Goal: Feedback & Contribution: Contribute content

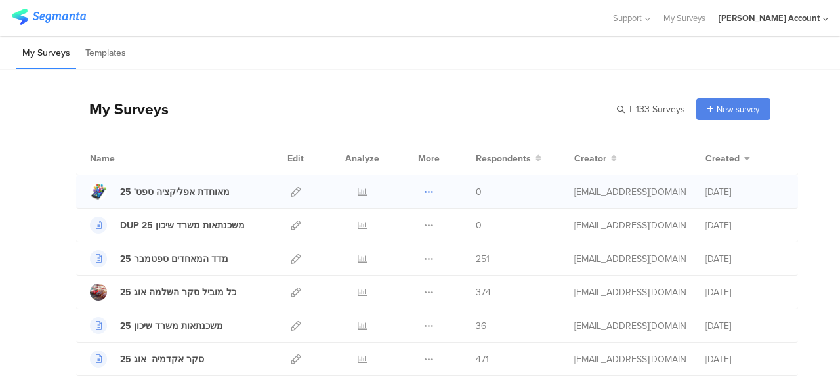
click at [424, 191] on icon at bounding box center [429, 192] width 10 height 10
click at [401, 225] on button "Duplicate" at bounding box center [403, 225] width 72 height 24
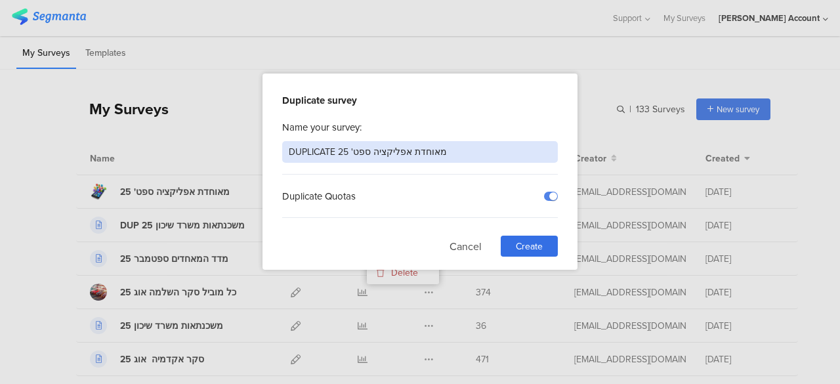
click at [418, 155] on input "DUPLICATE מאוחדת אפליקציה ספט' 25" at bounding box center [419, 152] width 275 height 22
type input "סלטי אלבוסתאן ספט 25"
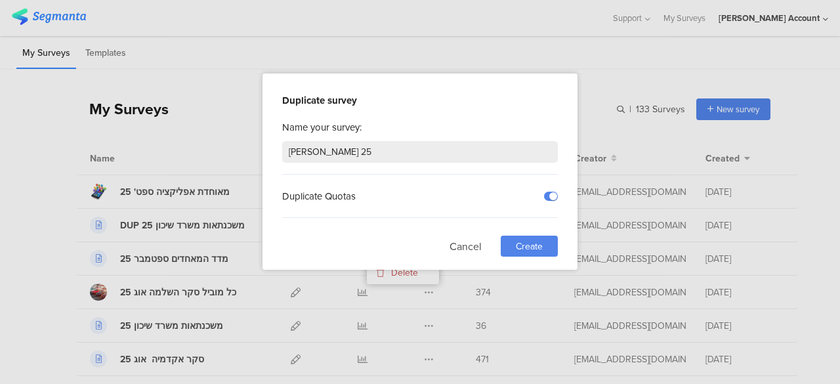
click at [537, 240] on span "Create" at bounding box center [529, 246] width 27 height 14
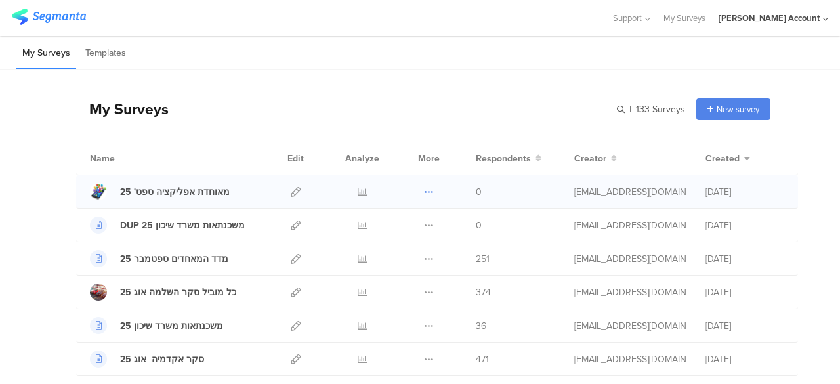
click at [424, 192] on icon at bounding box center [429, 192] width 10 height 10
click at [400, 225] on button "Duplicate" at bounding box center [403, 225] width 72 height 24
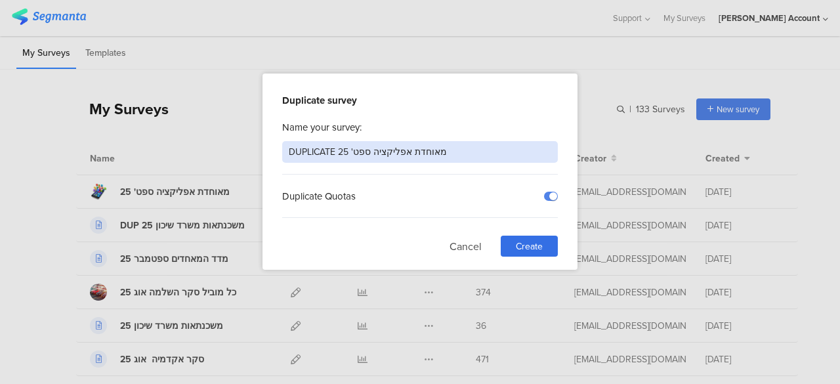
click at [401, 150] on input "DUPLICATE מאוחדת אפליקציה ספט' 25" at bounding box center [419, 152] width 275 height 22
click at [322, 153] on input "סלטי אלבוסתאם ספט' 25" at bounding box center [419, 152] width 275 height 22
type input "[PERSON_NAME]' 25"
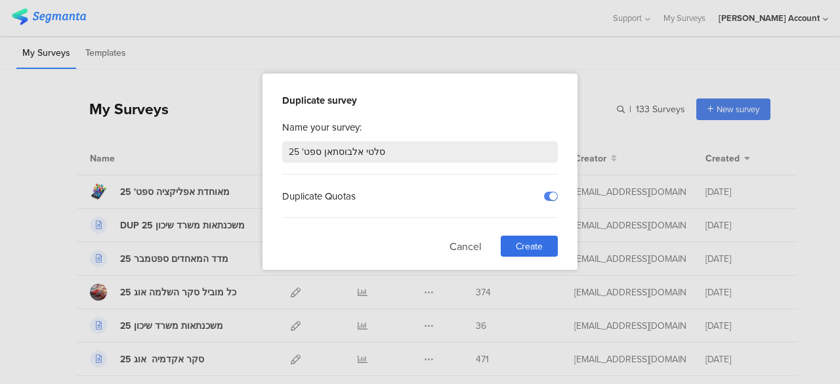
click at [388, 249] on div "Cancel Create" at bounding box center [419, 245] width 275 height 21
click at [525, 246] on span "Create" at bounding box center [529, 246] width 27 height 14
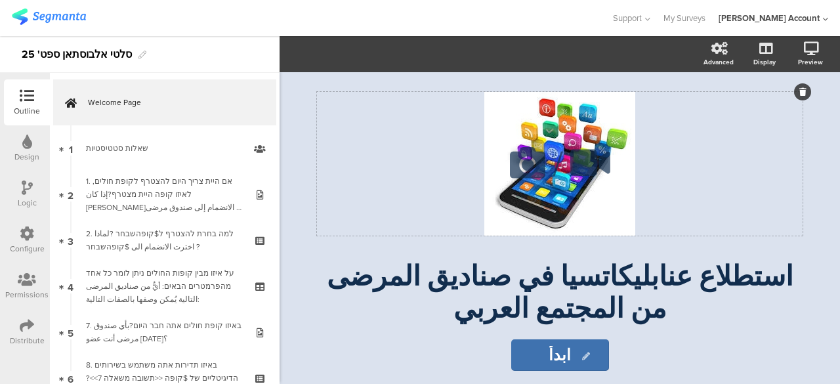
click at [565, 202] on div "/" at bounding box center [559, 164] width 485 height 144
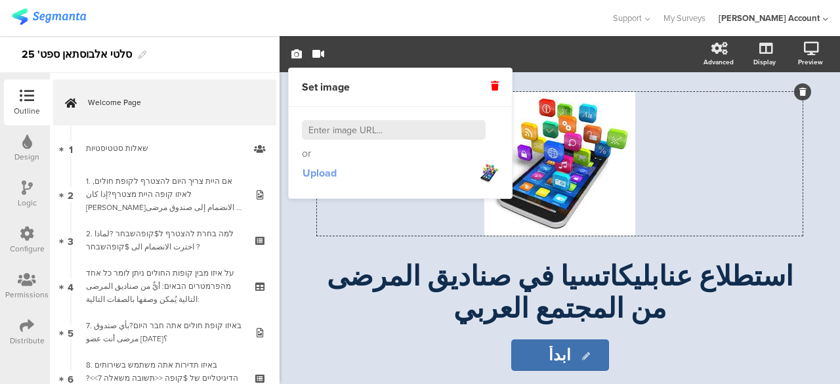
click at [327, 172] on span "Upload" at bounding box center [319, 172] width 34 height 15
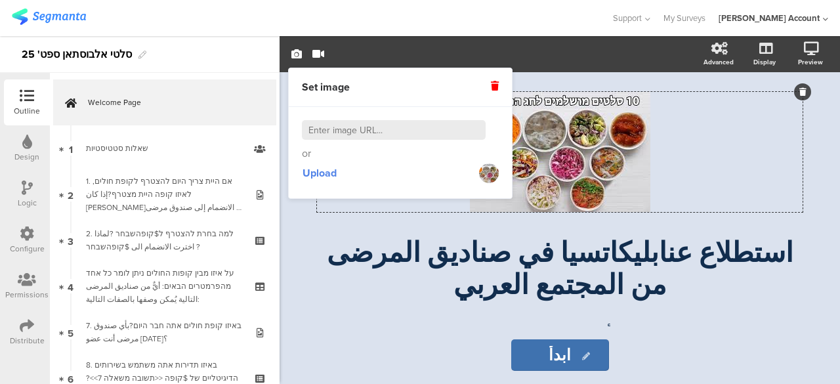
click at [318, 357] on div "ابدأ ابدأ" at bounding box center [559, 354] width 525 height 31
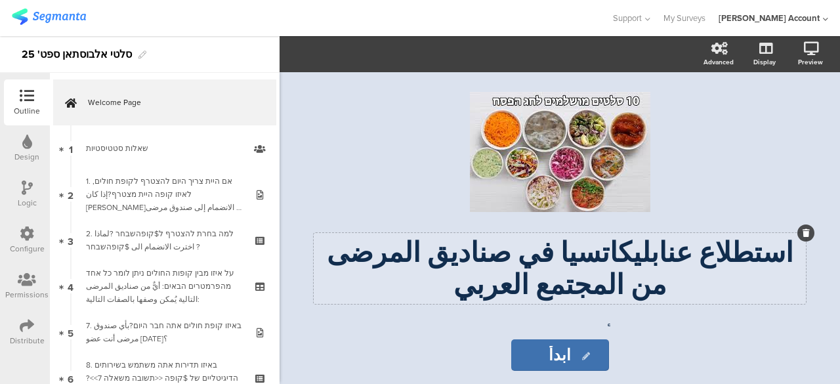
click at [665, 253] on div "استطلاع عنابليكاتسيا في صناديق المرضى من المجتمع العربي استطلاع عنابليكاتسيا في…" at bounding box center [560, 268] width 492 height 71
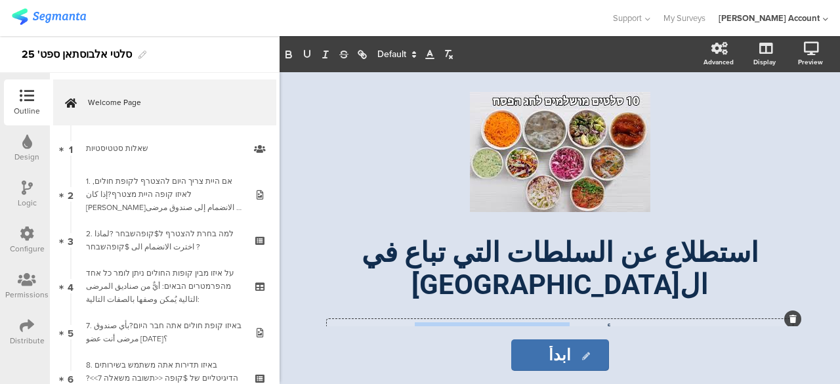
drag, startPoint x: 613, startPoint y: 302, endPoint x: 495, endPoint y: 308, distance: 118.2
click at [495, 319] on div "تقوم شركة افكار باستطلاع رأي عن خدمة في صناديق المرضى من المجتمع العربي. رأيك ي…" at bounding box center [560, 365] width 466 height 93
click at [521, 322] on p "تقوم شركة افكار باستطلاع رأي عن السطات الجاهزة من المجتمع العربي. رأيك يهمّنا ج…" at bounding box center [559, 354] width 459 height 65
click at [594, 254] on div "استطلاع عن السلطات التي تباع في السوبرماركت استطلاع عن السلطات التي تباع في الس…" at bounding box center [560, 268] width 492 height 71
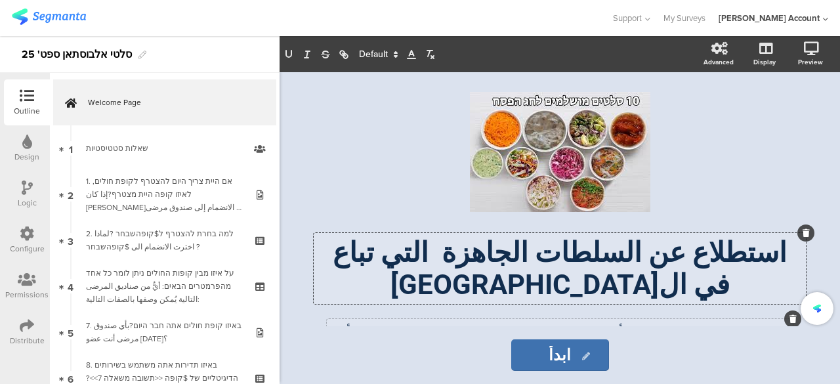
click at [358, 321] on div "تقوم شركة افكار باستطلاع رأي عن السطات الجاهزة في المجتمع العربي. رأيك يهمّنا ج…" at bounding box center [560, 365] width 466 height 93
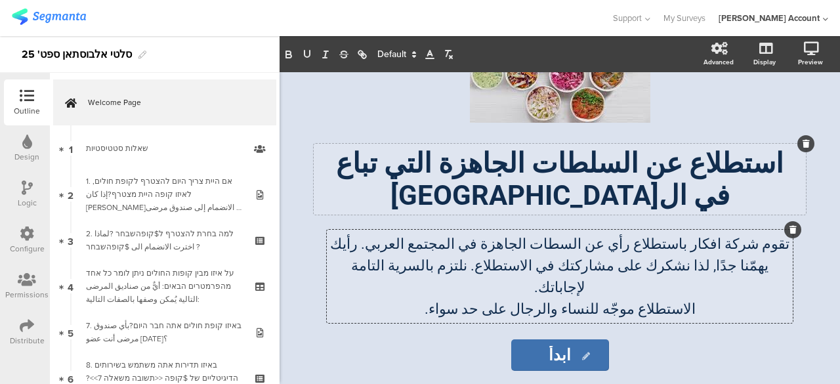
scroll to position [96, 0]
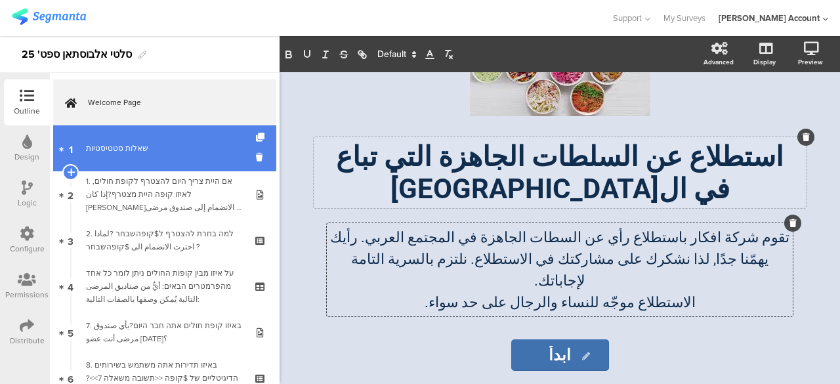
click at [172, 159] on link "1 שאלות סטטיסטיות" at bounding box center [164, 148] width 223 height 46
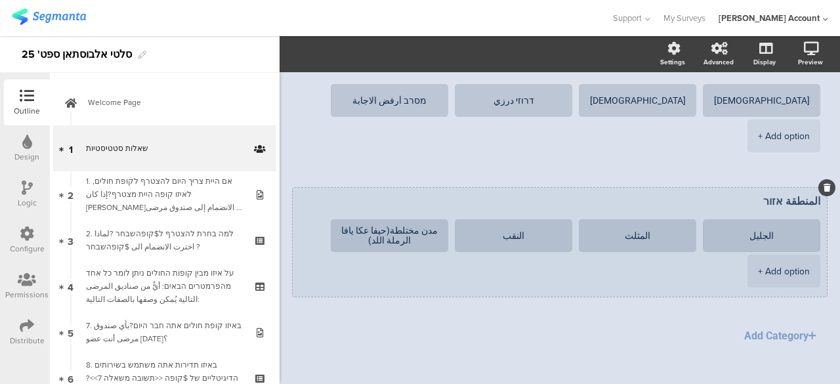
scroll to position [525, 0]
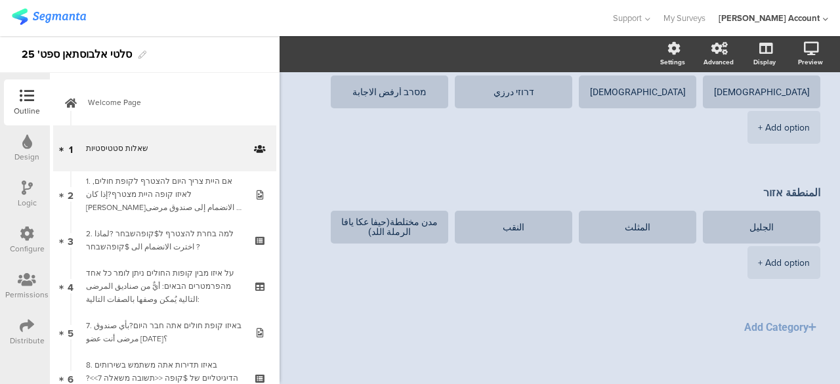
click at [22, 188] on icon at bounding box center [27, 187] width 11 height 14
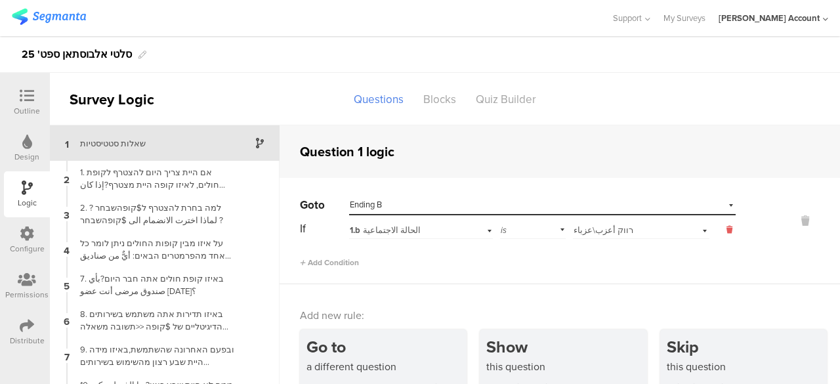
click at [726, 228] on icon at bounding box center [729, 230] width 6 height 12
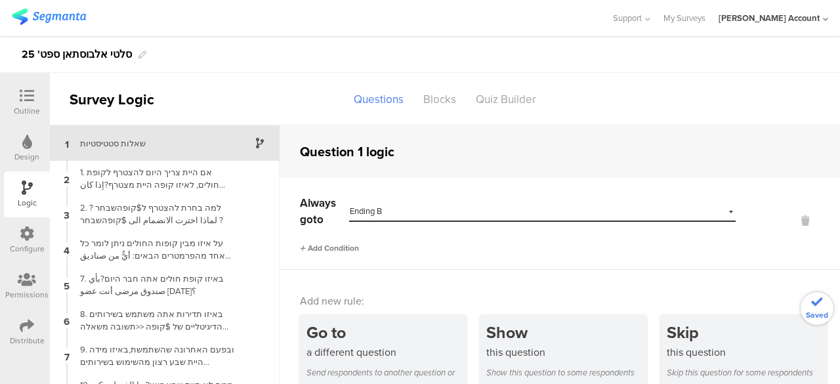
click at [342, 250] on span "Add Condition" at bounding box center [329, 248] width 59 height 12
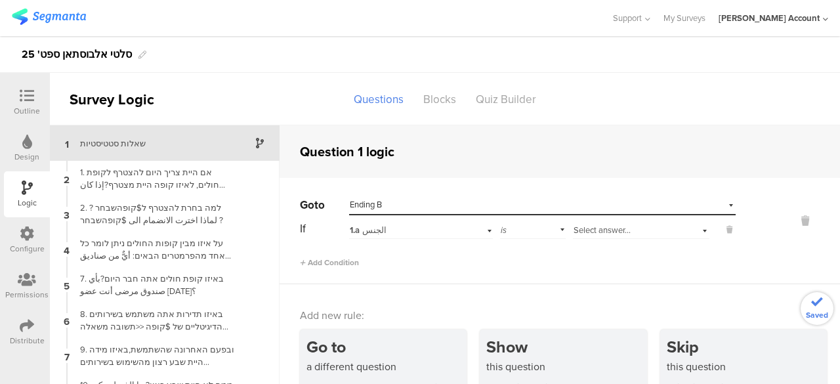
click at [469, 232] on div "1.a الجنس" at bounding box center [421, 228] width 144 height 20
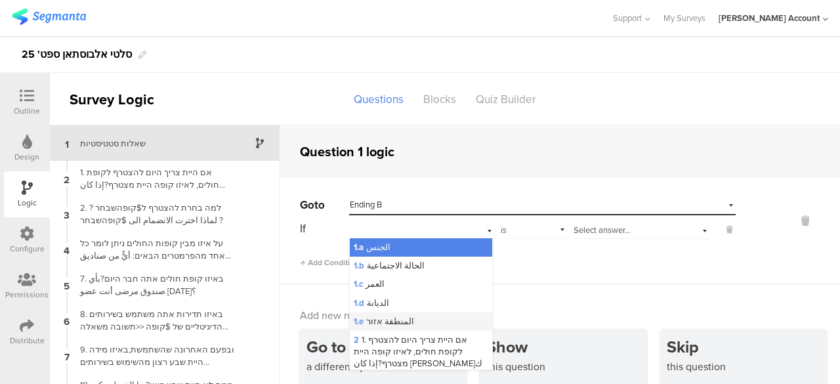
click at [394, 325] on span "1.e المنطقة אזור" at bounding box center [384, 321] width 60 height 12
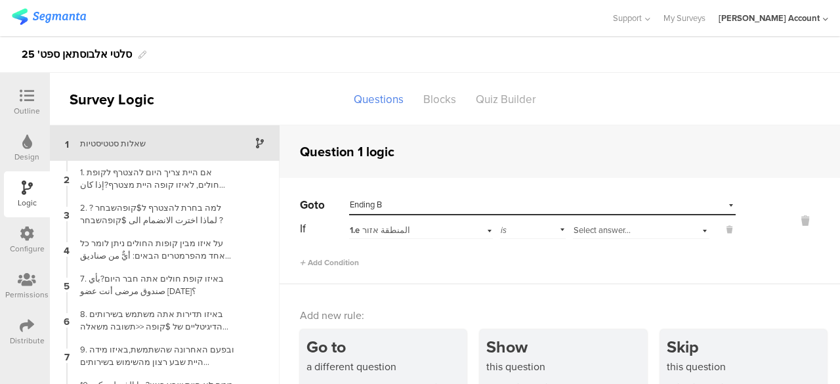
click at [627, 226] on div "Select answer..." at bounding box center [626, 230] width 107 height 12
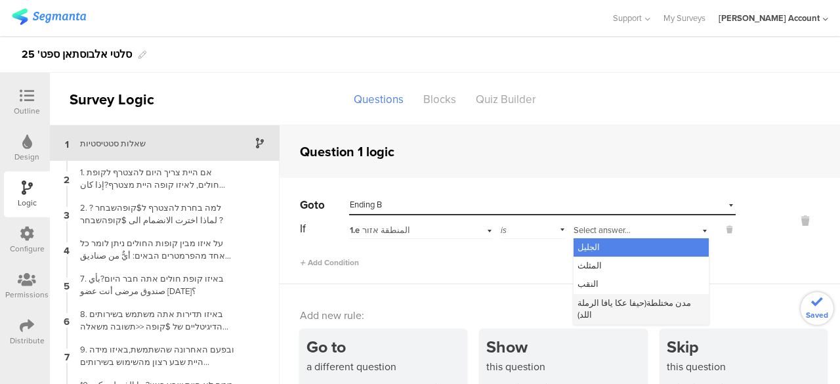
click at [600, 302] on span "مدن مختلطة(حيفا عكا يافا الرملة اللد)" at bounding box center [633, 308] width 113 height 24
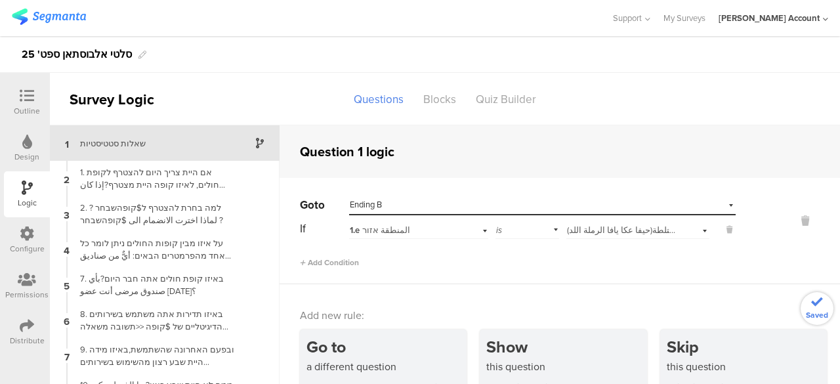
click at [493, 279] on div "Go to Select destination... Ending B If 1.e المنطقة אזור is Select answer... مد…" at bounding box center [559, 231] width 560 height 106
click at [483, 278] on div "Go to Select destination... Ending B If 1.e المنطقة אזור is Select answer... مد…" at bounding box center [559, 231] width 560 height 106
click at [21, 94] on icon at bounding box center [27, 96] width 14 height 14
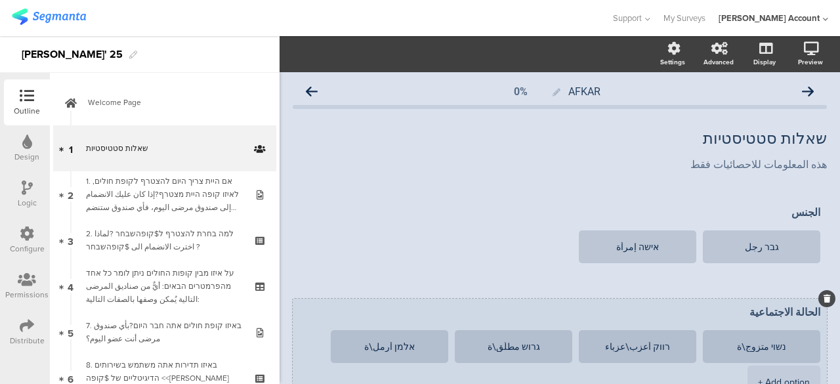
scroll to position [131, 0]
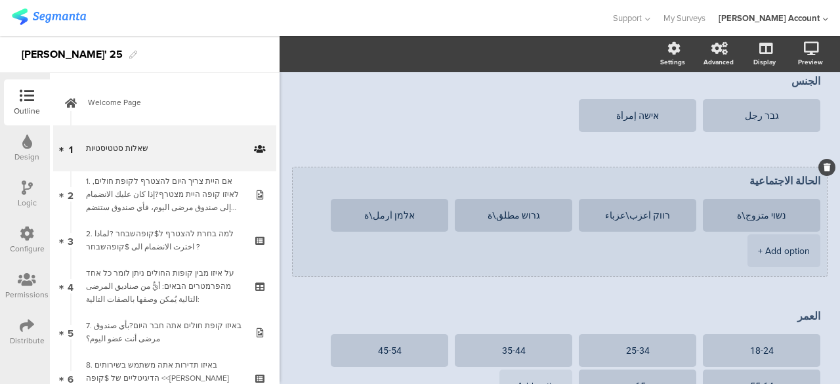
click at [823, 167] on icon at bounding box center [826, 167] width 7 height 8
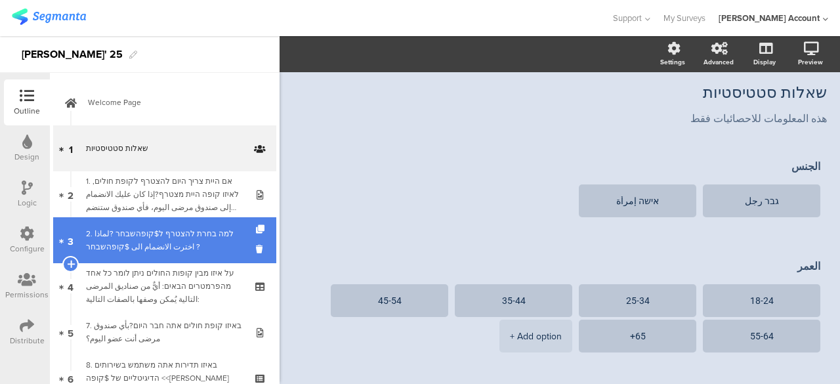
scroll to position [0, 0]
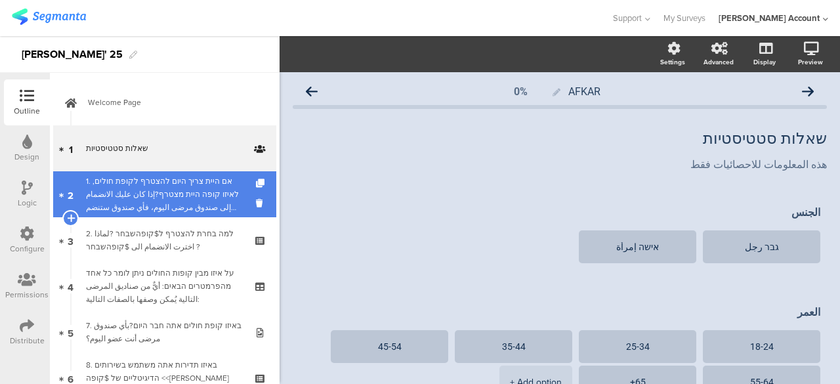
click at [171, 188] on div "1. אם היית צריך היום להצטרף לקופת חולים, לאיזו קופה היית מצטרף?إذا كان عليك الا…" at bounding box center [164, 193] width 157 height 39
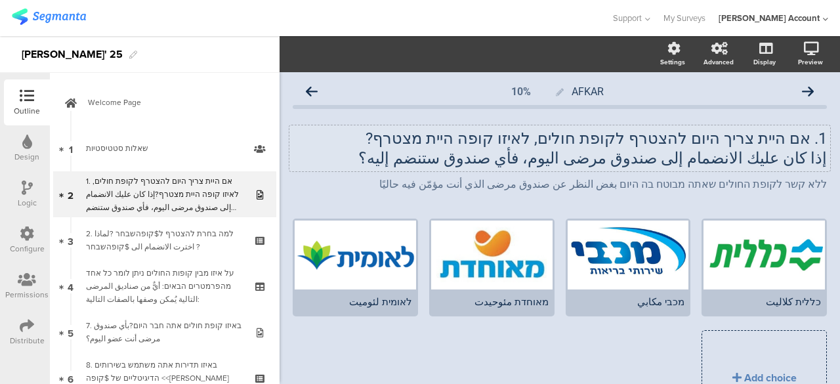
click at [711, 134] on p "1. אם היית צריך היום להצטרף לקופת חולים, לאיזו קופה היית מצטרף?" at bounding box center [560, 139] width 534 height 20
click at [711, 134] on div "1. אם היית צריך היום להצטרף לקופת חולים, לאיזו קופה היית מצטרף? إذا كان عليك ال…" at bounding box center [559, 148] width 540 height 46
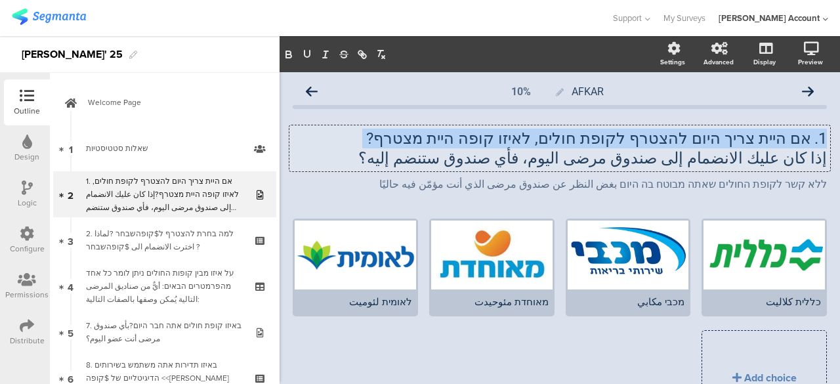
click at [711, 134] on p "1. אם היית צריך היום להצטרף לקופת חולים, לאיזו קופה היית מצטרף?" at bounding box center [560, 139] width 534 height 20
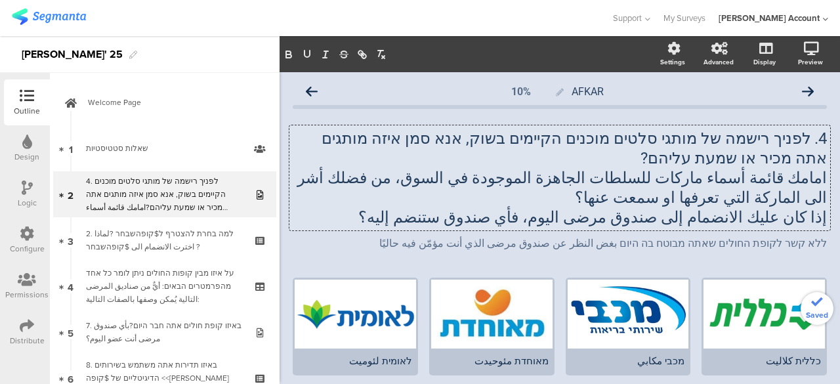
click at [762, 220] on p "إذا كان عليك الانضمام إلى صندوق مرضى اليوم، فأي صندوق ستنضم إليه؟" at bounding box center [560, 217] width 534 height 20
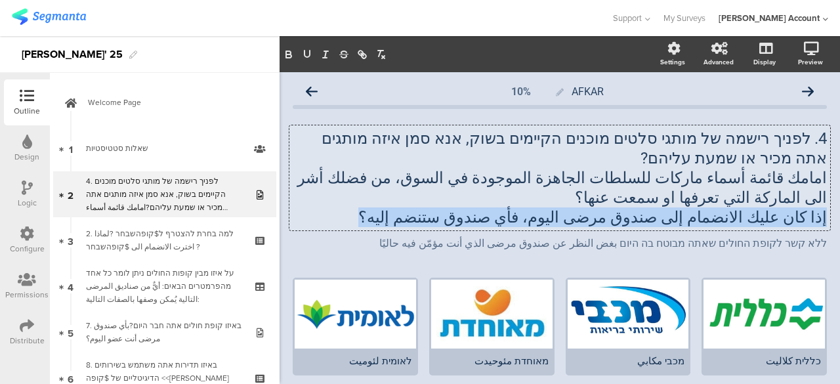
click at [762, 220] on p "إذا كان عليك الانضمام إلى صندوق مرضى اليوم، فأي صندوق ستنضم إليه؟" at bounding box center [560, 217] width 534 height 20
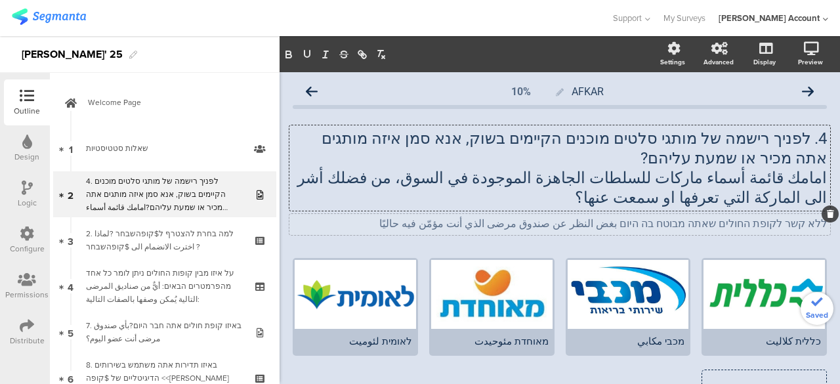
click at [763, 225] on div "ללא קשר לקופת החולים שאתה מבוטח בה היום بغض النظر عن صندوق مرضى الذي أنت مؤمّن …" at bounding box center [559, 224] width 540 height 21
click at [763, 226] on p "ללא קשר לקופת החולים שאתה מבוטח בה היום بغض النظر عن صندوق مرضى الذي أنت مؤمّن …" at bounding box center [560, 223] width 534 height 12
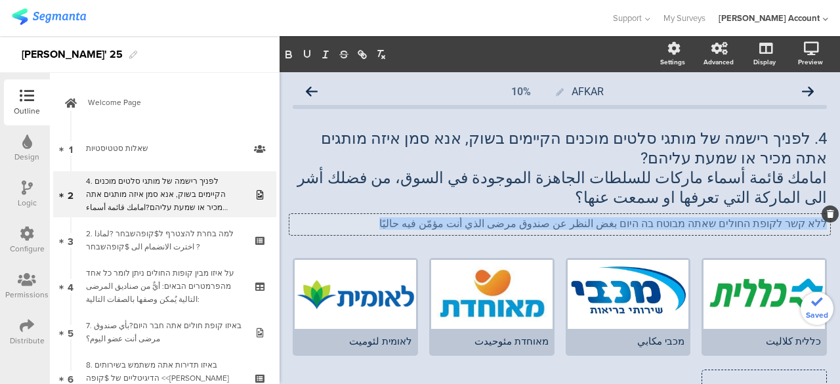
click at [763, 226] on p "ללא קשר לקופת החולים שאתה מבוטח בה היום بغض النظر عن صندوق مرضى الذي أنت مؤمّن …" at bounding box center [560, 223] width 534 height 12
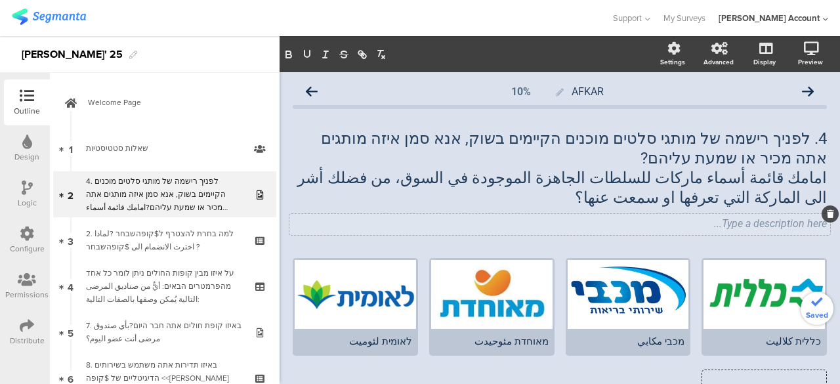
click at [739, 246] on div "AFKAR 10% 4. לפניך רישמה של מותגי סלטים מוכנים הקיימים בשוק, אנא סמן איזה מותגי…" at bounding box center [560, 295] width 534 height 432
click at [712, 192] on div "4. לפניך רישמה של מותגי סלטים מוכנים הקיימים בשוק, אנא סמן איזה מותגים אתה מכיר…" at bounding box center [559, 167] width 540 height 85
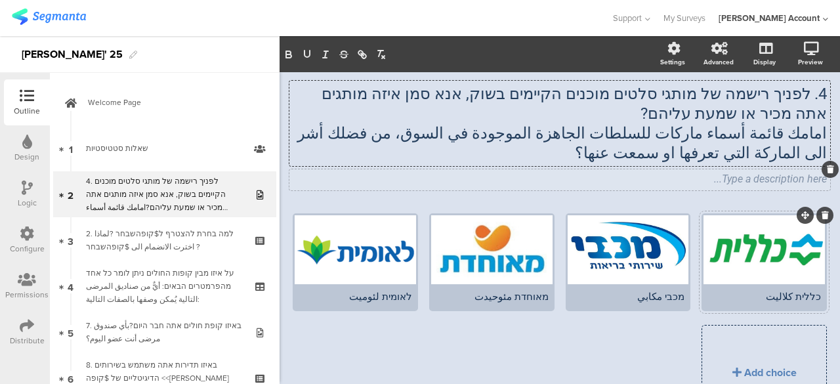
scroll to position [66, 0]
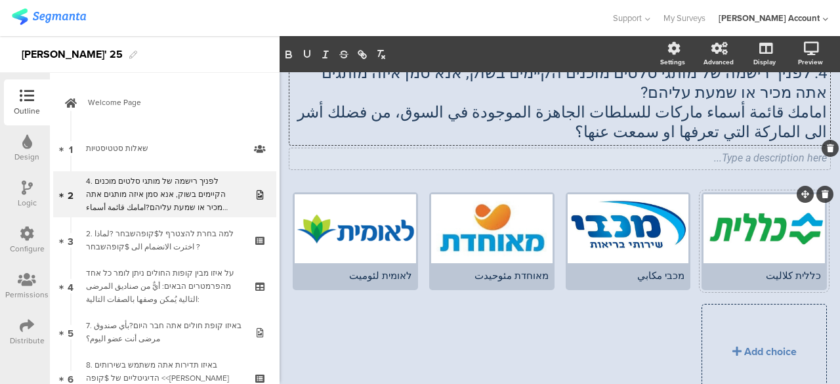
click at [794, 271] on div "כללית كلاليت" at bounding box center [763, 276] width 113 height 12
click at [782, 277] on div "כללית كلاليت" at bounding box center [763, 276] width 113 height 12
click at [794, 271] on div "כללית كلاليت" at bounding box center [763, 276] width 113 height 12
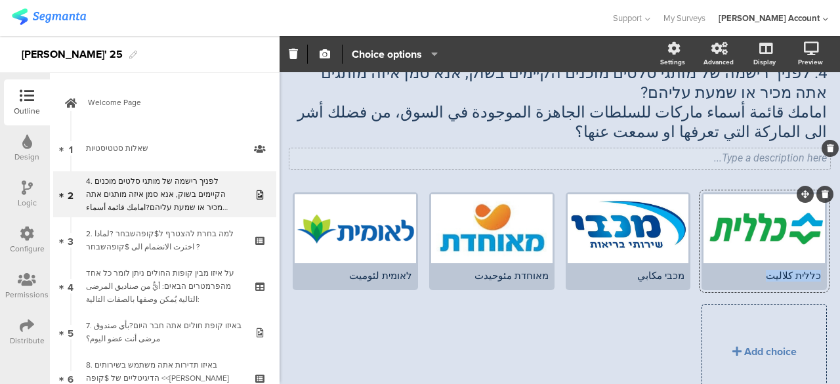
click at [794, 271] on div "כללית كلاليت" at bounding box center [763, 276] width 113 height 12
paste div
click at [768, 249] on div at bounding box center [763, 228] width 121 height 69
click at [325, 57] on icon "button" at bounding box center [324, 54] width 10 height 10
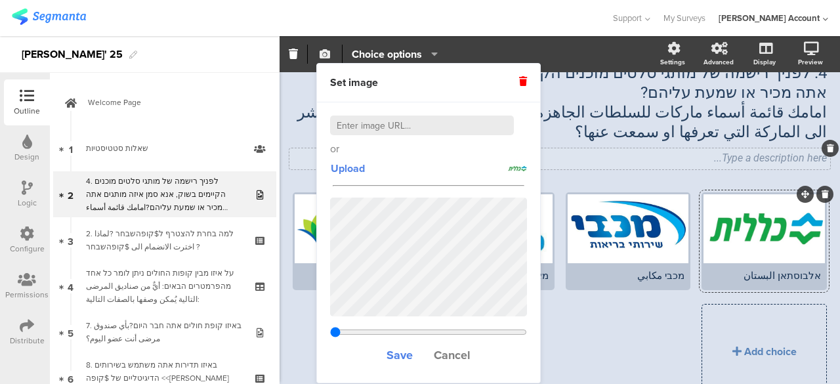
type input "0.666333333333333"
click at [522, 79] on icon at bounding box center [523, 81] width 8 height 9
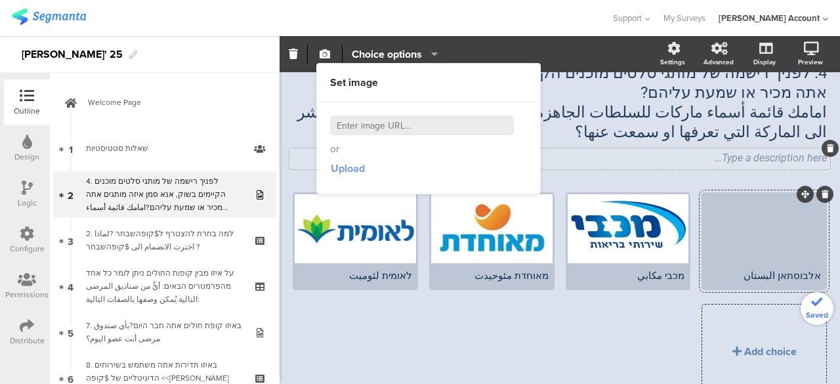
click at [353, 166] on span "Upload" at bounding box center [348, 168] width 34 height 15
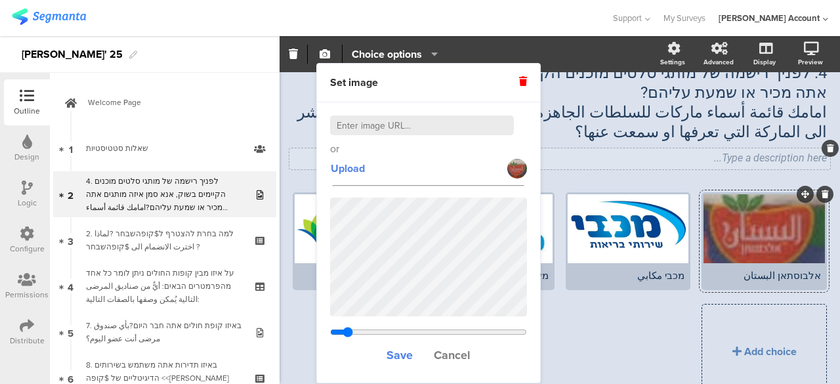
drag, startPoint x: 396, startPoint y: 328, endPoint x: 348, endPoint y: 328, distance: 47.9
type input "4.94858904109589"
click at [348, 328] on input "range" at bounding box center [428, 332] width 197 height 10
click at [397, 352] on span "Save" at bounding box center [399, 354] width 26 height 17
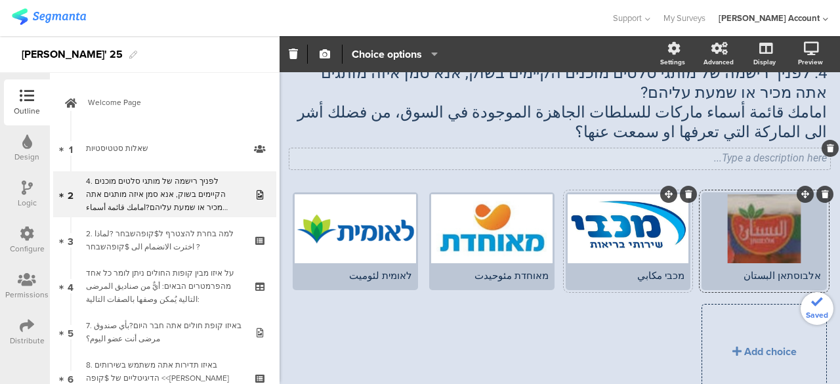
click at [673, 271] on div "מכבי مكابي" at bounding box center [627, 276] width 113 height 12
click at [664, 274] on div "מכבי مكابي" at bounding box center [627, 276] width 113 height 12
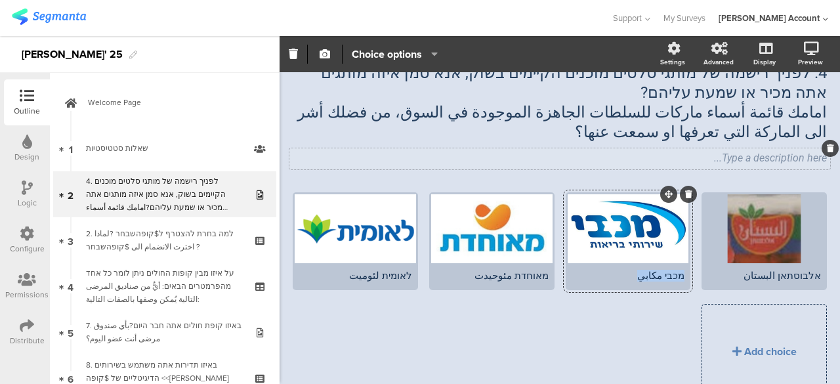
click at [664, 274] on div "מכבי مكابي" at bounding box center [627, 276] width 113 height 12
paste div
click at [518, 276] on div "מאוחדת مئوحيدت" at bounding box center [491, 276] width 113 height 12
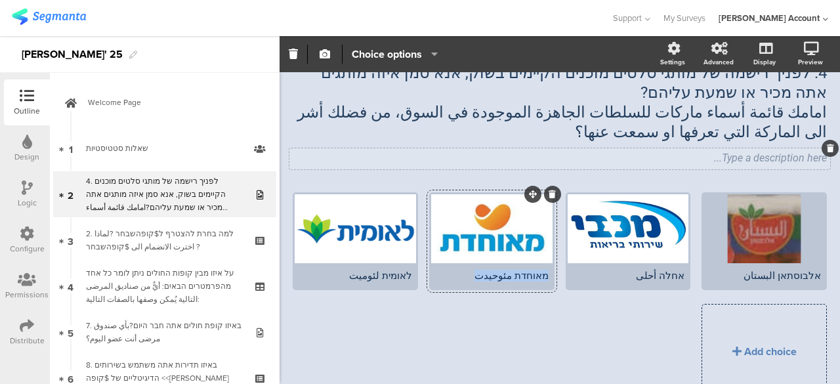
paste div
click at [398, 277] on div "לאומית لئوميت" at bounding box center [354, 276] width 113 height 12
paste div
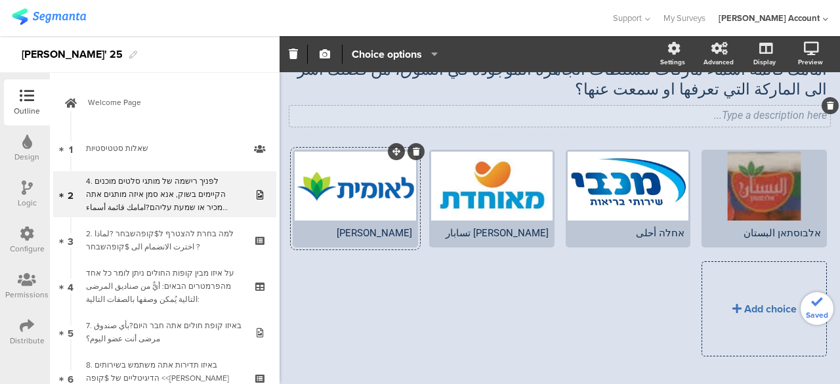
scroll to position [128, 0]
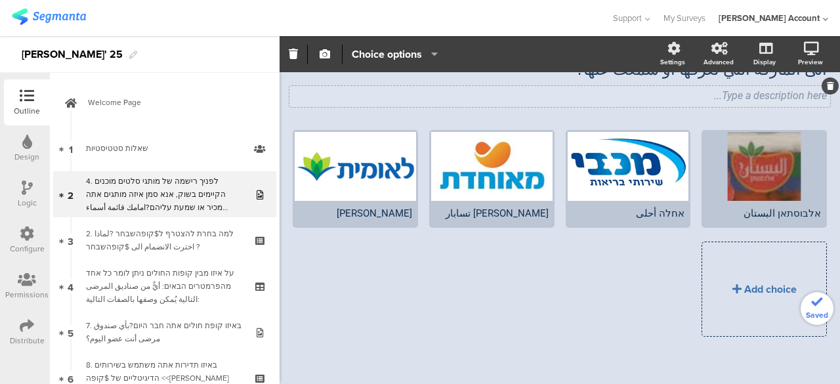
click at [753, 286] on div "Add choice" at bounding box center [770, 288] width 52 height 15
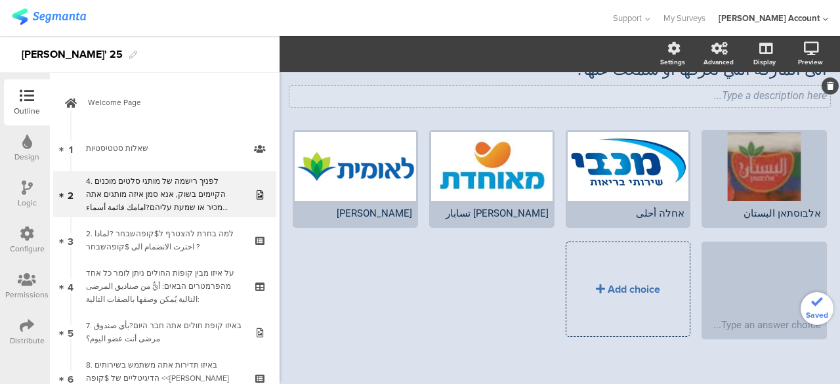
click at [618, 287] on div "Add choice" at bounding box center [633, 288] width 52 height 15
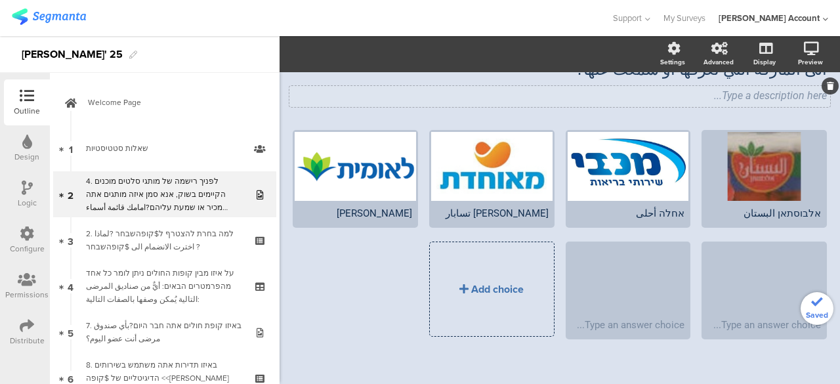
click at [489, 283] on div "Add choice" at bounding box center [497, 288] width 52 height 15
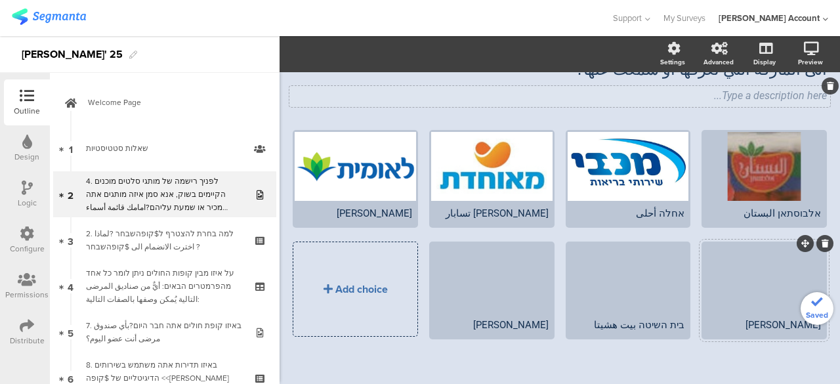
click at [353, 283] on div "Add choice" at bounding box center [361, 288] width 52 height 15
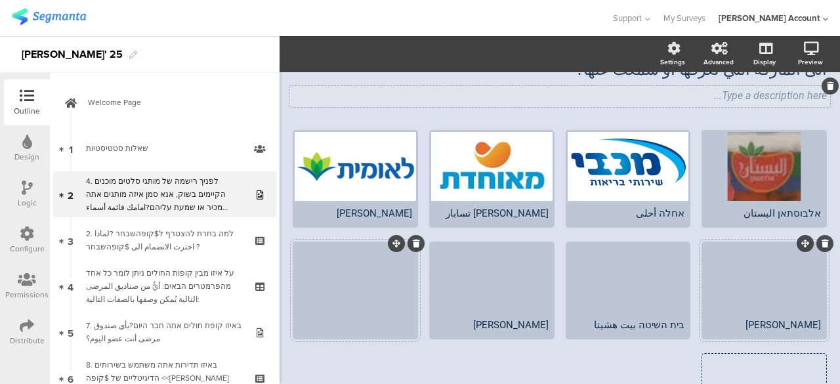
scroll to position [116, 0]
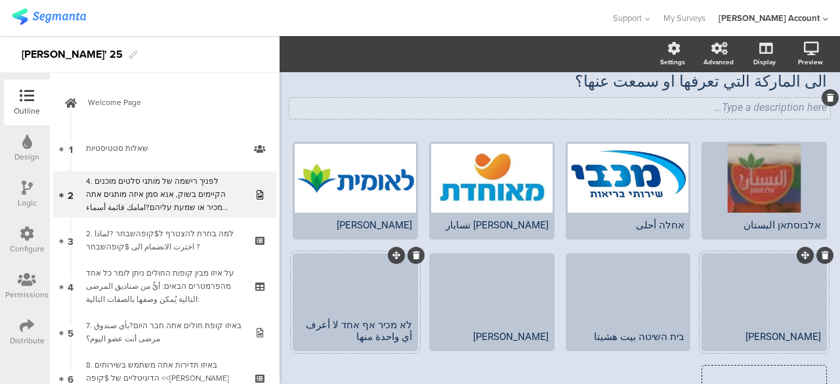
click at [378, 299] on div at bounding box center [355, 283] width 121 height 57
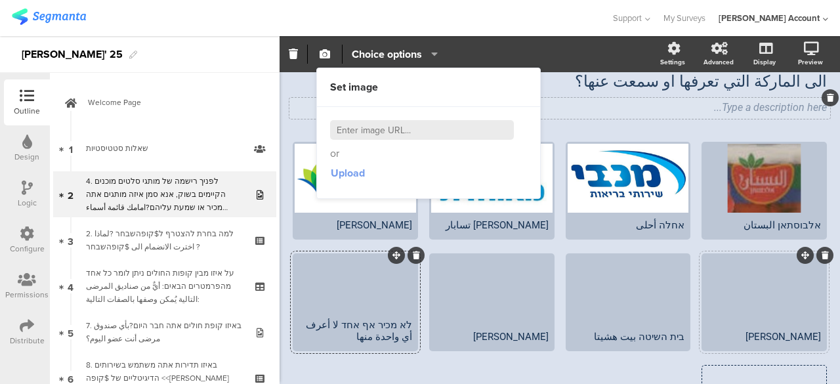
click at [349, 172] on span "Upload" at bounding box center [348, 172] width 34 height 15
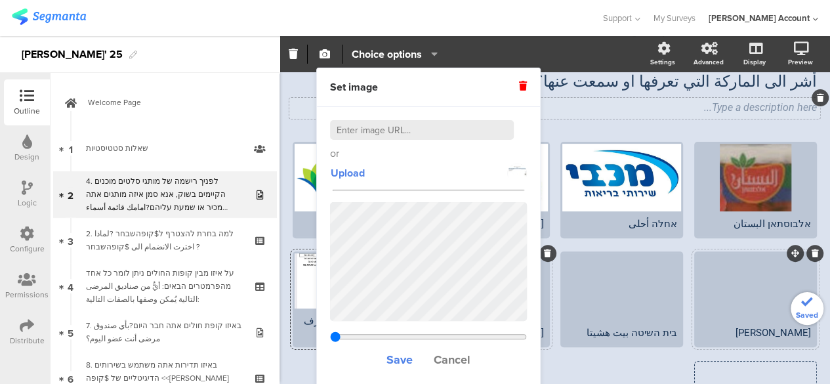
type input "0.72431884057971"
click at [522, 85] on icon at bounding box center [523, 85] width 8 height 9
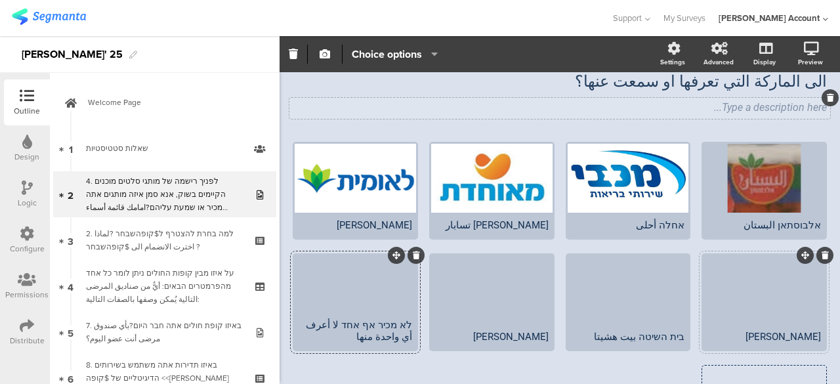
click at [285, 266] on div "אלבוסתאן البستان אחלה أحلى" at bounding box center [554, 306] width 544 height 329
click at [358, 298] on div at bounding box center [355, 283] width 121 height 57
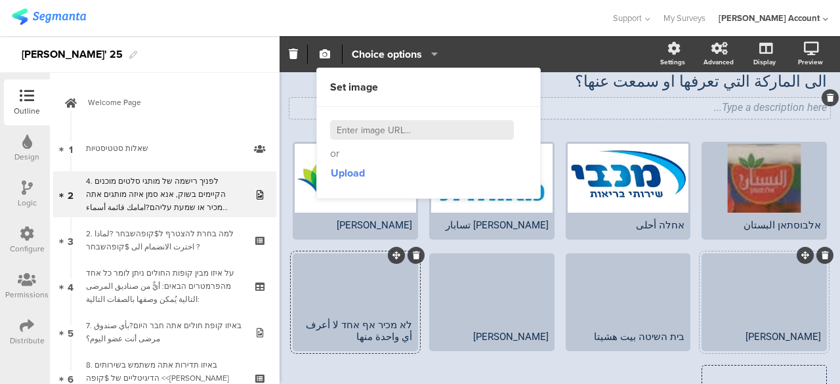
click at [358, 298] on div at bounding box center [355, 283] width 121 height 57
click at [344, 174] on span "Upload" at bounding box center [348, 172] width 34 height 15
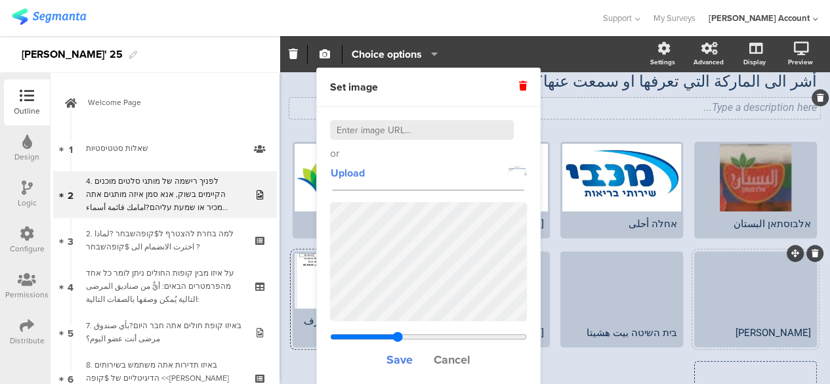
click at [523, 87] on icon at bounding box center [523, 85] width 8 height 9
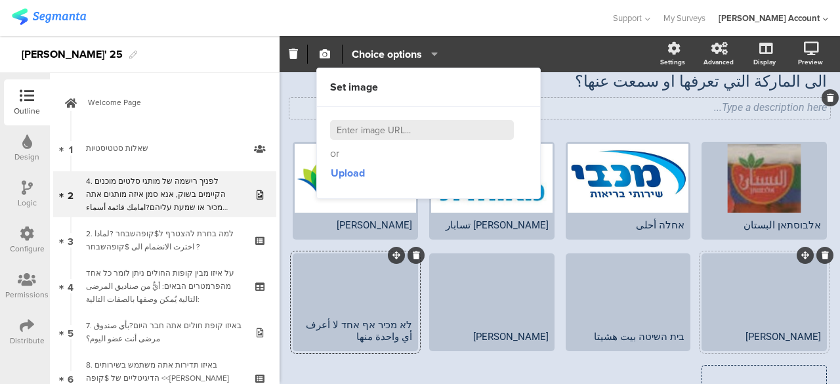
click at [299, 115] on div "Type a description here..." at bounding box center [559, 108] width 540 height 21
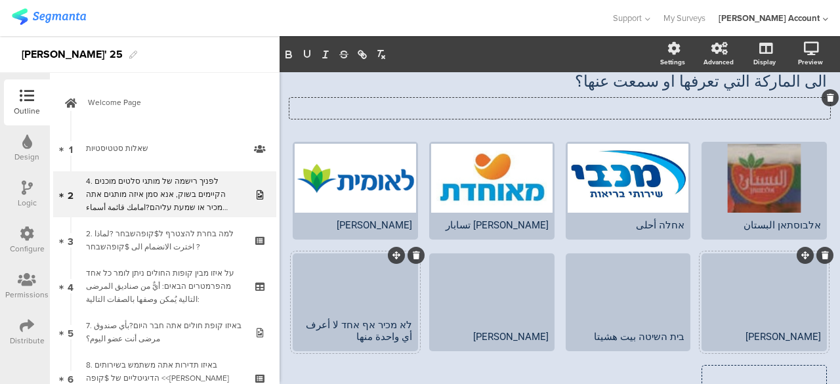
click at [384, 300] on div at bounding box center [355, 283] width 121 height 57
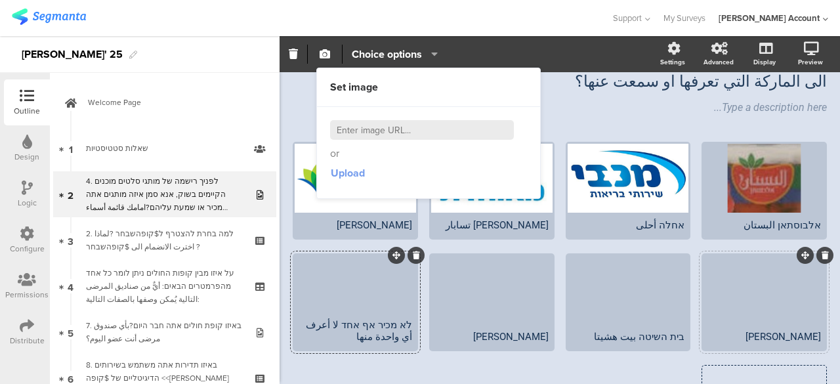
click at [348, 173] on span "Upload" at bounding box center [348, 172] width 34 height 15
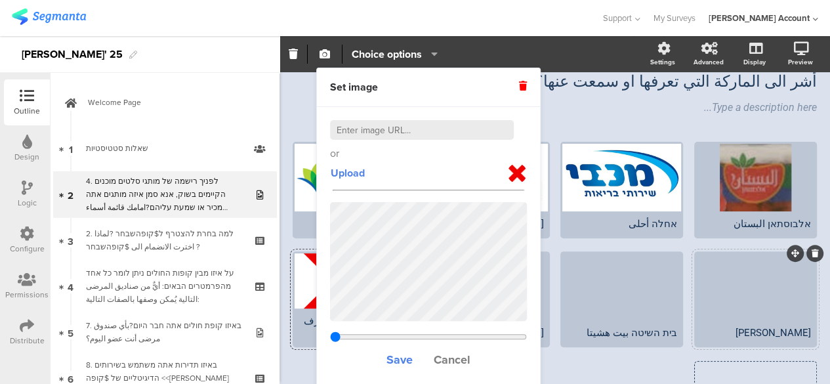
drag, startPoint x: 397, startPoint y: 331, endPoint x: 325, endPoint y: 331, distance: 72.2
type input "1.33333333333333"
click at [330, 331] on input "range" at bounding box center [428, 336] width 197 height 10
click at [400, 360] on span "Save" at bounding box center [399, 359] width 26 height 17
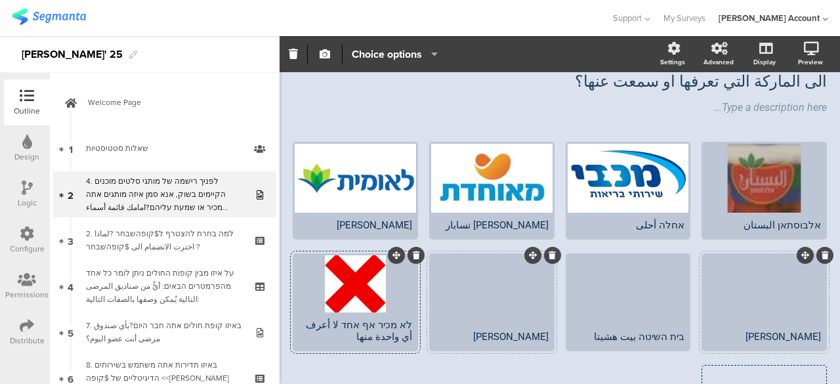
click at [491, 290] on div at bounding box center [491, 289] width 121 height 69
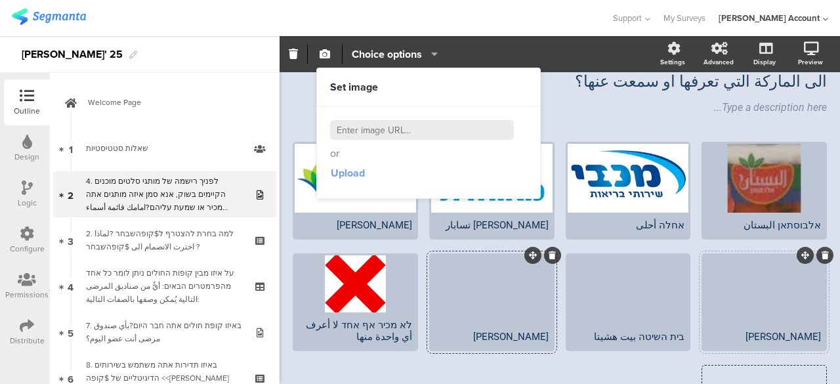
click at [359, 169] on span "Upload" at bounding box center [348, 172] width 34 height 15
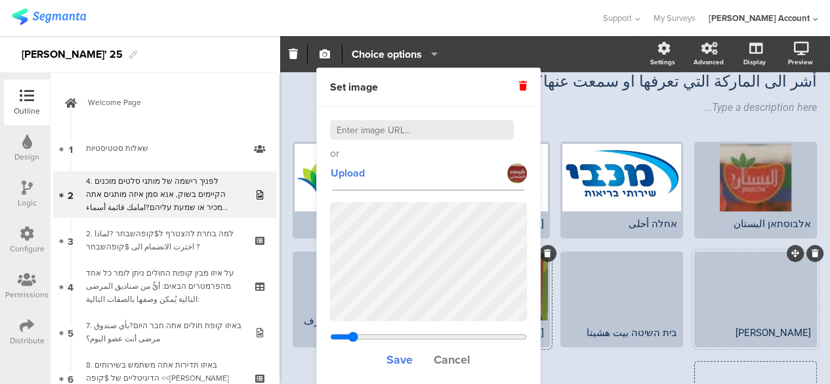
drag, startPoint x: 397, startPoint y: 334, endPoint x: 353, endPoint y: 333, distance: 44.0
type input "1.87631067961165"
click at [353, 333] on input "range" at bounding box center [428, 336] width 197 height 10
click at [398, 357] on span "Save" at bounding box center [399, 359] width 26 height 17
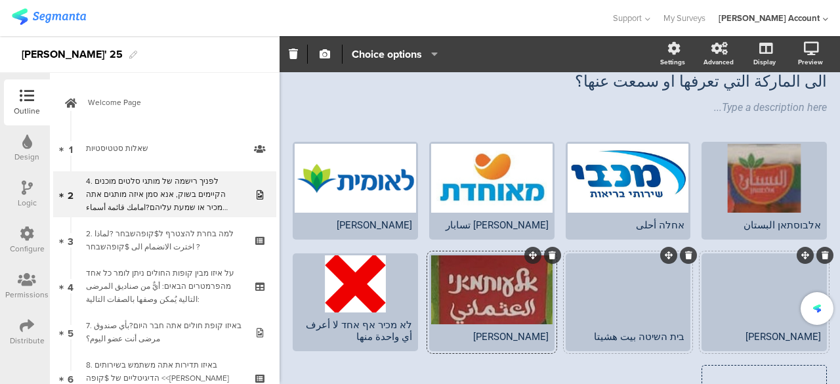
click at [619, 304] on div at bounding box center [627, 289] width 121 height 69
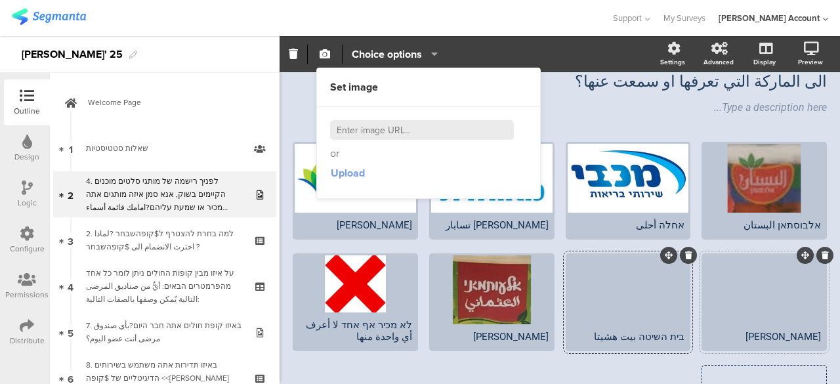
drag, startPoint x: 619, startPoint y: 304, endPoint x: 354, endPoint y: 173, distance: 295.7
click at [354, 173] on span "Upload" at bounding box center [348, 172] width 34 height 15
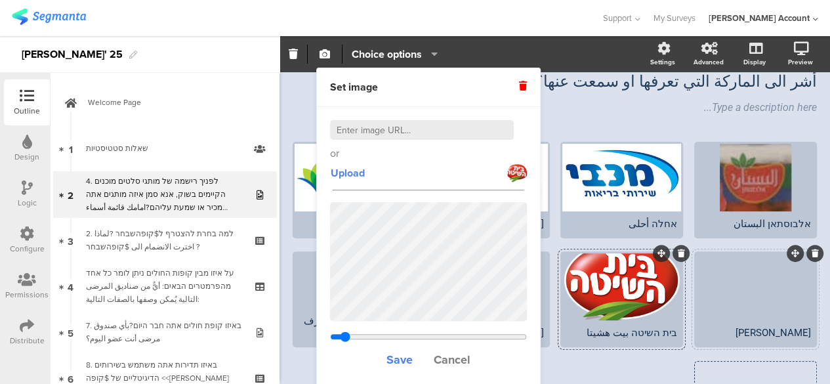
drag, startPoint x: 400, startPoint y: 334, endPoint x: 345, endPoint y: 330, distance: 55.2
type input "0.610394045534151"
click at [345, 331] on input "range" at bounding box center [428, 336] width 197 height 10
click at [401, 356] on span "Save" at bounding box center [399, 359] width 26 height 17
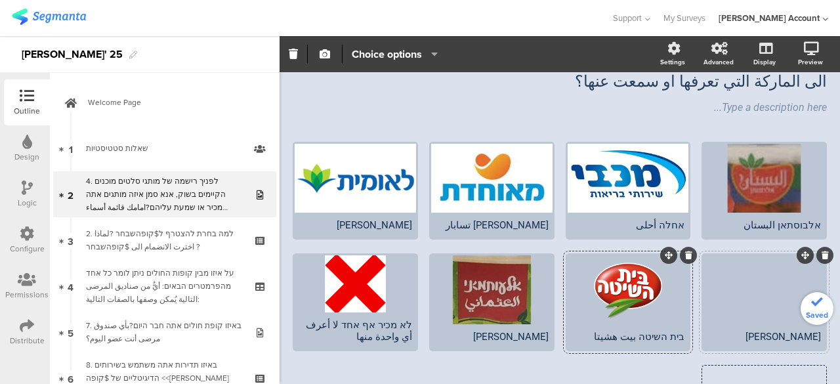
click at [724, 312] on div at bounding box center [763, 289] width 121 height 69
drag, startPoint x: 724, startPoint y: 312, endPoint x: 753, endPoint y: 310, distance: 28.9
click at [753, 310] on div at bounding box center [763, 289] width 121 height 69
click at [771, 324] on div "[PERSON_NAME]" at bounding box center [763, 336] width 121 height 25
click at [750, 313] on div at bounding box center [763, 289] width 121 height 69
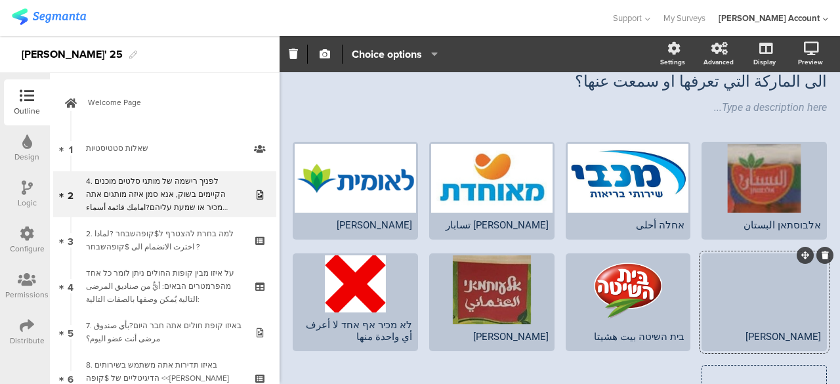
click at [318, 54] on span "button" at bounding box center [325, 54] width 16 height 11
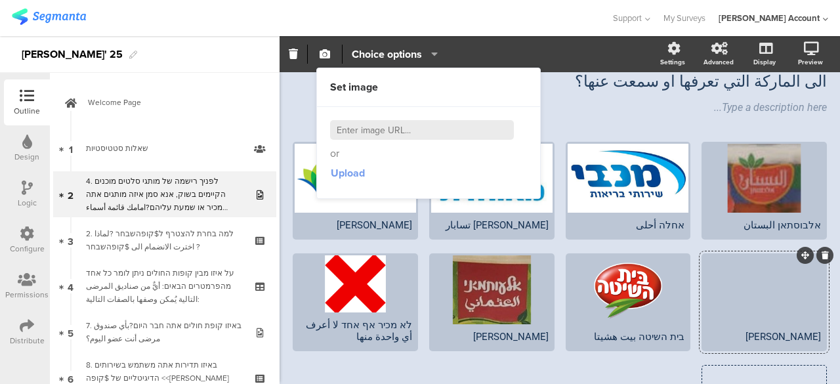
click at [354, 177] on span "Upload" at bounding box center [348, 172] width 34 height 15
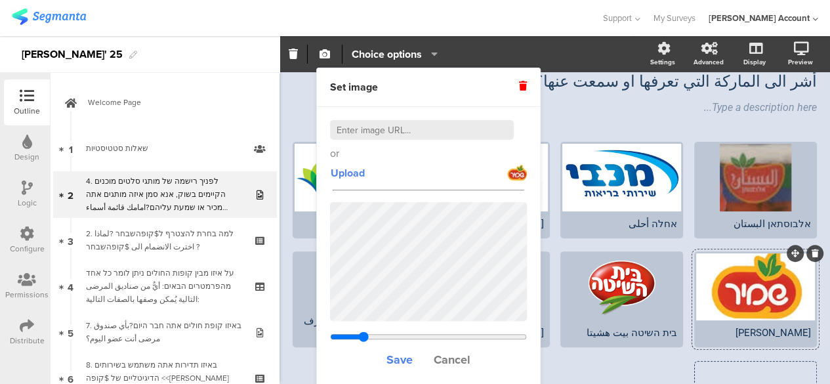
drag, startPoint x: 382, startPoint y: 331, endPoint x: 363, endPoint y: 331, distance: 18.4
type input "2.187"
click at [363, 331] on input "range" at bounding box center [428, 336] width 197 height 10
click at [397, 356] on span "Save" at bounding box center [399, 359] width 26 height 17
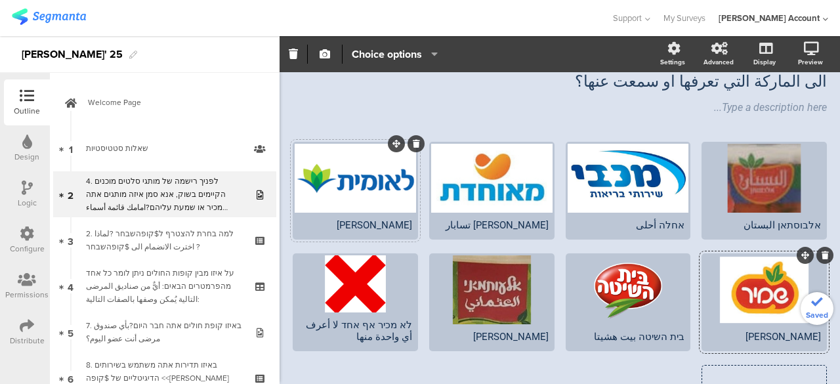
click at [366, 213] on div "[PERSON_NAME]" at bounding box center [355, 225] width 121 height 25
click at [327, 52] on icon "button" at bounding box center [324, 54] width 10 height 10
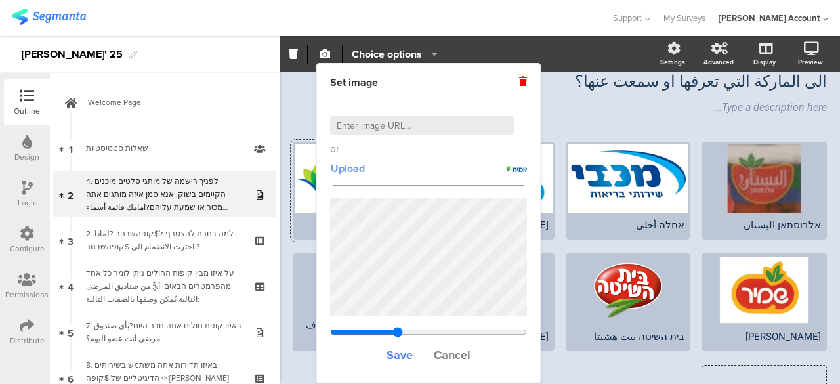
click at [353, 168] on span "Upload" at bounding box center [348, 168] width 34 height 15
drag, startPoint x: 397, startPoint y: 330, endPoint x: 346, endPoint y: 327, distance: 51.2
type input "1.97166666666667"
click at [346, 327] on input "range" at bounding box center [428, 332] width 197 height 10
click at [407, 353] on span "Save" at bounding box center [399, 354] width 26 height 17
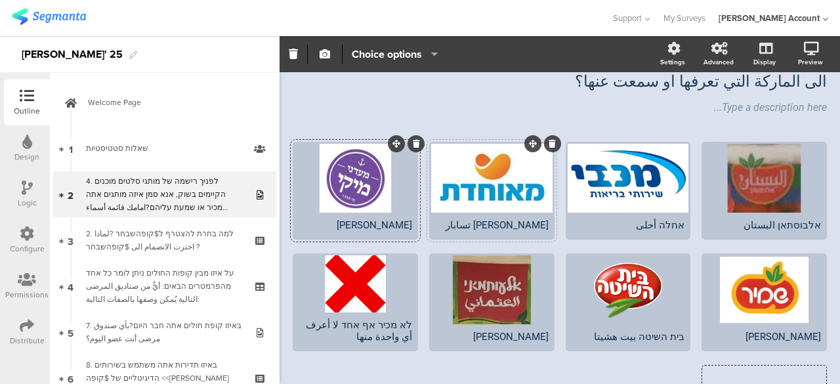
click at [491, 222] on div "צבר تسابار" at bounding box center [491, 225] width 113 height 12
click at [325, 52] on icon "button" at bounding box center [324, 54] width 10 height 10
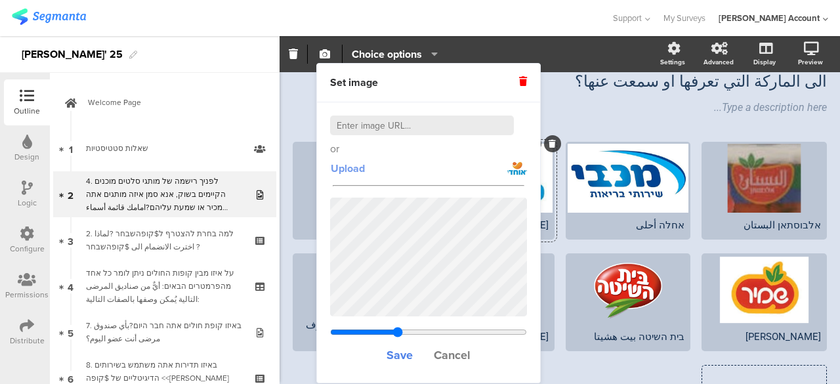
click at [356, 165] on span "Upload" at bounding box center [348, 168] width 34 height 15
type input "2.66633333333333"
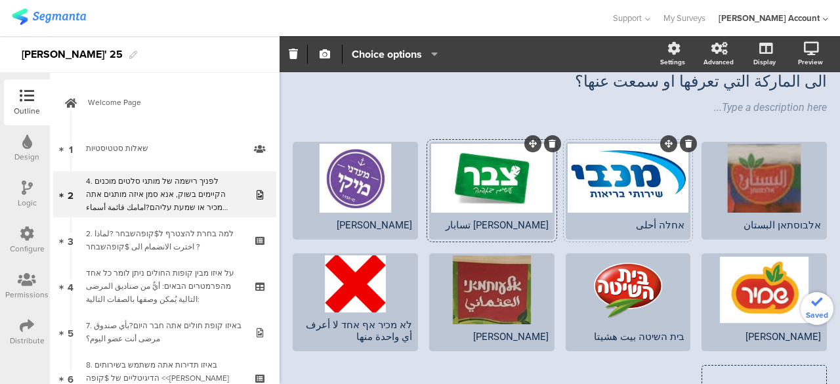
click at [612, 214] on div "אחלה أحلى" at bounding box center [627, 225] width 121 height 25
click at [613, 203] on div at bounding box center [627, 178] width 121 height 69
click at [327, 54] on icon "button" at bounding box center [324, 54] width 10 height 10
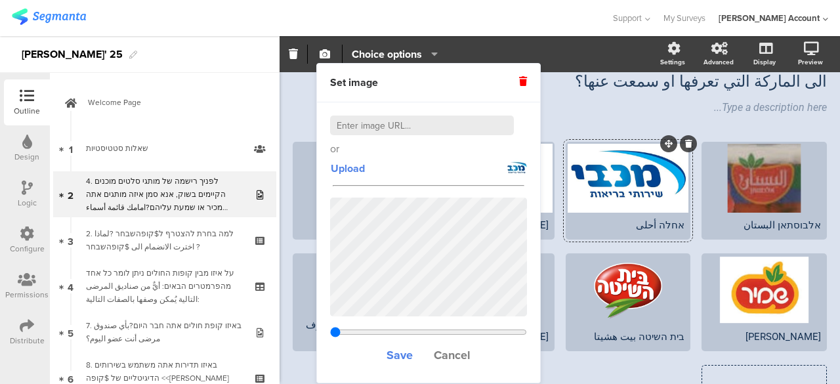
type input "1"
click at [521, 80] on icon at bounding box center [523, 81] width 8 height 9
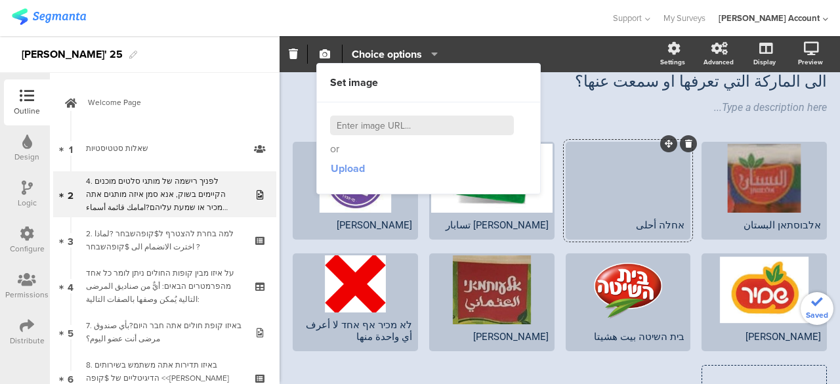
click at [353, 162] on span "Upload" at bounding box center [348, 168] width 34 height 15
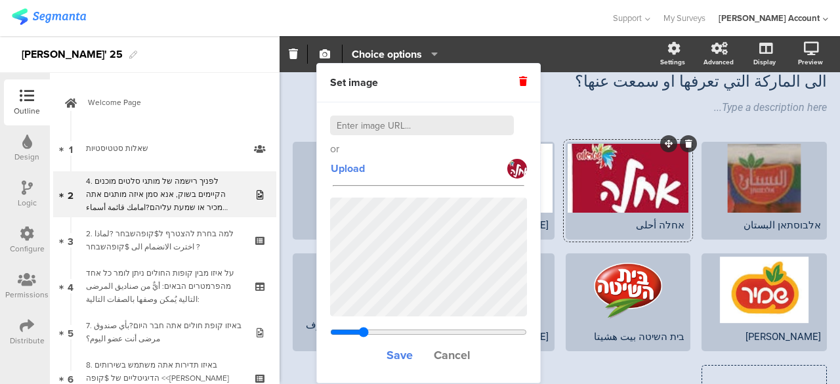
drag, startPoint x: 397, startPoint y: 330, endPoint x: 363, endPoint y: 329, distance: 34.1
type input "3.10885714285714"
click at [363, 329] on input "range" at bounding box center [428, 332] width 197 height 10
click at [396, 353] on span "Save" at bounding box center [399, 354] width 26 height 17
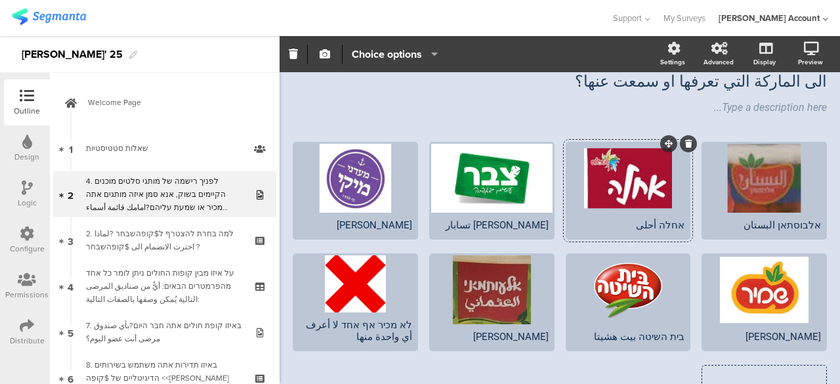
click at [356, 352] on span "אלבוסתאן البستان אחלה أحلى" at bounding box center [554, 303] width 544 height 124
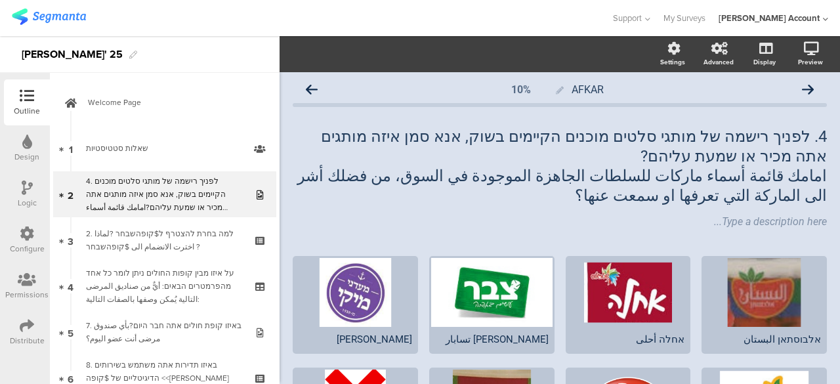
scroll to position [0, 0]
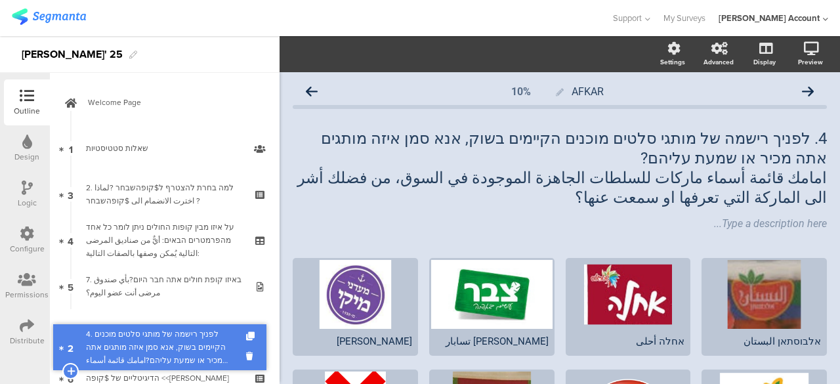
drag, startPoint x: 195, startPoint y: 189, endPoint x: 197, endPoint y: 336, distance: 147.6
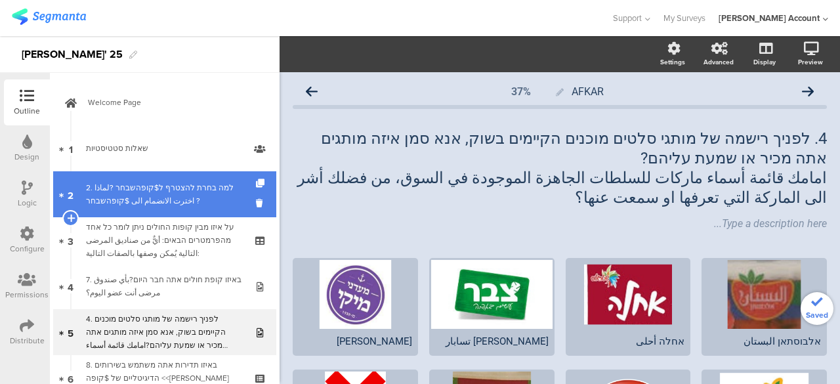
click at [187, 197] on div "2. למה בחרת להצטרף ל$קופהשבחר ?لماذا اخترت الانضمام الى $קופהשבחר ?" at bounding box center [164, 194] width 157 height 26
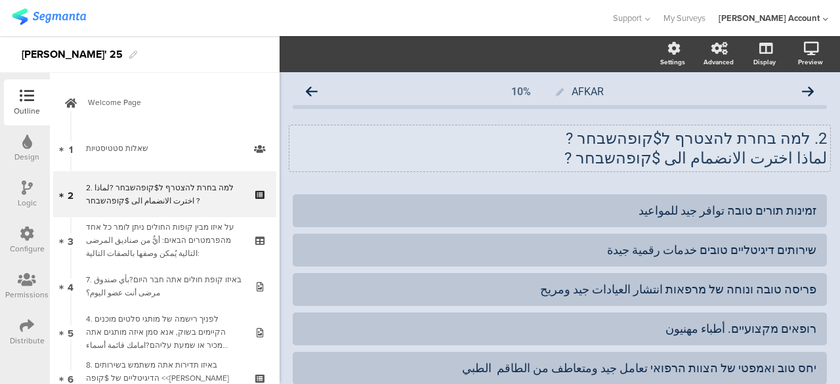
click at [739, 140] on p "2. למה בחרת להצטרף ל$קופהשבחר ?" at bounding box center [560, 139] width 534 height 20
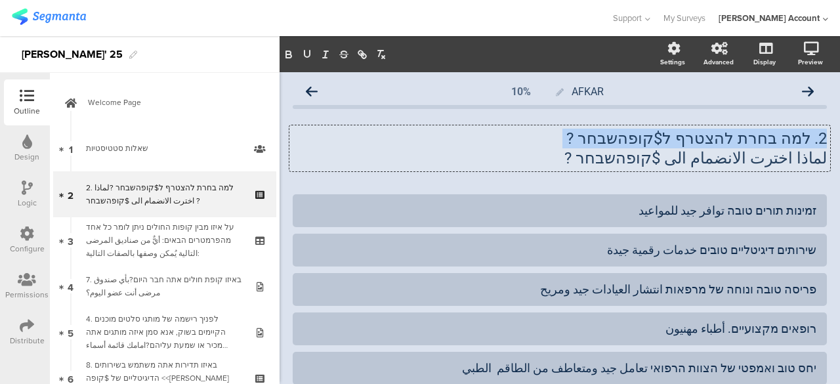
click at [739, 140] on p "2. למה בחרת להצטרף ל$קופהשבחר ?" at bounding box center [560, 139] width 534 height 20
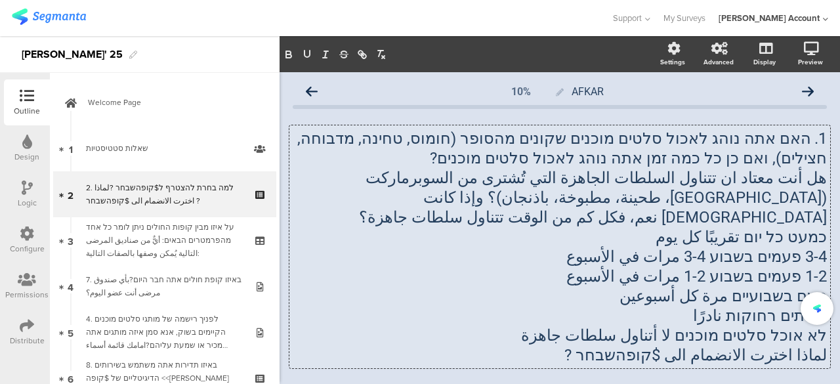
scroll to position [131, 0]
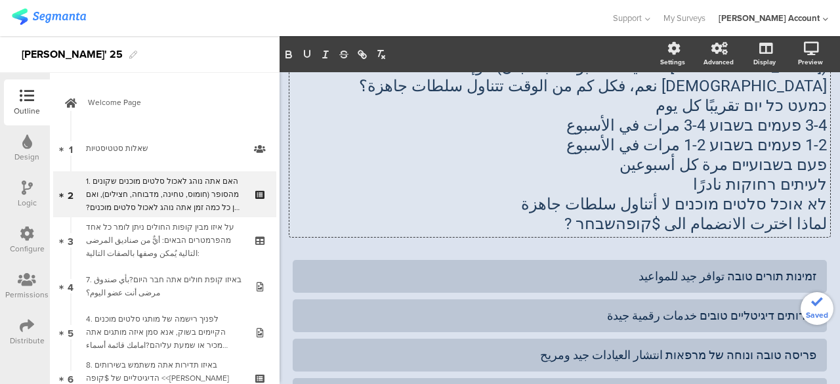
click at [699, 214] on p "لماذا اخترت الانضمام الى $קופהשבחר ?" at bounding box center [560, 224] width 534 height 20
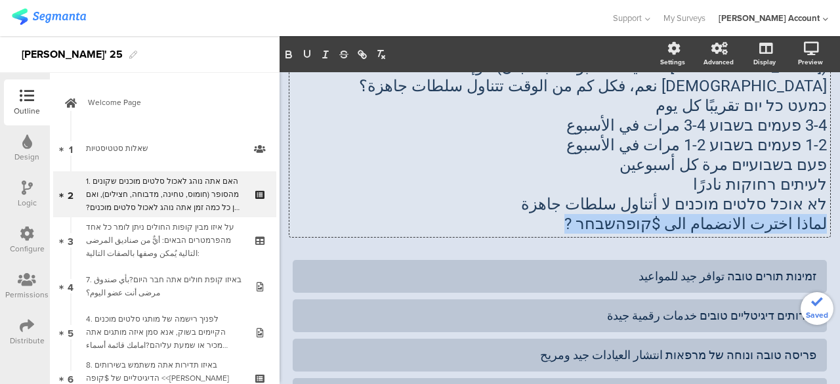
click at [699, 214] on p "لماذا اخترت الانضمام الى $קופהשבחר ?" at bounding box center [560, 224] width 534 height 20
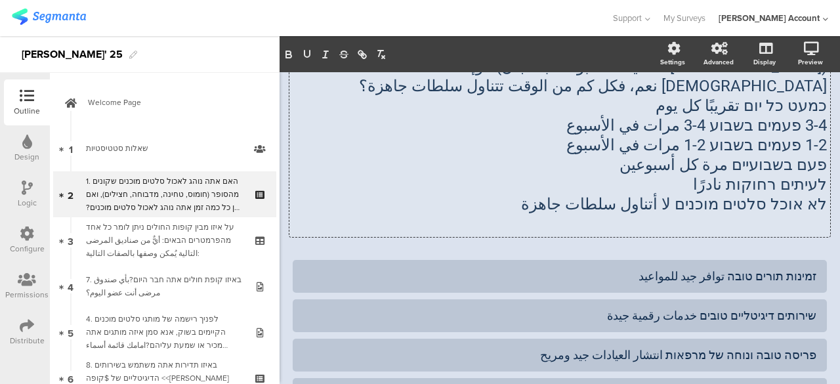
scroll to position [0, 0]
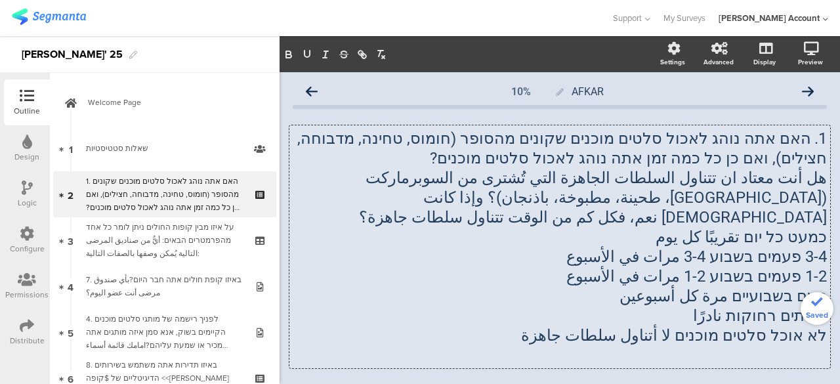
click at [774, 227] on p "כמעט כל יום تقريبًا كل يوم" at bounding box center [560, 237] width 534 height 20
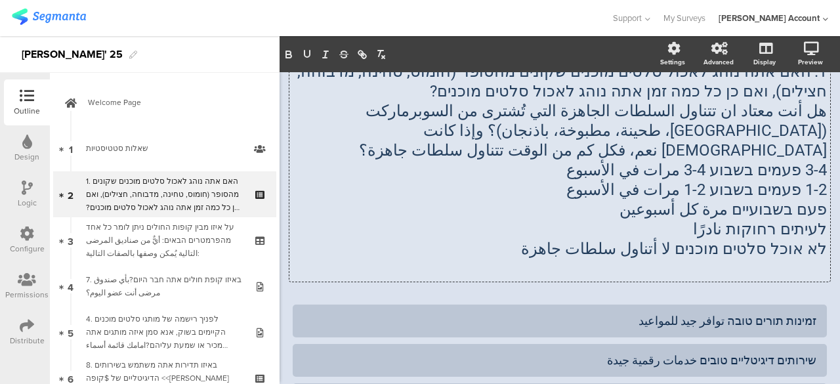
scroll to position [197, 0]
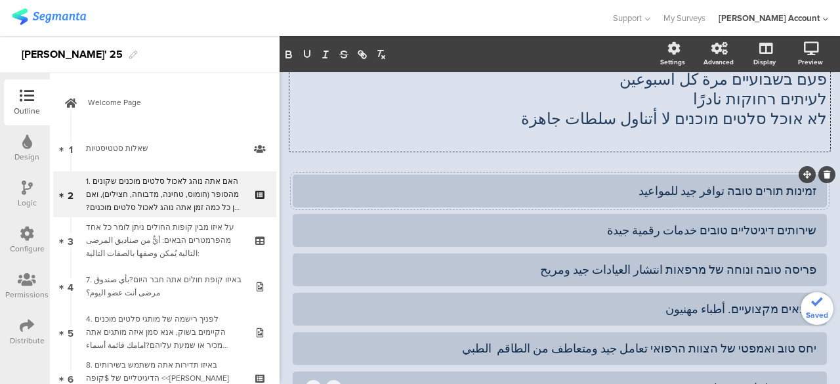
click at [769, 183] on div "זמינות תורים טובה توافر جيد للمواعيد" at bounding box center [559, 190] width 513 height 15
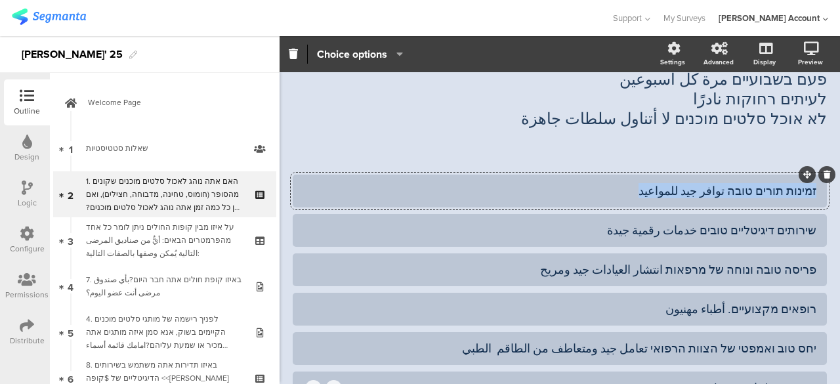
paste div
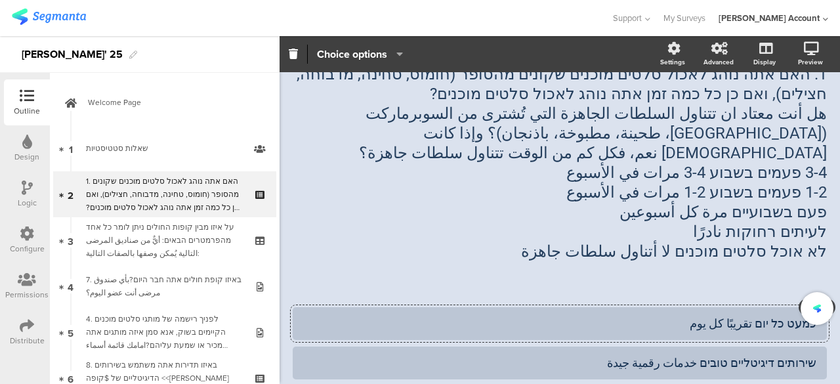
scroll to position [0, 0]
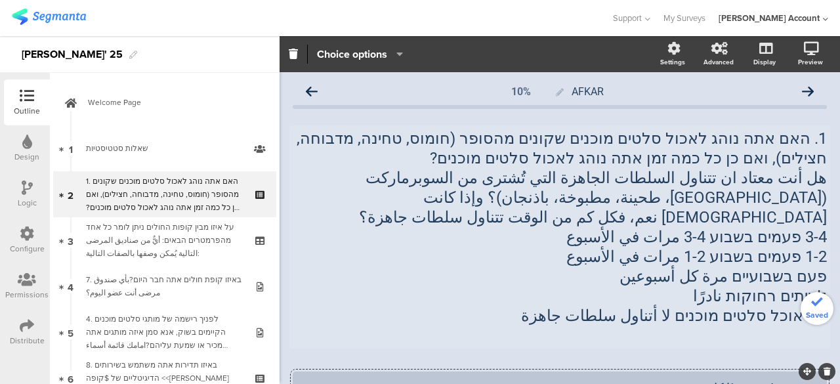
click at [766, 218] on div "1. האם אתה נוהג לאכול סלטים מוכנים שקונים מהסופר (חומוס, טחינה, מדבוחה, חצילים)…" at bounding box center [559, 236] width 540 height 223
click at [766, 228] on span "3-4 פעמים בשבוע 3-4 مرات في الأسبوع" at bounding box center [696, 237] width 260 height 18
click at [766, 227] on p "3-4 פעמים בשבוע 3-4 مرات في الأسبوع" at bounding box center [560, 237] width 534 height 20
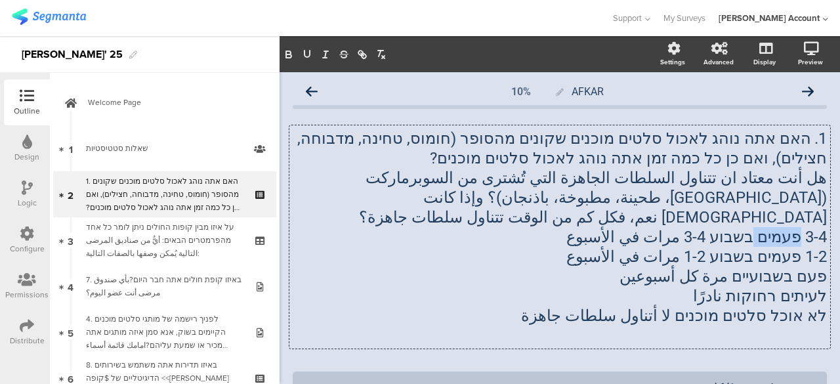
click at [766, 227] on p "3-4 פעמים בשבוע 3-4 مرات في الأسبوع" at bounding box center [560, 237] width 534 height 20
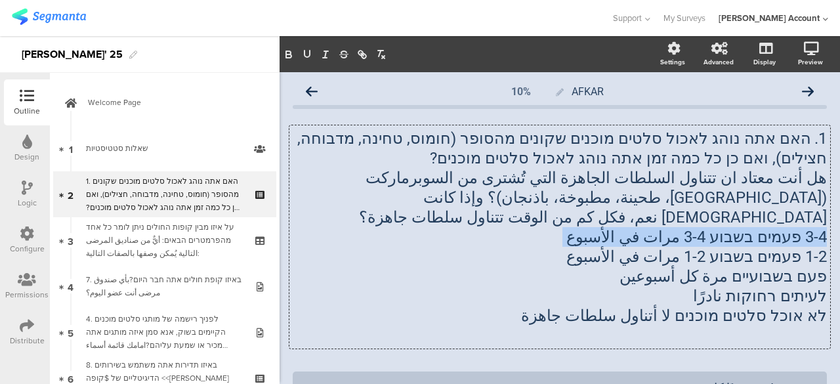
click at [766, 227] on p "3-4 פעמים בשבוע 3-4 مرات في الأسبوع" at bounding box center [560, 237] width 534 height 20
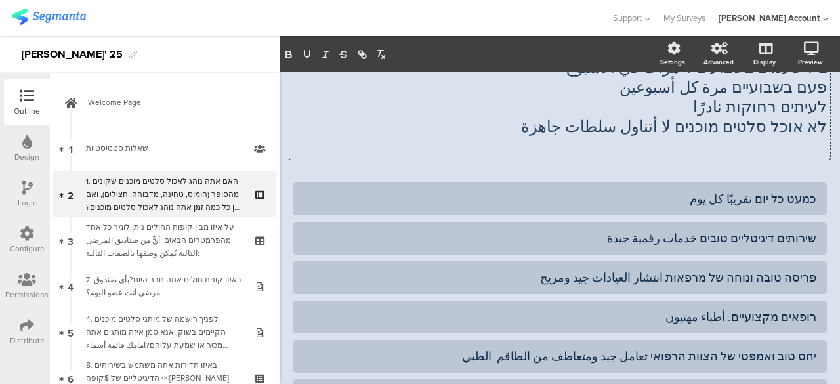
scroll to position [197, 0]
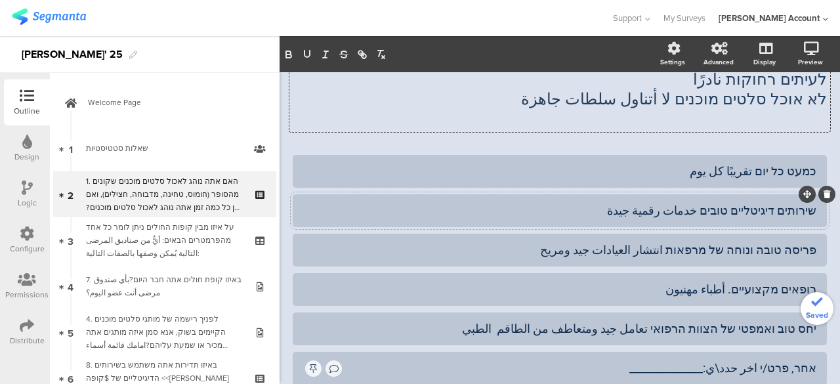
click at [769, 203] on div "שירותים דיגיטליים טובים خدمات رقمية جيدة" at bounding box center [559, 210] width 513 height 15
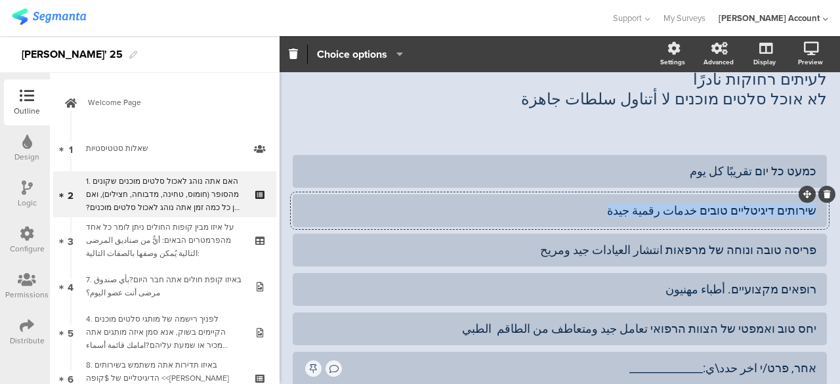
paste div
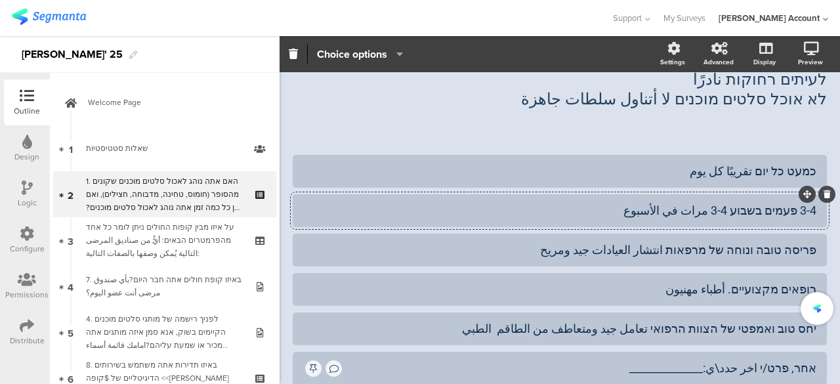
scroll to position [0, 0]
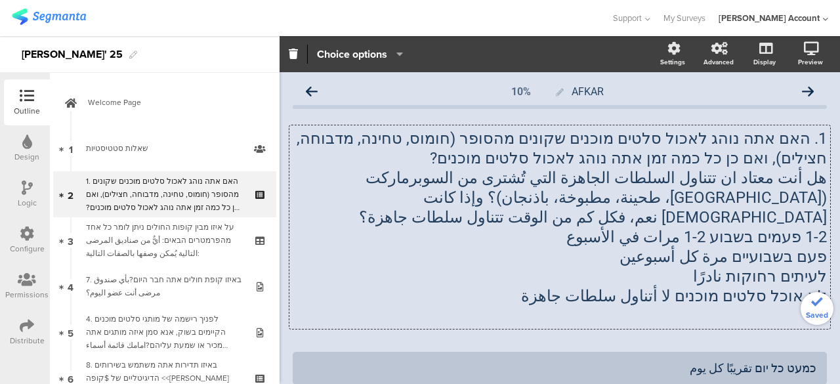
click at [766, 216] on div "1. האם אתה נוהג לאכול סלטים מוכנים שקונים מהסופר (חומוס, טחינה, מדבוחה, חצילים)…" at bounding box center [559, 226] width 540 height 203
click at [766, 228] on span "1-2 פעמים בשבוע 1-2 مرات في الأسبوع" at bounding box center [696, 237] width 260 height 18
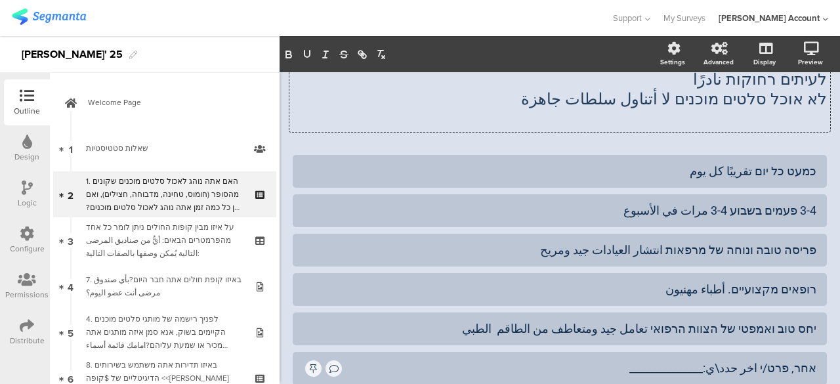
scroll to position [197, 0]
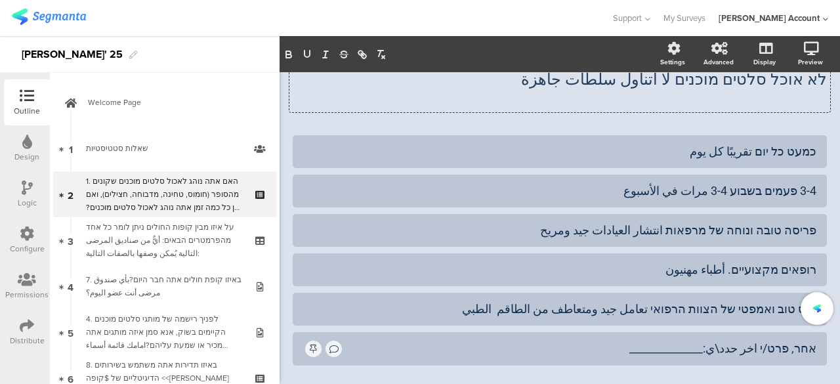
click at [766, 222] on div "פריסה טובה ונוחה של מרפאות انتشار العيادات جيد ومريح" at bounding box center [559, 229] width 513 height 15
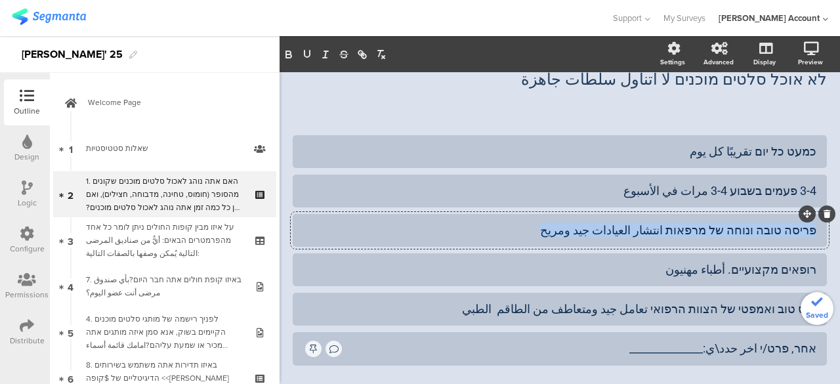
click at [766, 222] on div "פריסה טובה ונוחה של מרפאות انتشار العيادات جيد ومريح" at bounding box center [559, 229] width 513 height 15
paste div
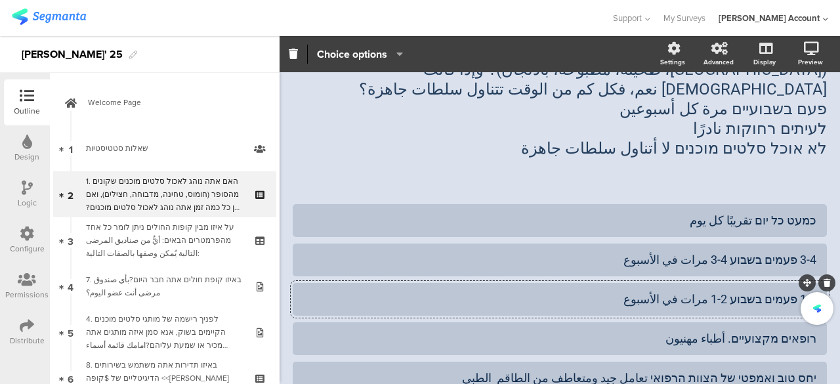
scroll to position [66, 0]
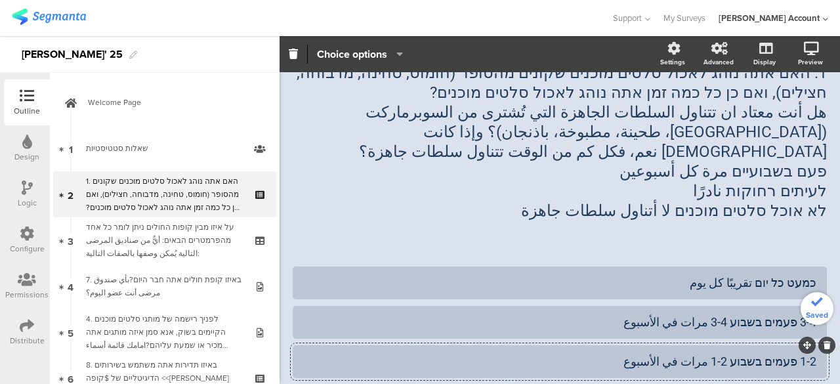
click at [768, 154] on div "1. האם אתה נוהג לאכול סלטים מוכנים שקונים מהסופר (חומוס, טחינה, מדבוחה, חצילים)…" at bounding box center [559, 152] width 540 height 184
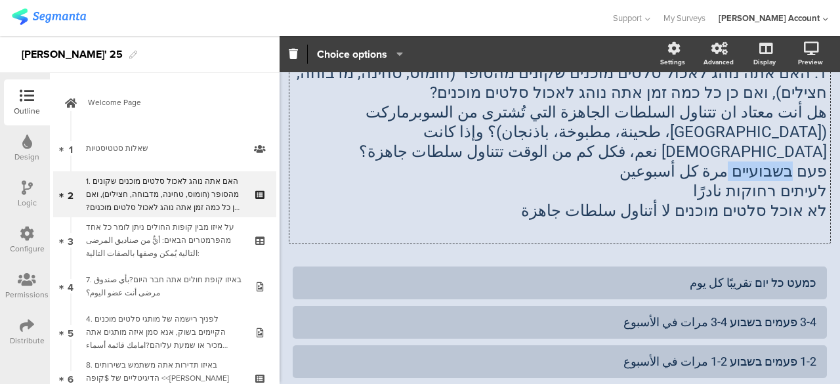
click at [768, 162] on span "פעם בשבועיים مرة كل أسبوعين" at bounding box center [722, 171] width 207 height 18
click at [768, 161] on p "פעם בשבועיים مرة كل أسبوعين" at bounding box center [560, 171] width 534 height 20
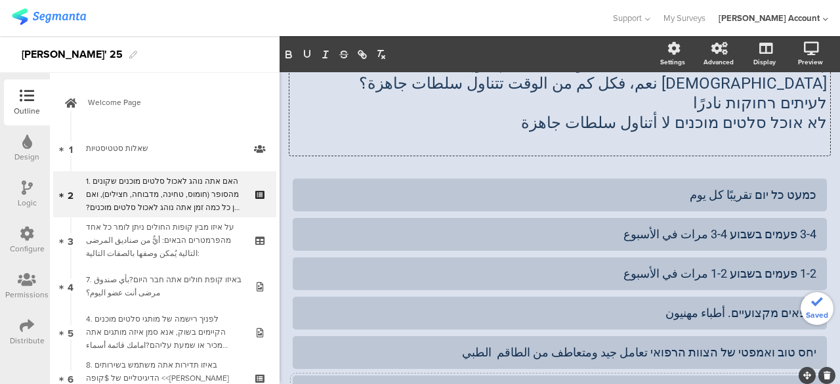
scroll to position [197, 0]
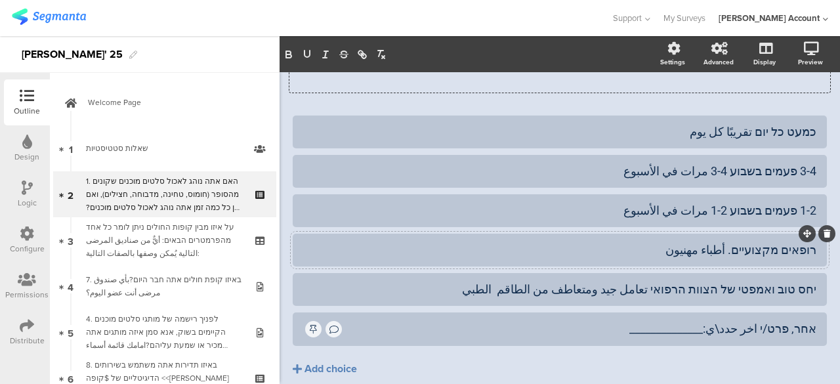
click at [760, 242] on div "רופאים מקצועיים. أطباء مهنيون" at bounding box center [559, 249] width 513 height 15
paste div
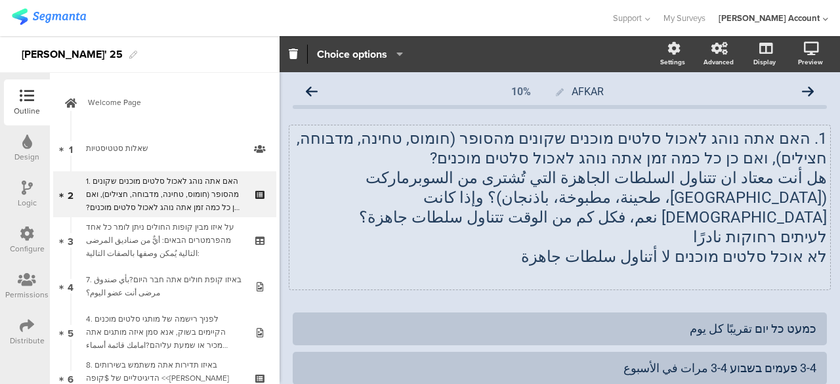
click at [758, 219] on div "1. האם אתה נוהג לאכול סלטים מוכנים שקונים מהסופר (חומוס, טחינה, מדבוחה, חצילים)…" at bounding box center [559, 207] width 540 height 164
click at [758, 228] on span "לעיתים רחוקות نادرًا" at bounding box center [760, 237] width 134 height 18
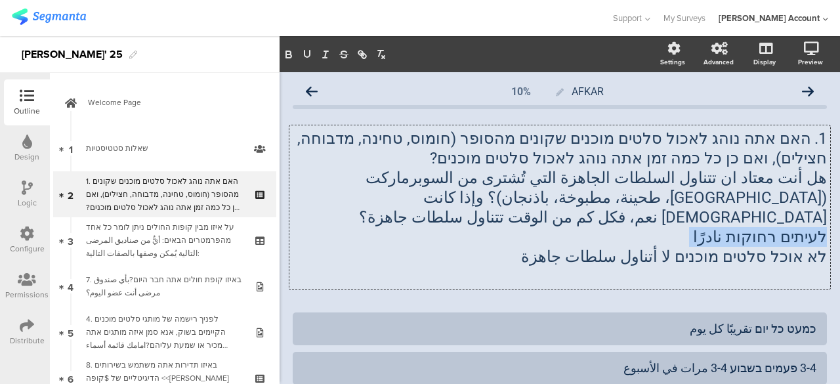
click at [758, 227] on p "לעיתים רחוקות نادرًا" at bounding box center [560, 237] width 534 height 20
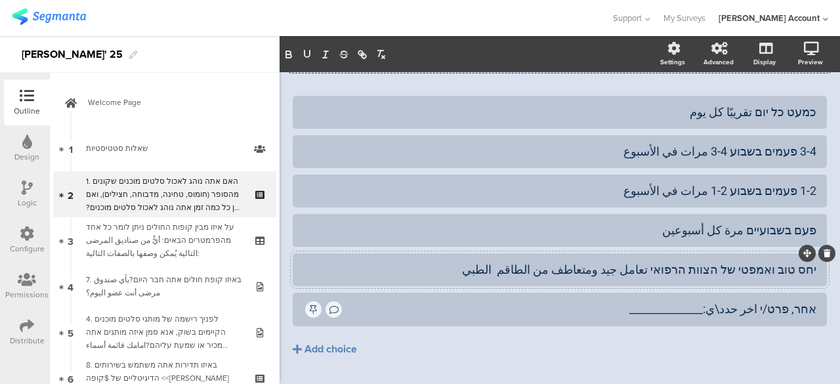
click at [790, 262] on div "יחס טוב ואמפטי של הצוות הרפואי تعامل جيد ومتعاطف من الطاقم الطبي" at bounding box center [559, 269] width 513 height 15
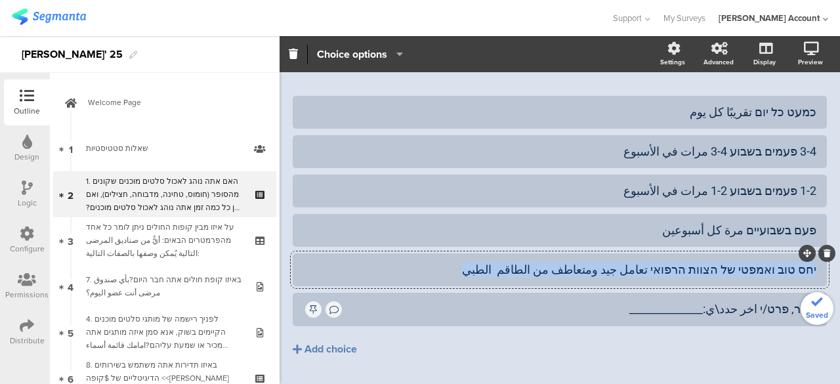
click at [790, 262] on div "יחס טוב ואמפטי של הצוות הרפואי تعامل جيد ومتعاطف من الطاقم الطبي" at bounding box center [559, 269] width 513 height 15
paste div
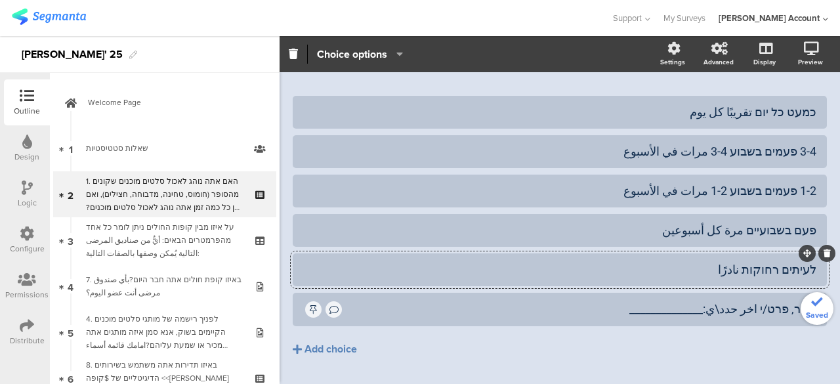
scroll to position [0, 0]
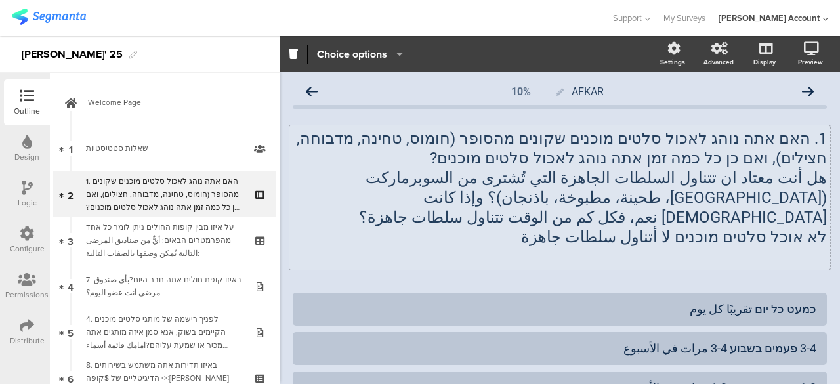
click at [754, 220] on div "1. האם אתה נוהג לאכול סלטים מוכנים שקונים מהסופר (חומוס, טחינה, מדבוחה, חצילים)…" at bounding box center [559, 197] width 540 height 144
click at [754, 228] on span "לא אוכל סלטים מוכנים لا أتناول سلطات جاهزة" at bounding box center [674, 237] width 306 height 18
click at [754, 227] on p "לא אוכל סלטים מוכנים لا أتناول سلطات جاهزة" at bounding box center [560, 237] width 534 height 20
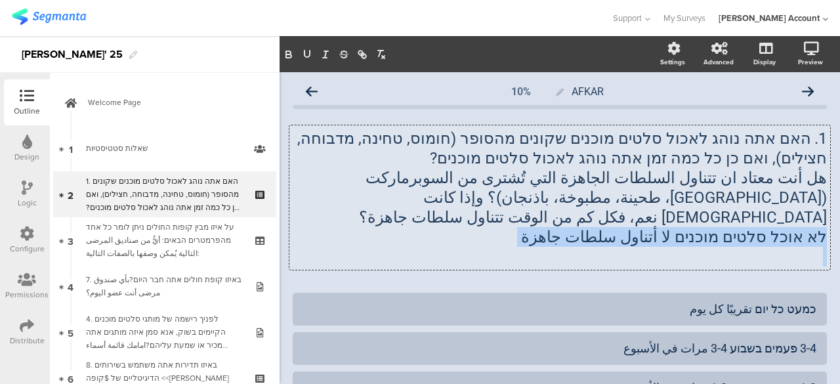
click at [754, 227] on p "לא אוכל סלטים מוכנים لا أتناول سلطات جاهزة" at bounding box center [560, 237] width 534 height 20
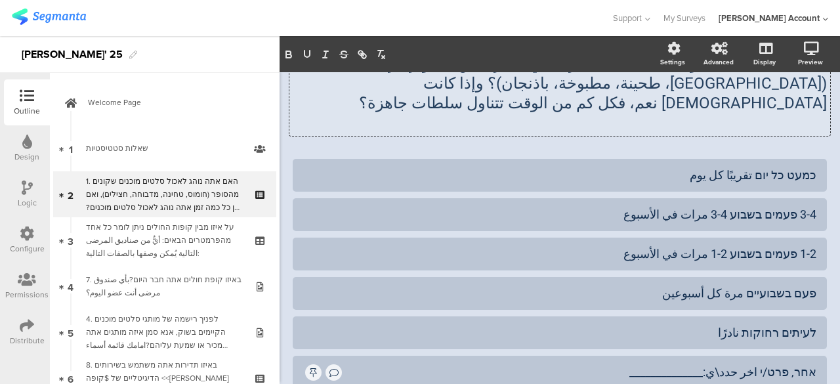
scroll to position [191, 0]
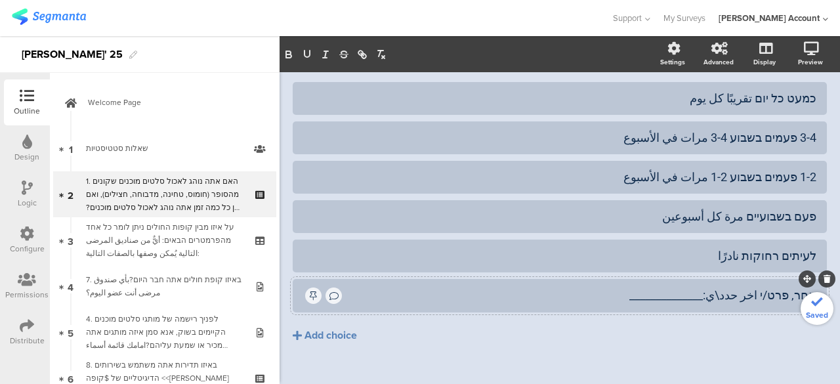
click at [764, 287] on div "אחר, פרט/י اخر حدد\ي:______________" at bounding box center [580, 294] width 472 height 15
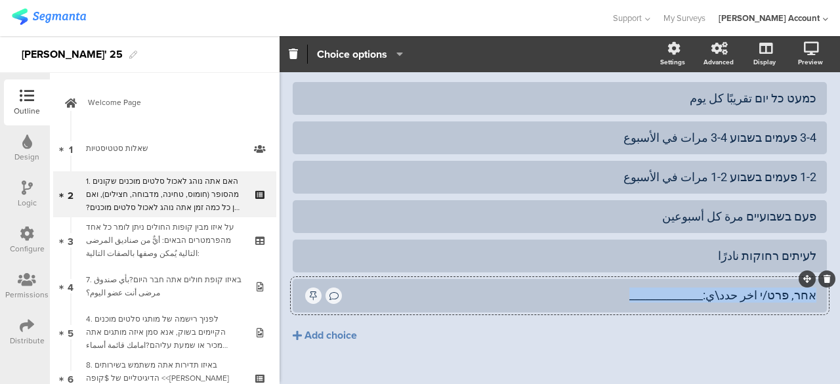
paste div
click at [634, 289] on div "לא אוכל סלטים מוכנים لا أتناول سلطات جاهزة" at bounding box center [580, 294] width 472 height 15
click at [401, 54] on icon "button" at bounding box center [396, 54] width 13 height 10
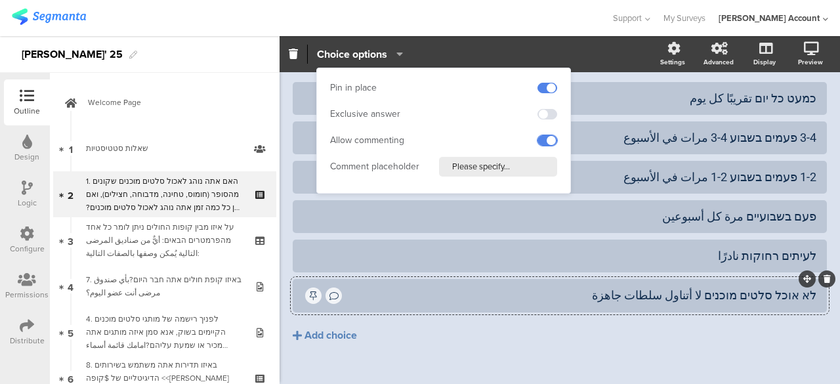
click at [544, 139] on span at bounding box center [547, 140] width 20 height 10
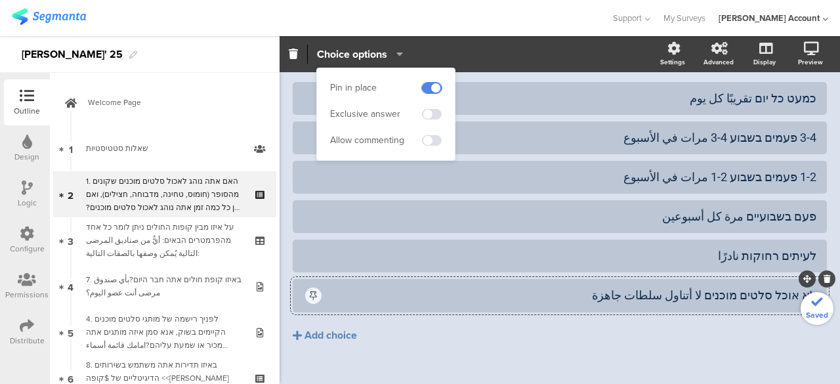
click at [434, 85] on span at bounding box center [432, 88] width 20 height 10
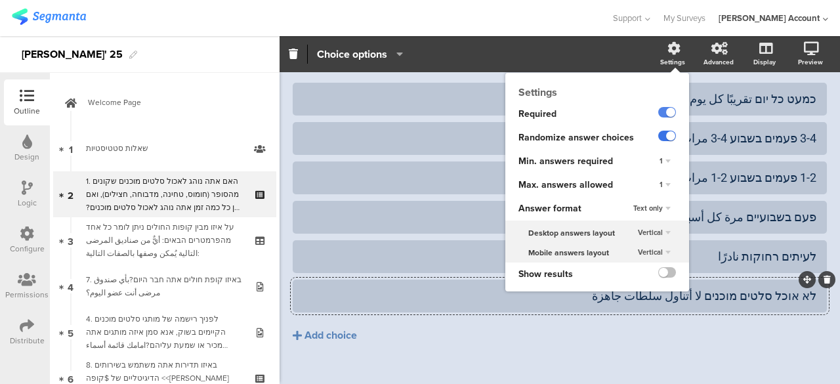
click at [658, 136] on label at bounding box center [667, 136] width 18 height 10
click at [0, 0] on input "checkbox" at bounding box center [0, 0] width 0 height 0
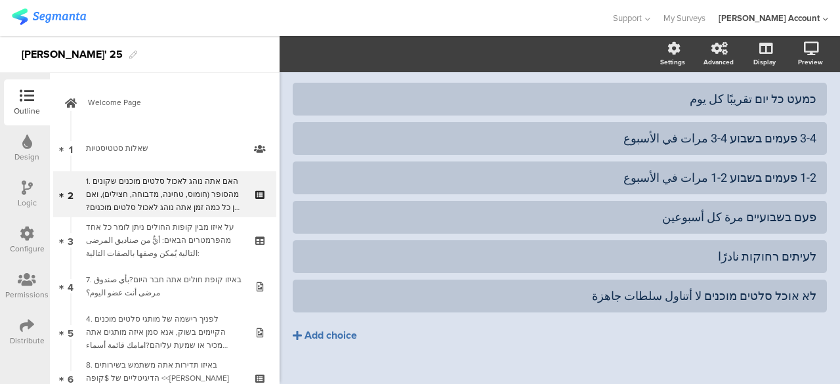
click at [578, 319] on button "Add choice" at bounding box center [560, 335] width 534 height 33
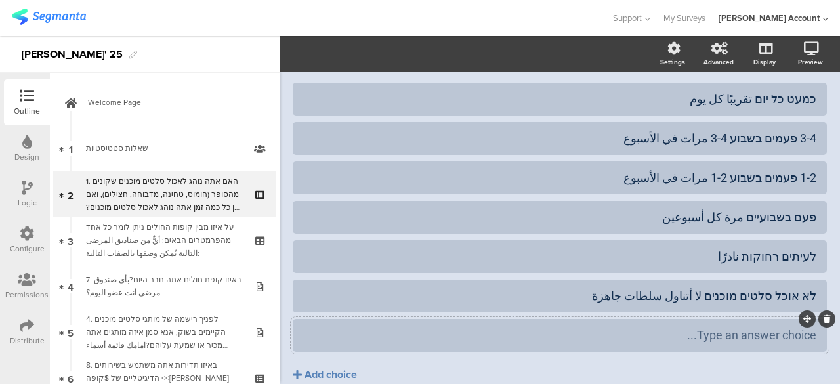
click at [823, 315] on icon at bounding box center [826, 319] width 7 height 8
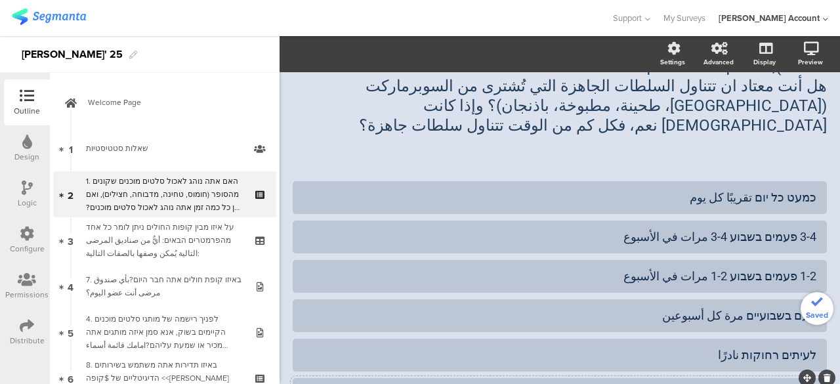
scroll to position [0, 0]
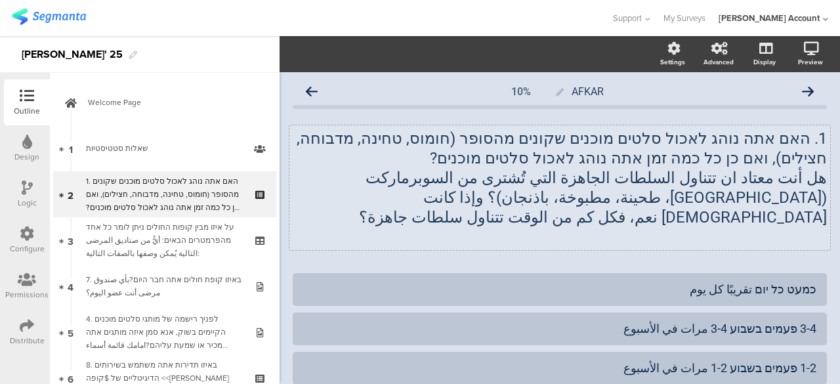
click at [706, 221] on div "1. האם אתה נוהג לאכול סלטים מוכנים שקונים מהסופר (חומוס, טחינה, מדבוחה, חצילים)…" at bounding box center [559, 187] width 540 height 125
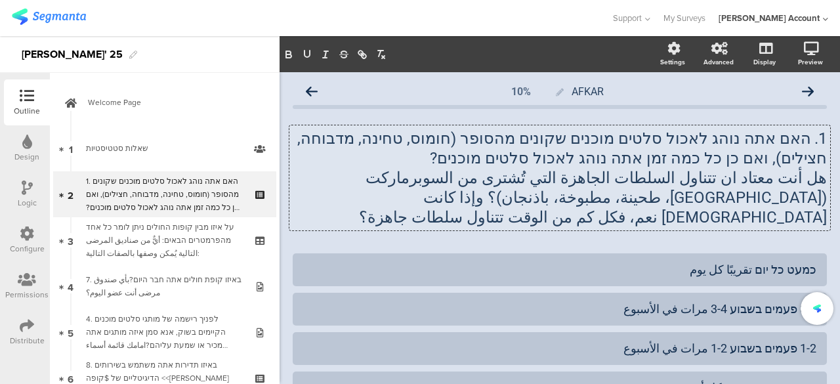
click at [370, 222] on div "AFKAR 10% 1. האם אתה נוהג לאכול סלטים מוכנים שקונים מהסופר (חומוס, טחינה, מדבוח…" at bounding box center [560, 323] width 534 height 489
click at [441, 112] on div "AFKAR 10% 1. האם אתה נוהג לאכול סלטים מוכנים שקונים מהסופר (חומוס, טחינה, מדבוח…" at bounding box center [560, 323] width 534 height 489
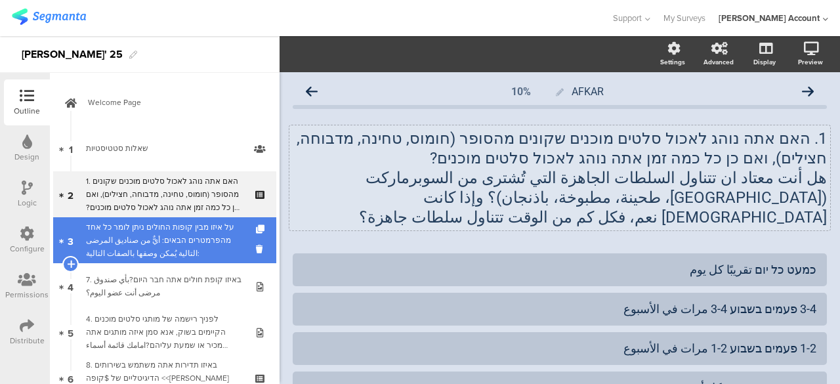
click at [160, 239] on div "על איזו מבין קופות החולים ניתן לומר כל אחד מהפרמטרים הבאים: أيٌّ من صناديق المر…" at bounding box center [164, 239] width 157 height 39
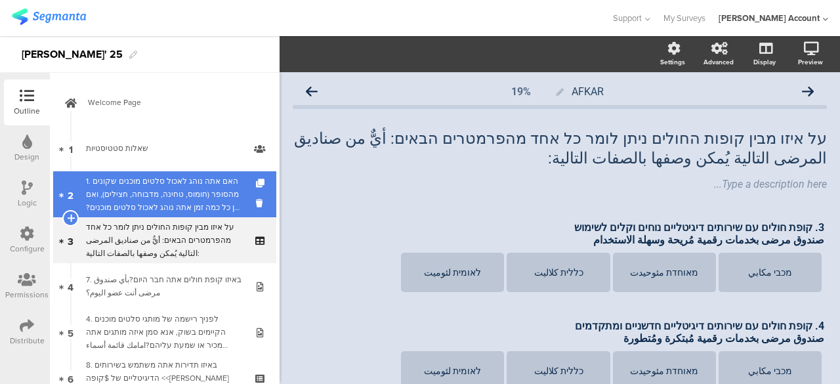
click at [194, 202] on div "1. האם אתה נוהג לאכול סלטים מוכנים שקונים מהסופר (חומוס, טחינה, מדבוחה, חצילים)…" at bounding box center [164, 193] width 157 height 39
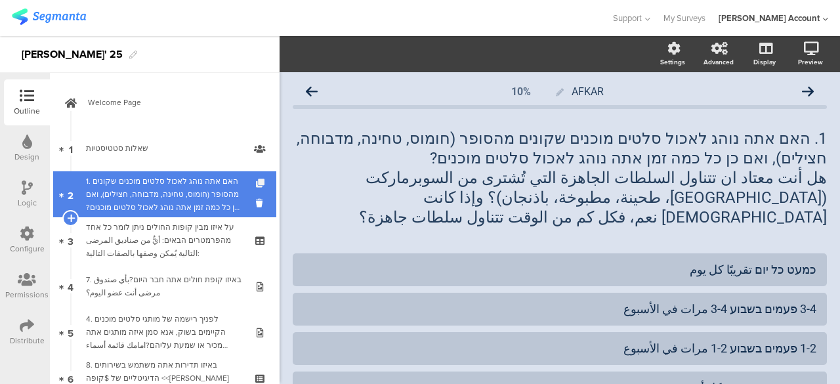
click at [256, 181] on icon at bounding box center [261, 183] width 11 height 9
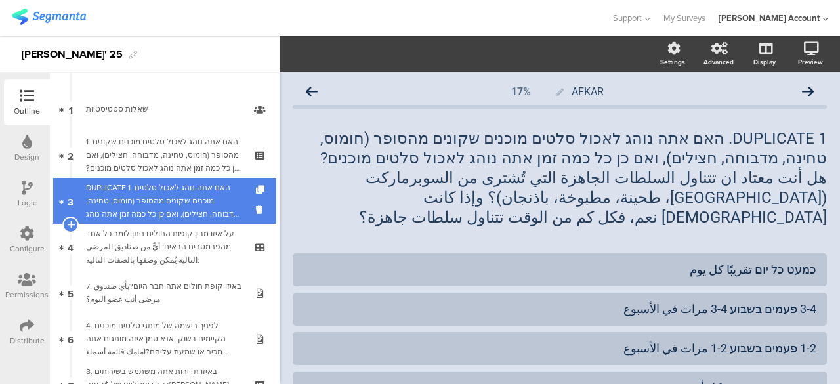
scroll to position [66, 0]
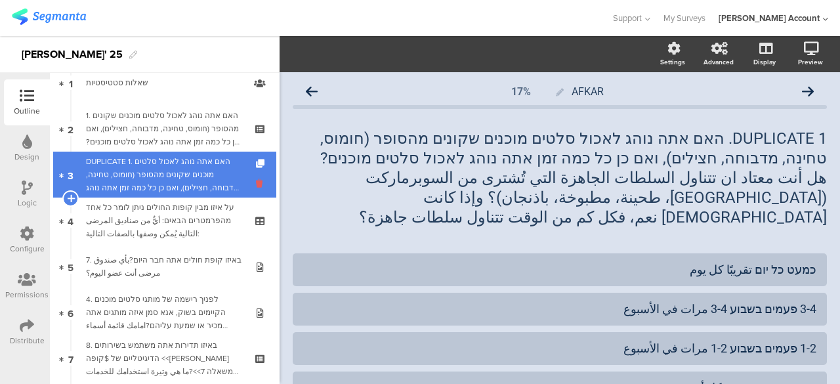
click at [256, 182] on icon at bounding box center [261, 183] width 11 height 12
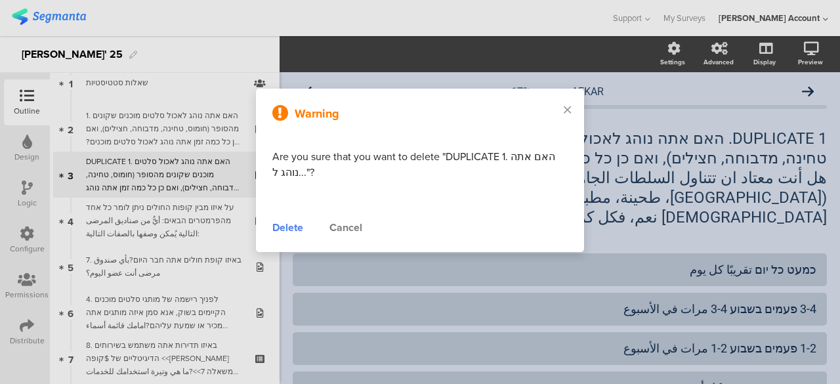
click at [289, 228] on div "Delete" at bounding box center [287, 228] width 31 height 16
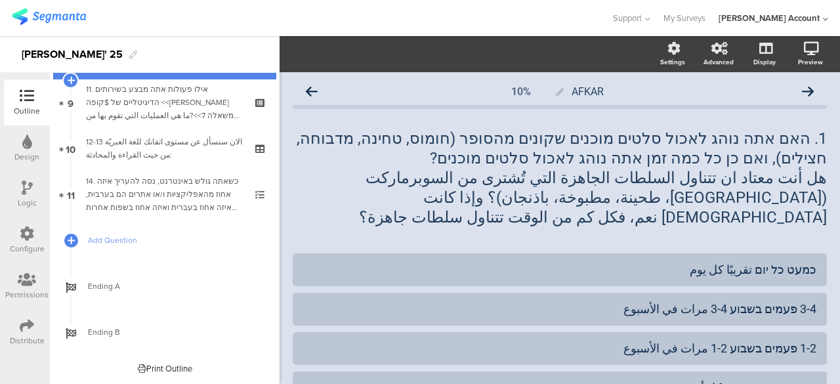
scroll to position [413, 0]
click at [123, 242] on span "Add Question" at bounding box center [172, 240] width 168 height 13
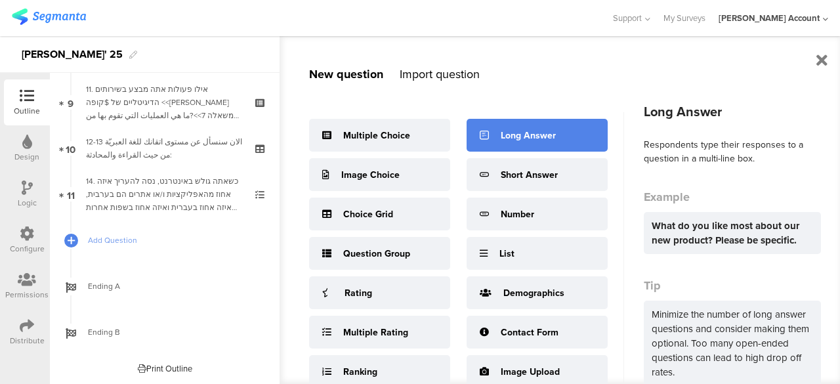
click at [540, 138] on div "Long Answer" at bounding box center [527, 136] width 55 height 14
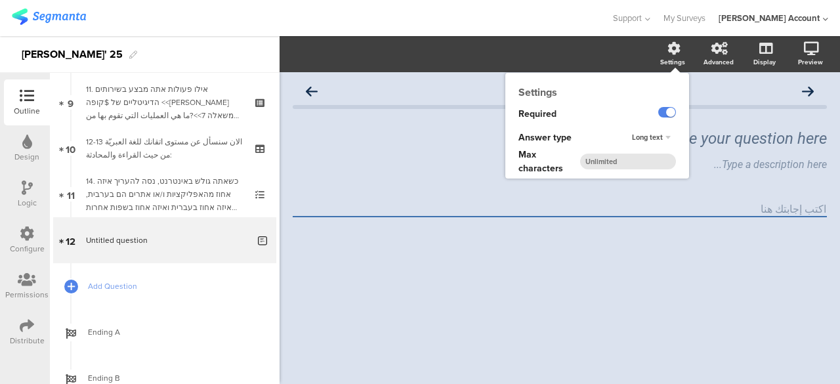
click at [656, 134] on span "Long text" at bounding box center [647, 137] width 31 height 10
click at [656, 134] on div "Long text Long text Short text Number" at bounding box center [658, 138] width 60 height 24
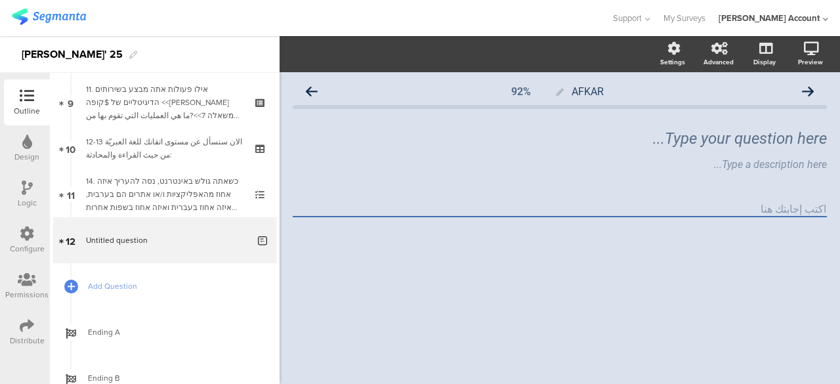
click at [779, 208] on textarea at bounding box center [560, 209] width 534 height 15
click at [117, 286] on span "Add Question" at bounding box center [172, 285] width 168 height 13
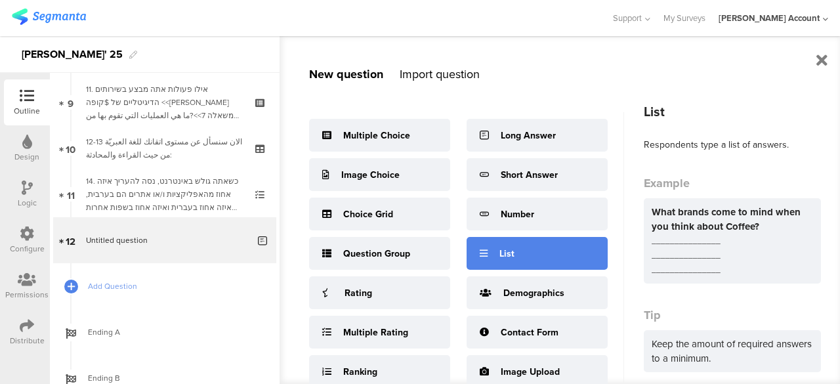
click at [520, 251] on div "List" at bounding box center [536, 253] width 141 height 33
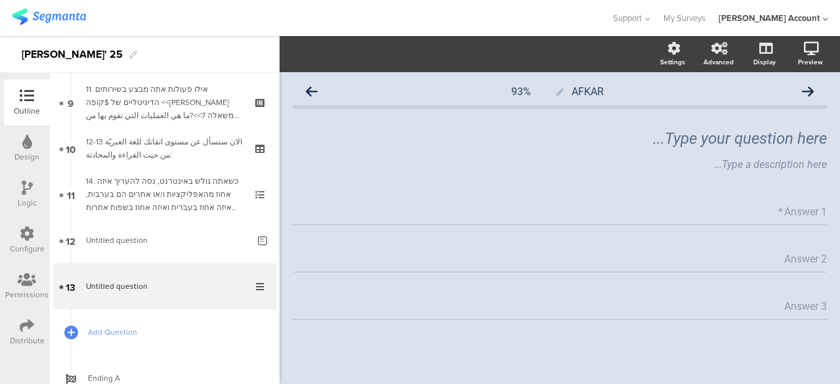
click at [783, 212] on input "Answer 1" at bounding box center [805, 211] width 44 height 12
click at [788, 132] on div "Type your question here..." at bounding box center [559, 138] width 540 height 26
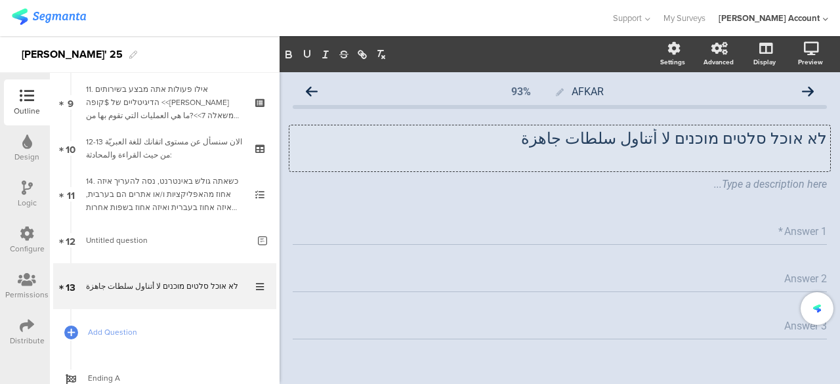
click at [784, 135] on p "לא אוכל סלטים מוכנים لا أتناول سلطات جاهزة" at bounding box center [560, 139] width 534 height 20
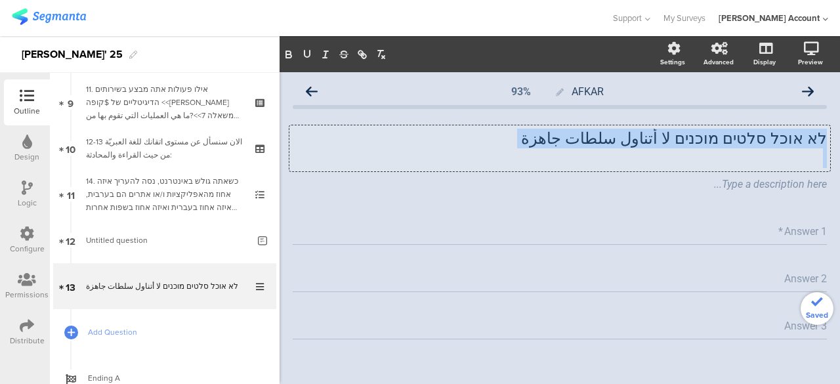
click at [784, 135] on p "לא אוכל סלטים מוכנים لا أتناول سلطات جاهزة" at bounding box center [560, 139] width 534 height 20
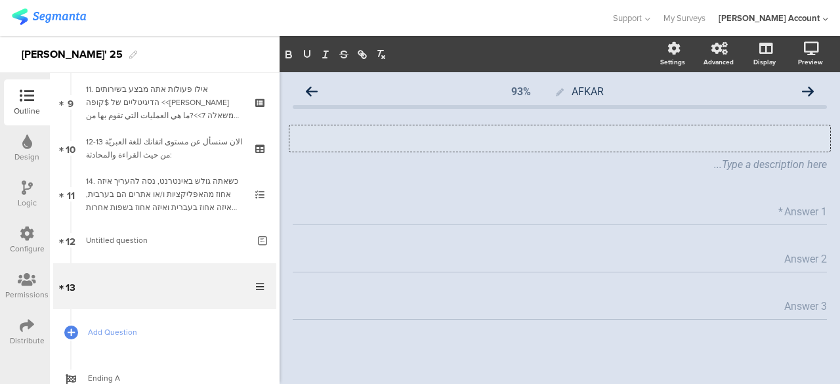
click at [749, 140] on p at bounding box center [560, 139] width 534 height 20
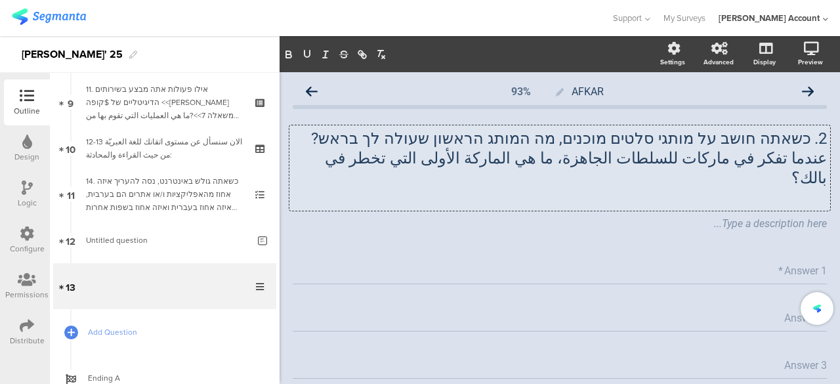
click at [754, 167] on p "عندما تفكر في ماركات للسلطات الجاهزة، ما هي الماركة الأولى التي تخطر في بالك؟" at bounding box center [560, 167] width 534 height 39
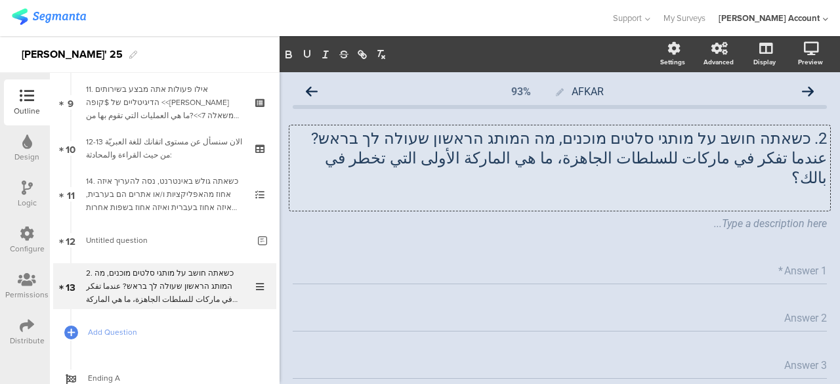
click at [377, 136] on p "2. כשאתה חושב על מותגי סלטים מוכנים, מה המותג הראשון שעולה לך בראש?" at bounding box center [560, 139] width 534 height 20
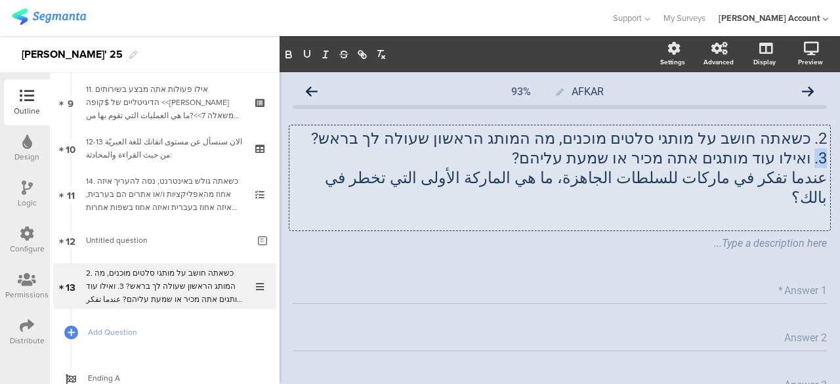
drag, startPoint x: 369, startPoint y: 141, endPoint x: 384, endPoint y: 139, distance: 15.9
click at [384, 139] on p "2. כשאתה חושב על מותגי סלטים מוכנים, מה המותג הראשון שעולה לך בראש? 3. ואילו עו…" at bounding box center [560, 148] width 534 height 39
click at [380, 174] on p "عندما تفكر في ماركات للسلطات الجاهزة، ما هي الماركة الأولى التي تخطر في بالك؟" at bounding box center [560, 187] width 534 height 39
click at [120, 331] on span "Add Question" at bounding box center [172, 331] width 168 height 13
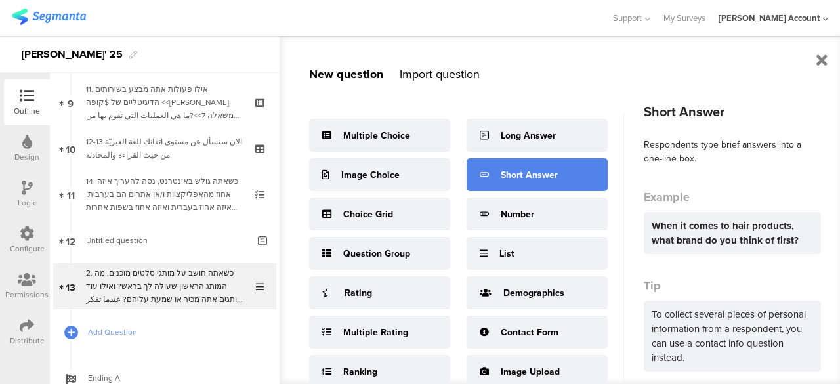
click at [525, 170] on div "Short Answer" at bounding box center [528, 175] width 57 height 14
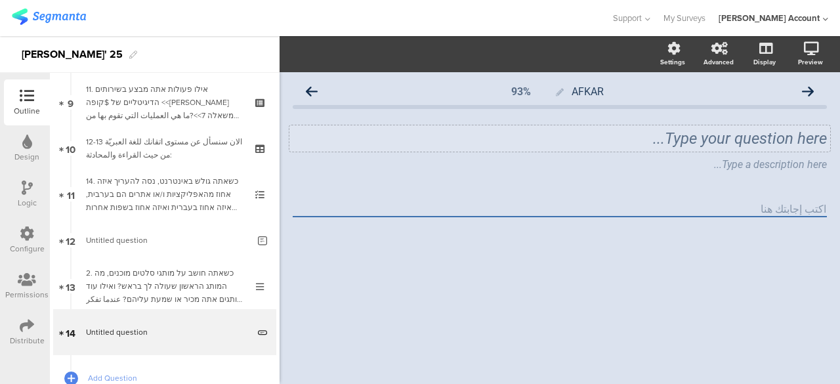
click at [756, 142] on div "Type your question here..." at bounding box center [560, 139] width 534 height 20
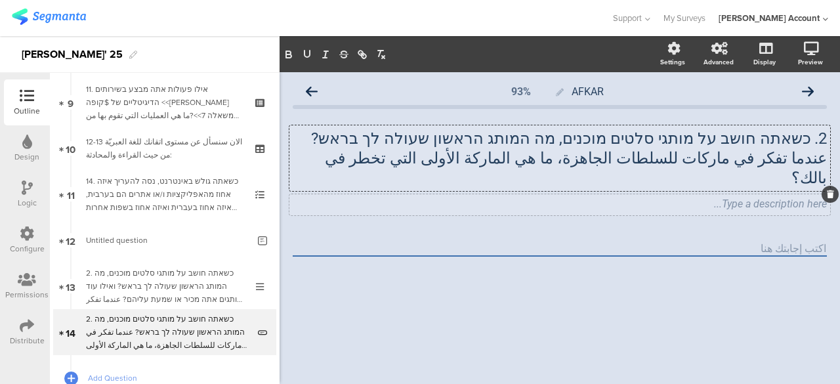
click at [774, 195] on div "Type a description here..." at bounding box center [559, 204] width 540 height 21
click at [707, 205] on div "2. כשאתה חושב על מותגי סלטים מוכנים, מה המותג הראשון שעולה לך בראש? عندما تفكر …" at bounding box center [560, 170] width 534 height 110
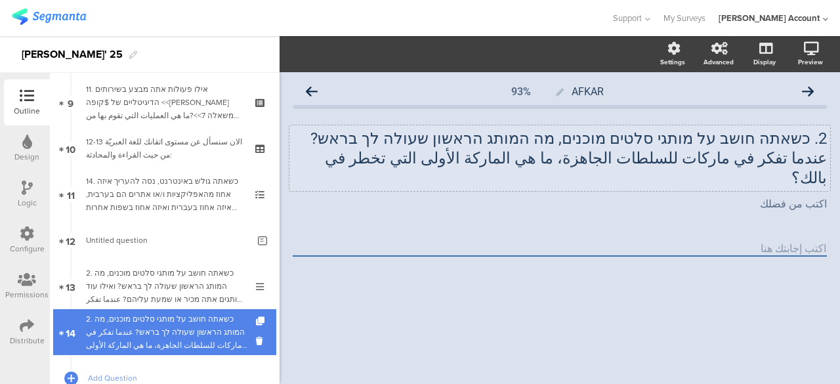
click at [193, 335] on div "2. כשאתה חושב על מותגי סלטים מוכנים, מה המותג הראשון שעולה לך בראש? عندما تفكر …" at bounding box center [167, 331] width 162 height 39
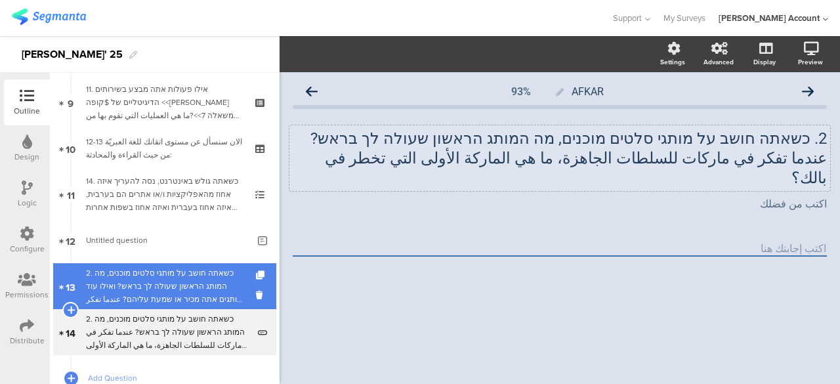
click at [208, 295] on div "2. כשאתה חושב על מותגי סלטים מוכנים, מה המותג הראשון שעולה לך בראש? ואילו עוד מ…" at bounding box center [164, 285] width 157 height 39
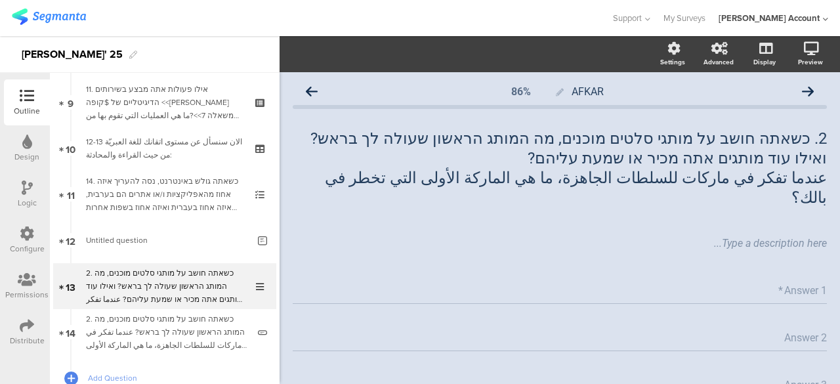
scroll to position [66, 0]
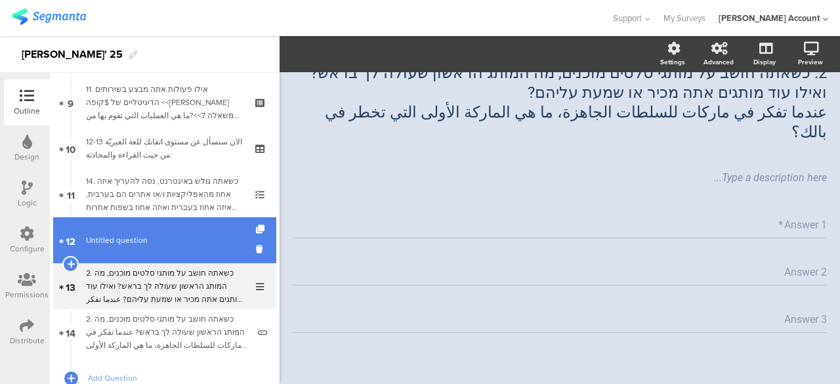
click at [182, 250] on link "12 Untitled question" at bounding box center [164, 240] width 223 height 46
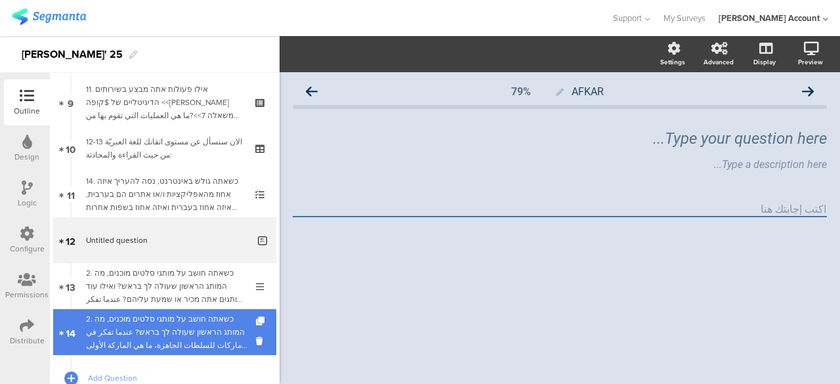
click at [184, 326] on div "2. כשאתה חושב על מותגי סלטים מוכנים, מה המותג הראשון שעולה לך בראש? عندما تفكر …" at bounding box center [167, 331] width 162 height 39
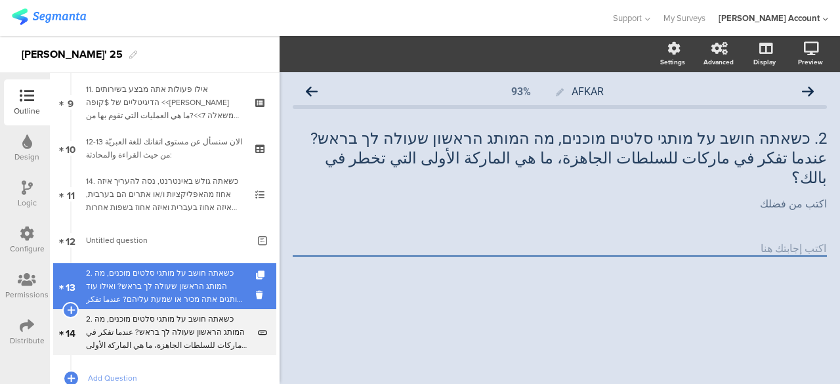
click at [203, 287] on div "2. כשאתה חושב על מותגי סלטים מוכנים, מה המותג הראשון שעולה לך בראש? ואילו עוד מ…" at bounding box center [164, 285] width 157 height 39
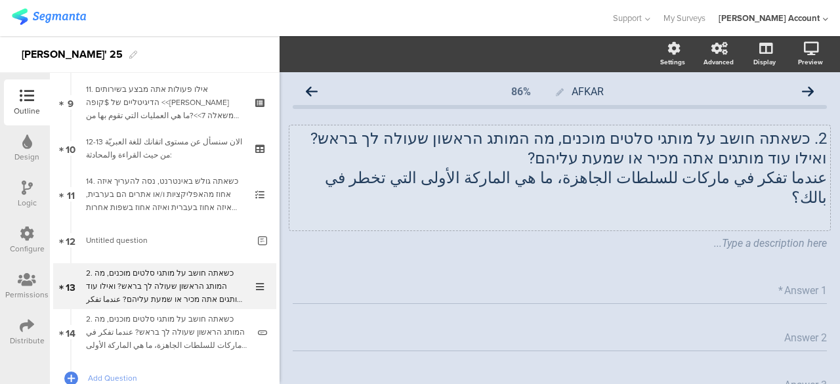
click at [384, 180] on p "عندما تفكر في ماركات للسلطات الجاهزة، ما هي الماركة الأولى التي تخطر في بالك؟" at bounding box center [560, 187] width 534 height 39
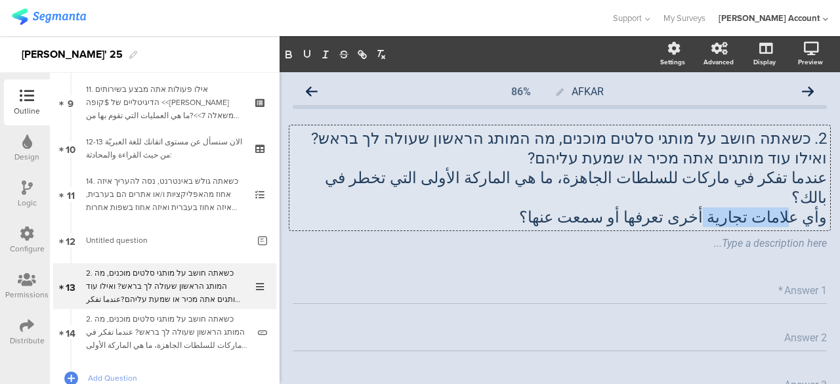
drag, startPoint x: 782, startPoint y: 199, endPoint x: 711, endPoint y: 201, distance: 70.9
click at [711, 207] on p "وأي علامات تجارية أخرى تعرفها أو سمعت عنها؟" at bounding box center [560, 217] width 534 height 20
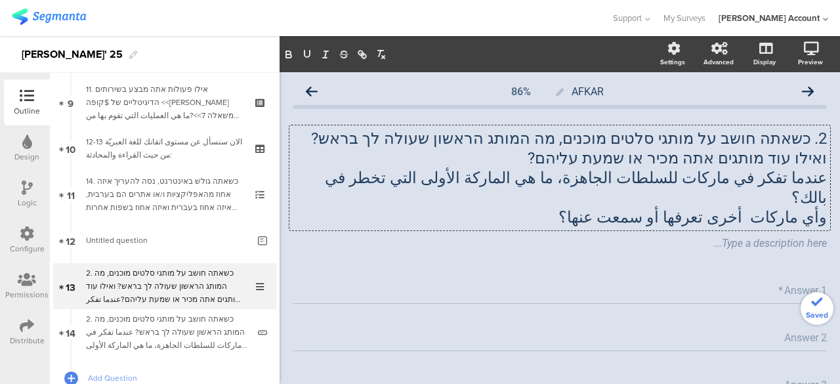
click at [800, 284] on input "Answer 1" at bounding box center [805, 290] width 44 height 12
click at [802, 284] on input "الماركة 1" at bounding box center [809, 290] width 33 height 12
type input "الماركة 1"
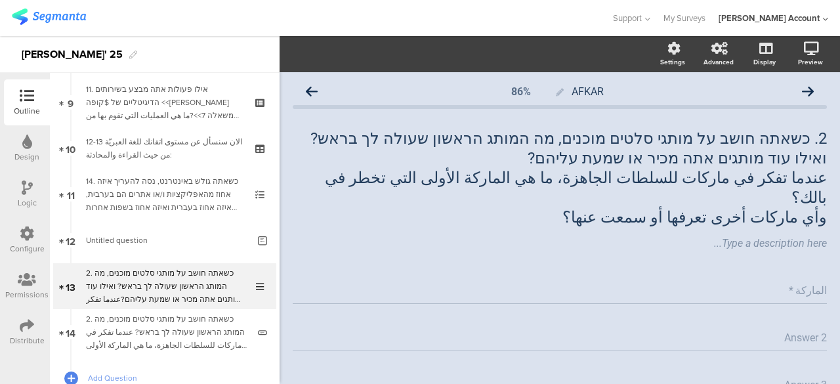
click at [799, 331] on input "Answer 2" at bounding box center [803, 337] width 47 height 12
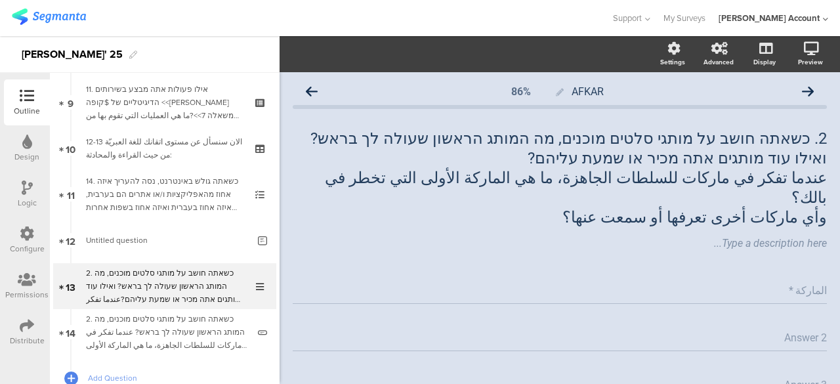
paste input "الماركة"
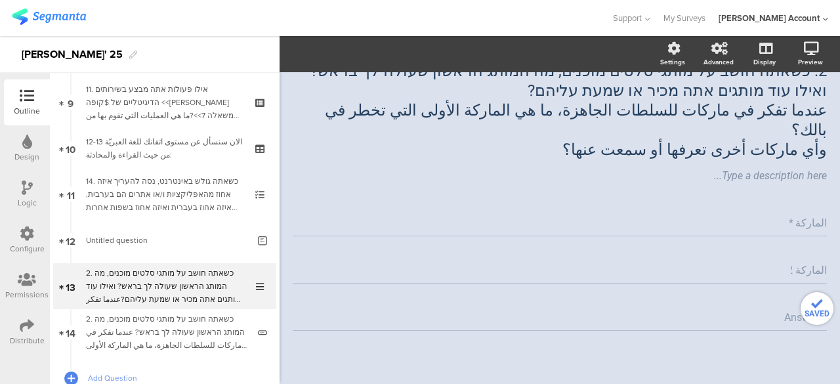
type input "الماركة 2"
click at [792, 311] on input "Answer 3" at bounding box center [803, 317] width 47 height 12
paste input "الماركة"
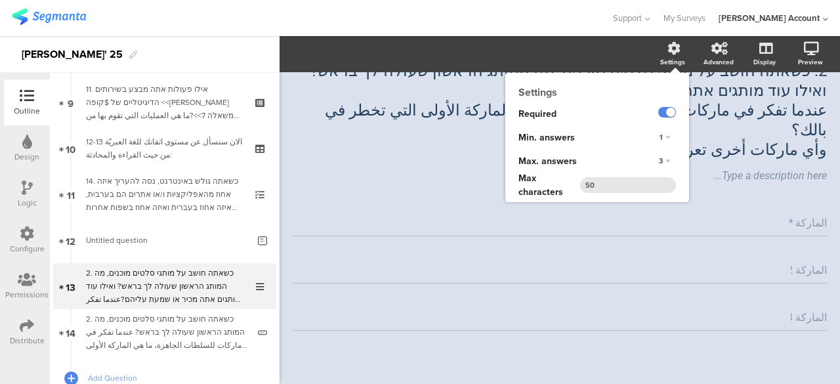
type input "الماركة 3"
click at [661, 161] on div "3" at bounding box center [664, 161] width 22 height 16
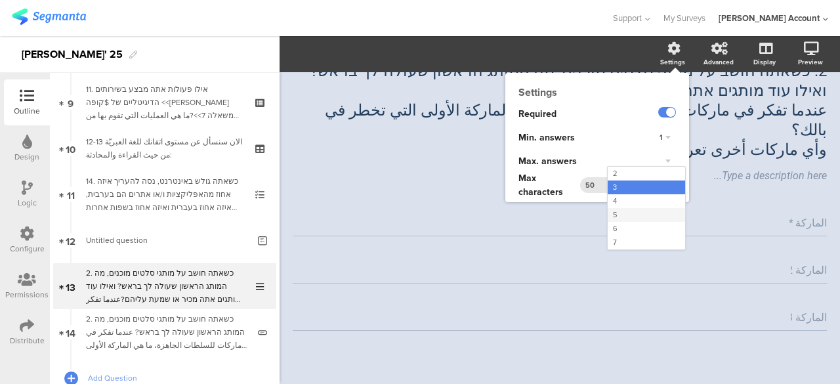
click at [618, 216] on div "5" at bounding box center [645, 215] width 77 height 14
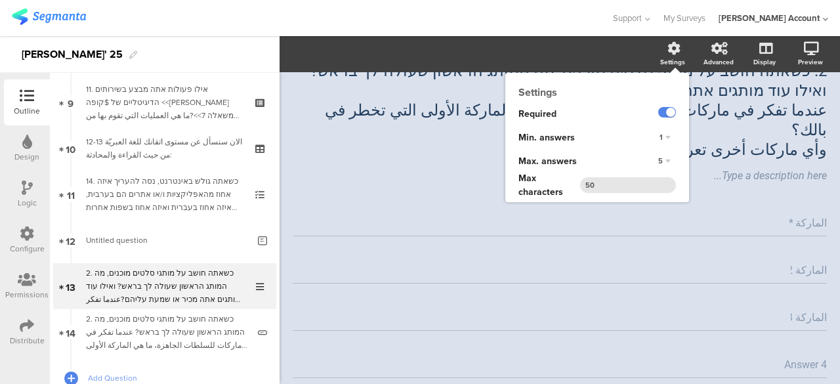
click at [799, 311] on input "الماركة 3" at bounding box center [808, 317] width 36 height 12
click at [798, 358] on input "Answer 4" at bounding box center [803, 364] width 47 height 12
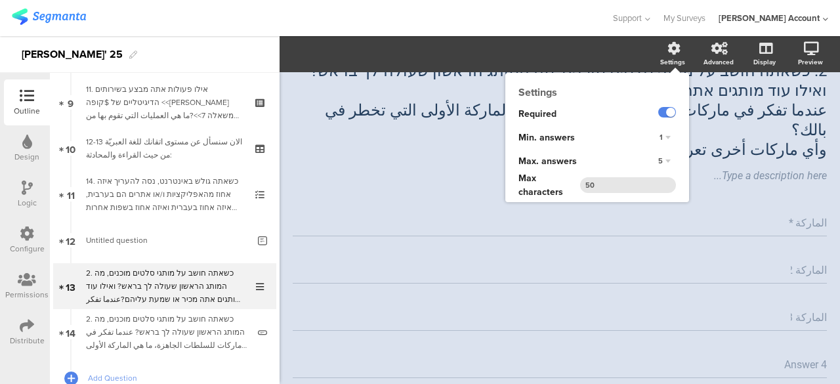
click at [798, 358] on input "Answer 4" at bounding box center [803, 364] width 47 height 12
click at [811, 311] on input "الماركة 3" at bounding box center [808, 317] width 36 height 12
click at [792, 358] on input "Answer 4" at bounding box center [803, 364] width 47 height 12
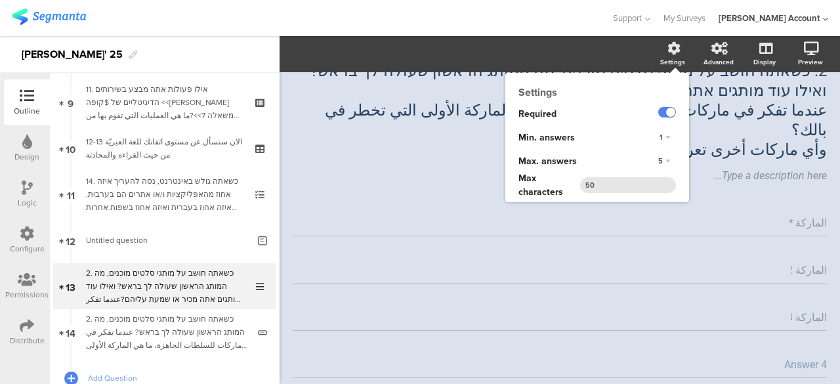
click at [792, 358] on input "Answer 4" at bounding box center [803, 364] width 47 height 12
paste input "الماركة"
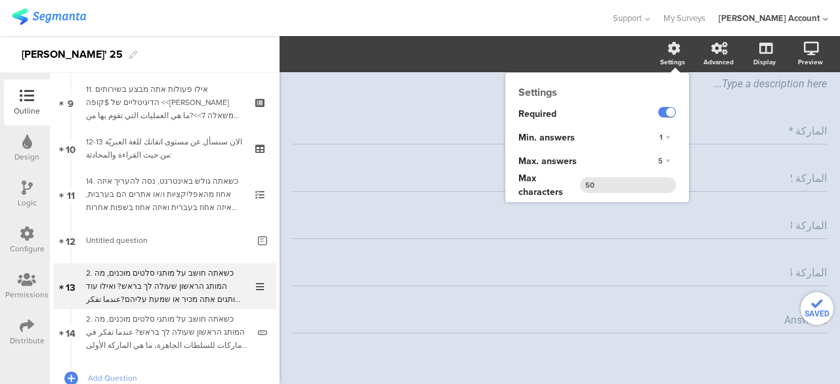
scroll to position [162, 0]
type input "الماركة 4"
click at [790, 311] on input "Answer 5" at bounding box center [803, 317] width 47 height 12
paste input "الماركة"
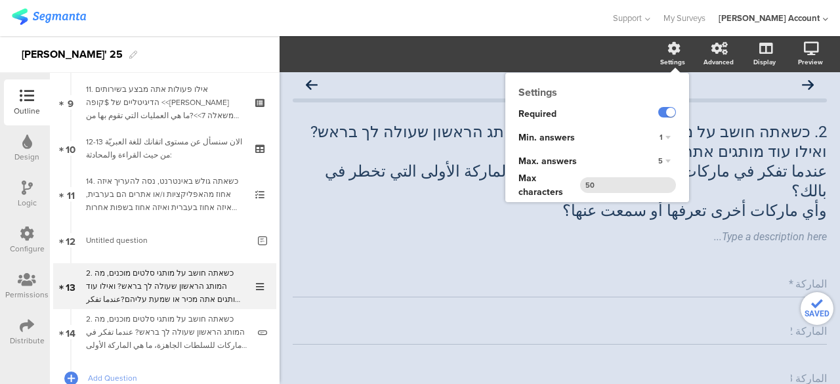
scroll to position [0, 0]
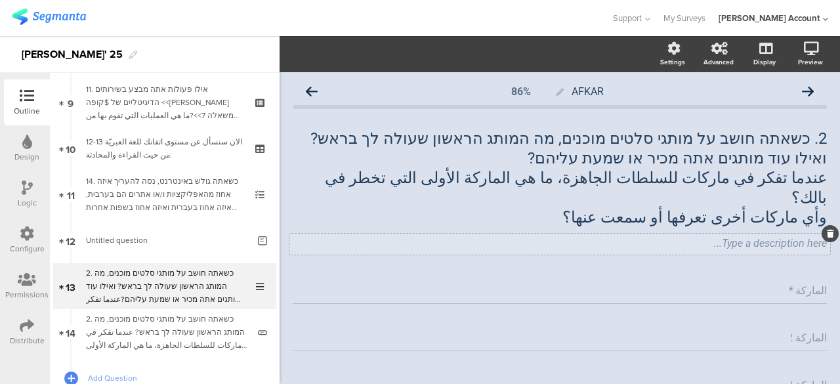
type input "الماركة 5"
click at [443, 234] on div "Type a description here..." at bounding box center [559, 244] width 540 height 21
click at [538, 202] on div "2. כשאתה חושב על מותגי סלטים מוכנים, מה המותג הראשון שעולה לך בראש? ואילו עוד מ…" at bounding box center [559, 177] width 540 height 105
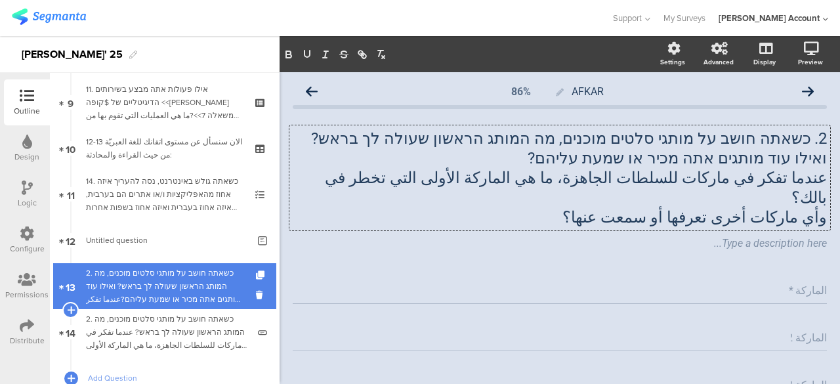
click at [161, 276] on div "2. כשאתה חושב על מותגי סלטים מוכנים, מה המותג הראשון שעולה לך בראש? ואילו עוד מ…" at bounding box center [164, 285] width 157 height 39
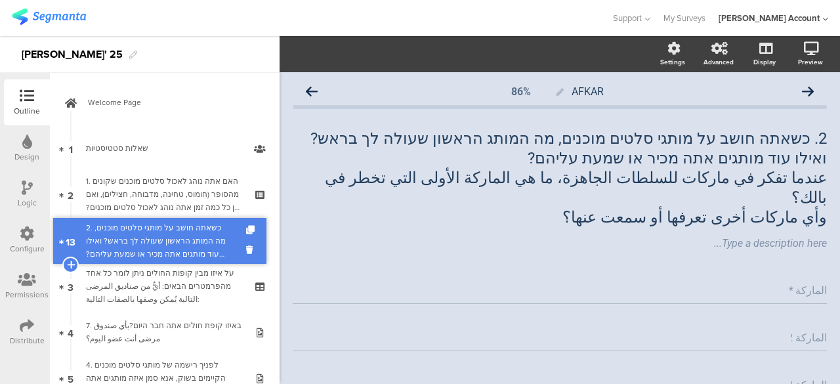
drag, startPoint x: 161, startPoint y: 276, endPoint x: 166, endPoint y: 232, distance: 44.8
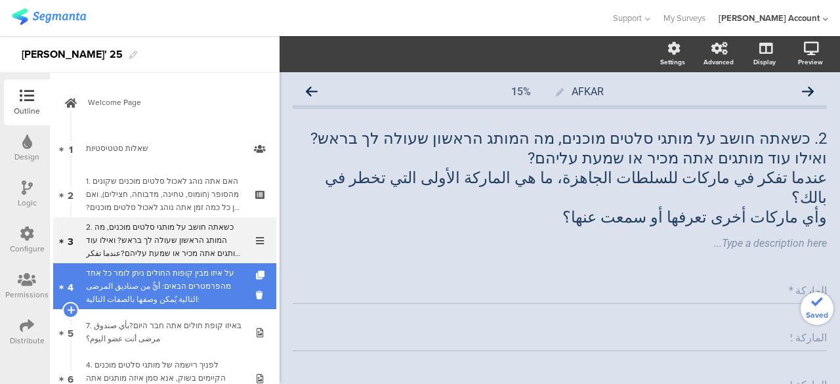
click at [160, 272] on div "על איזו מבין קופות החולים ניתן לומר כל אחד מהפרמטרים הבאים: أيٌّ من صناديق المر…" at bounding box center [164, 285] width 157 height 39
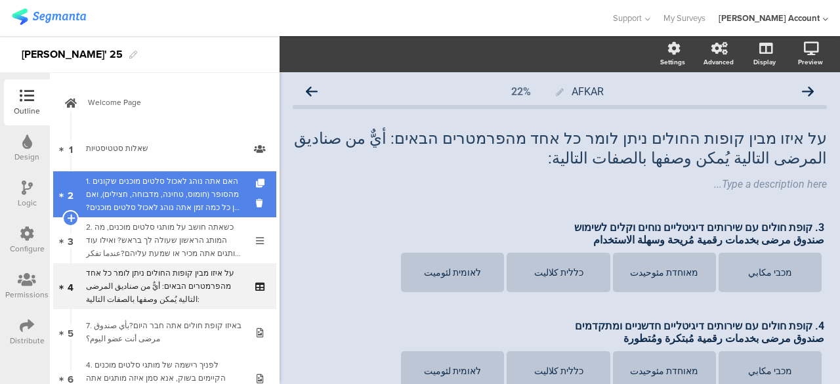
click at [197, 194] on div "1. האם אתה נוהג לאכול סלטים מוכנים שקונים מהסופר (חומוס, טחינה, מדבוחה, חצילים)…" at bounding box center [164, 193] width 157 height 39
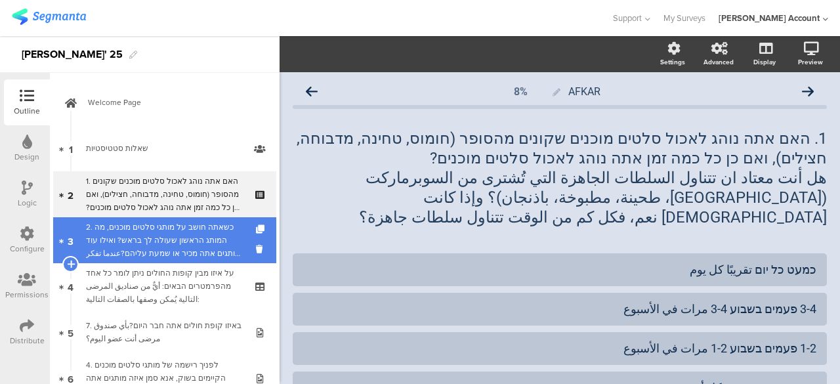
click at [199, 232] on div "2. כשאתה חושב על מותגי סלטים מוכנים, מה המותג הראשון שעולה לך בראש? ואילו עוד מ…" at bounding box center [164, 239] width 157 height 39
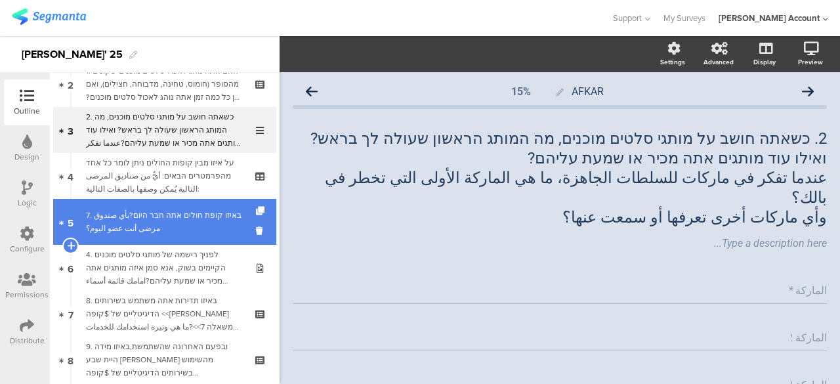
scroll to position [131, 0]
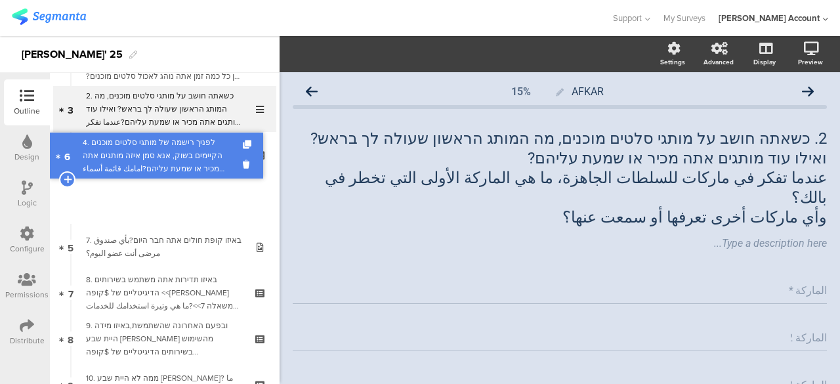
drag, startPoint x: 194, startPoint y: 250, endPoint x: 193, endPoint y: 159, distance: 91.2
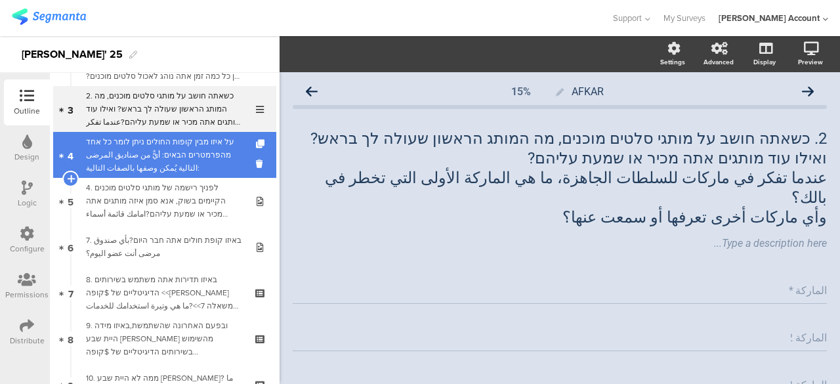
click at [190, 153] on div "על איזו מבין קופות החולים ניתן לומר כל אחד מהפרמטרים הבאים: أيٌّ من صناديق المر…" at bounding box center [164, 154] width 157 height 39
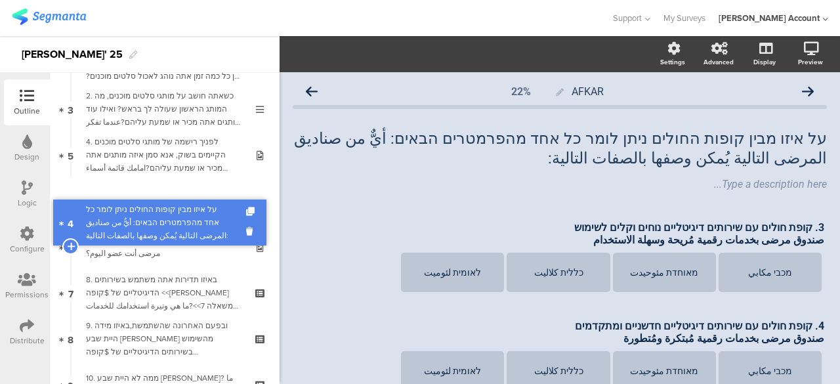
drag, startPoint x: 190, startPoint y: 153, endPoint x: 184, endPoint y: 221, distance: 67.9
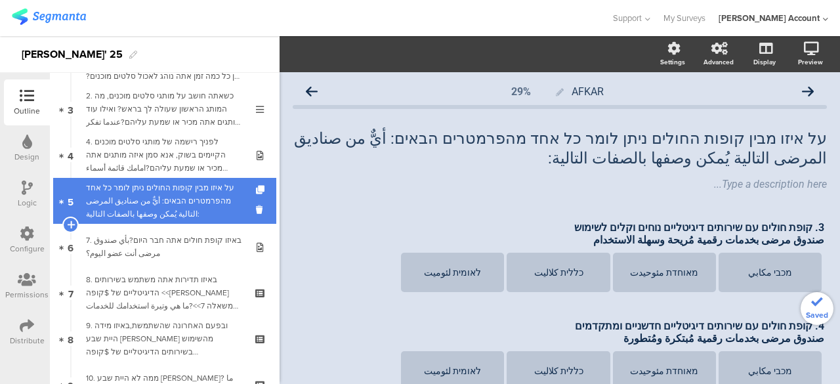
click at [190, 209] on div "על איזו מבין קופות החולים ניתן לומר כל אחד מהפרמטרים הבאים: أيٌّ من صناديق المر…" at bounding box center [164, 200] width 157 height 39
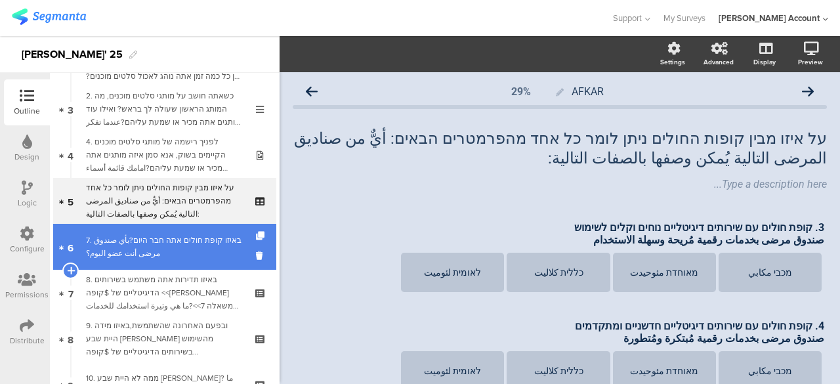
click at [189, 250] on div "7. באיזו קופת חולים אתה חבר היום?بأي صندوق مرضى أنت عضو اليوم؟" at bounding box center [164, 247] width 157 height 26
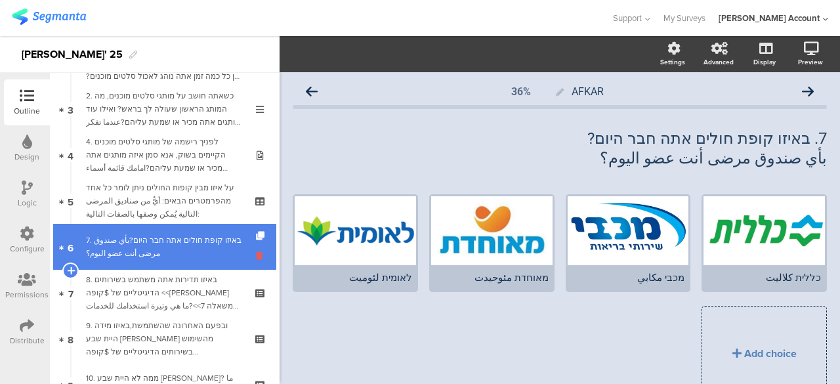
click at [256, 254] on icon at bounding box center [261, 255] width 11 height 12
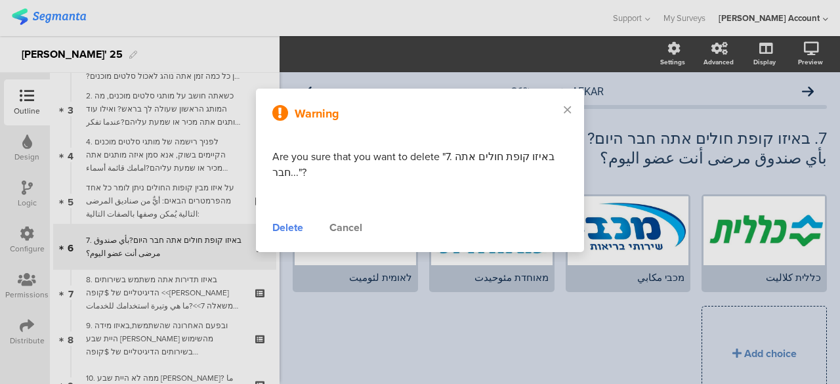
click at [296, 229] on div "Delete" at bounding box center [287, 228] width 31 height 16
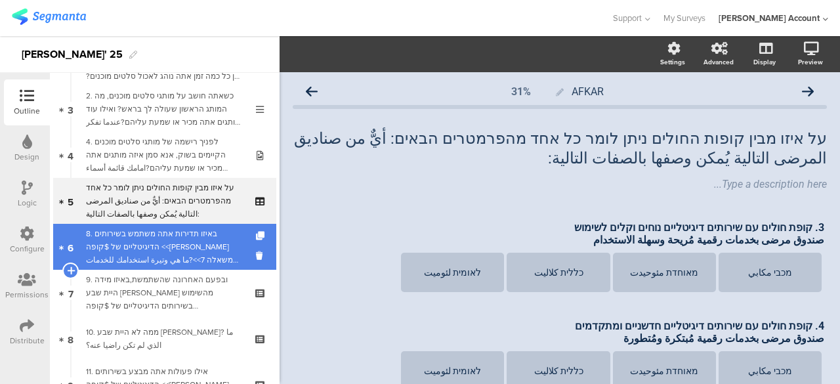
click at [219, 249] on div "8. באיזו תדירות אתה משתמש בשירותים הדיגיטליים של $קופה <<תשובה משאלה 7>>?ما هي …" at bounding box center [164, 246] width 157 height 39
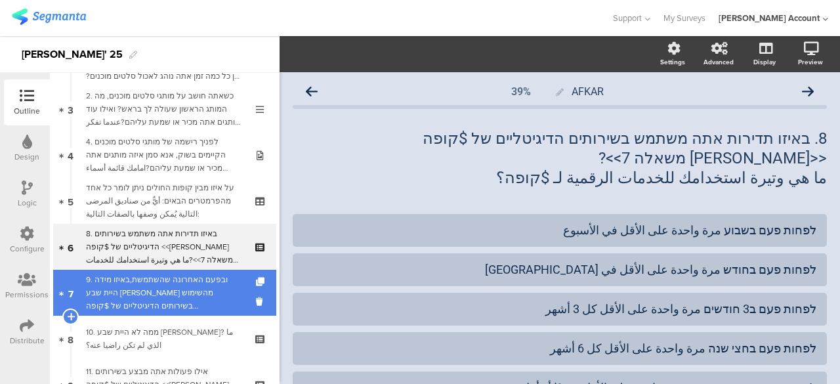
scroll to position [197, 0]
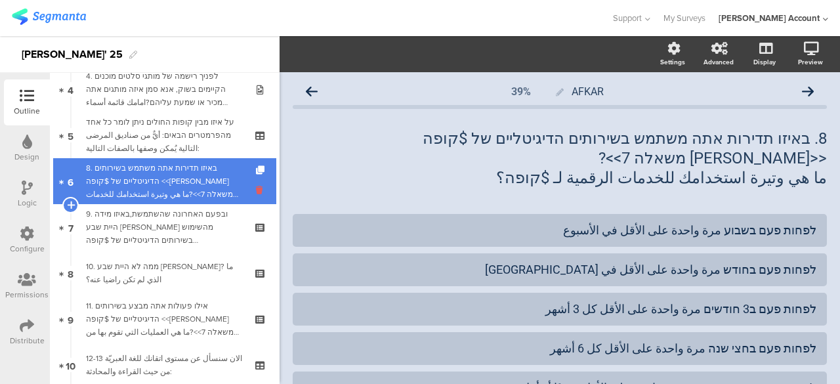
click at [256, 190] on icon at bounding box center [261, 190] width 11 height 12
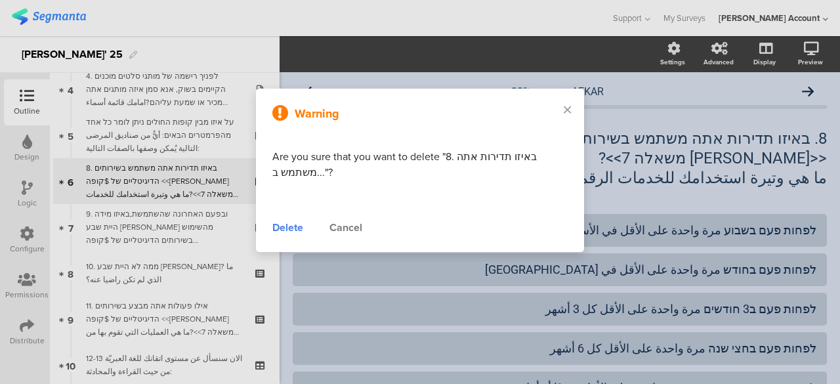
click at [285, 230] on div "Delete" at bounding box center [287, 228] width 31 height 16
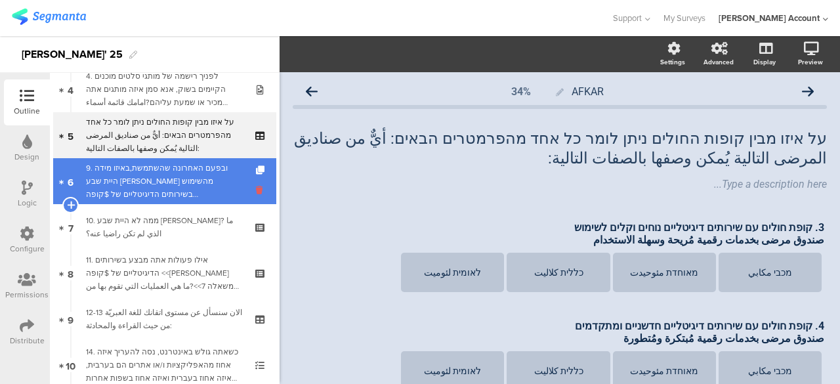
click at [256, 190] on icon at bounding box center [261, 190] width 11 height 12
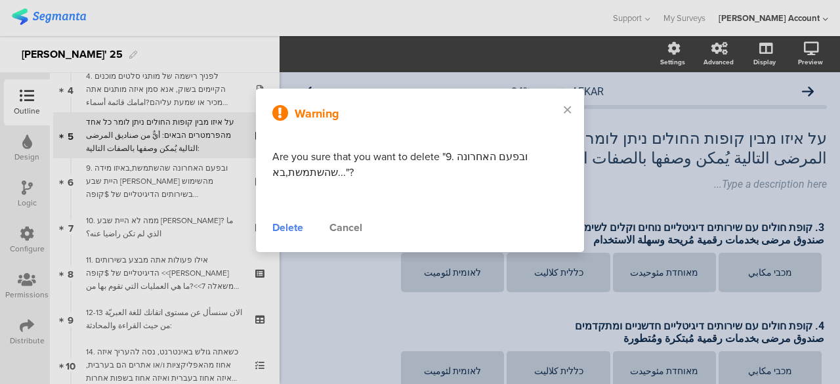
click at [289, 224] on div "Delete" at bounding box center [287, 228] width 31 height 16
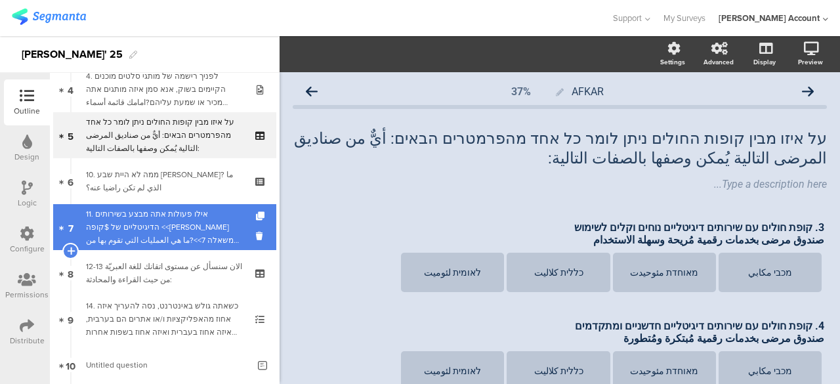
click at [223, 224] on div "11. אילו פעולות אתה מבצע בשירותים הדיגיטליים של $קופה <<תשובה משאלה 7>>?ما هي ا…" at bounding box center [164, 226] width 157 height 39
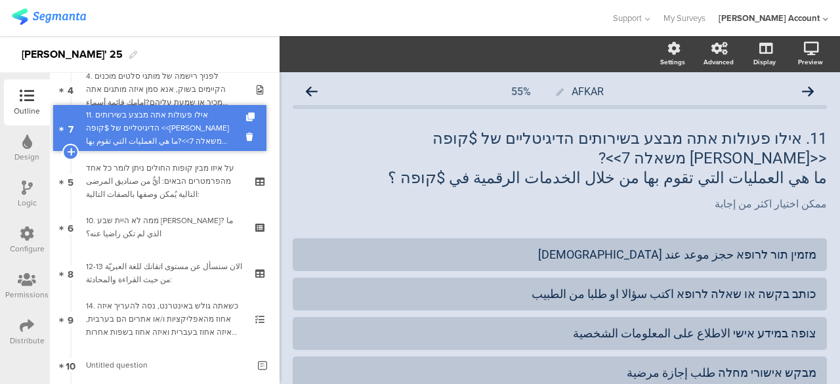
drag, startPoint x: 214, startPoint y: 217, endPoint x: 243, endPoint y: 118, distance: 103.4
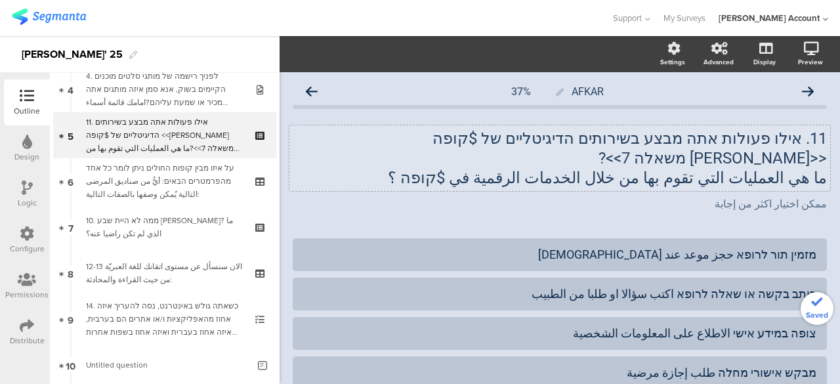
click at [716, 133] on div "11. אילו פעולות אתה מבצע בשירותים הדיגיטליים של $קופה <<תשובה משאלה 7>>? ما هي …" at bounding box center [559, 158] width 540 height 66
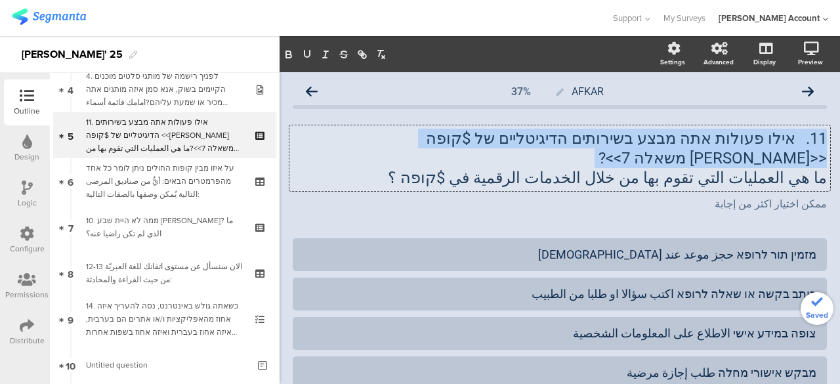
click at [716, 133] on p "11. אילו פעולות אתה מבצע בשירותים הדיגיטליים של $קופה <<תשובה משאלה 7>>?" at bounding box center [560, 148] width 534 height 39
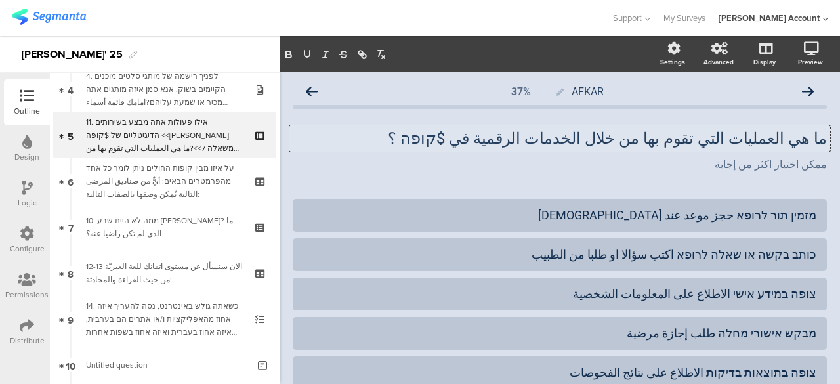
click at [719, 132] on p "ما هي العمليات التي تقوم بها من خلال الخدمات الرقمية في $קופה ؟" at bounding box center [560, 139] width 534 height 20
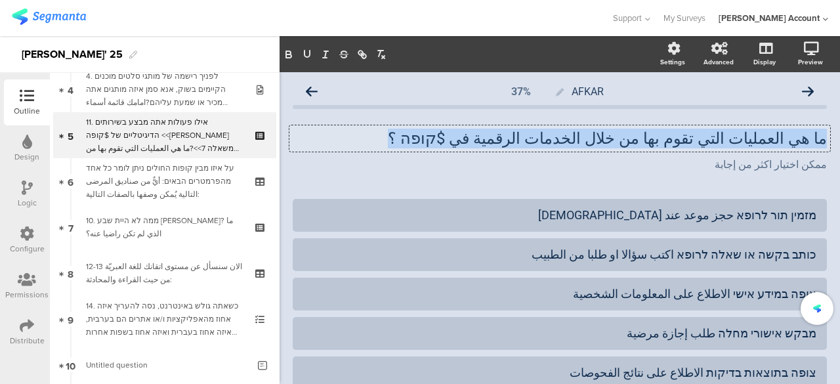
click at [719, 132] on p "ما هي العمليات التي تقوم بها من خلال الخدمات الرقمية في $קופה ؟" at bounding box center [560, 139] width 534 height 20
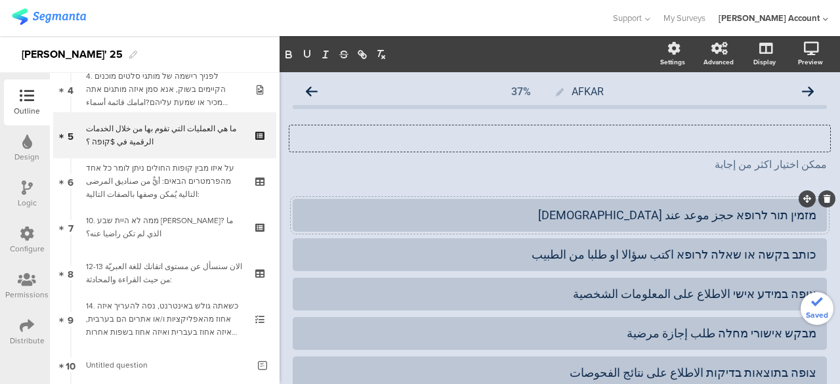
click at [744, 211] on div "מזמין תור לרופא حجز موعد عند الطبيب" at bounding box center [559, 214] width 513 height 15
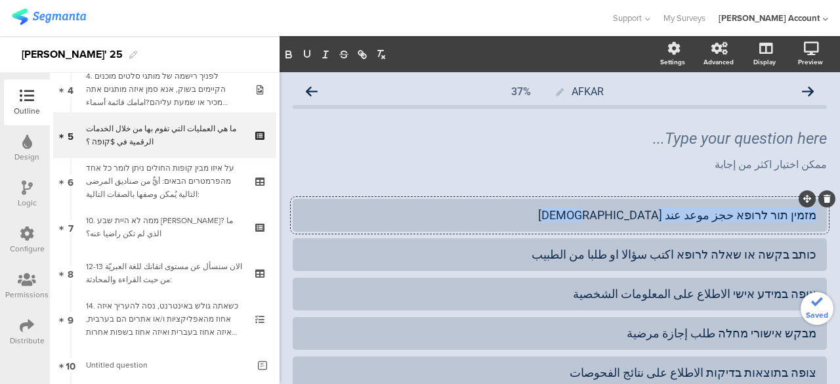
click at [744, 211] on div "מזמין תור לרופא حجز موعد عند الطبيب" at bounding box center [559, 214] width 513 height 15
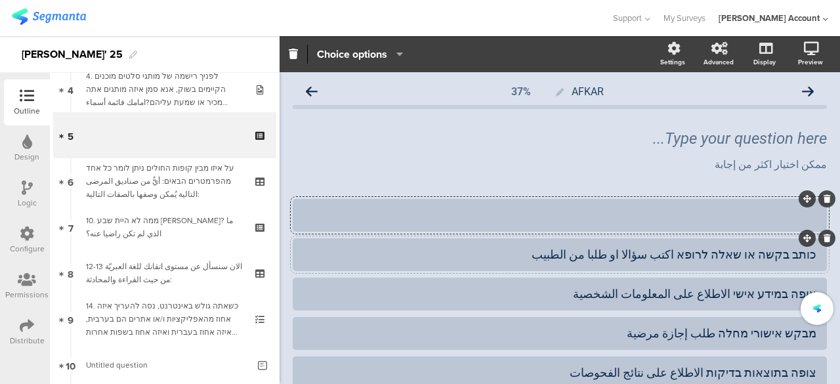
click at [744, 252] on div "כותב בקשה או שאלה לרופא اكتب سؤالا او طلبا من الطبيب" at bounding box center [559, 254] width 513 height 15
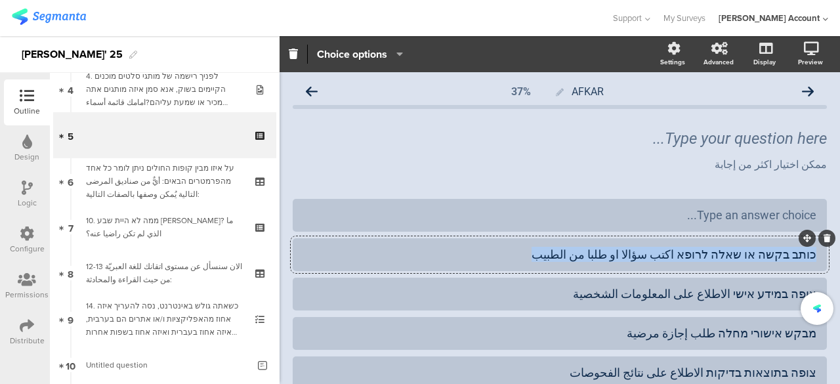
click at [744, 252] on div "כותב בקשה או שאלה לרופא اكتب سؤالا او طلبا من الطبيب" at bounding box center [559, 254] width 513 height 15
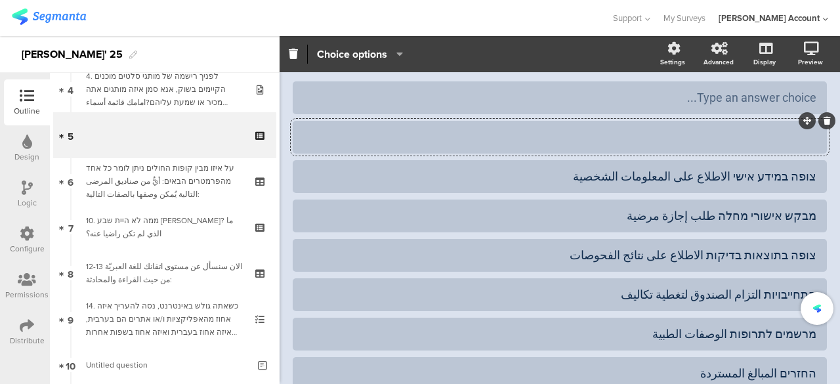
scroll to position [197, 0]
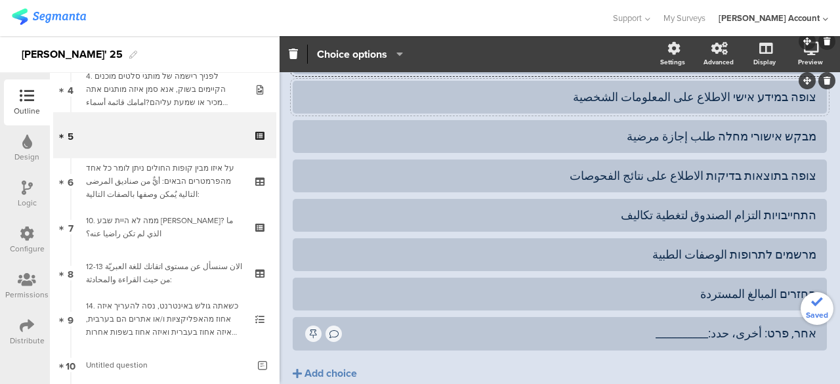
click at [755, 107] on div "צופה במידע אישי الاطلاع على المعلومات الشخصية" at bounding box center [559, 97] width 513 height 22
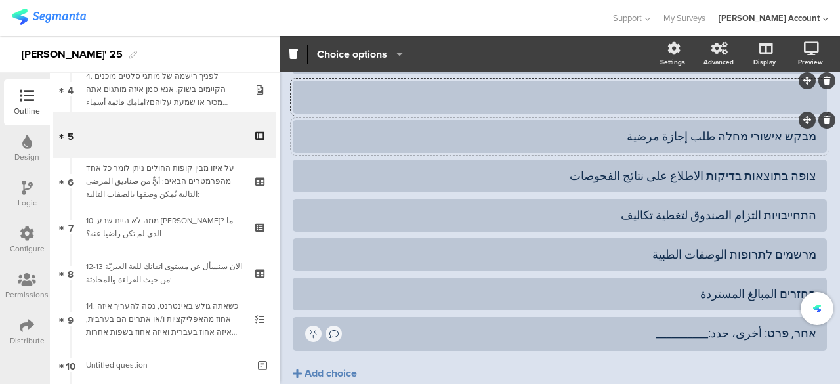
click at [756, 121] on div at bounding box center [560, 136] width 534 height 33
click at [756, 135] on div "מבקש אישורי מחלה طلب ​​إجازة مرضية" at bounding box center [559, 136] width 513 height 15
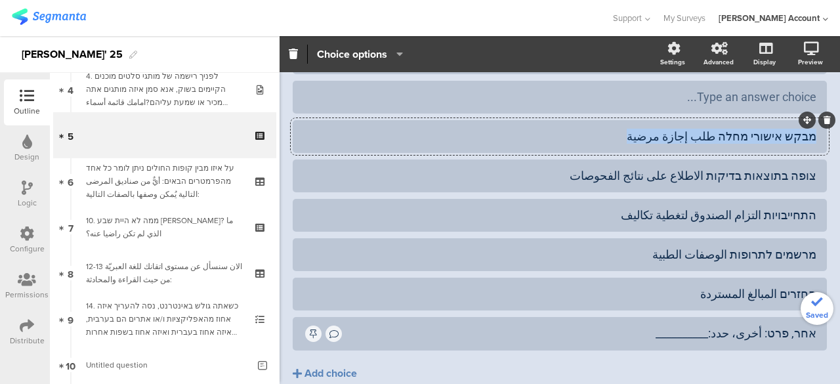
click at [756, 135] on div "מבקש אישורי מחלה طلب ​​إجازة مرضية" at bounding box center [559, 136] width 513 height 15
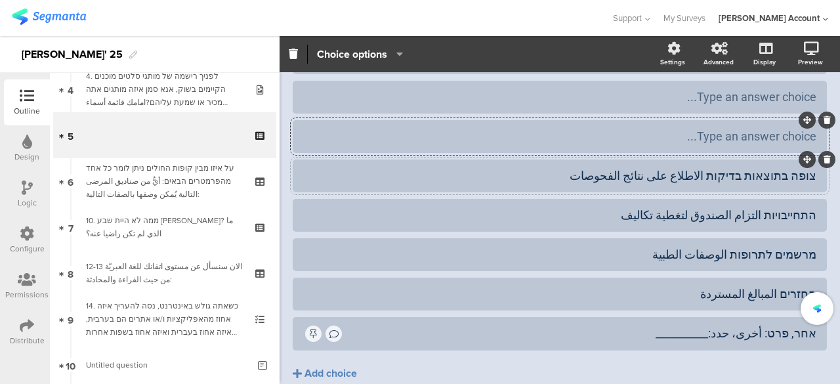
click at [758, 179] on div "צופה בתוצאות בדיקות الاطلاع على نتائج الفحوصات" at bounding box center [559, 175] width 513 height 15
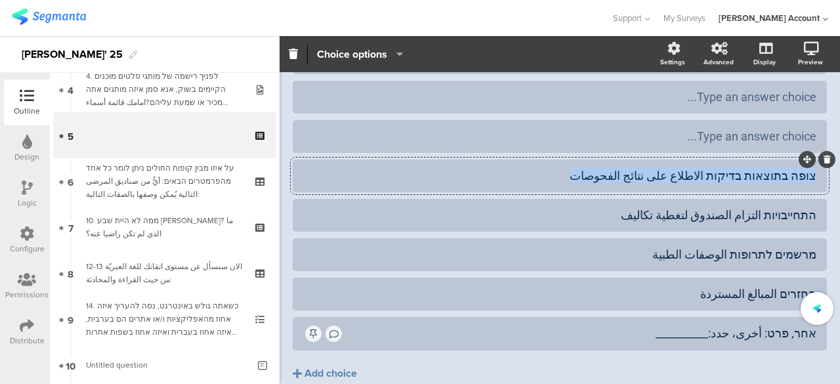
click at [758, 179] on div "צופה בתוצאות בדיקות الاطلاع على نتائج الفحوصات" at bounding box center [559, 175] width 513 height 15
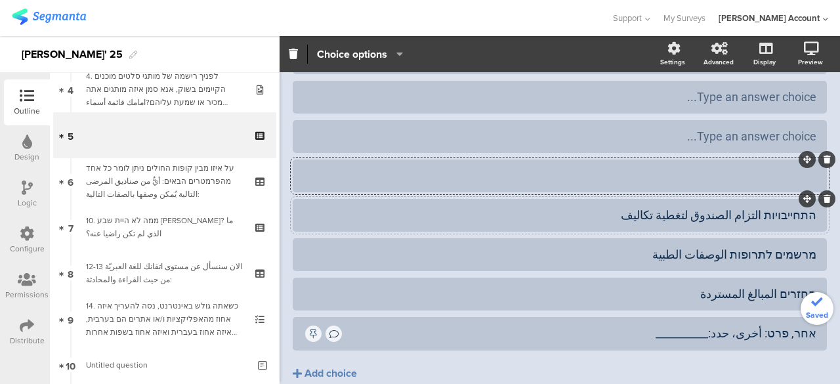
click at [758, 213] on div "התחייבויות التزام الصندوق لتغطية تكاليف" at bounding box center [559, 214] width 513 height 15
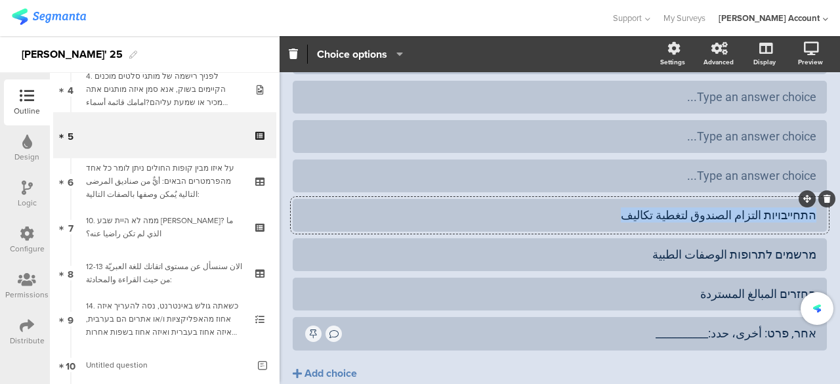
click at [758, 213] on div "התחייבויות التزام الصندوق لتغطية تكاليف" at bounding box center [559, 214] width 513 height 15
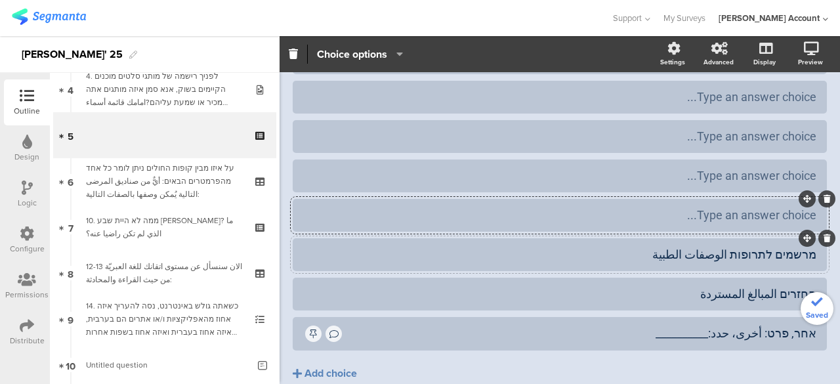
click at [758, 253] on div "מרשמים לתרופות الوصفات الطبية" at bounding box center [559, 254] width 513 height 15
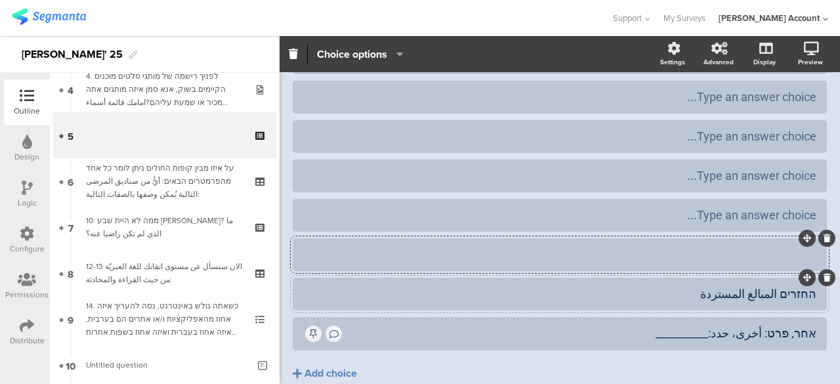
click at [756, 286] on div "החזרים المبالغ المستردة" at bounding box center [559, 293] width 513 height 15
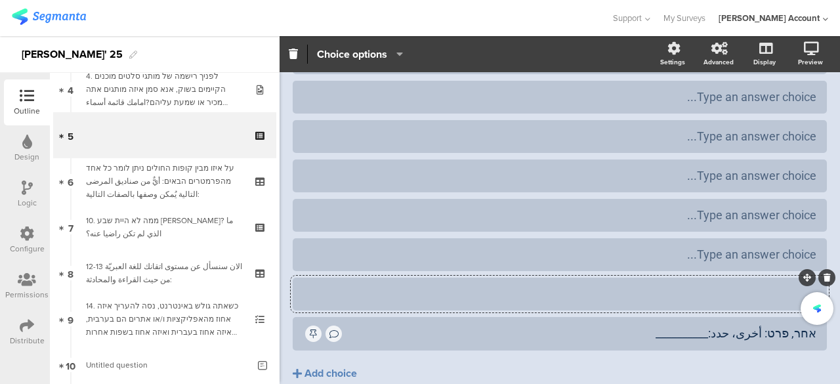
click at [701, 286] on div at bounding box center [559, 293] width 513 height 15
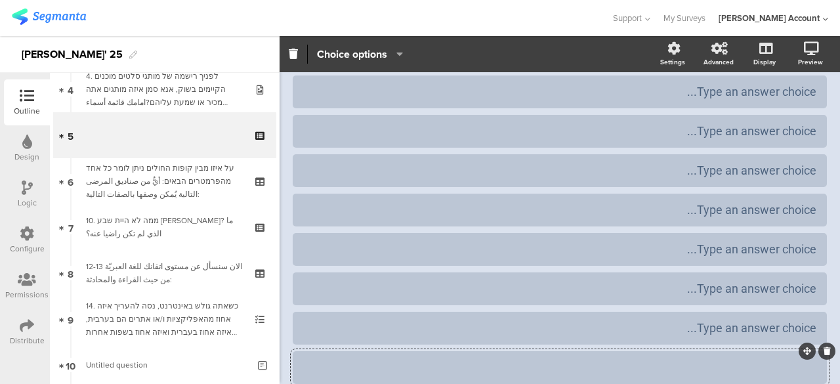
scroll to position [0, 0]
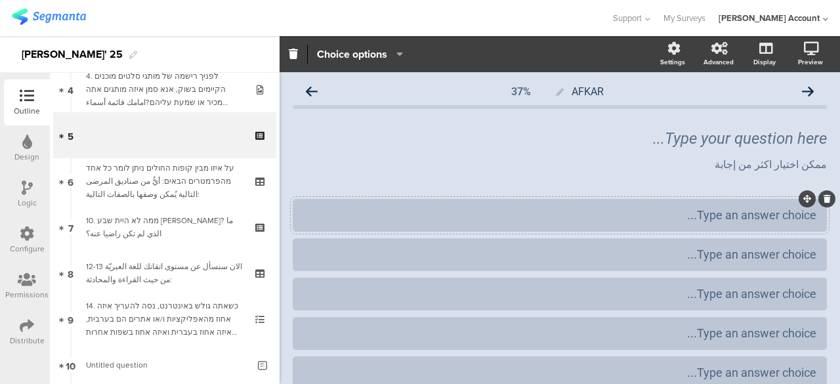
click at [680, 201] on div at bounding box center [560, 215] width 534 height 33
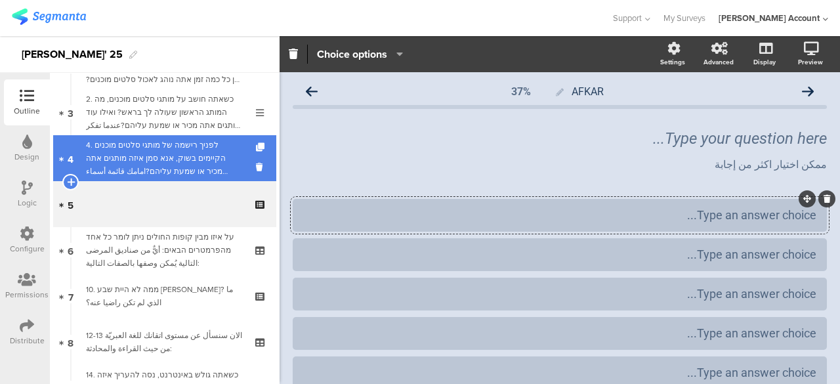
scroll to position [66, 0]
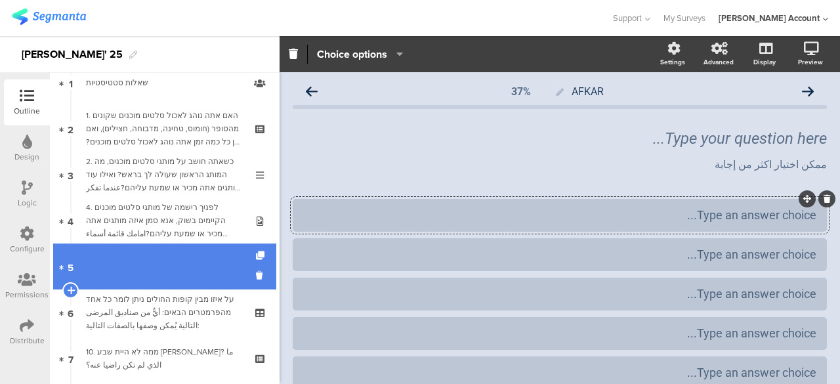
click at [178, 264] on link "5" at bounding box center [164, 266] width 223 height 46
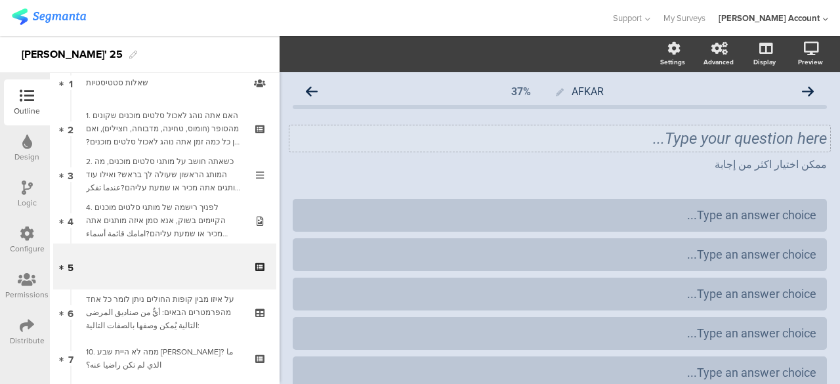
click at [790, 131] on div "Type your question here..." at bounding box center [559, 138] width 540 height 26
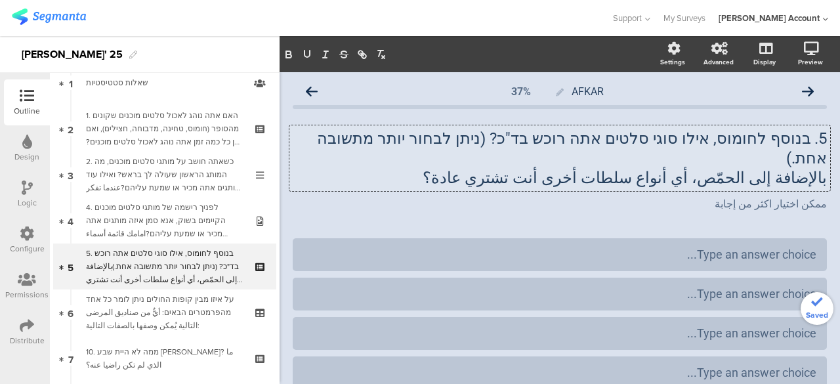
click at [810, 207] on div "AFKAR 37% 5. בנוסף לחומוס, אילו סוגי סלטים אתה רוכש בד"כ? (ניתן לבחור יותר מתשו…" at bounding box center [560, 375] width 534 height 593
click at [774, 247] on div "Type an answer choice..." at bounding box center [559, 254] width 513 height 15
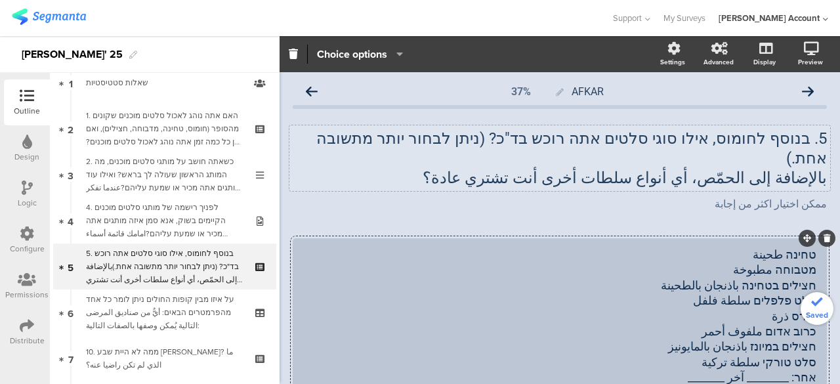
click at [782, 254] on div "טחינה طحينة מטבוחה مطبوخة חצילים בטחינה باذنجان بالطحينة סלט פלפלים سلطة فلفل ת…" at bounding box center [559, 316] width 513 height 138
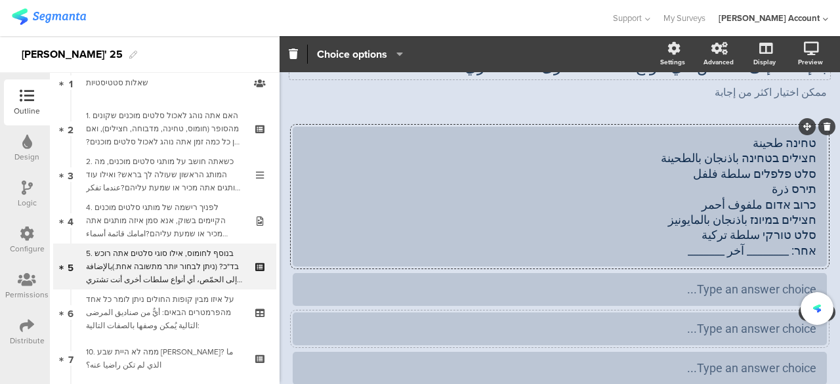
scroll to position [131, 0]
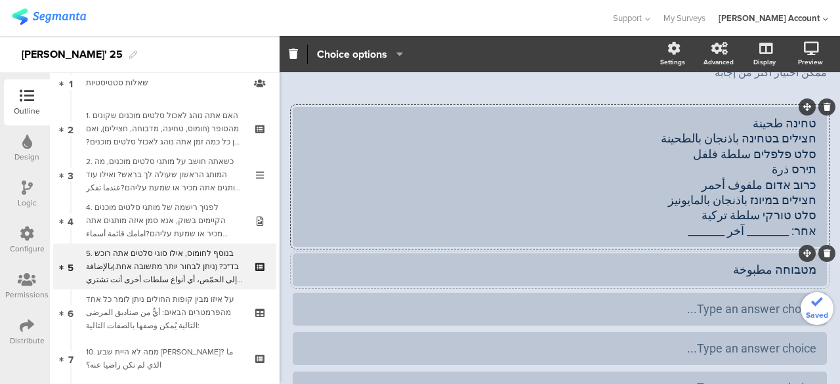
click at [785, 121] on div "טחינה طحينة חצילים בטחינה باذنجان بالطحينة סלט פלפלים سلطة فلفل תירס ذرة כרוב א…" at bounding box center [559, 176] width 513 height 123
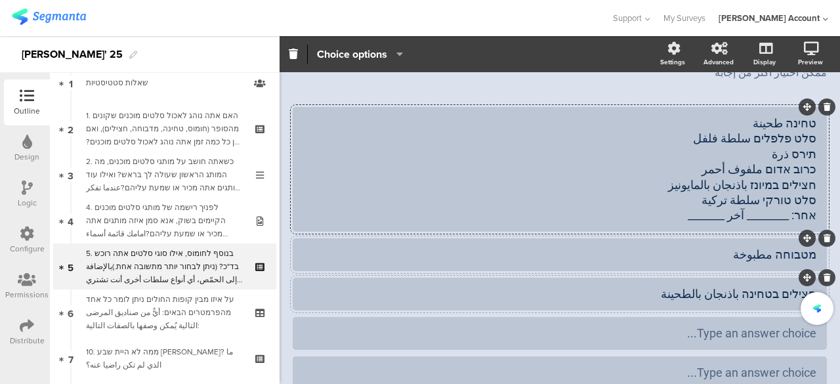
click at [788, 123] on div "טחינה طحينة סלט פלפלים سلطة فلفل תירס ذرة כרוב אדום ملفوف أحمر חצילים במיונז با…" at bounding box center [559, 169] width 513 height 108
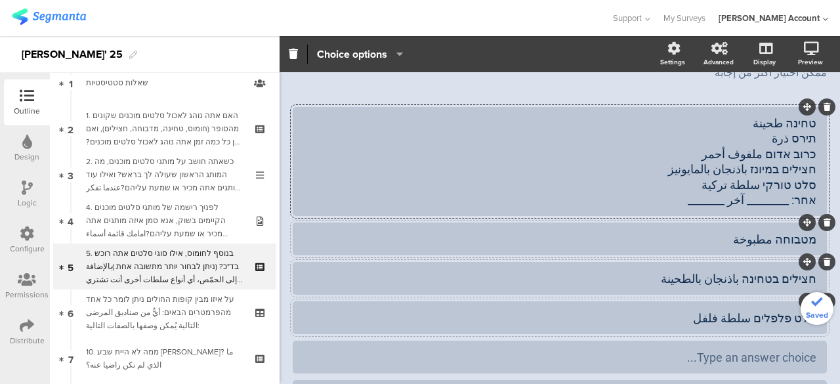
click at [791, 122] on div "טחינה طحينة תירס ذرة כרוב אדום ملفوف أحمر חצילים במיונז باذنجان بالمايونيز סלט …" at bounding box center [559, 161] width 513 height 92
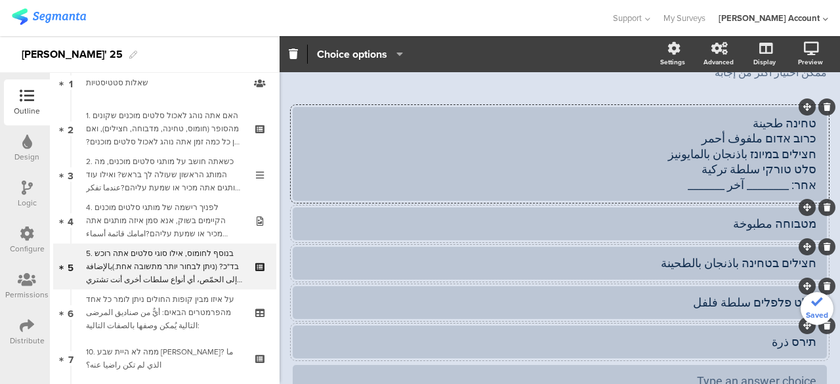
click at [792, 123] on div "טחינה طحينة כרוב אדום ملفوف أحمر חצילים במיונז باذنجان بالمايونيز סלט טורקי سلط…" at bounding box center [559, 153] width 513 height 77
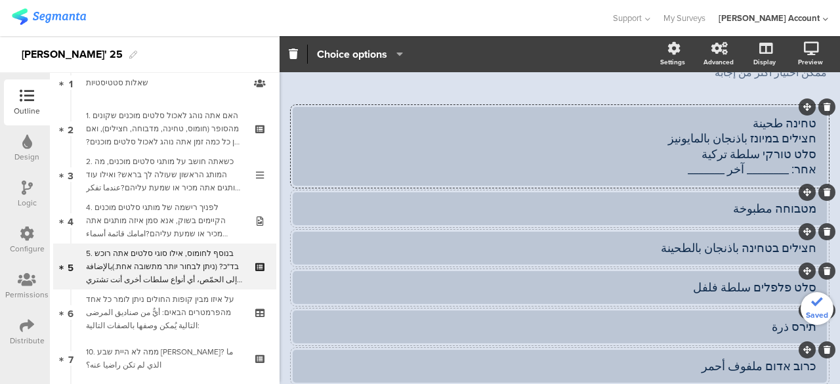
click at [784, 123] on div "טחינה طحينة חצילים במיונז باذنجان بالمايونيز סלט טורקי سلطة تركية אחר: ________…" at bounding box center [559, 146] width 513 height 62
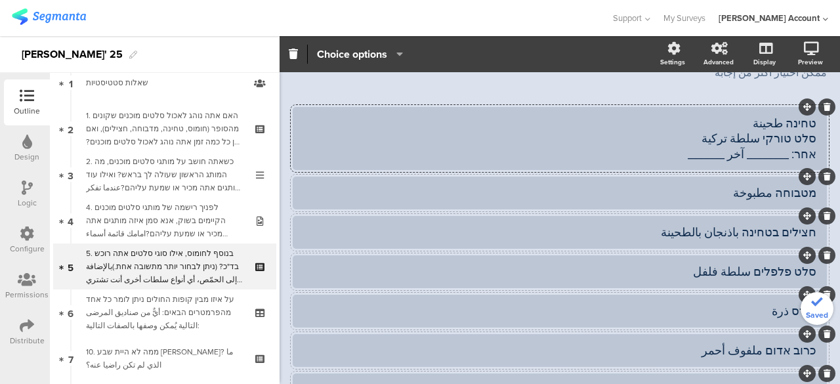
click at [781, 119] on div "טחינה طحينة סלט טורקי سلطة تركية אחר: ________ آخر _______" at bounding box center [559, 138] width 513 height 46
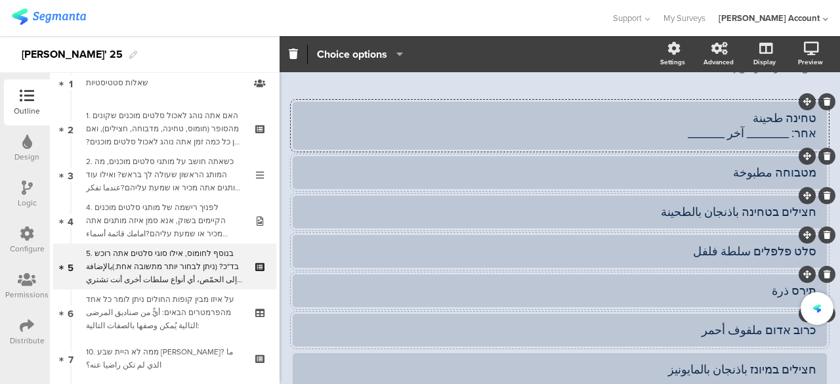
scroll to position [66, 0]
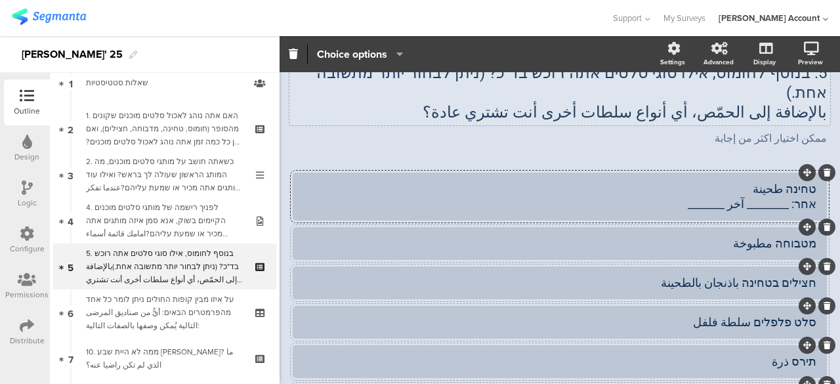
click at [783, 188] on div "טחינה طحينة אחר: ________ آخر _______" at bounding box center [559, 196] width 513 height 31
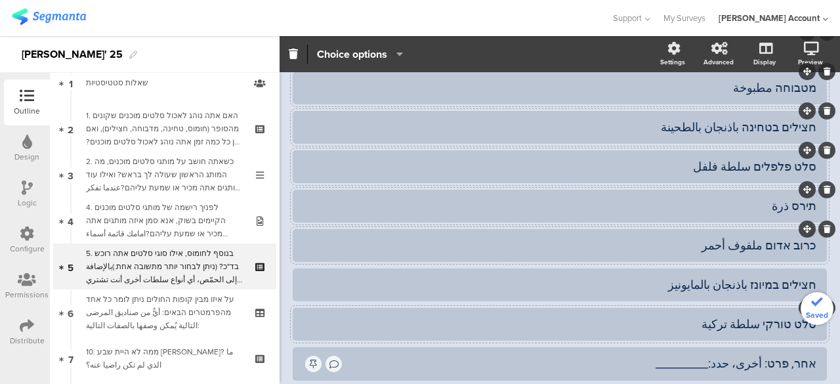
scroll to position [262, 0]
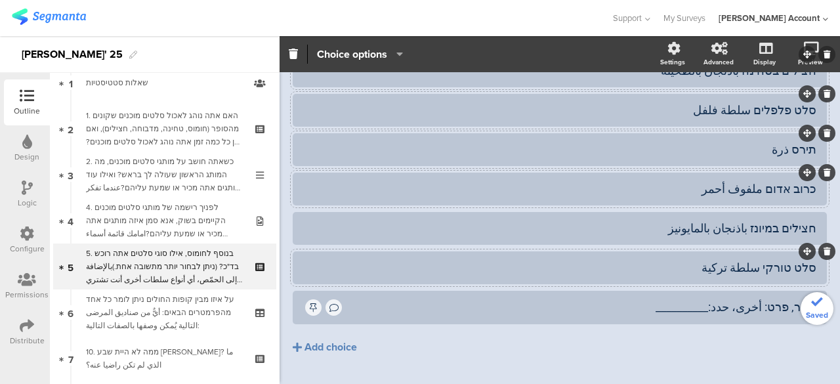
click at [746, 347] on div "טחינה طحينة מטבוחה مطبوخة חצילים בטחינה باذنجان بالطحينة" at bounding box center [560, 193] width 534 height 434
click at [743, 299] on div "אחר, פרט: أخرى، حدد:__________" at bounding box center [580, 306] width 472 height 15
click at [795, 369] on div "טחינה طحينة מטבוחה مطبوخة חצילים בטחינה باذنجان بالطحينة" at bounding box center [560, 193] width 534 height 434
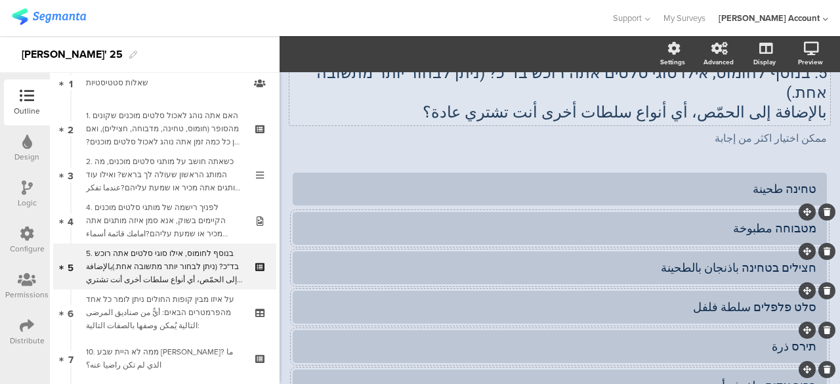
scroll to position [131, 0]
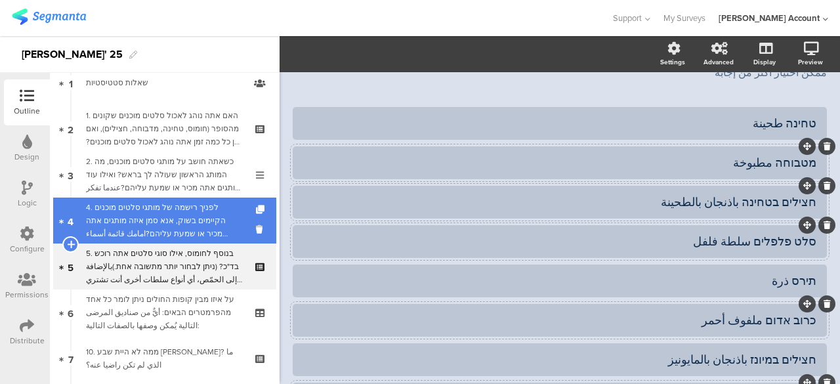
click at [172, 213] on div "4. לפניך רישמה של מותגי סלטים מוכנים הקיימים בשוק, אנא סמן איזה מותגים אתה מכיר…" at bounding box center [164, 220] width 157 height 39
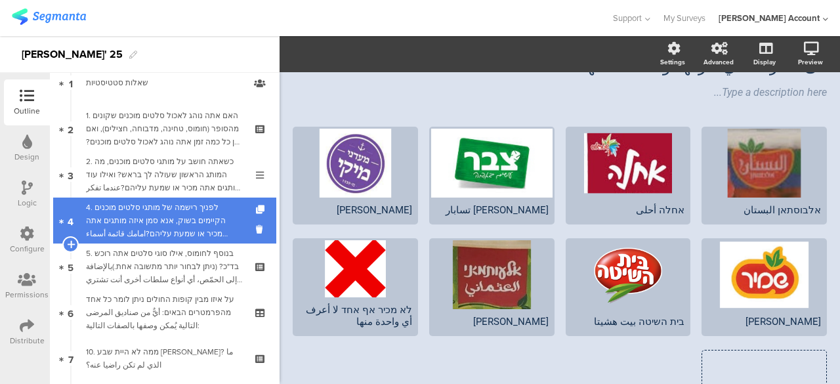
scroll to position [151, 0]
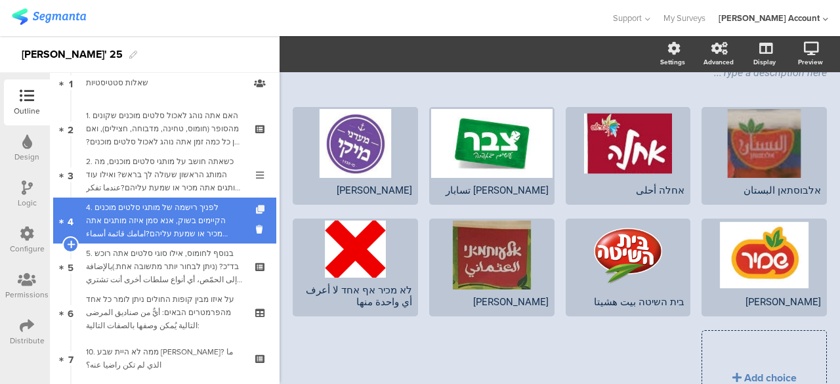
click at [256, 210] on icon at bounding box center [261, 209] width 11 height 9
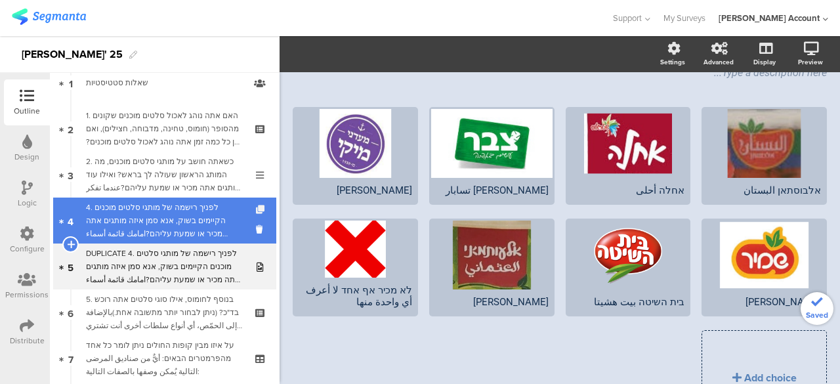
scroll to position [120, 0]
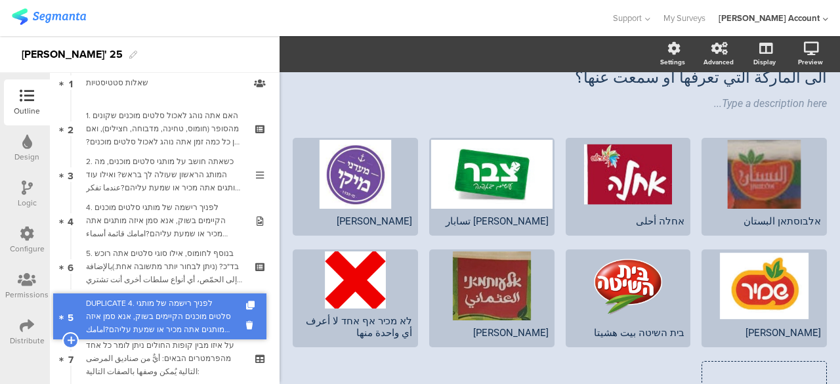
drag, startPoint x: 209, startPoint y: 258, endPoint x: 220, endPoint y: 308, distance: 51.2
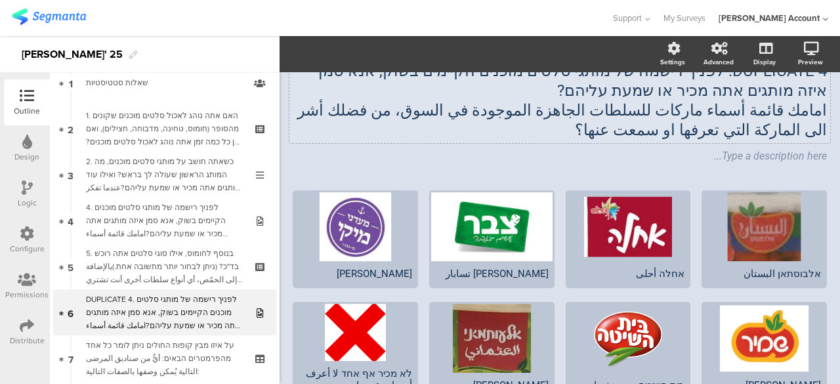
scroll to position [0, 0]
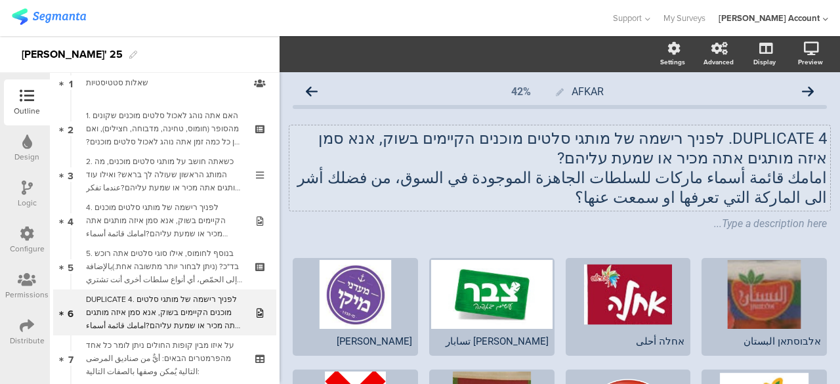
click at [781, 145] on p "DUPLICATE 4. לפניך רישמה של מותגי סלטים מוכנים הקיימים בשוק, אנא סמן איזה מותגי…" at bounding box center [560, 148] width 534 height 39
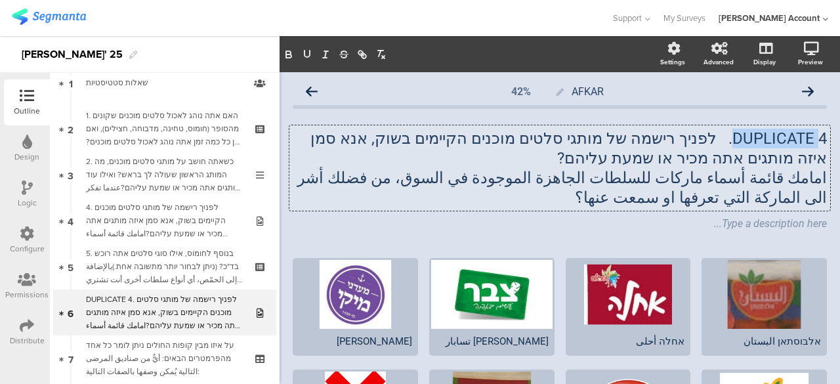
click at [781, 145] on p "DUPLICATE 4. לפניך רישמה של מותגי סלטים מוכנים הקיימים בשוק, אנא סמן איזה מותגי…" at bounding box center [560, 148] width 534 height 39
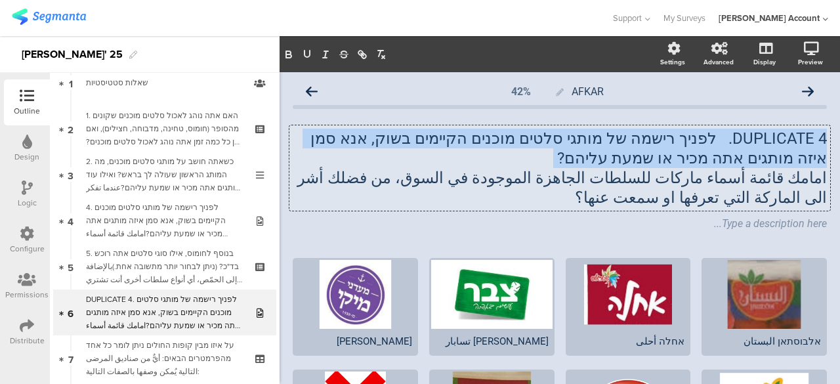
click at [781, 145] on p "DUPLICATE 4. לפניך רישמה של מותגי סלטים מוכנים הקיימים בשוק, אנא סמן איזה מותגי…" at bounding box center [560, 148] width 534 height 39
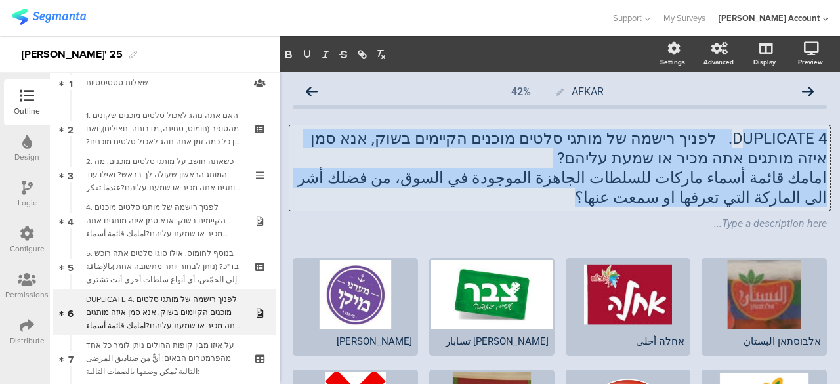
drag, startPoint x: 739, startPoint y: 197, endPoint x: 733, endPoint y: 133, distance: 64.6
click at [733, 133] on div "DUPLICATE 4. לפניך רישמה של מותגי סלטים מוכנים הקיימים בשוק, אנא סמן איזה מותגי…" at bounding box center [560, 168] width 534 height 79
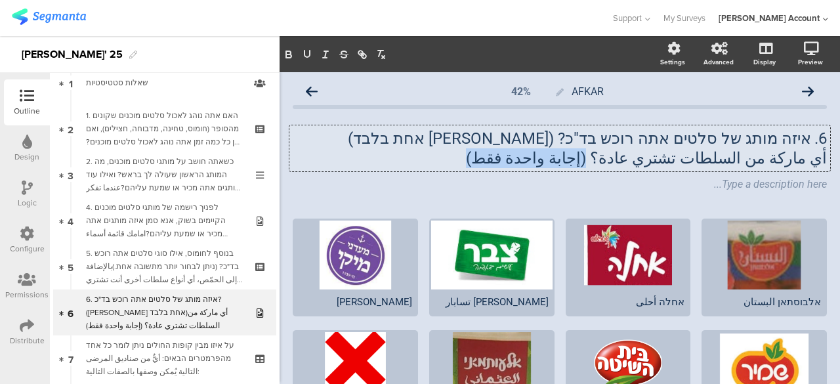
drag, startPoint x: 542, startPoint y: 161, endPoint x: 631, endPoint y: 157, distance: 89.3
click at [631, 157] on p "أي ماركة من السلطات تشتري عادة؟ (إجابة واحدة فقط)" at bounding box center [560, 158] width 534 height 20
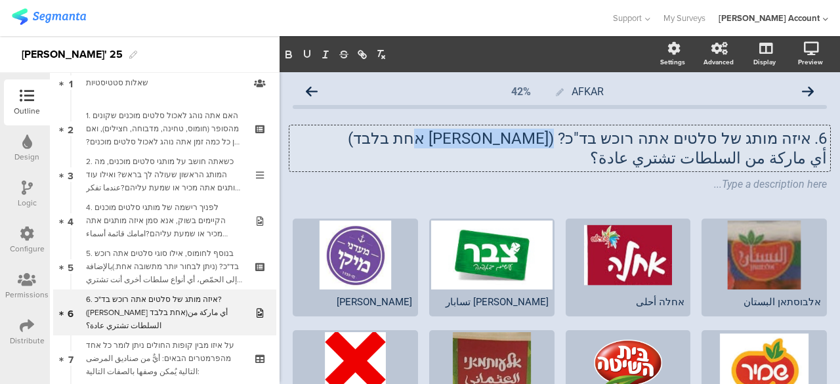
drag, startPoint x: 463, startPoint y: 138, endPoint x: 590, endPoint y: 136, distance: 126.6
click at [590, 136] on p "6. איזה מותג של סלטים אתה רוכש בד"כ? (תשובה אחת בלבד)" at bounding box center [560, 139] width 534 height 20
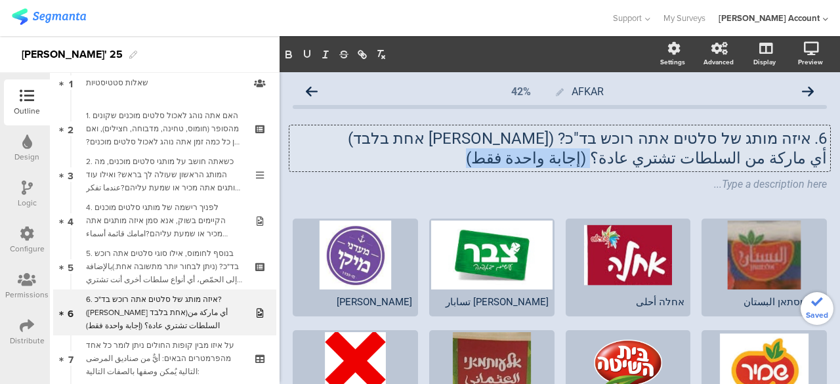
drag, startPoint x: 634, startPoint y: 157, endPoint x: 528, endPoint y: 167, distance: 106.7
click at [528, 167] on p "أي ماركة من السلطات تشتري عادة؟ (إجابة واحدة فقط)" at bounding box center [560, 158] width 534 height 20
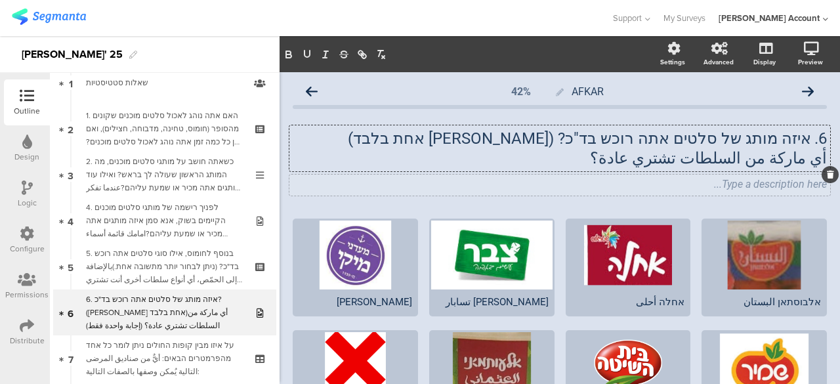
click at [745, 184] on div "Type a description here..." at bounding box center [559, 184] width 540 height 21
drag, startPoint x: 589, startPoint y: 141, endPoint x: 422, endPoint y: 152, distance: 167.6
click at [422, 152] on div "6. איזה מותג של סלטים אתה רוכש בד"כ? (תשובה אחת בלבד) أي ماركة من السلطات تشتري…" at bounding box center [559, 148] width 540 height 46
click at [449, 152] on p "أي ماركة من السلطات تشتري عادة؟" at bounding box center [560, 158] width 534 height 20
drag, startPoint x: 472, startPoint y: 135, endPoint x: 592, endPoint y: 143, distance: 119.6
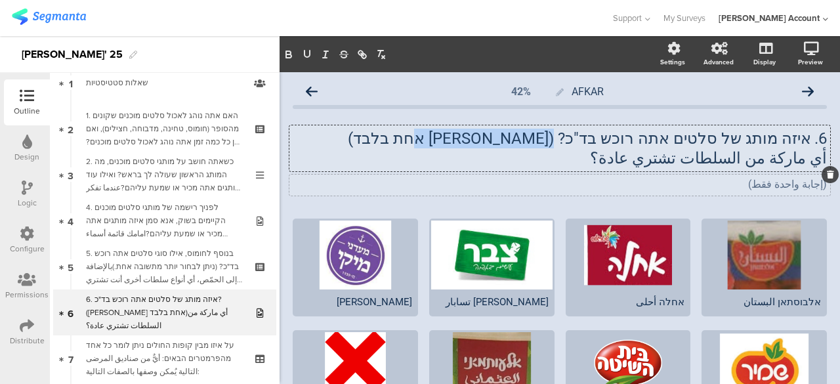
click at [592, 143] on p "6. איזה מותג של סלטים אתה רוכש בד"כ? (תשובה אחת בלבד)" at bounding box center [560, 139] width 534 height 20
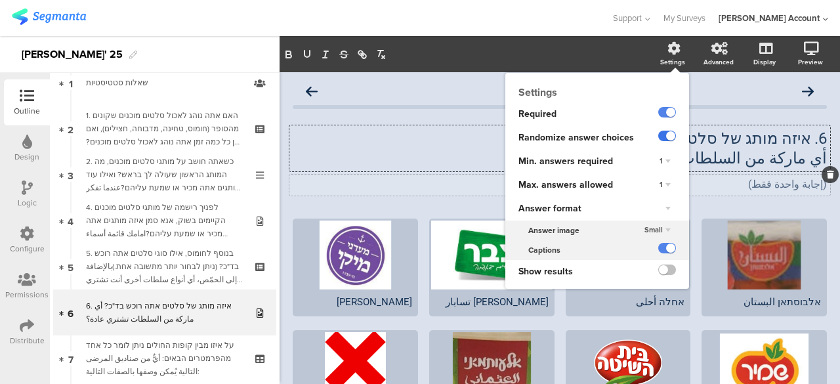
click at [660, 137] on label at bounding box center [667, 136] width 18 height 10
click at [0, 0] on input "checkbox" at bounding box center [0, 0] width 0 height 0
click at [660, 137] on label at bounding box center [667, 136] width 18 height 10
click at [0, 0] on input "checkbox" at bounding box center [0, 0] width 0 height 0
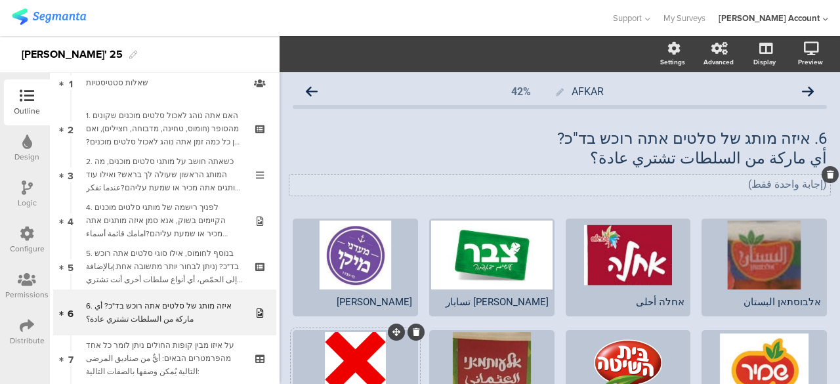
scroll to position [66, 0]
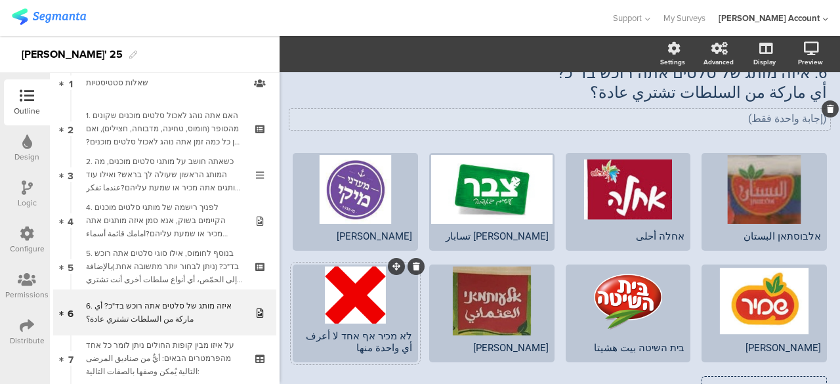
click at [401, 331] on div "לא מכיר אף אחד لا أعرف أي واحدة منها" at bounding box center [354, 342] width 113 height 24
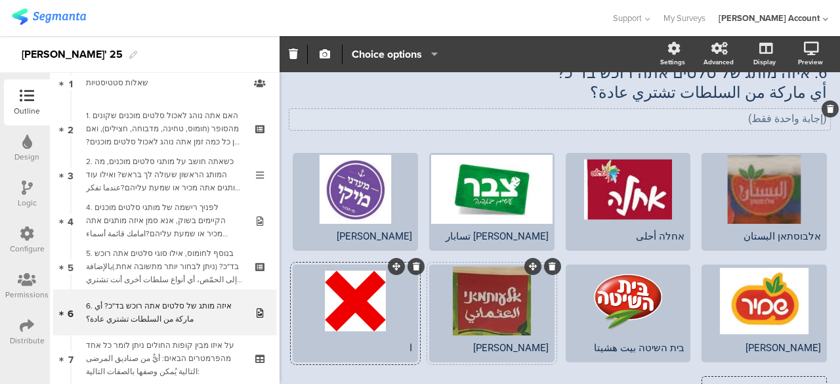
scroll to position [77, 0]
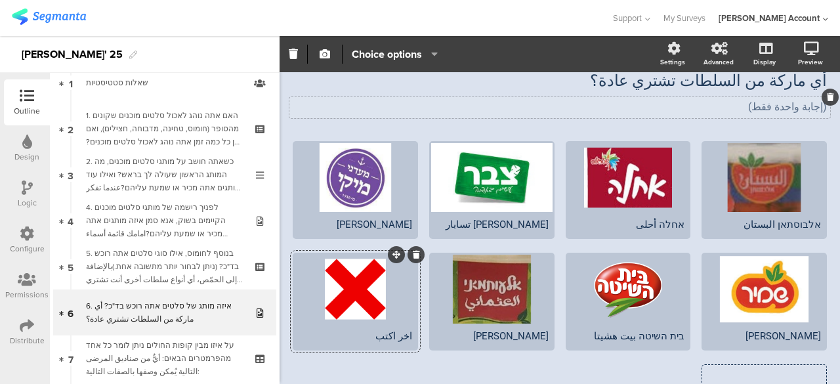
click at [394, 291] on div at bounding box center [355, 289] width 121 height 69
click at [415, 253] on icon at bounding box center [416, 255] width 7 height 8
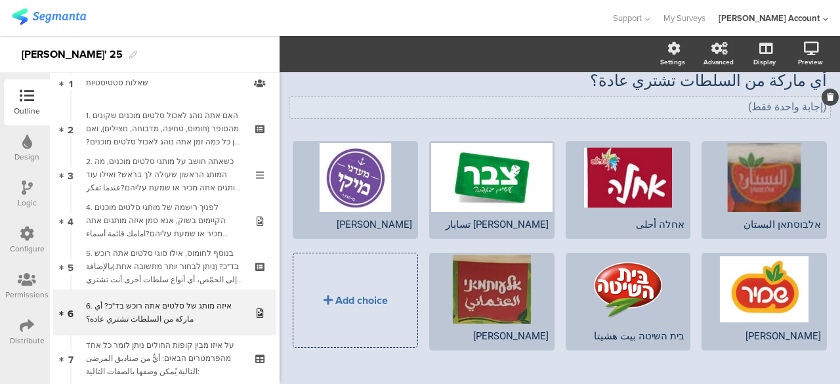
click at [372, 293] on div "Add choice" at bounding box center [361, 300] width 52 height 15
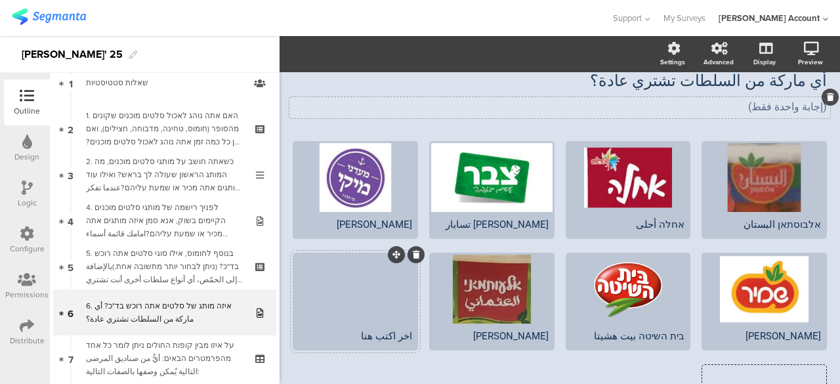
click at [367, 300] on div at bounding box center [355, 289] width 121 height 69
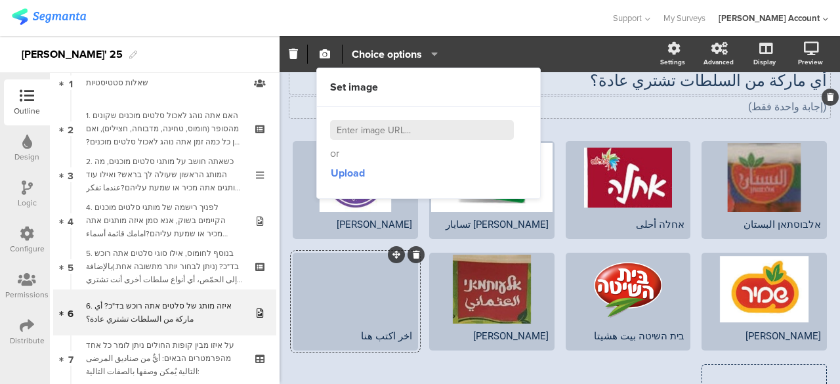
click at [294, 80] on div "6. איזה מותג של סלטים אתה רוכש בד"כ? أي ماركة من السلطات تشتري عادة؟ 6. איזה מו…" at bounding box center [559, 71] width 540 height 46
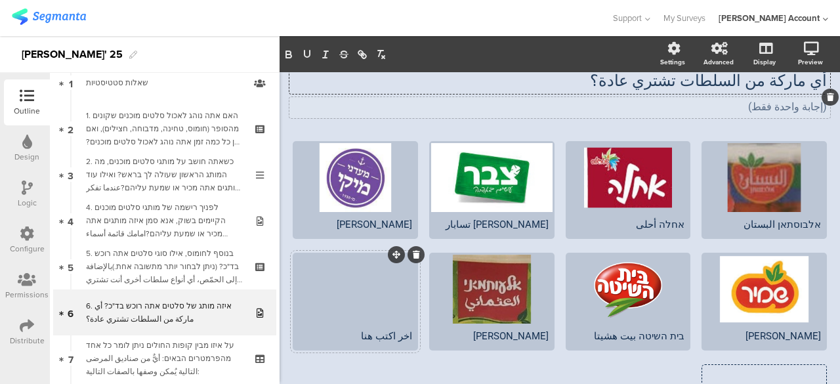
click at [382, 280] on div at bounding box center [355, 289] width 121 height 69
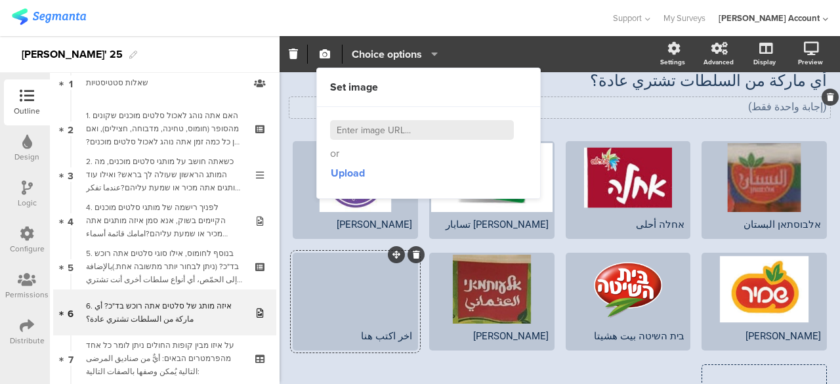
click at [415, 55] on span "Choice options" at bounding box center [387, 54] width 70 height 15
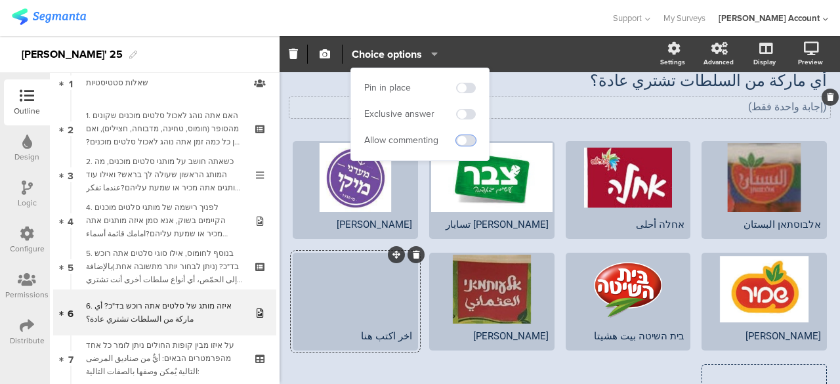
click at [469, 139] on span at bounding box center [466, 140] width 20 height 10
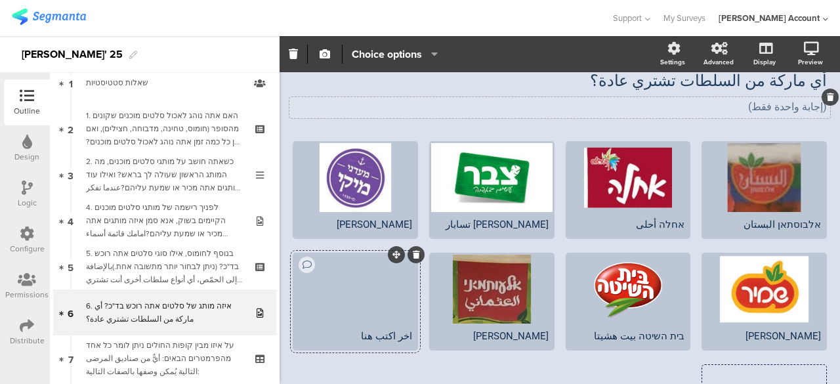
click at [453, 361] on div "אלבוסתאן البستان אחלה أحلى" at bounding box center [554, 305] width 544 height 329
click at [394, 271] on div at bounding box center [355, 289] width 121 height 69
click at [435, 58] on icon "button" at bounding box center [430, 54] width 13 height 10
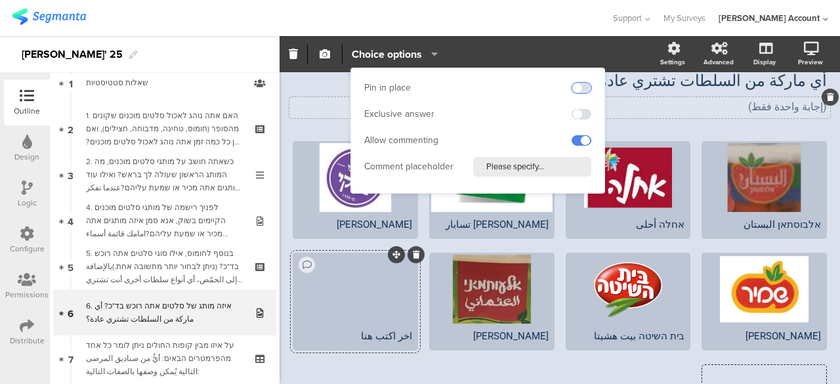
click at [584, 86] on span at bounding box center [581, 88] width 20 height 10
click at [422, 116] on div "Exclusive answer" at bounding box center [399, 114] width 70 height 13
click at [579, 112] on span at bounding box center [581, 114] width 20 height 10
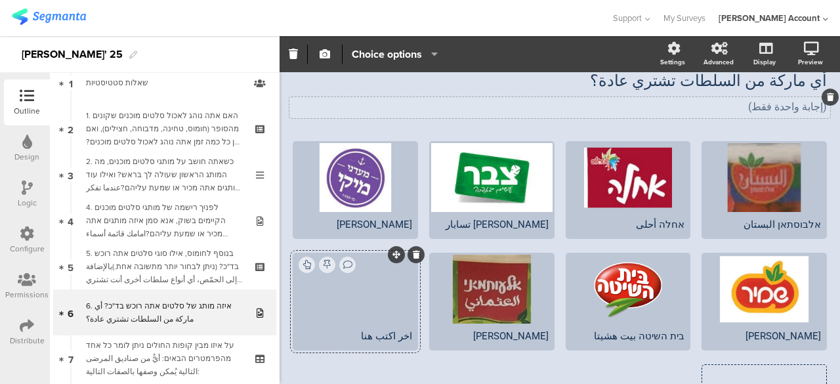
click at [465, 372] on div "אלבוסתאן البستان אחלה أحلى" at bounding box center [554, 305] width 544 height 329
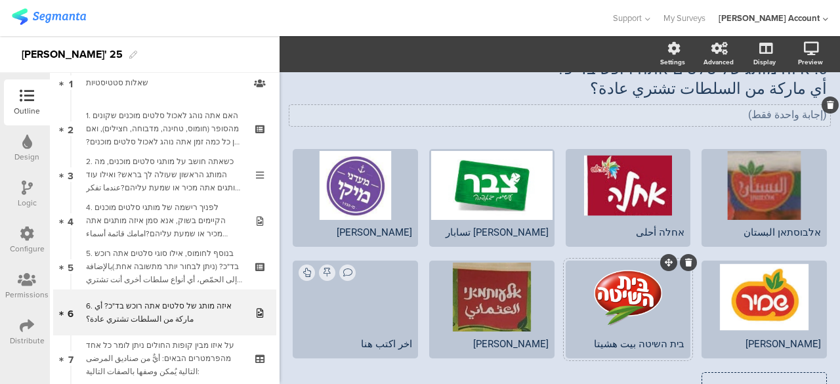
scroll to position [0, 0]
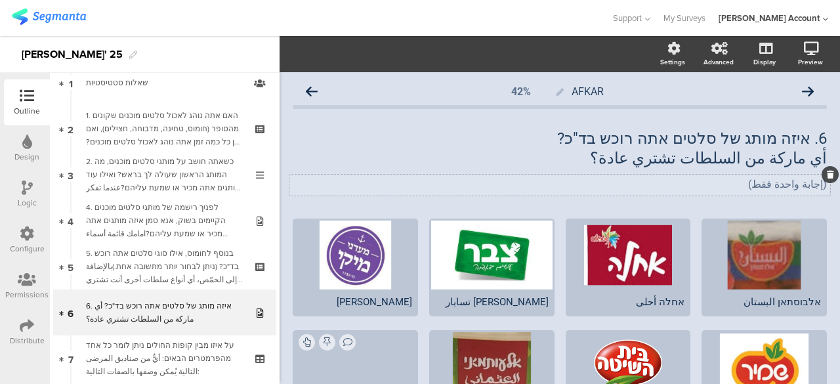
click at [28, 232] on icon at bounding box center [27, 233] width 14 height 14
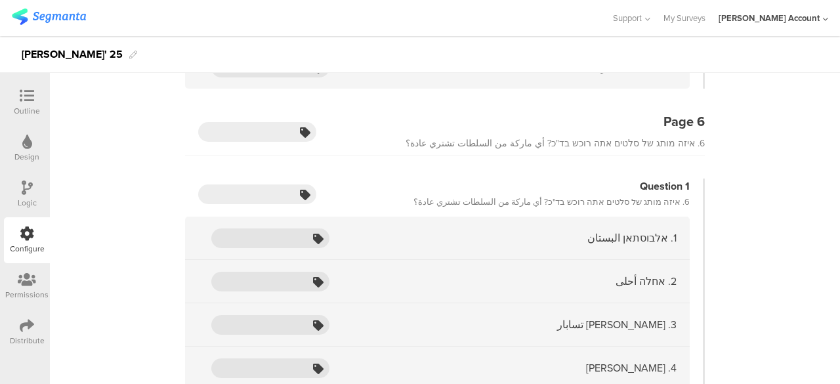
scroll to position [2886, 0]
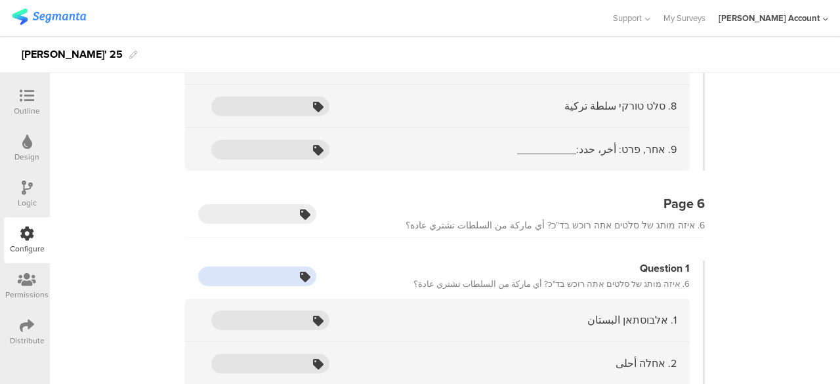
click at [274, 266] on input "text" at bounding box center [257, 276] width 118 height 20
type input "ى"
type input "n"
type input "מותג נרכש"
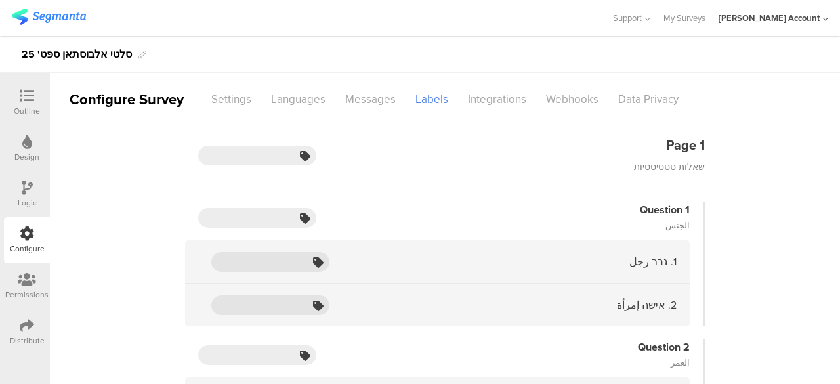
click at [20, 95] on icon at bounding box center [27, 96] width 14 height 14
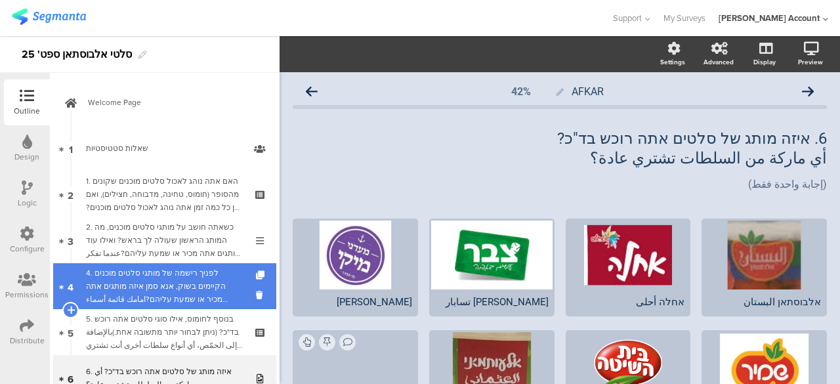
scroll to position [150, 0]
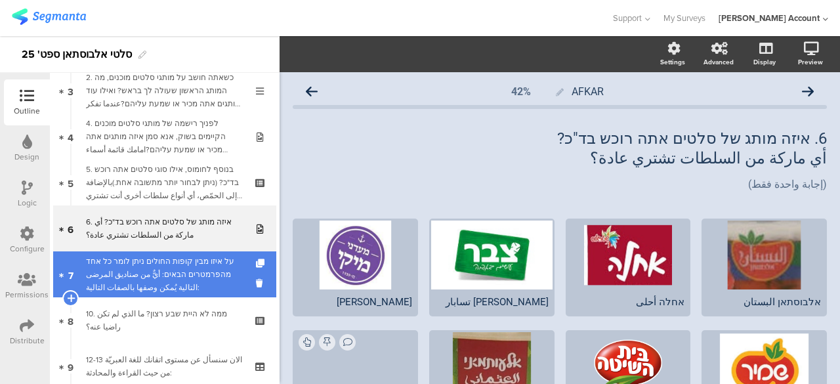
click at [201, 272] on div "על איזו מבין קופות החולים ניתן לומר כל אחד מהפרמטרים הבאים: أيٌّ من صناديق المر…" at bounding box center [164, 274] width 157 height 39
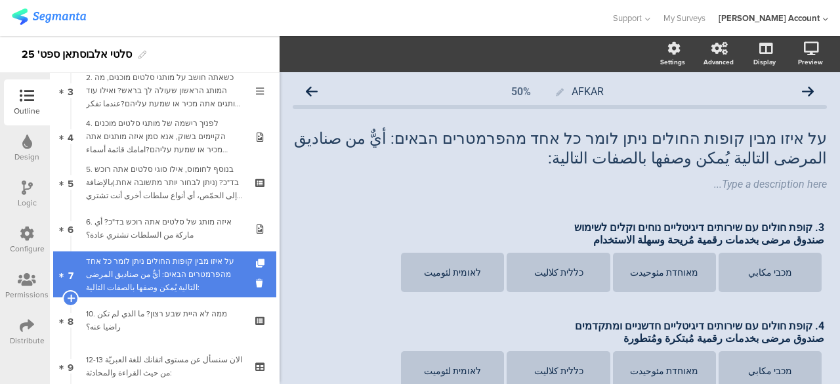
click at [181, 264] on div "על איזו מבין קופות החולים ניתן לומר כל אחד מהפרמטרים הבאים: أيٌّ من صناديق المر…" at bounding box center [164, 274] width 157 height 39
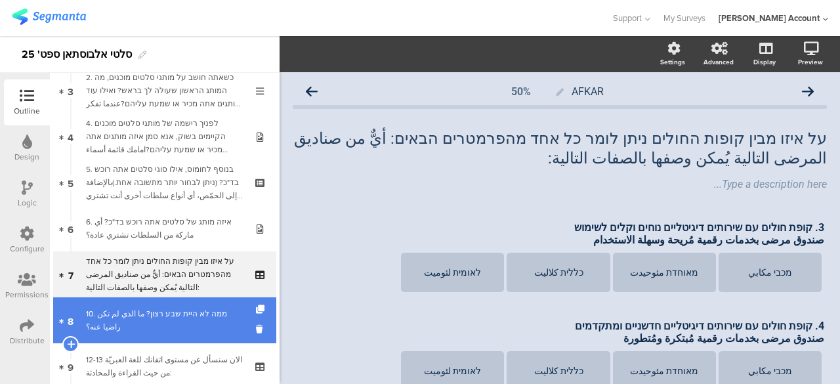
click at [201, 306] on link "8 10. ממה לא היית שבע רצון? ما الذي لم تكن راضيا عنه؟" at bounding box center [164, 320] width 223 height 46
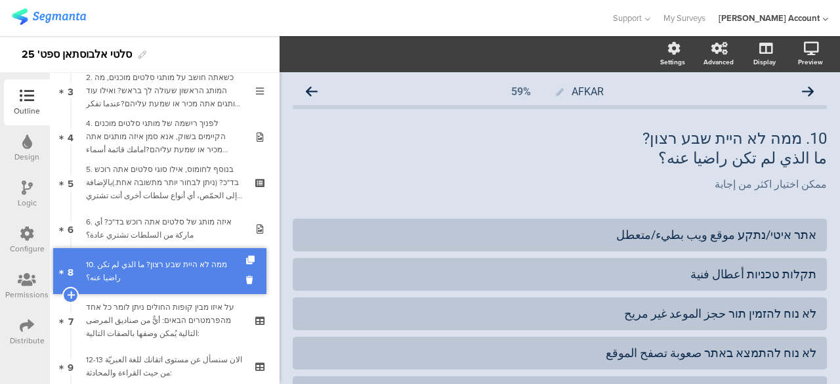
drag, startPoint x: 201, startPoint y: 306, endPoint x: 203, endPoint y: 255, distance: 50.5
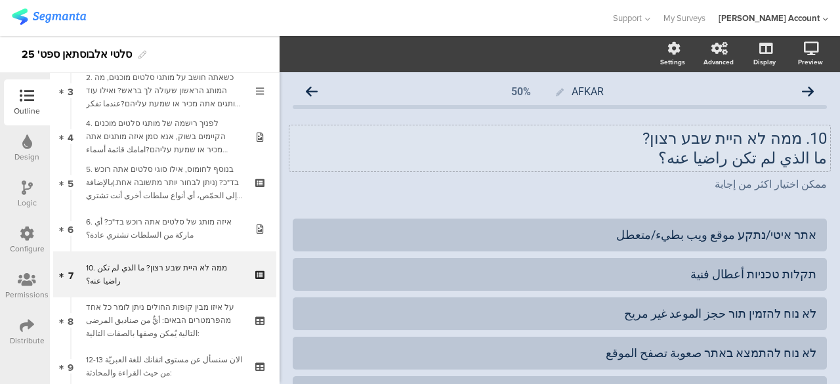
click at [780, 143] on p "10. ממה לא היית שבע רצון?" at bounding box center [560, 139] width 534 height 20
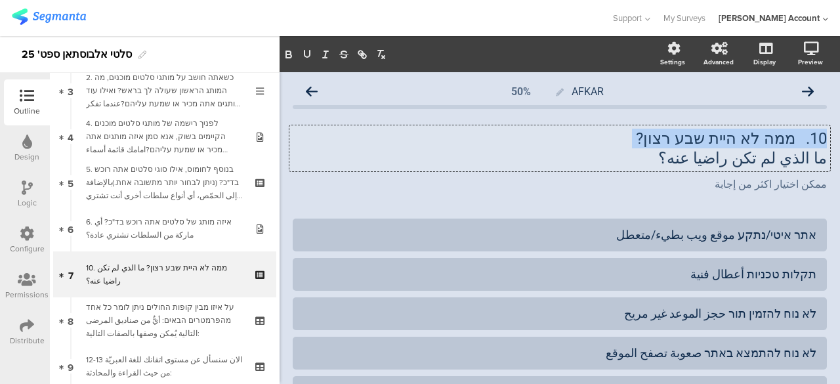
click at [780, 143] on p "10. ממה לא היית שבע רצון?" at bounding box center [560, 139] width 534 height 20
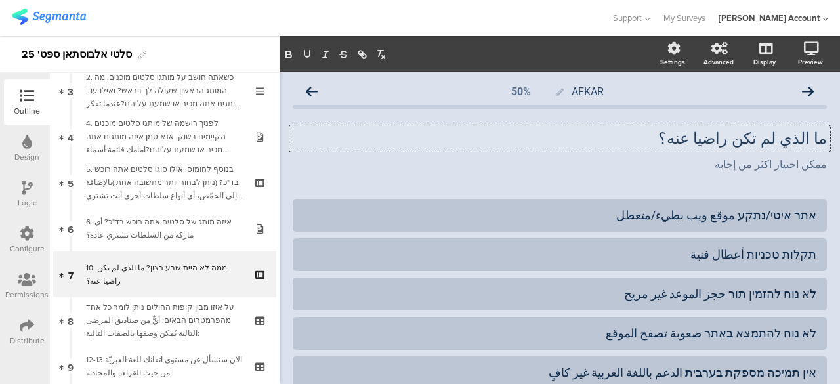
click at [780, 143] on p "ما الذي لم تكن راضيا عنه؟" at bounding box center [560, 139] width 534 height 20
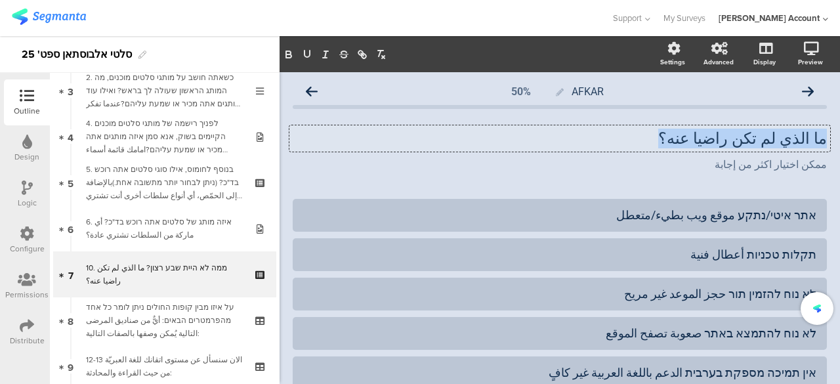
click at [780, 143] on p "ما الذي لم تكن راضيا عنه؟" at bounding box center [560, 139] width 534 height 20
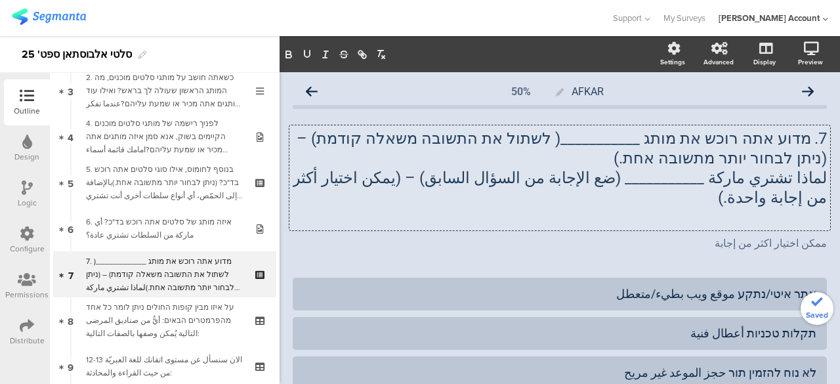
click at [587, 145] on p "7. מדוע אתה רוכש את מותג ___________( לשתול את התשובה משאלה קודמת) – (ניתן לבחו…" at bounding box center [560, 148] width 534 height 39
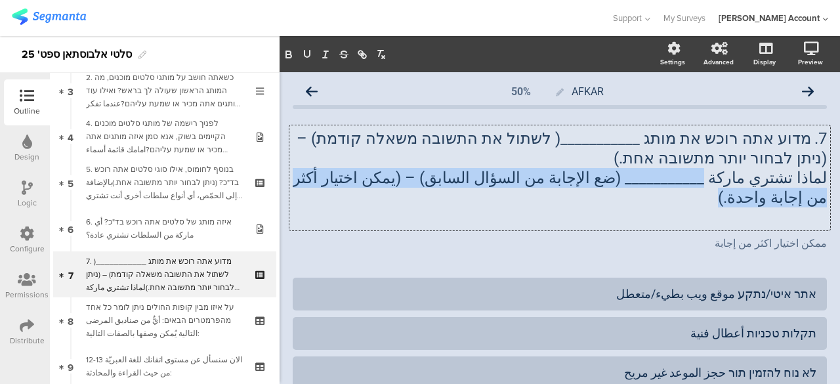
drag, startPoint x: 718, startPoint y: 182, endPoint x: 697, endPoint y: 198, distance: 26.6
click at [697, 198] on p "لماذا تشتري ماركة ___________ (ضع الإجابة من السؤال السابق) – (يمكن اختيار أكثر…" at bounding box center [560, 187] width 534 height 39
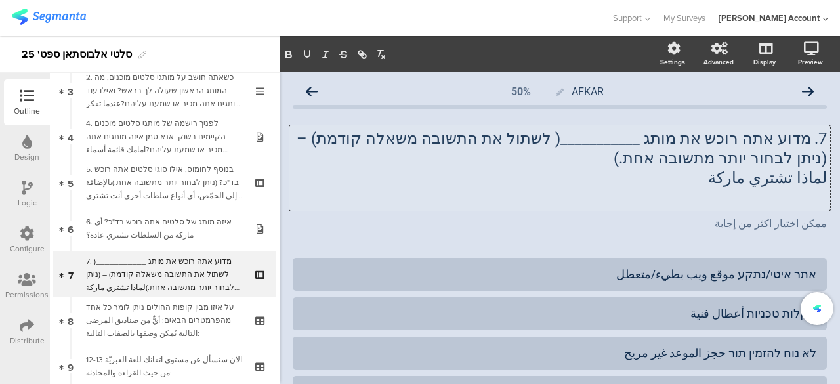
click at [695, 185] on p "لماذا تشتري ماركة" at bounding box center [560, 178] width 534 height 20
click at [559, 190] on p at bounding box center [560, 198] width 534 height 20
click at [666, 142] on p "7. מדוע אתה רוכש את מותג ___________( לשתול את התשובה משאלה קודמת) – (ניתן לבחו…" at bounding box center [560, 148] width 534 height 39
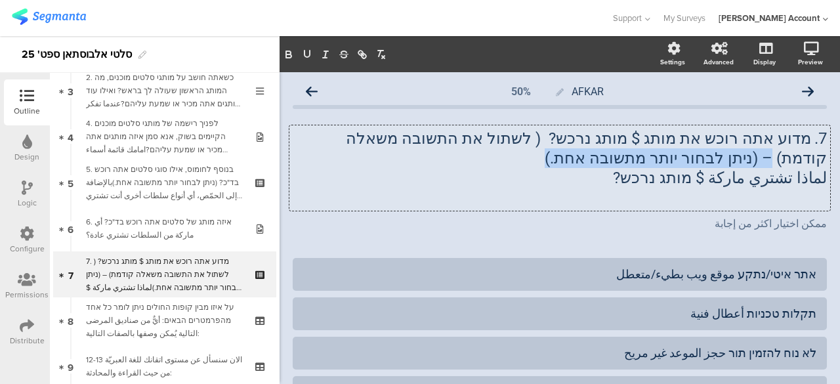
drag, startPoint x: 375, startPoint y: 140, endPoint x: 357, endPoint y: 161, distance: 27.0
click at [357, 161] on p "7. מדוע אתה רוכש את מותג $ מותג נרכש? ( לשתול את התשובה משאלה קודמת) – (ניתן לב…" at bounding box center [560, 148] width 534 height 39
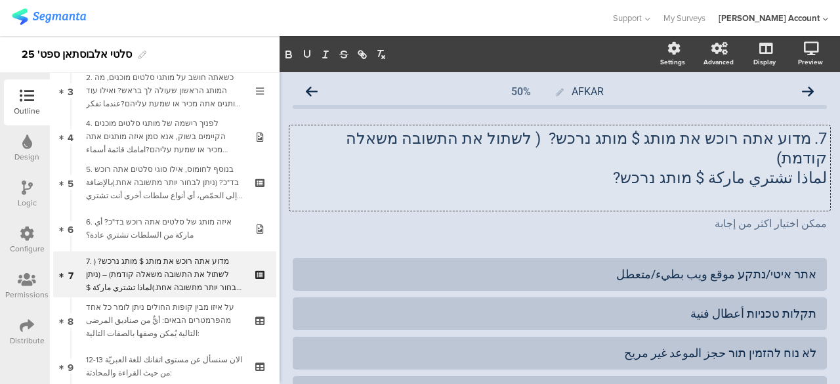
click at [467, 188] on p at bounding box center [560, 198] width 534 height 20
click at [619, 168] on p "لماذا تشتري ماركة $ מותג נרכש?" at bounding box center [560, 178] width 534 height 20
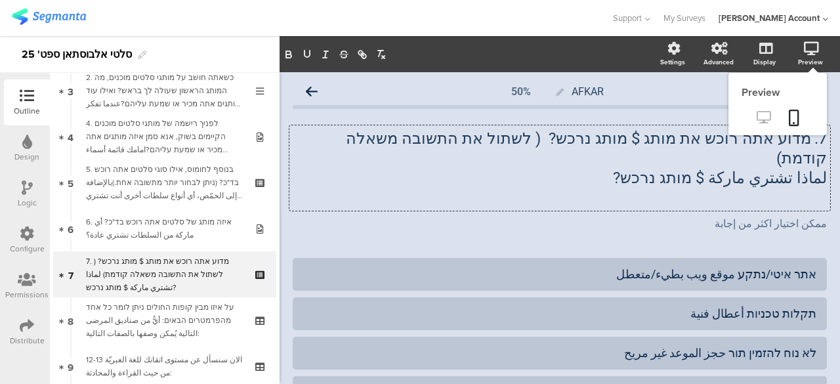
click at [757, 113] on icon at bounding box center [763, 117] width 14 height 12
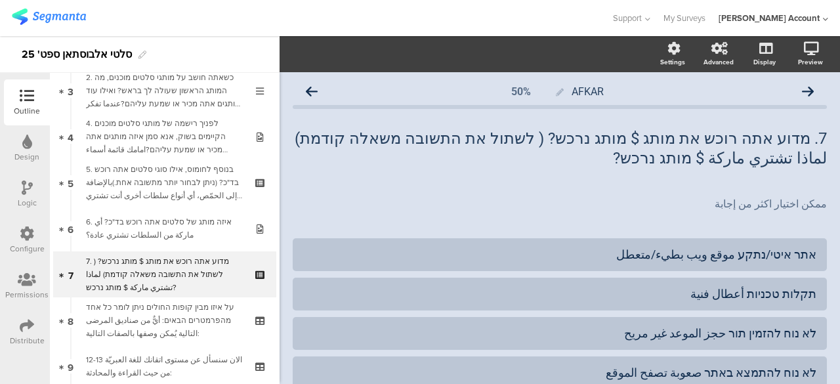
click at [31, 231] on icon at bounding box center [27, 233] width 14 height 14
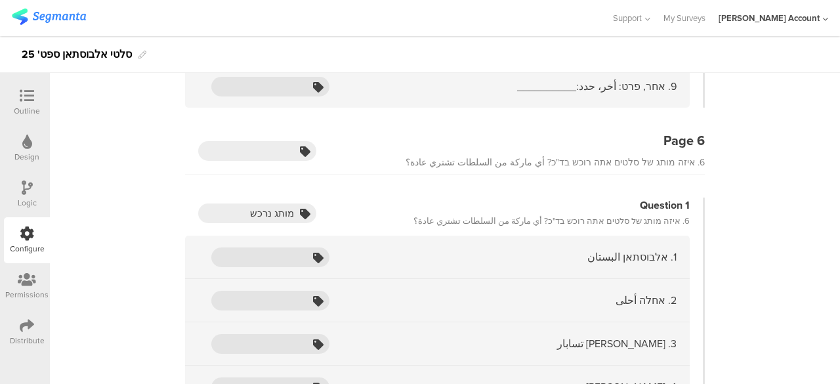
scroll to position [2952, 0]
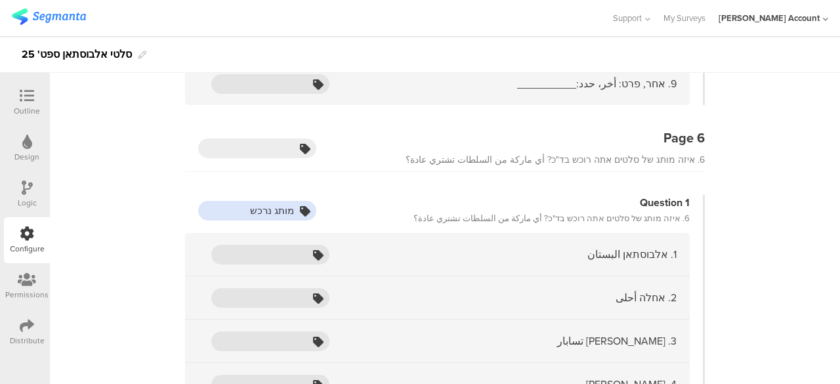
click at [268, 201] on input "מותג נרכש" at bounding box center [257, 211] width 118 height 20
type input "מותגנרכש"
click at [161, 195] on div "Question 1 6. איזה מותג של סלטים אתה רוכש בד"כ? أي ماركة من السلطات تشتري عادة؟…" at bounding box center [427, 387] width 555 height 384
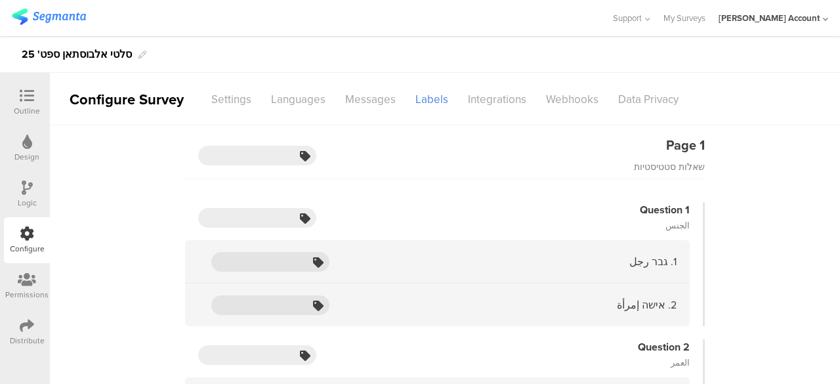
click at [24, 100] on icon at bounding box center [27, 96] width 14 height 14
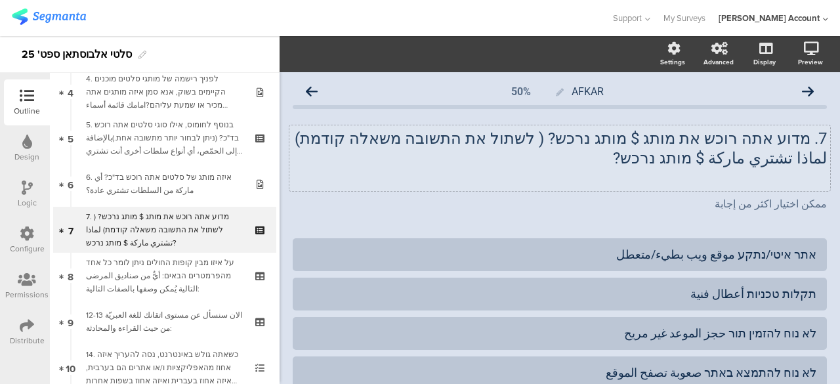
scroll to position [195, 0]
click at [625, 140] on div "7. מדוע אתה רוכש את מותג $ מותג נרכש? ( לשתול את התשובה משאלה קודמת) لماذا تشتر…" at bounding box center [559, 158] width 540 height 66
click at [682, 157] on p "لماذا تشتري ماركة $ מותג נרכש?" at bounding box center [560, 158] width 534 height 20
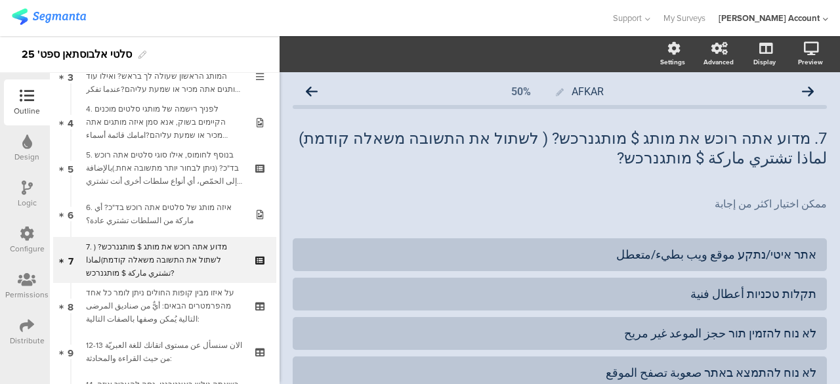
scroll to position [195, 0]
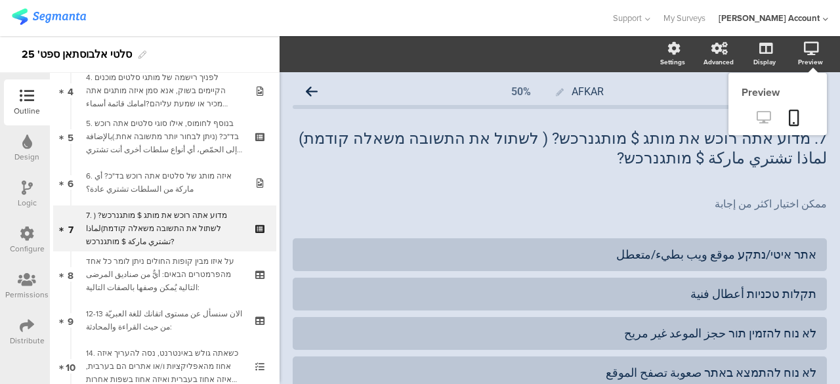
click at [756, 115] on icon at bounding box center [763, 117] width 14 height 12
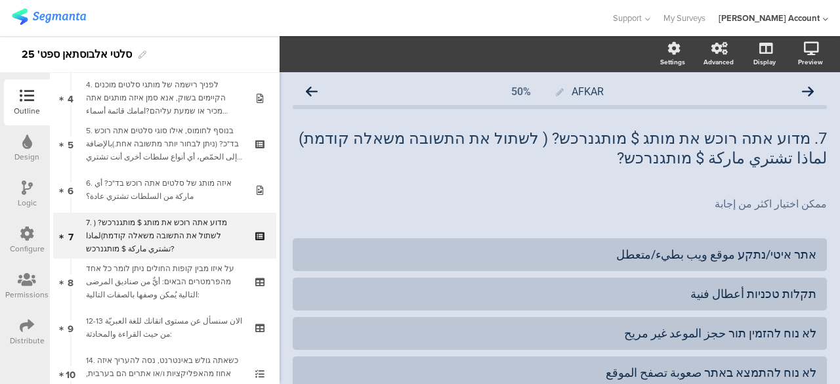
scroll to position [195, 0]
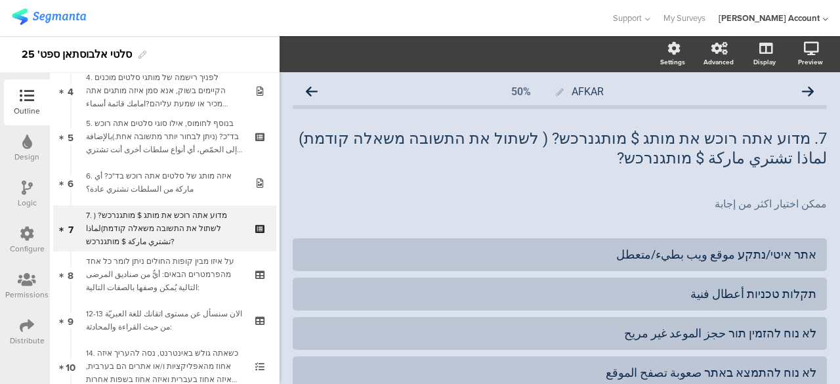
click at [65, 17] on img at bounding box center [49, 17] width 74 height 16
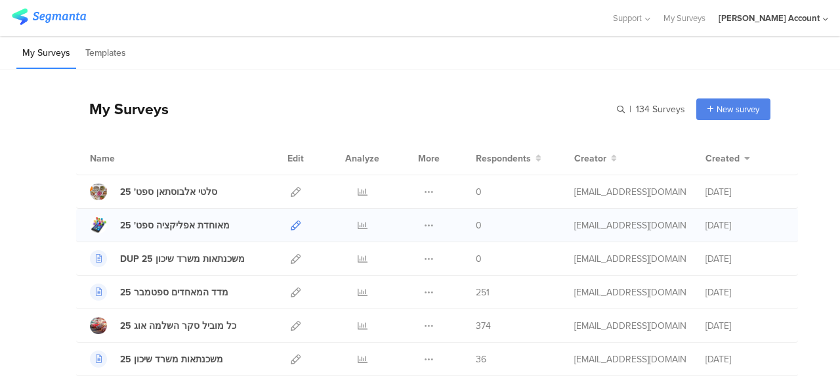
click at [291, 225] on icon at bounding box center [296, 225] width 10 height 10
click at [291, 189] on icon at bounding box center [296, 192] width 10 height 10
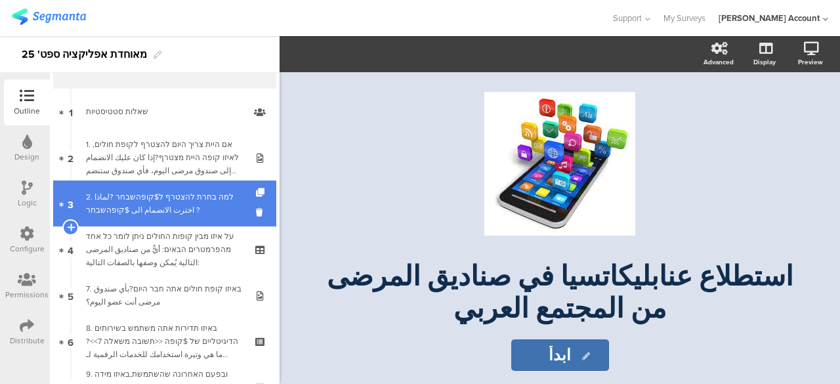
scroll to position [66, 0]
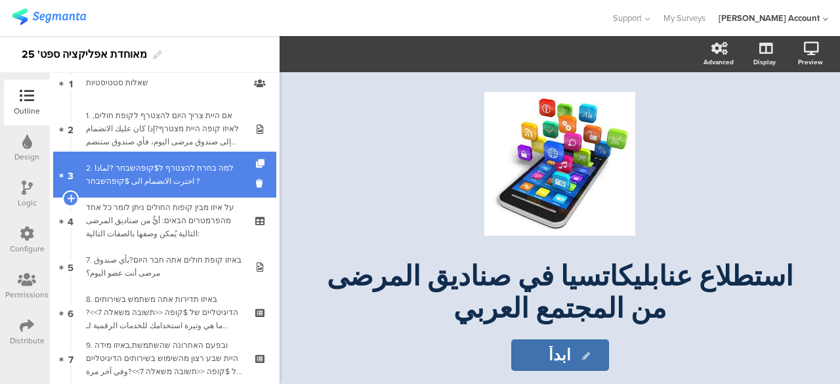
click at [177, 179] on div "2. למה בחרת להצטרף ל$קופהשבחר ?لماذا اخترت الانضمام الى $קופהשבחר ?" at bounding box center [164, 174] width 157 height 26
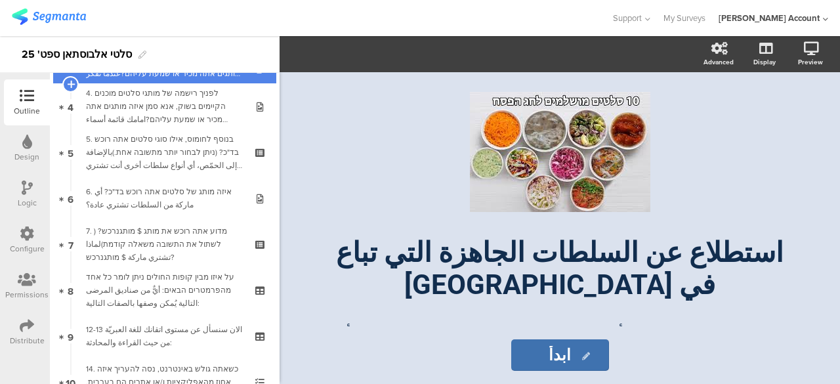
scroll to position [197, 0]
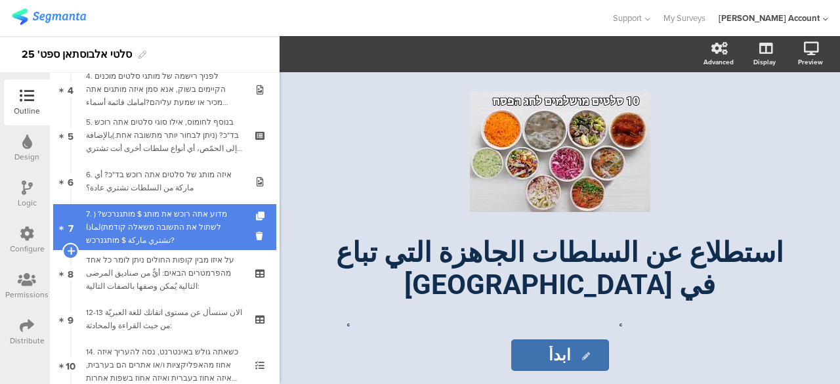
click at [172, 222] on div "7. מדוע אתה רוכש את מותג $ מותגנרכש? ( לשתול את התשובה משאלה קודמת)لماذا تشتري …" at bounding box center [164, 226] width 157 height 39
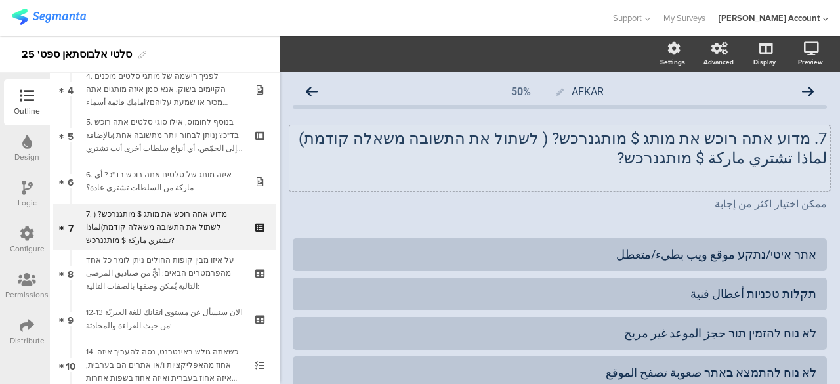
click at [649, 144] on div "7. מדוע אתה רוכש את מותג $ מותגנרכש? ( לשתול את התשובה משאלה קודמת) لماذا تشتري…" at bounding box center [559, 158] width 540 height 66
click at [705, 159] on p "لماذا تشتري ماركة $ מותגנרכש?" at bounding box center [560, 158] width 534 height 20
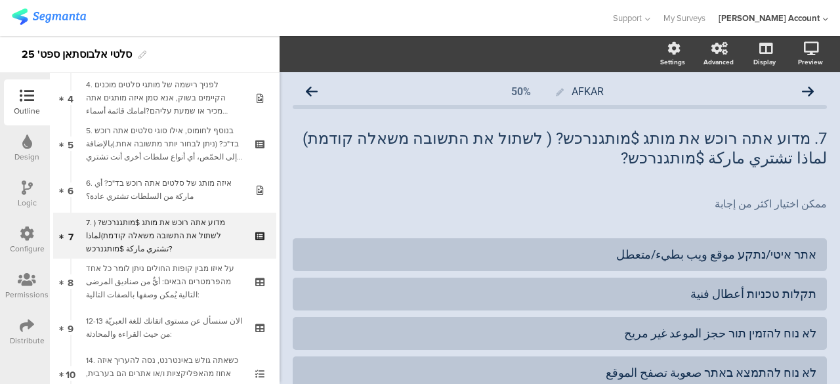
scroll to position [195, 0]
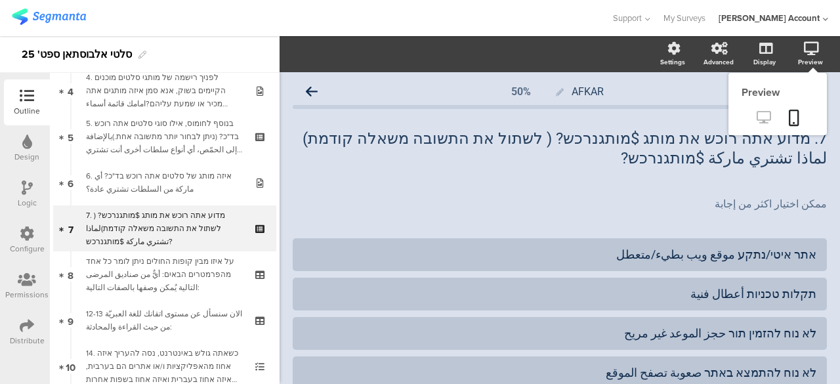
click at [756, 113] on icon at bounding box center [763, 117] width 14 height 12
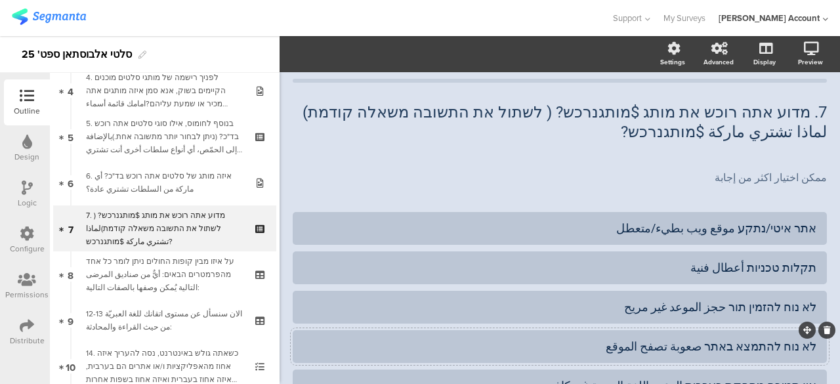
scroll to position [0, 0]
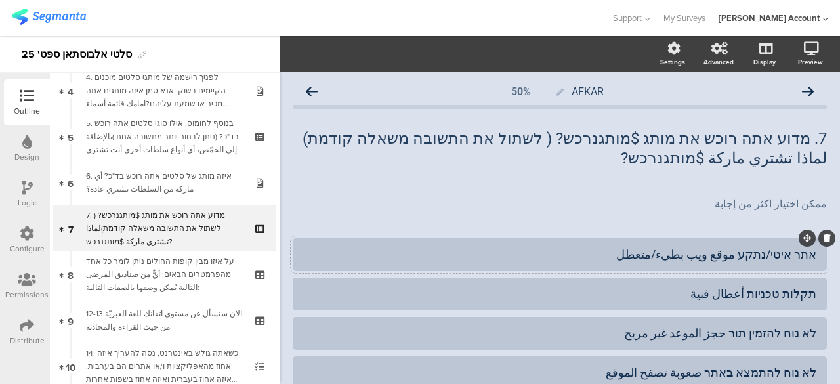
click at [748, 253] on div "אתר איטי/נתקע موقع ويب بطيء/متعطل" at bounding box center [559, 254] width 513 height 15
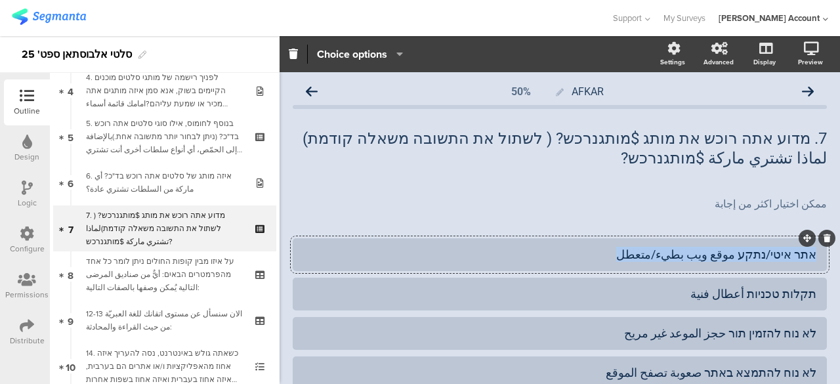
click at [748, 253] on div "אתר איטי/נתקע موقع ويب بطيء/متعطل" at bounding box center [559, 254] width 513 height 15
paste div
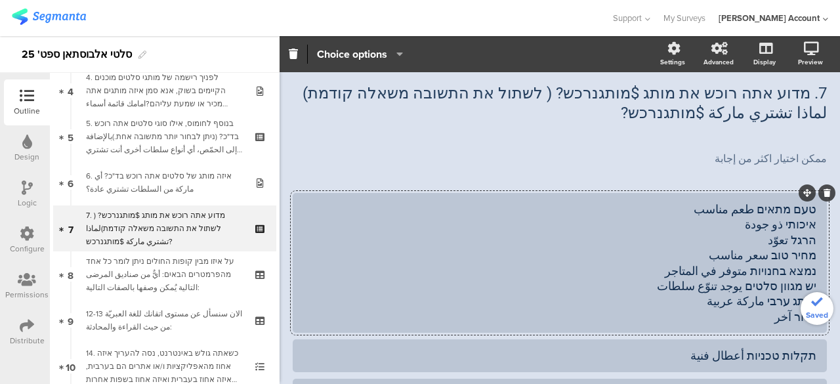
scroll to position [66, 0]
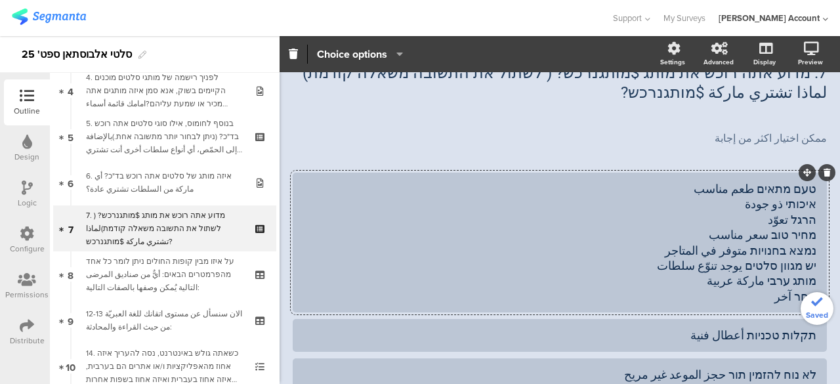
click at [795, 208] on div "טעם מתאים طعم مناسب איכותי ذو جودة הרגל تعوّد מחיר טוב سعر مناسب נמצא בחנויות م…" at bounding box center [559, 242] width 513 height 123
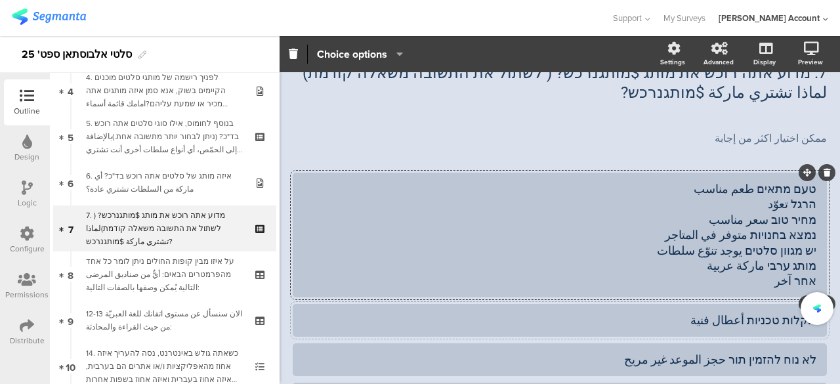
click at [788, 317] on div "תקלות טכניות أعطال فنية" at bounding box center [559, 319] width 513 height 15
paste div
click at [793, 205] on div "טעם מתאים طعم مناسب הרגל تعوّد מחיר טוב سعر مناسب נמצא בחנויות متوفر في المتاجر…" at bounding box center [559, 235] width 513 height 108
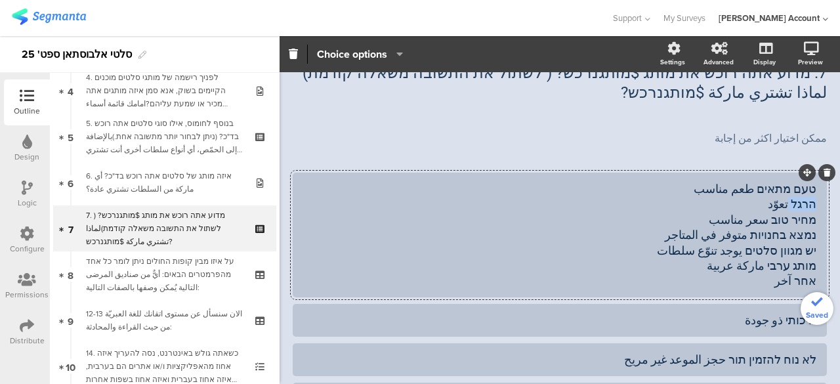
click at [793, 205] on div "טעם מתאים طعم مناسب הרגל تعوّد מחיר טוב سعر مناسب נמצא בחנויות متوفر في المتاجر…" at bounding box center [559, 235] width 513 height 108
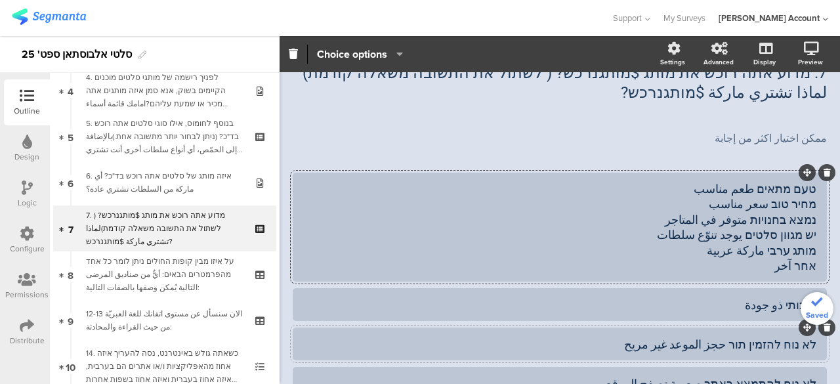
click at [781, 338] on div "לא נוח להזמין תור حجز الموعد غير مريح" at bounding box center [559, 343] width 513 height 15
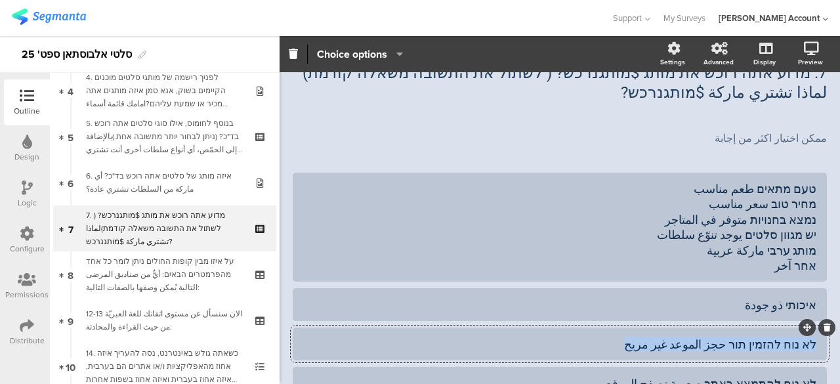
paste div
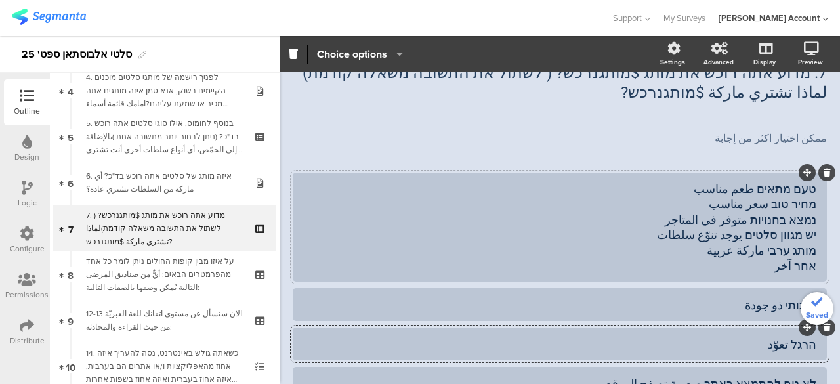
click at [783, 204] on div "טעם מתאים طعم مناسب מחיר טוב سعر مناسب נמצא בחנויות متوفر في المتاجر יש מגוון ס…" at bounding box center [559, 227] width 513 height 92
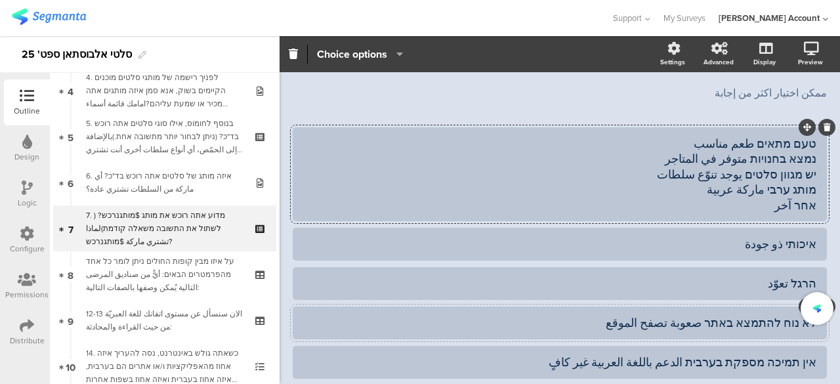
scroll to position [131, 0]
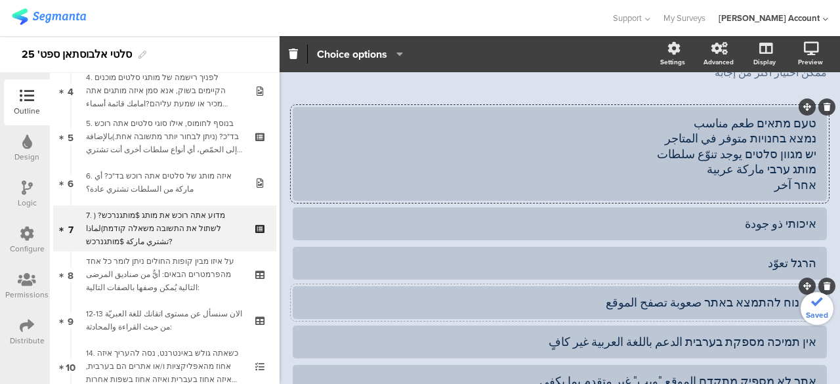
click at [783, 302] on div "לא נוח להתמצא באתר صعوبة تصفح الموقع" at bounding box center [559, 302] width 513 height 15
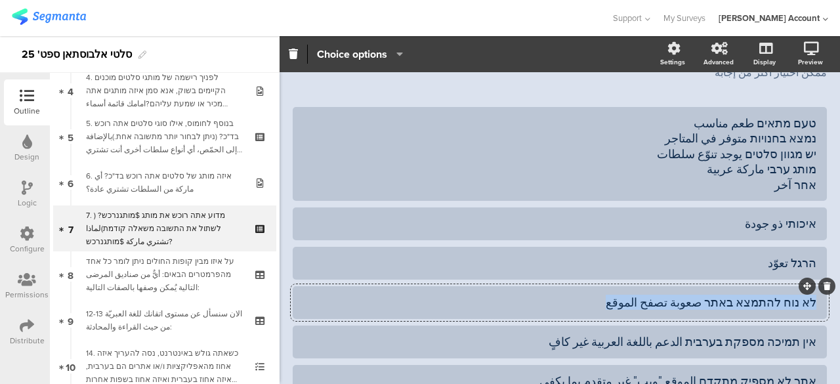
click at [783, 302] on div "לא נוח להתמצא באתר صعوبة تصفح الموقع" at bounding box center [559, 302] width 513 height 15
paste div
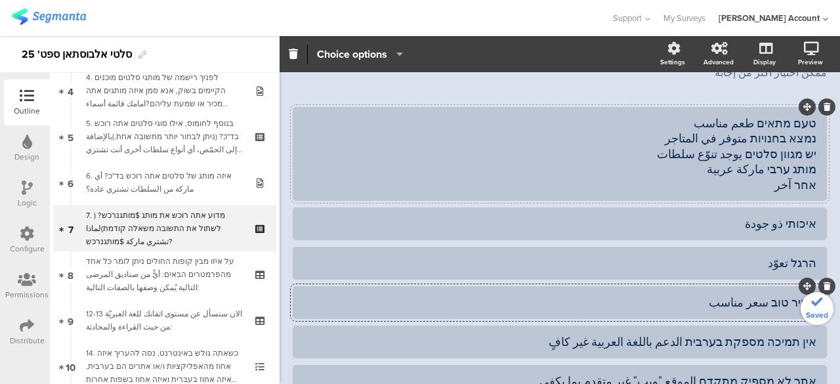
click at [782, 142] on div "טעם מתאים طعم مناسب נמצא בחנויות متوفر في المتاجر יש מגוון סלטים يوجد تنوّع سلط…" at bounding box center [559, 153] width 513 height 77
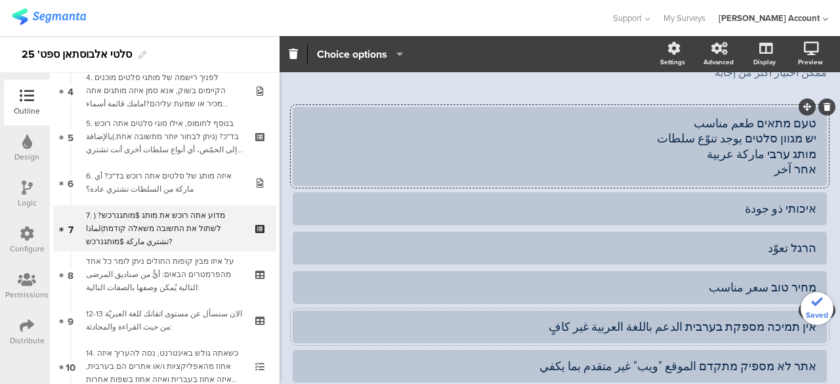
click at [783, 331] on div "אין תמיכה מספקת בערבית الدعم باللغة العربية غير كافٍ" at bounding box center [559, 326] width 513 height 15
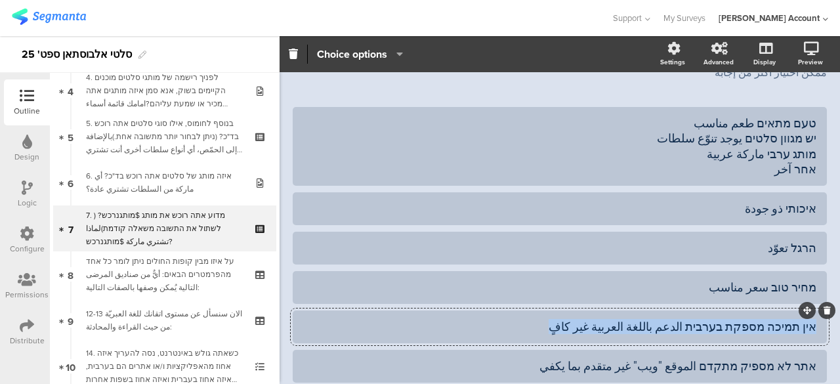
click at [783, 331] on div "אין תמיכה מספקת בערבית الدعم باللغة العربية غير كافٍ" at bounding box center [559, 326] width 513 height 15
paste div
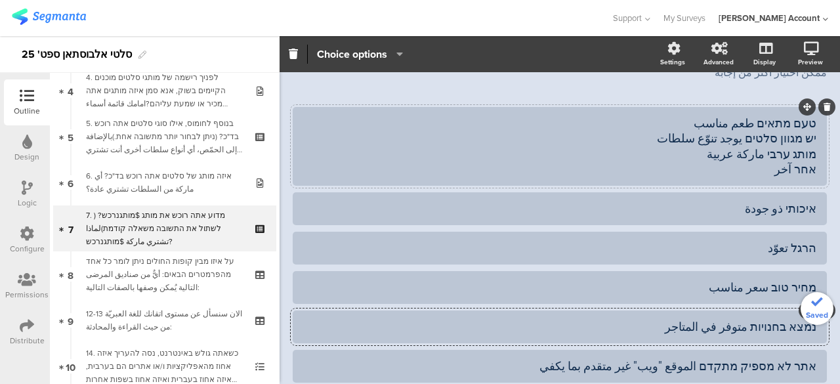
click at [779, 138] on div "טעם מתאים طعم مناسب יש מגוון סלטים يوجد تنوّع سلطات מותג ערבי ماركة عربية אחר آ…" at bounding box center [559, 146] width 513 height 62
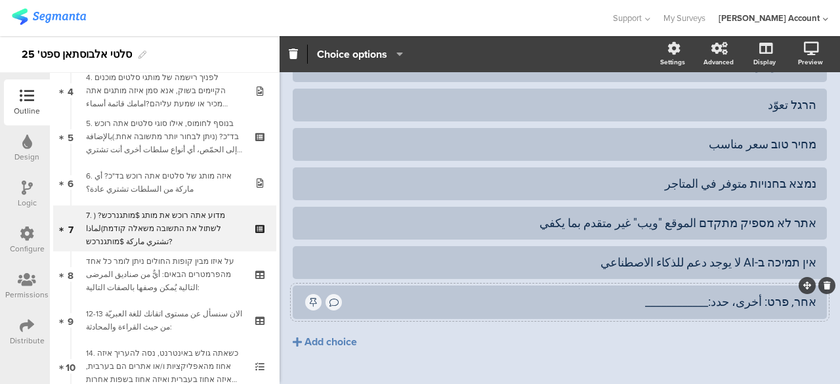
scroll to position [262, 0]
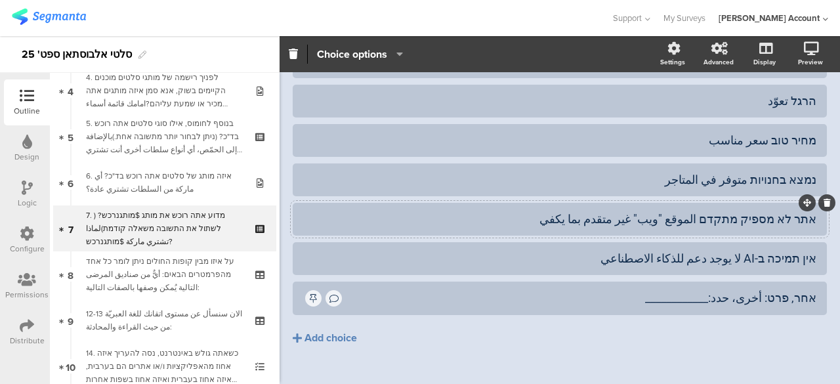
click at [773, 222] on div "אתר לא מספיק מתקדם الموقع "ويب" غير متقدم بما يكفي" at bounding box center [559, 218] width 513 height 15
paste div
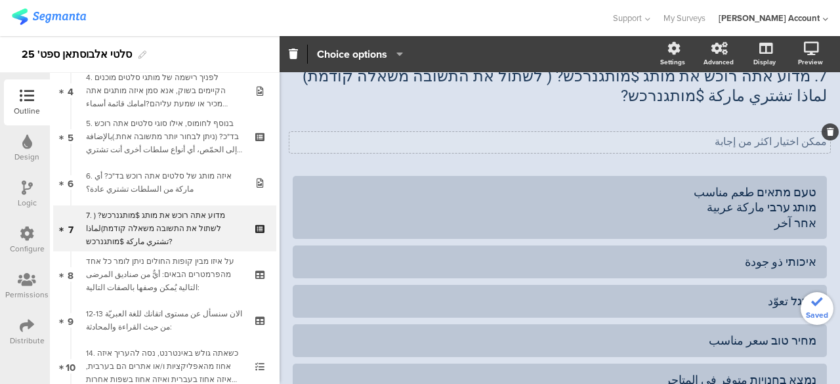
scroll to position [0, 0]
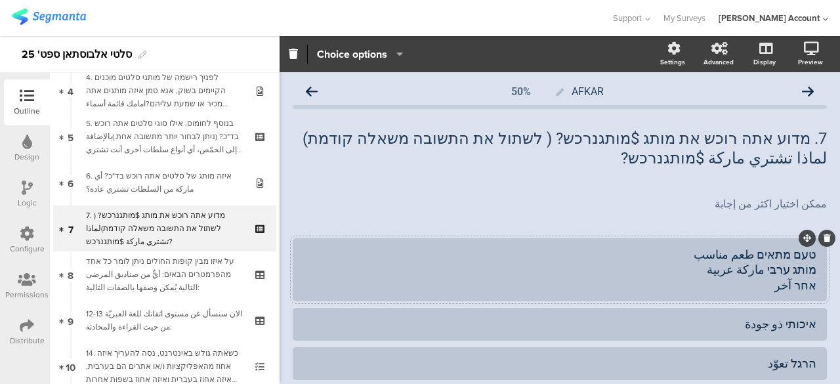
click at [772, 269] on div "טעם מתאים طعم مناسب מותג ערבי ماركة عربية אחר آخر" at bounding box center [559, 270] width 513 height 46
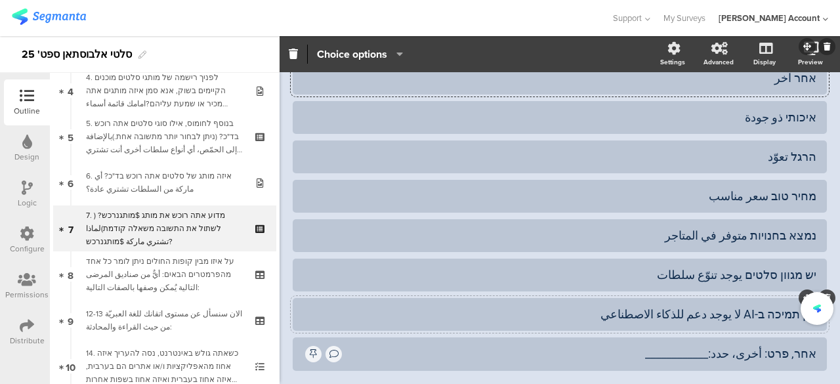
scroll to position [197, 0]
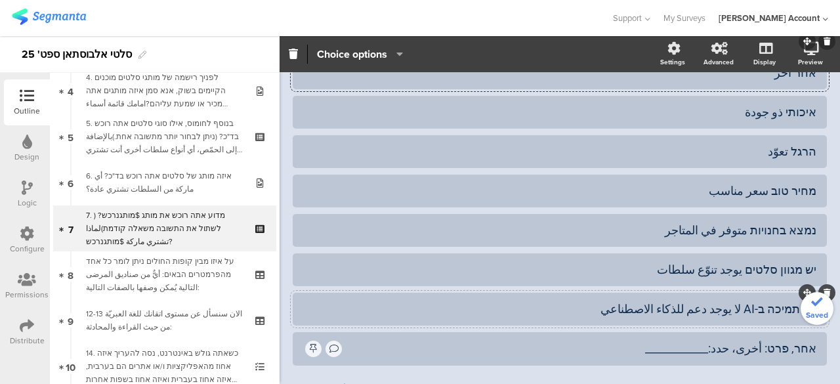
click at [775, 309] on div "אין תמיכה ב-AI لا يوجد دعم للذكاء الاصطناعي" at bounding box center [559, 308] width 513 height 15
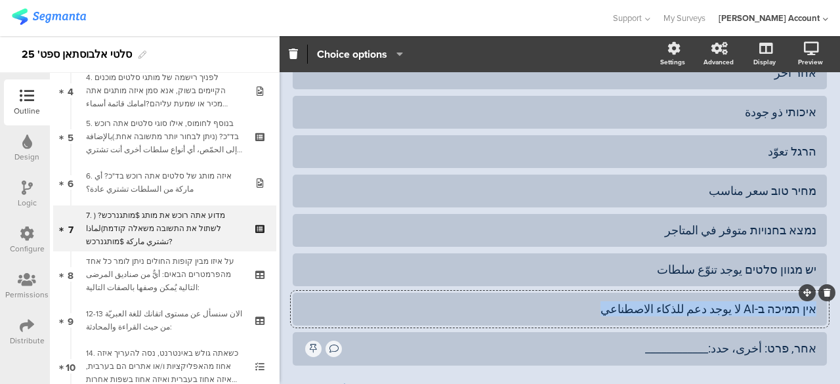
paste div
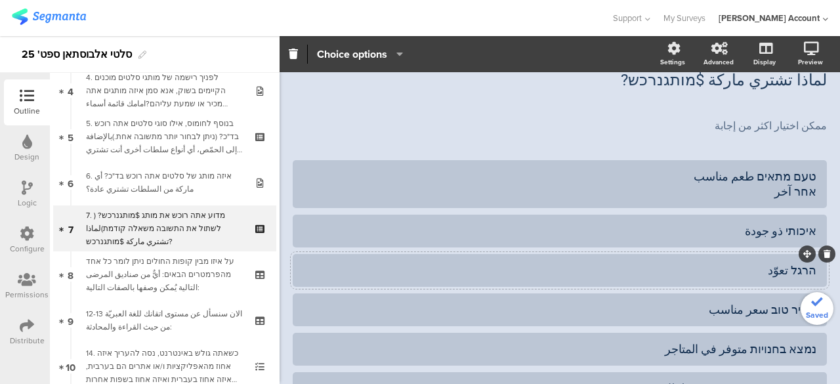
scroll to position [66, 0]
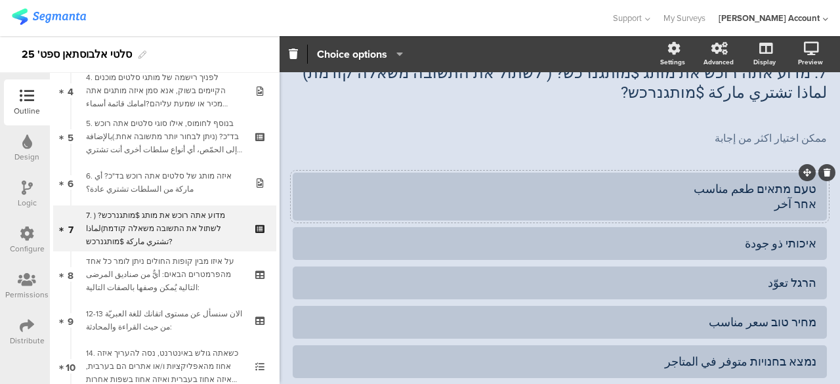
click at [786, 209] on div "טעם מתאים طعم مناسب אחר آخر" at bounding box center [559, 196] width 513 height 31
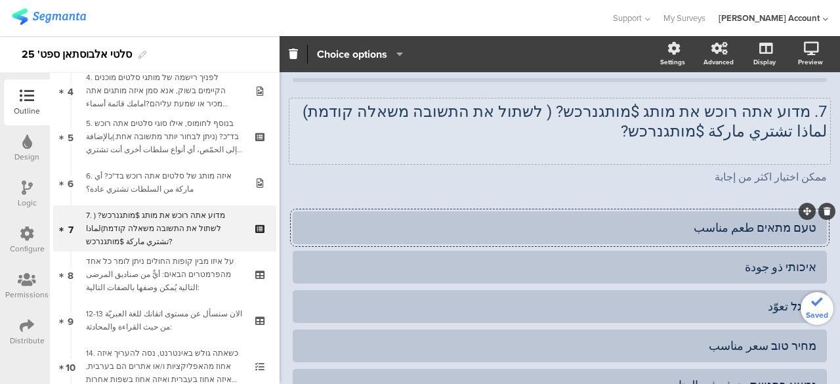
scroll to position [0, 0]
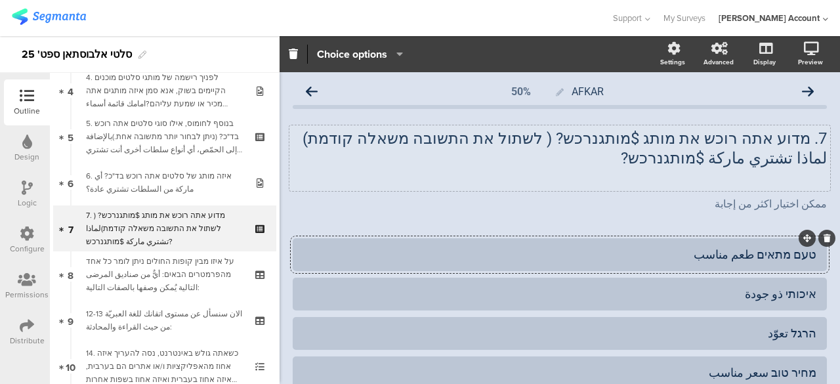
click at [743, 178] on div "7. מדוע אתה רוכש את מותג $מותגנרכש? ( לשתול את התשובה משאלה קודמת) لماذا تشتري …" at bounding box center [559, 158] width 540 height 66
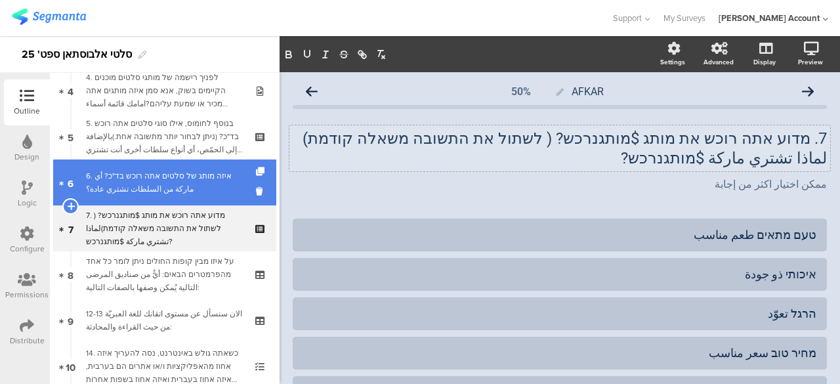
click at [199, 182] on div "6. איזה מותג של סלטים אתה רוכש בד"כ? أي ماركة من السلطات تشتري عادة؟" at bounding box center [164, 182] width 157 height 26
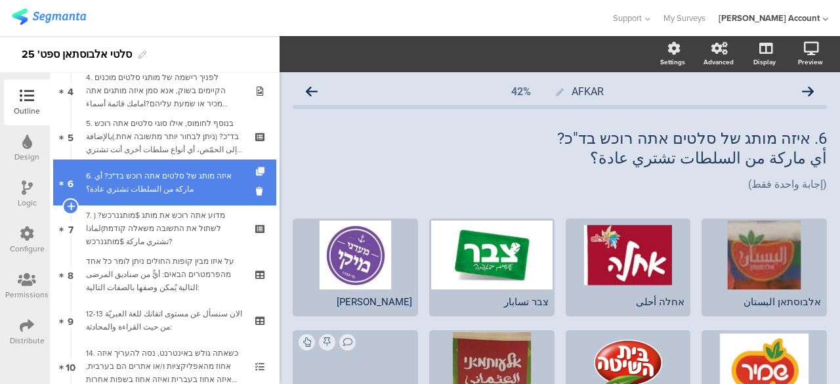
click at [256, 171] on icon at bounding box center [261, 171] width 11 height 9
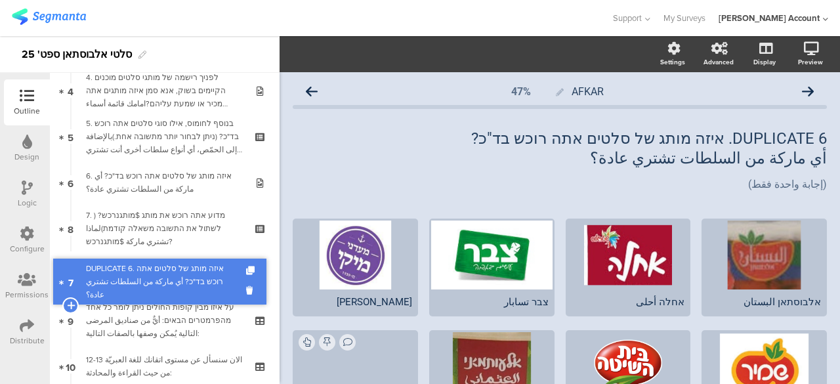
drag, startPoint x: 194, startPoint y: 222, endPoint x: 200, endPoint y: 272, distance: 50.2
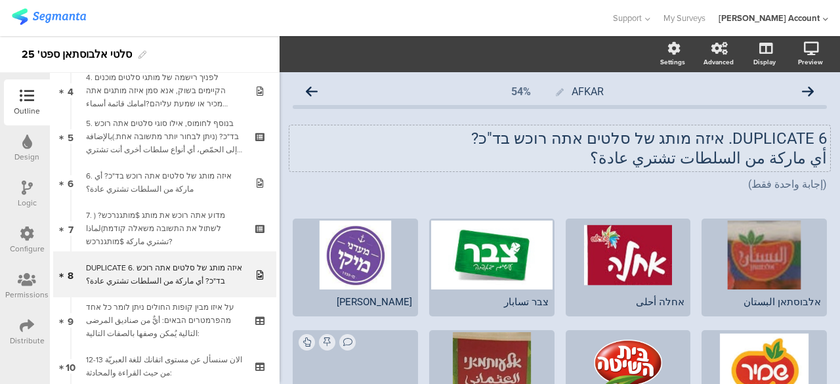
click at [750, 153] on p "أي ماركة من السلطات تشتري عادة؟" at bounding box center [560, 158] width 534 height 20
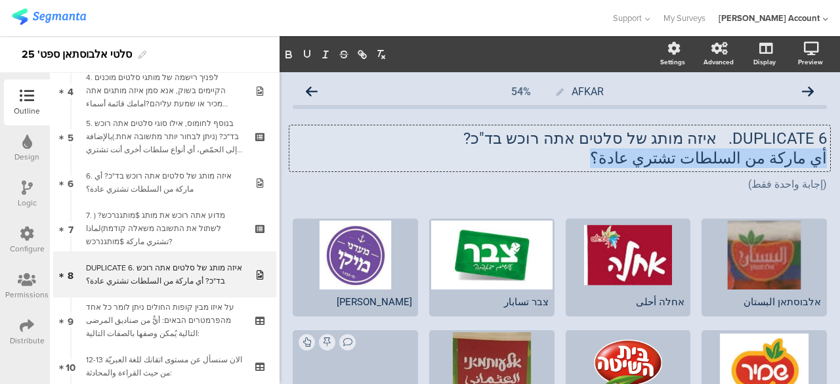
click at [750, 153] on p "أي ماركة من السلطات تشتري عادة؟" at bounding box center [560, 158] width 534 height 20
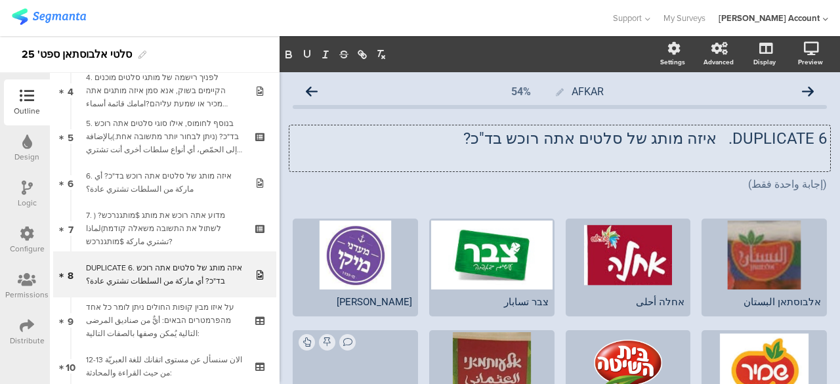
click at [760, 136] on p "DUPLICATE 6. איזה מותג של סלטים אתה רוכש בד"כ?" at bounding box center [560, 139] width 534 height 20
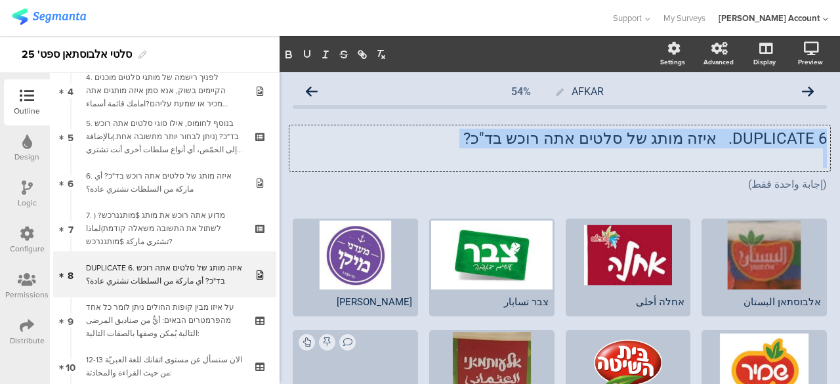
click at [760, 136] on p "DUPLICATE 6. איזה מותג של סלטים אתה רוכש בד"כ?" at bounding box center [560, 139] width 534 height 20
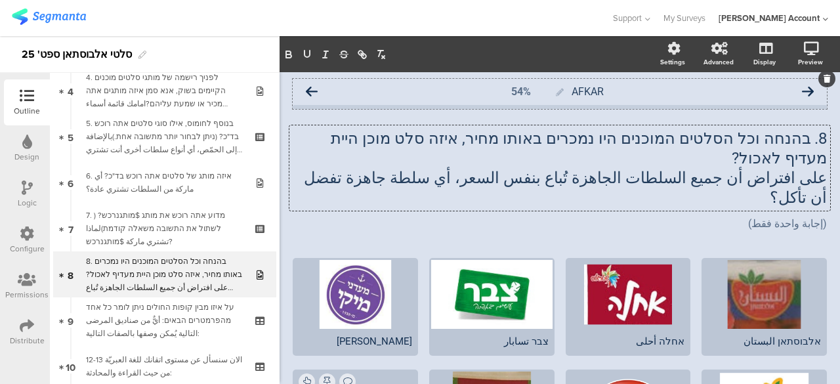
click at [802, 91] on icon at bounding box center [808, 92] width 12 height 12
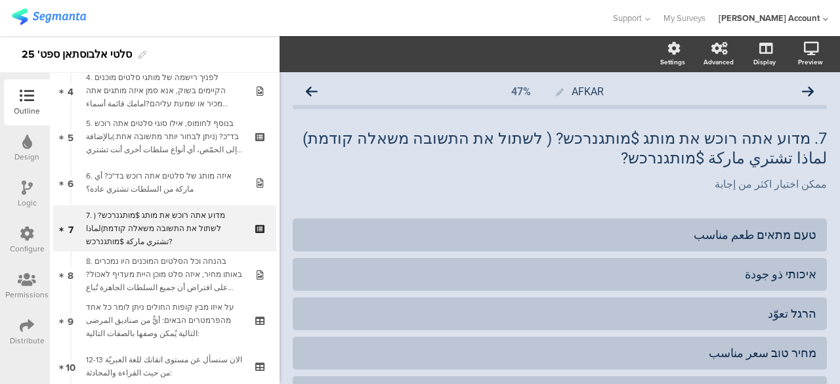
click at [802, 91] on icon at bounding box center [808, 92] width 12 height 12
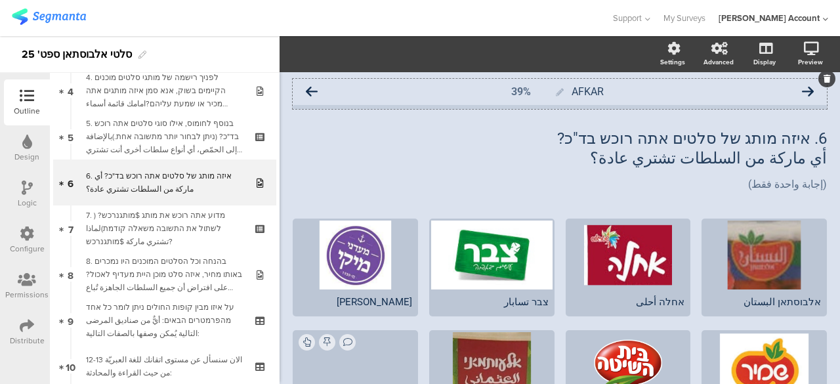
click at [802, 92] on icon at bounding box center [808, 92] width 12 height 12
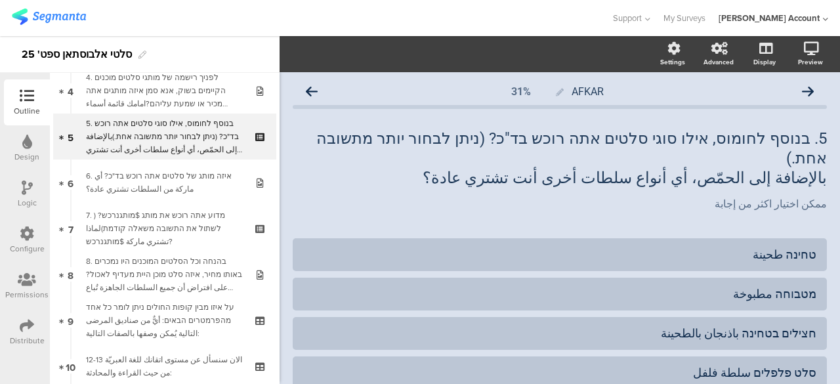
click at [802, 92] on icon at bounding box center [808, 92] width 12 height 12
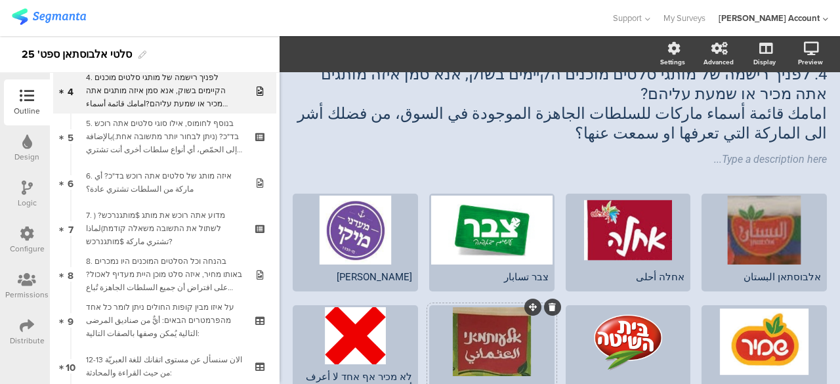
scroll to position [131, 0]
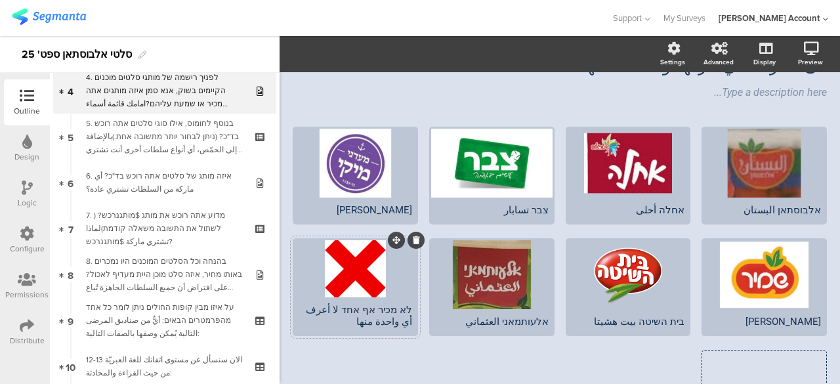
click at [401, 267] on div at bounding box center [355, 268] width 121 height 57
click at [436, 50] on icon "button" at bounding box center [430, 54] width 13 height 10
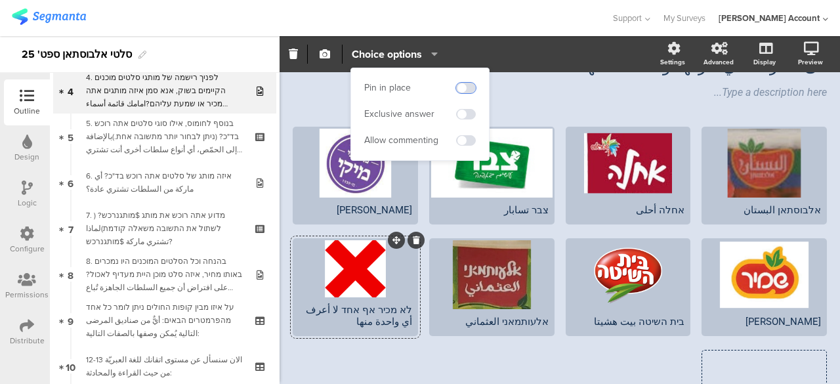
click at [463, 83] on span at bounding box center [466, 88] width 20 height 10
click at [462, 111] on span at bounding box center [466, 114] width 20 height 10
click at [418, 361] on div "אלבוסתאן البستان אחלה أحلى" at bounding box center [554, 291] width 544 height 329
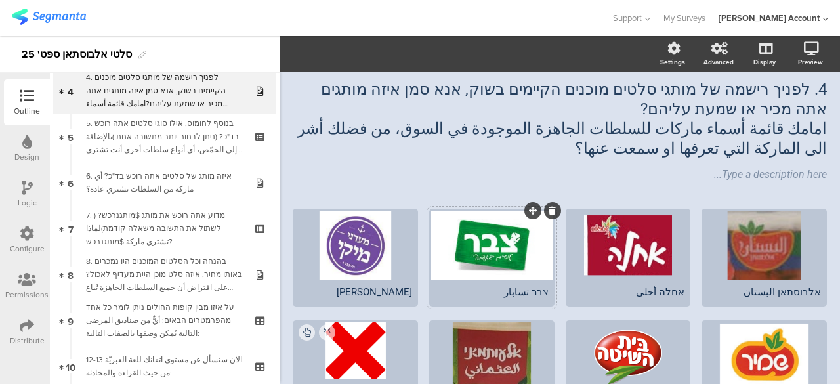
scroll to position [0, 0]
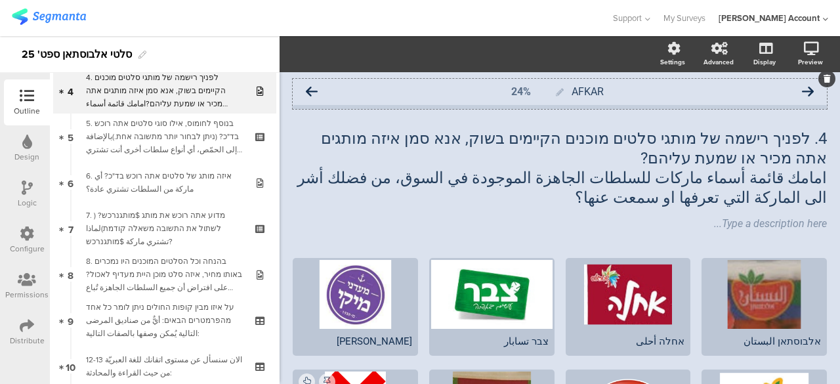
click at [312, 89] on icon at bounding box center [312, 92] width 12 height 12
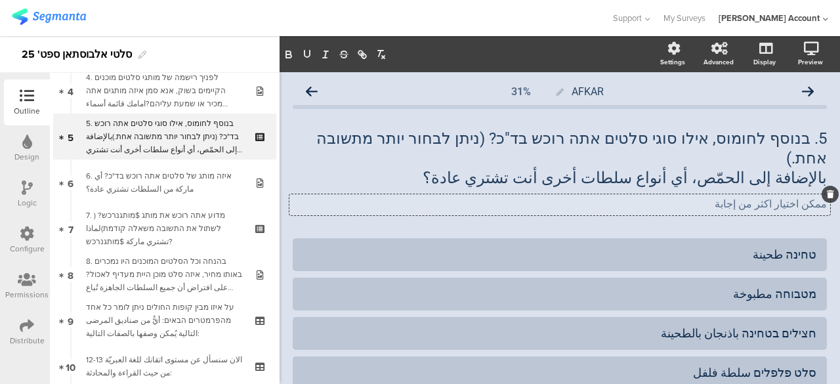
click at [760, 194] on div "ممكن اختيار اكثر من إجابة ممكن اختيار اكثر من إجابة ممكن اختيار اكثر من إجابة" at bounding box center [559, 204] width 540 height 21
click at [760, 197] on p "ممكن اختيار اكثر من إجابة" at bounding box center [560, 203] width 534 height 12
copy p "ممكن اختيار اكثر من إجابة"
click at [827, 94] on div "AFKAR 31% 5. בנוסף לחומוס, אילו סוגי סלטים אתה רוכש בד"כ? (ניתן לבחור יותר מתשו…" at bounding box center [559, 375] width 560 height 606
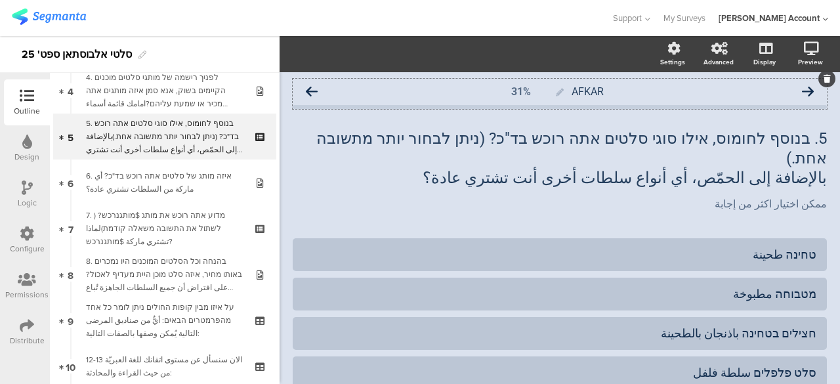
click at [802, 87] on icon at bounding box center [808, 92] width 12 height 12
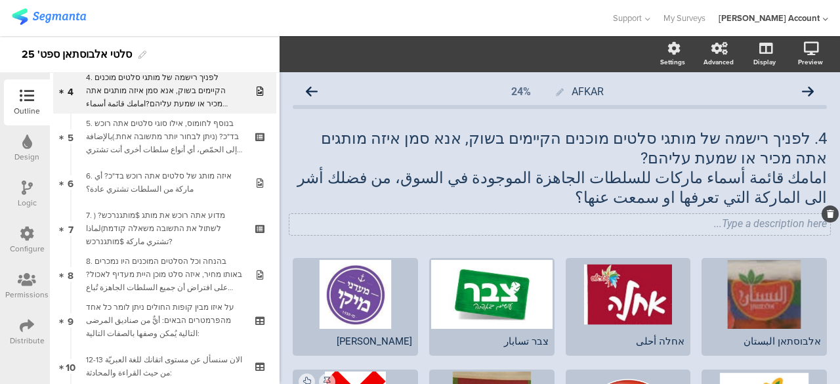
click at [786, 226] on div "Type a description here..." at bounding box center [559, 224] width 540 height 21
click at [620, 241] on div "4. לפניך רישמה של מותגי סלטים מוכנים הקיימים בשוק, אנא סמן איזה מותגים אתה מכיר…" at bounding box center [560, 179] width 534 height 129
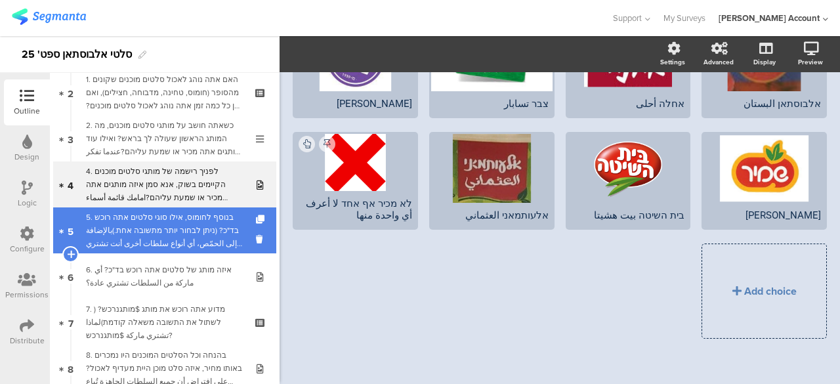
scroll to position [130, 0]
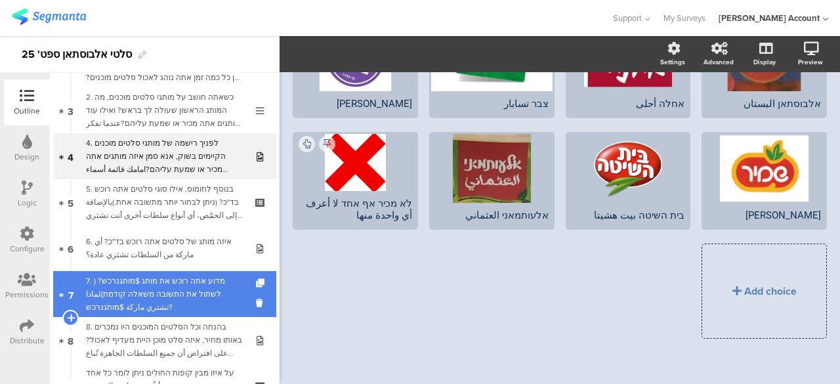
click at [174, 284] on div "7. מדוע אתה רוכש את מותג $מותגנרכש? ( לשתול את התשובה משאלה קודמת)لماذا تشتري م…" at bounding box center [164, 293] width 157 height 39
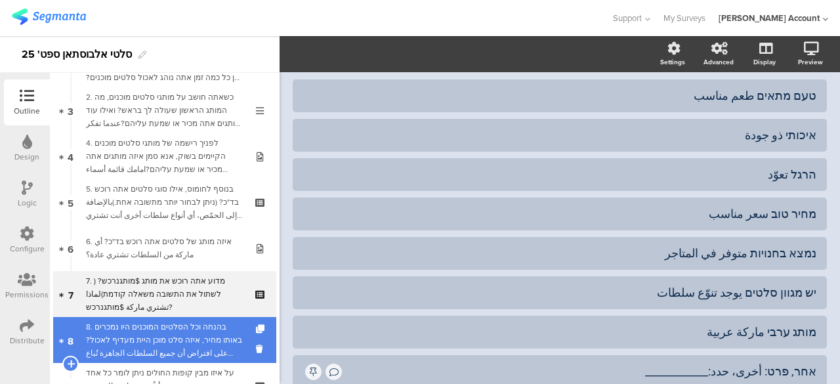
click at [171, 321] on div "8. בהנחה וכל הסלטים המוכנים היו נמכרים באותו מחיר, איזה סלט מוכן היית מעדיף לאכ…" at bounding box center [164, 339] width 157 height 39
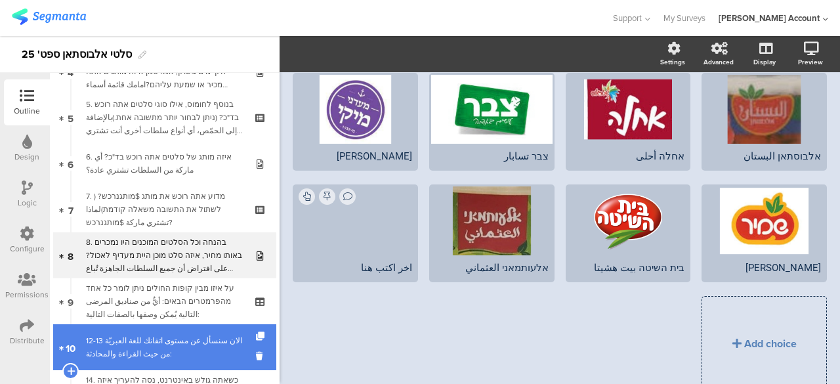
scroll to position [261, 0]
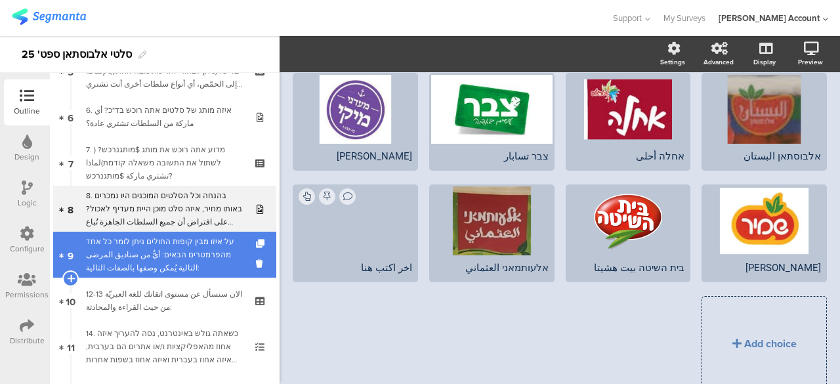
click at [174, 250] on div "על איזו מבין קופות החולים ניתן לומר כל אחד מהפרמטרים הבאים: أيٌّ من صناديق المر…" at bounding box center [164, 254] width 157 height 39
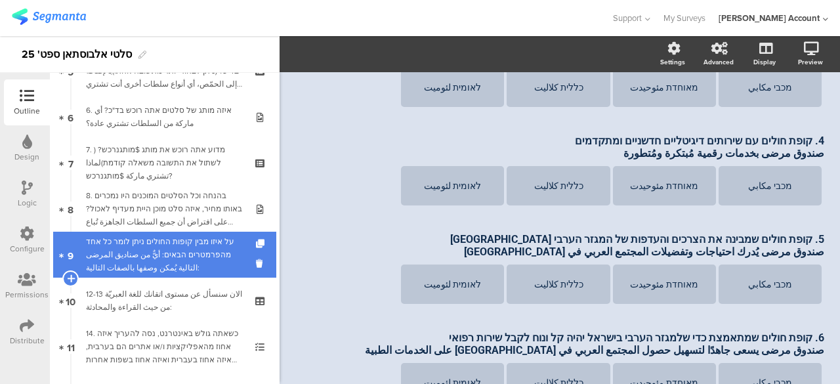
scroll to position [126, 0]
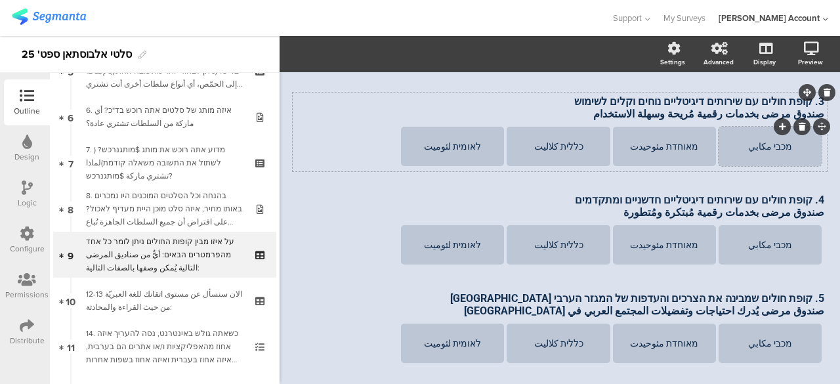
click at [767, 145] on div "מכבי مكابي" at bounding box center [769, 146] width 99 height 10
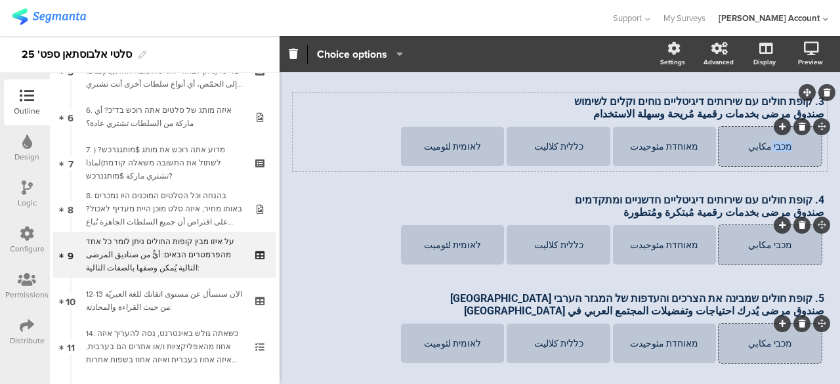
click at [767, 145] on div "מכבי مكابي" at bounding box center [769, 146] width 99 height 10
paste div
click at [676, 142] on div "מאוחדת مئوحيدت" at bounding box center [664, 146] width 99 height 10
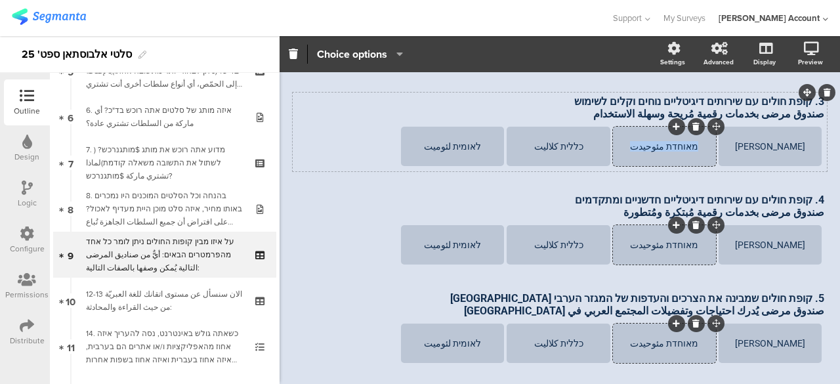
click at [676, 142] on div "מאוחדת مئوحيدت" at bounding box center [664, 146] width 99 height 10
paste div
click at [556, 144] on div "כללית كلاليت" at bounding box center [557, 146] width 99 height 10
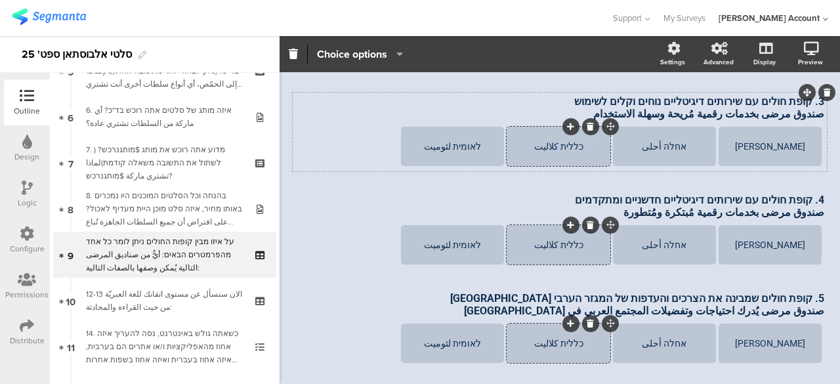
click at [556, 144] on div "כללית كلاليت" at bounding box center [557, 146] width 99 height 10
paste div
click at [464, 148] on div "לאומית لئوميت" at bounding box center [452, 146] width 99 height 10
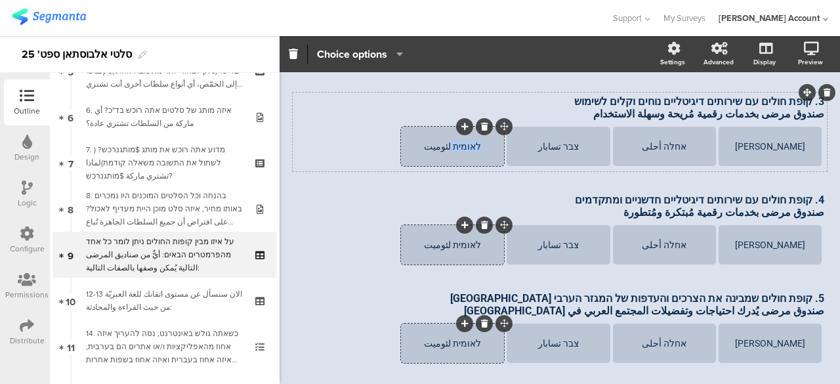
click at [464, 148] on div "לאומית لئوميت" at bounding box center [452, 146] width 99 height 10
paste div
click at [461, 124] on icon at bounding box center [464, 127] width 7 height 8
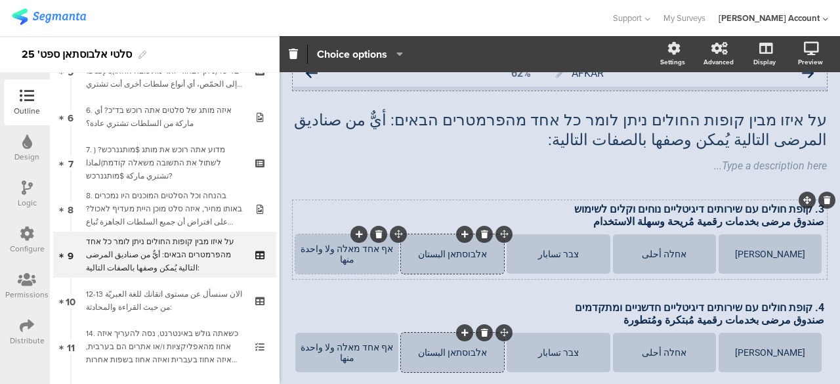
scroll to position [0, 0]
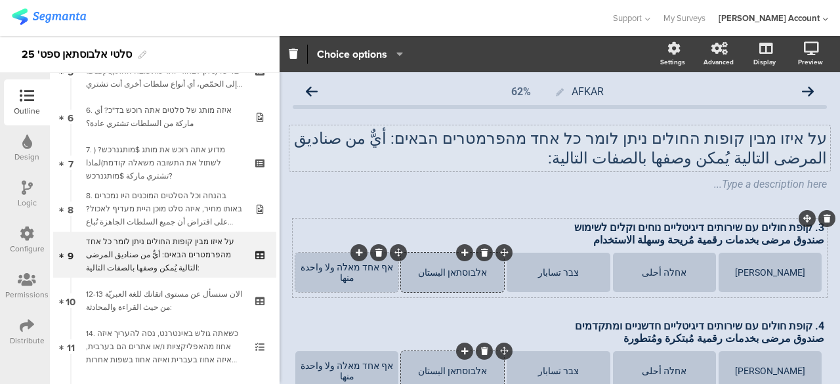
click at [779, 140] on p "על איזו מבין קופות החולים ניתן לומר כל אחד מהפרמטרים הבאים: أيٌّ من صناديق المر…" at bounding box center [560, 148] width 534 height 39
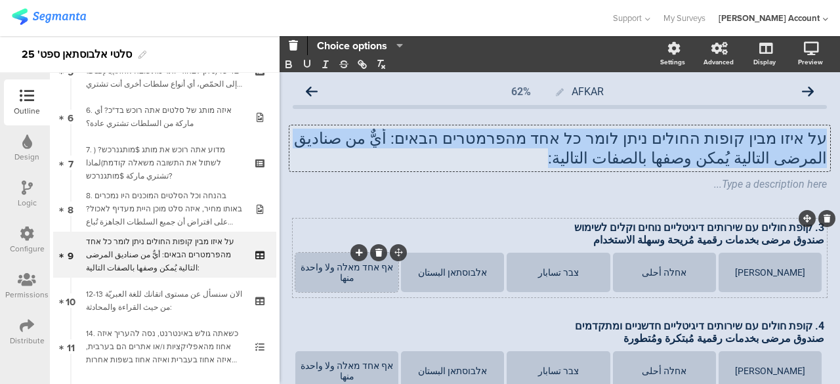
click at [779, 140] on p "על איזו מבין קופות החולים ניתן לומר כל אחד מהפרמטרים הבאים: أيٌّ من صناديق المر…" at bounding box center [560, 148] width 534 height 39
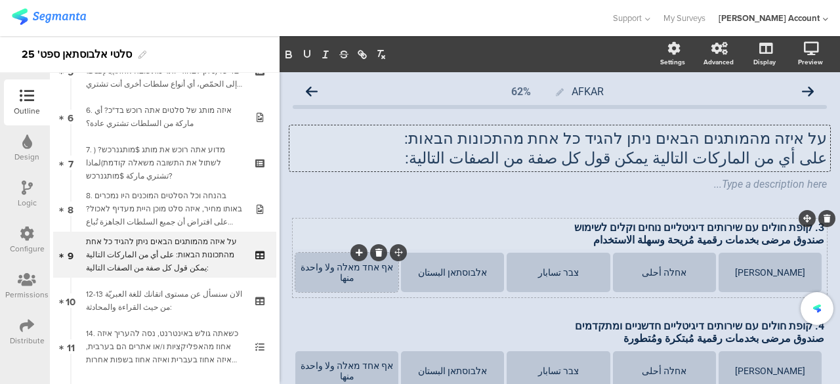
click at [807, 230] on div "3. קופת חולים עם שירותים דיגיטליים נוחים וקלים לשימוש صندوق مرضى بخدمات رقمية م…" at bounding box center [559, 233] width 535 height 31
click at [817, 142] on div "על איזה מהמותגים הבאים ניתן להגיד כל אחת מהתכונות הבאות: على أي من الماركات الت…" at bounding box center [559, 148] width 540 height 46
click at [779, 237] on div "3. קופת חולים עם שירותים דיגיטליים נוחים וקלים לשימוש صندوق مرضى بخدمات رقمية م…" at bounding box center [559, 233] width 535 height 31
click at [779, 237] on p "صندوق مرضى بخدمات رقمية مُريحة وسهلة الاستخدام" at bounding box center [559, 240] width 529 height 12
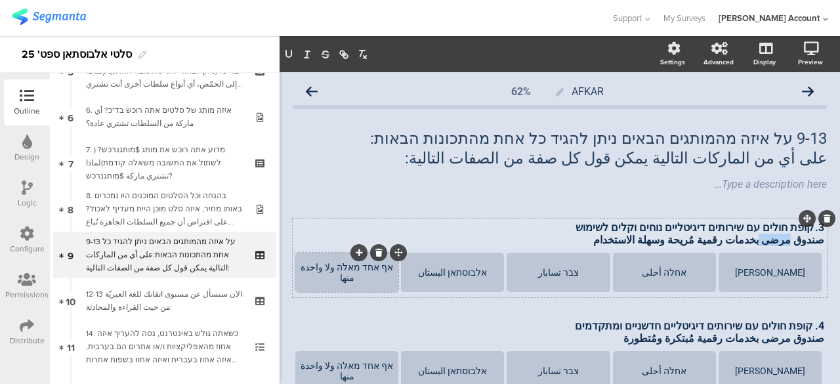
click at [779, 237] on p "صندوق مرضى بخدمات رقمية مُريحة وسهلة الاستخدام" at bounding box center [559, 240] width 529 height 12
click at [769, 226] on p "3. קופת חולים עם שירותים דיגיטליים נוחים וקלים לשימוש" at bounding box center [559, 227] width 529 height 12
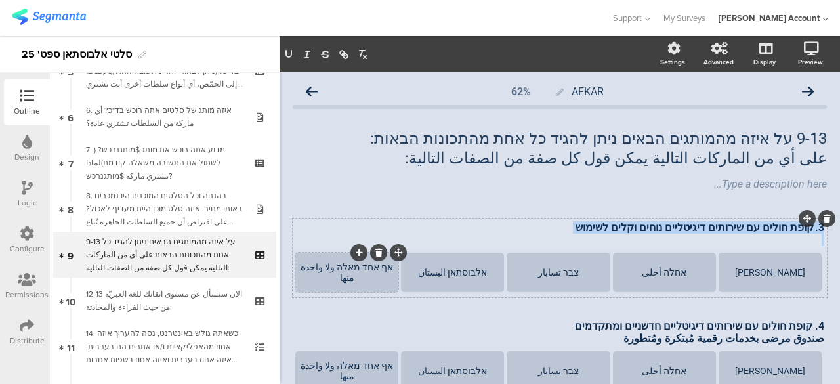
click at [769, 226] on p "3. קופת חולים עם שירותים דיגיטליים נוחים וקלים לשימוש" at bounding box center [559, 227] width 529 height 12
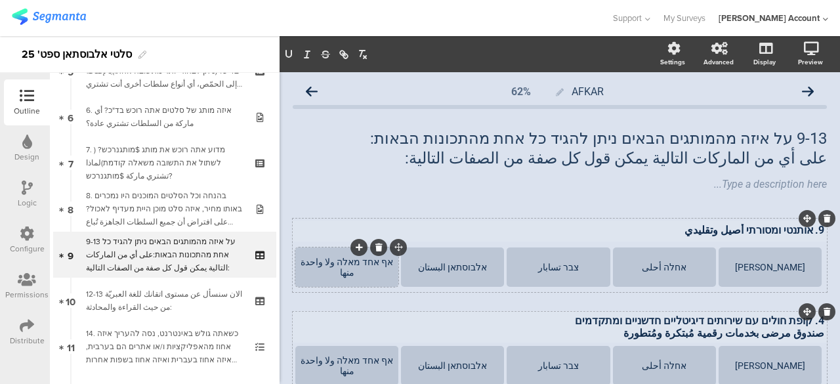
click at [783, 329] on p "صندوق مرضى بخدمات رقمية مُبتكرة ومُتطورة" at bounding box center [559, 333] width 529 height 12
click at [783, 323] on p "4. קופת חולים עם שירותים דיגיטליים חדשניים ומתקדמים" at bounding box center [559, 320] width 529 height 12
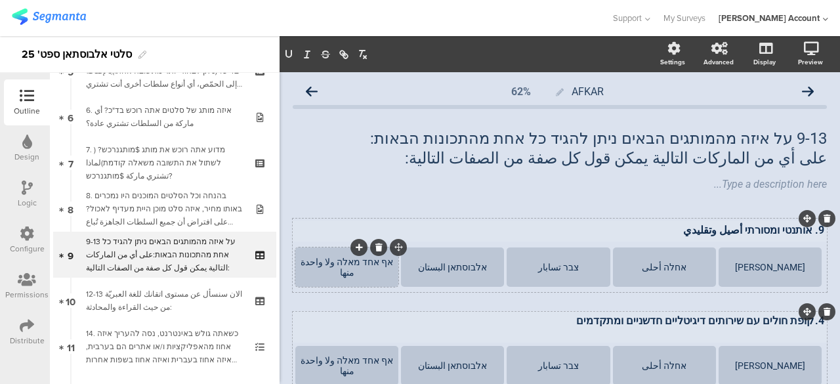
click at [783, 323] on p "4. קופת חולים עם שירותים דיגיטליים חדשניים ומתקדמים" at bounding box center [559, 320] width 529 height 12
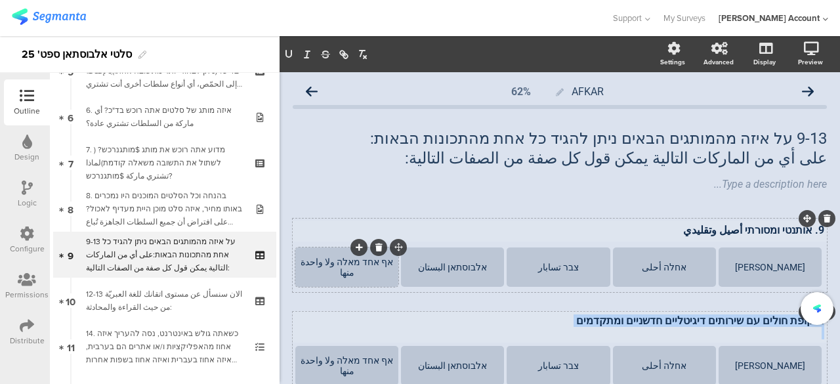
click at [783, 323] on p "4. קופת חולים עם שירותים דיגיטליים חדשניים ומתקדמים" at bounding box center [559, 320] width 529 height 12
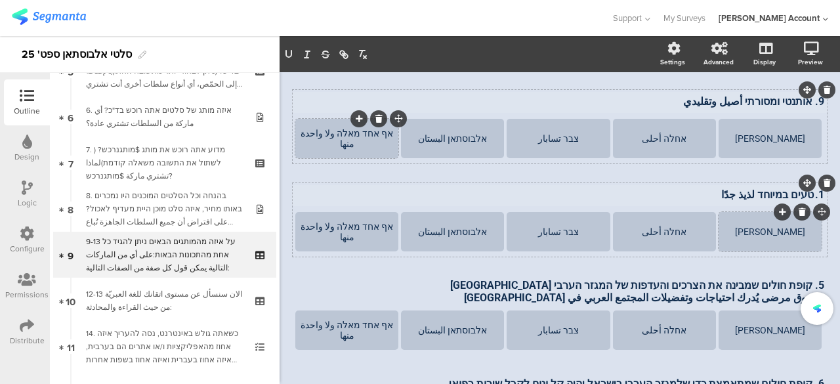
scroll to position [134, 0]
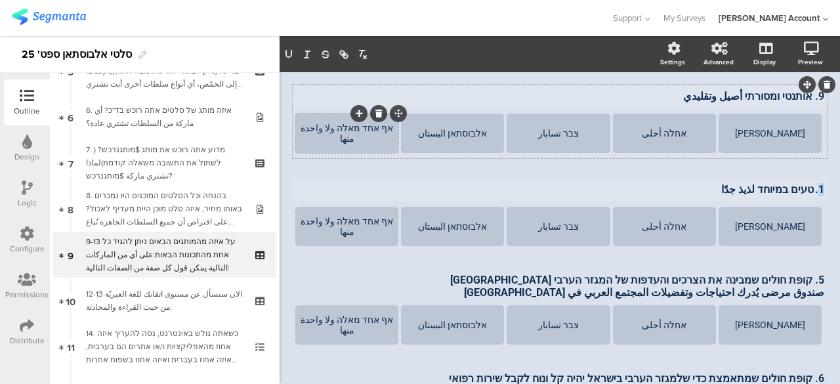
click at [809, 192] on p "1. טעים במיוחד لذيذ جدًا" at bounding box center [559, 189] width 529 height 12
click at [794, 287] on p "صندوق مرضى يُدرك احتياجات وتفضيلات المجتمع العربي في إسرائيل" at bounding box center [559, 292] width 529 height 12
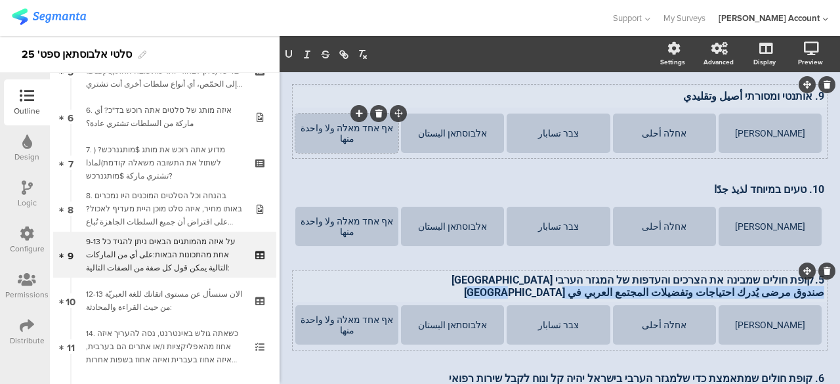
click at [794, 287] on p "صندوق مرضى يُدرك احتياجات وتفضيلات المجتمع العربي في إسرائيل" at bounding box center [559, 292] width 529 height 12
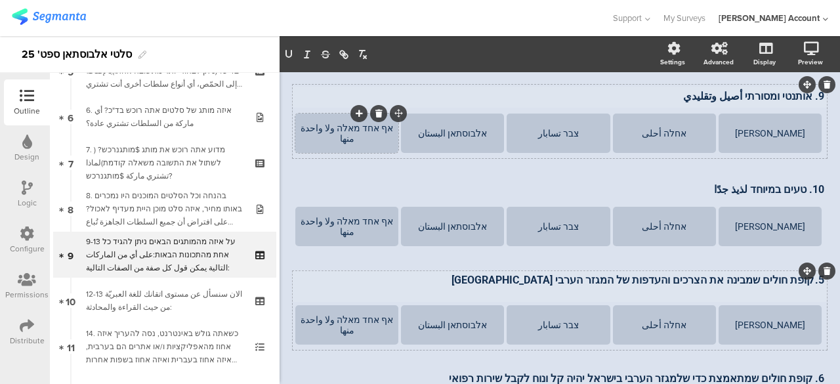
click at [794, 283] on p "5. קופת חולים שמבינה את הצרכים והעדפות של המגזר הערבי בישראל" at bounding box center [559, 280] width 529 height 12
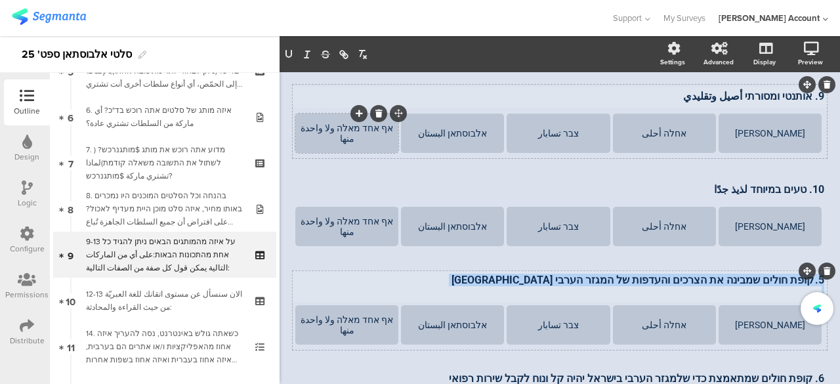
click at [794, 283] on p "5. קופת חולים שמבינה את הצרכים והעדפות של המגזר הערבי בישראל" at bounding box center [559, 280] width 529 height 12
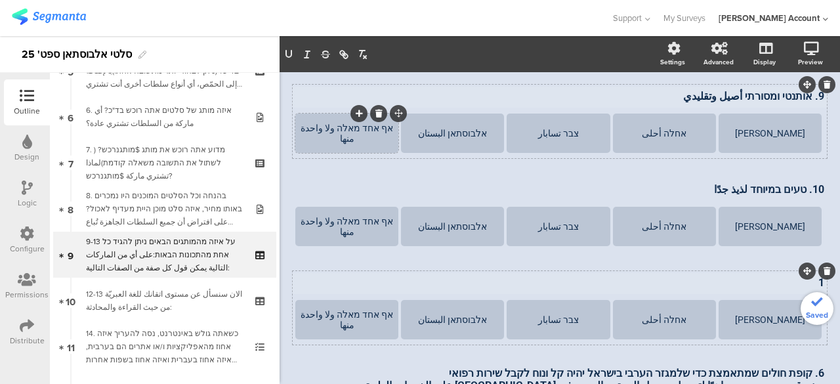
scroll to position [136, 0]
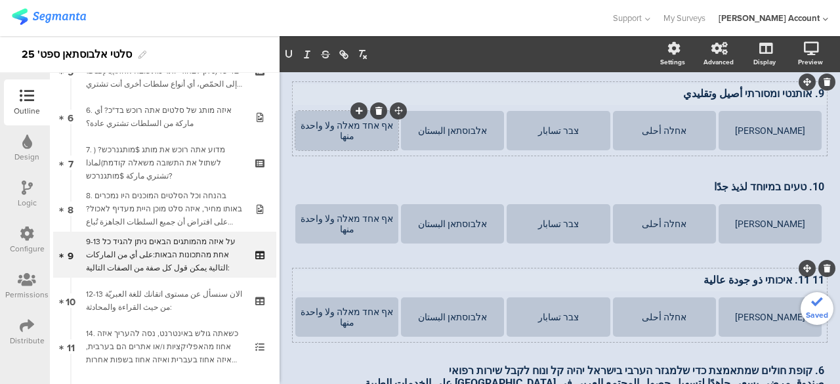
click at [807, 281] on p "11 11. איכותי ذو جودة عالية" at bounding box center [559, 280] width 529 height 12
click at [828, 292] on div "AFKAR 62% 9-13 על איזה מהמותגים הבאים ניתן להגיד כל אחת מהתכונות הבאות: على أي …" at bounding box center [559, 232] width 560 height 592
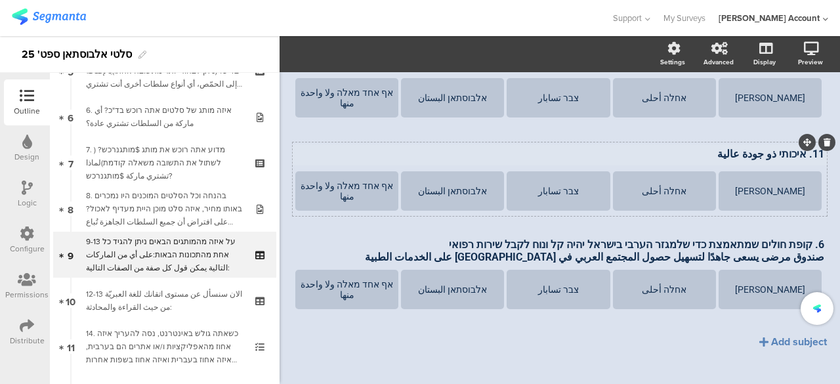
scroll to position [268, 0]
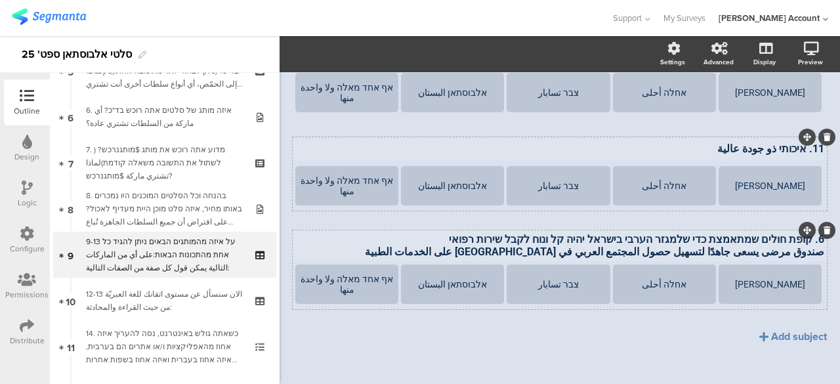
click at [797, 250] on p "صندوق مرضى يسعى جاهدًا لتسهيل حصول المجتمع العربي في إسرائيل على الخدمات الطبية" at bounding box center [559, 251] width 529 height 12
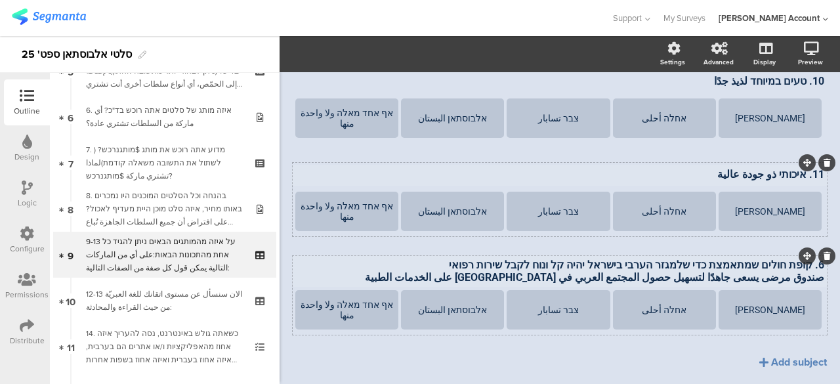
click at [798, 250] on div at bounding box center [806, 255] width 17 height 17
click at [791, 268] on div "6. קופת חולים שמתאמצת כדי שלמגזר הערבי בישראל יהיה קל ונוח לקבל שירות רפואי صند…" at bounding box center [559, 270] width 535 height 31
click at [791, 268] on p "6. קופת חולים שמתאמצת כדי שלמגזר הערבי בישראל יהיה קל ונוח לקבל שירות רפואי" at bounding box center [559, 264] width 529 height 12
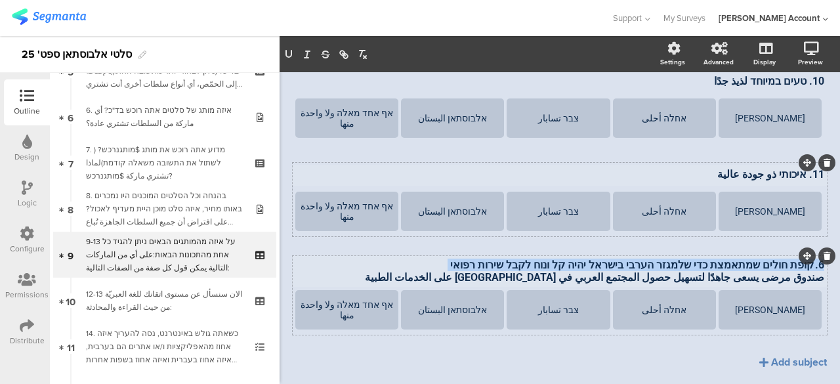
click at [791, 268] on p "6. קופת חולים שמתאמצת כדי שלמגזר הערבי בישראל יהיה קל ונוח לקבל שירות רפואי" at bounding box center [559, 264] width 529 height 12
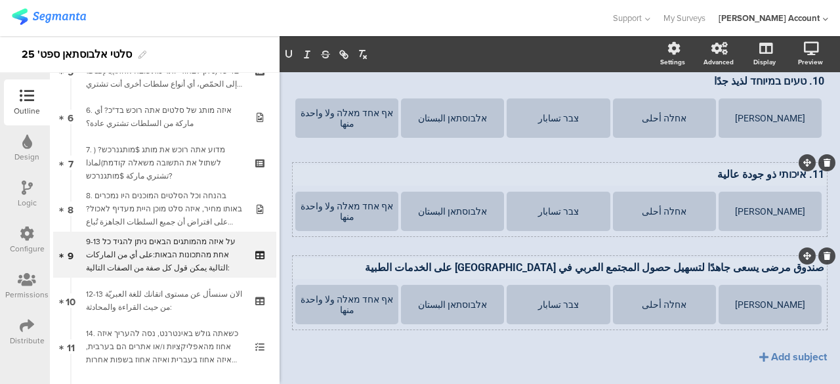
scroll to position [245, 0]
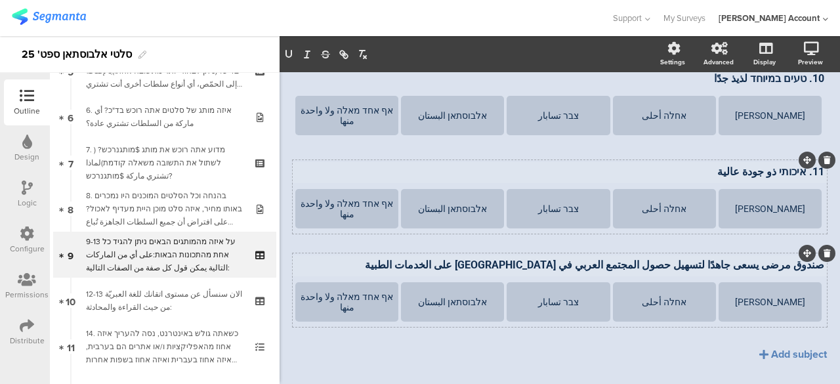
click at [791, 268] on p "صندوق مرضى يسعى جاهدًا لتسهيل حصول المجتمع العربي في إسرائيل على الخدمات الطبية" at bounding box center [559, 264] width 529 height 12
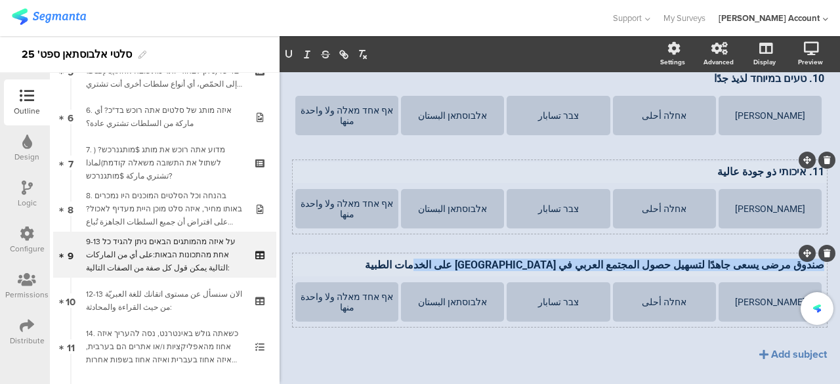
click at [791, 268] on p "صندوق مرضى يسعى جاهدًا لتسهيل حصول المجتمع العربي في إسرائيل على الخدمات الطبية" at bounding box center [559, 264] width 529 height 12
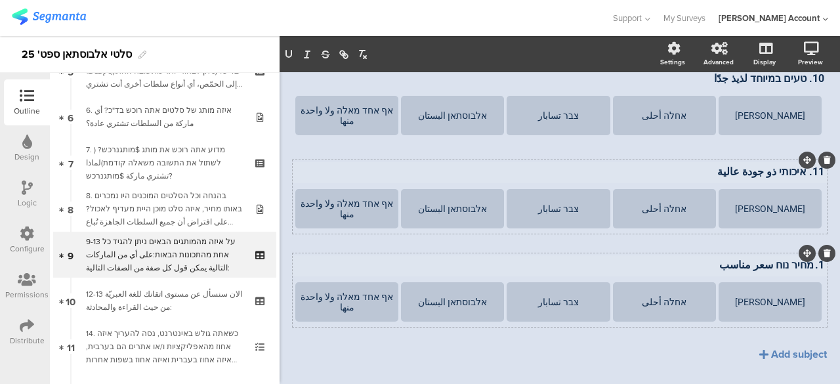
click at [812, 262] on p "1. מחיר נוח سعر مناسب" at bounding box center [559, 264] width 529 height 12
click at [809, 269] on p "21. מחיר נוח سعر مناسب" at bounding box center [559, 264] width 529 height 12
click at [795, 350] on div "Add subject" at bounding box center [799, 353] width 56 height 15
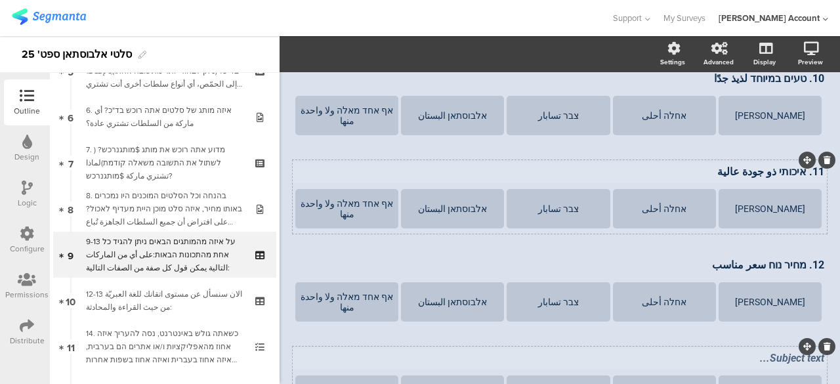
click at [766, 354] on div "9. אותנטי ומסורתי أصيل وتقليدي 9. אותנטי ומסורתי أصيل وتقليدي אלעותמאני العثمان…" at bounding box center [560, 197] width 534 height 446
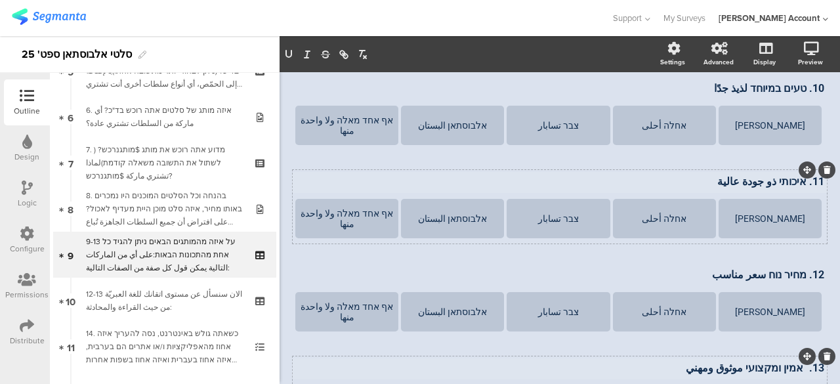
scroll to position [367, 0]
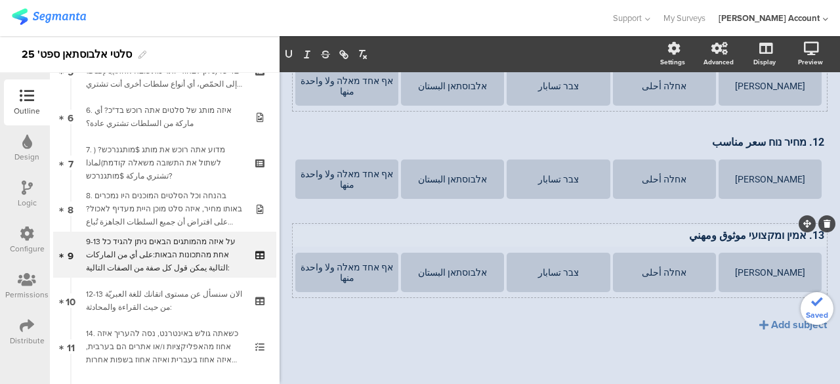
click at [647, 356] on div "9. אותנטי ומסורתי أصيل وتقليدي 9. אותנטי ומסורתי أصيل وتقليدي אלעותמאני العثمان…" at bounding box center [560, 114] width 534 height 527
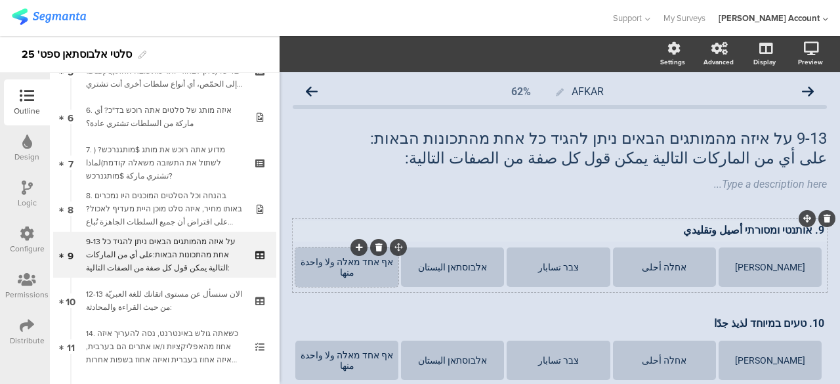
scroll to position [66, 0]
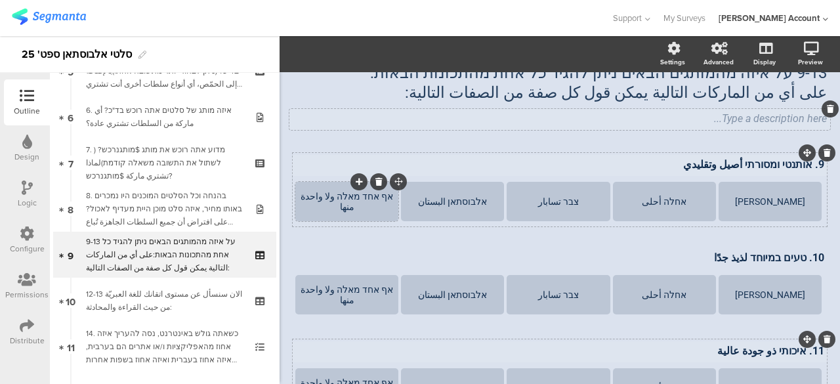
click at [779, 121] on div "Type a description here..." at bounding box center [560, 118] width 534 height 12
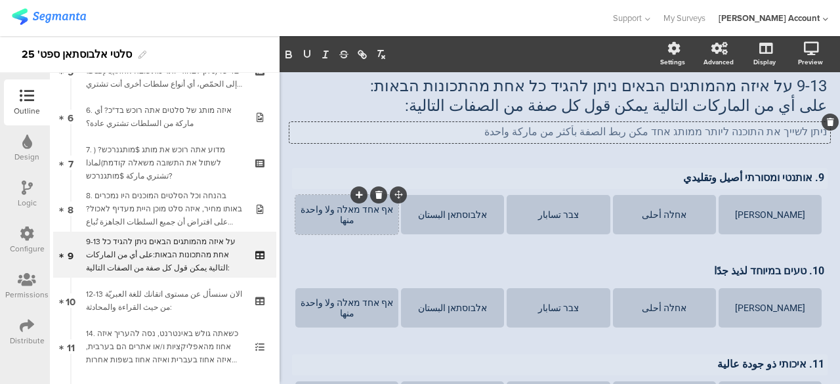
click at [643, 132] on p "ניתן לשייך את התוכנה ליותר ממותג אחד مكن ربط الصفة بأكثر من ماركة واحدة" at bounding box center [560, 131] width 534 height 12
click at [624, 160] on div "AFKAR 62% 9-13 על איזה מהמותגים הבאים ניתן להגיד כל אחת מהתכונות הבאות: على أي …" at bounding box center [560, 359] width 534 height 666
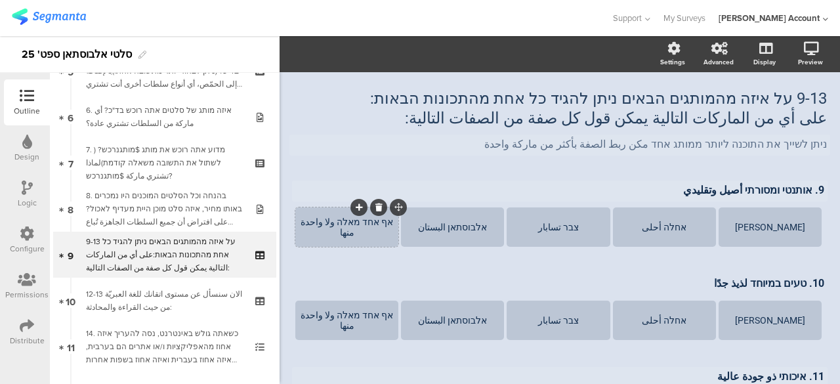
scroll to position [0, 0]
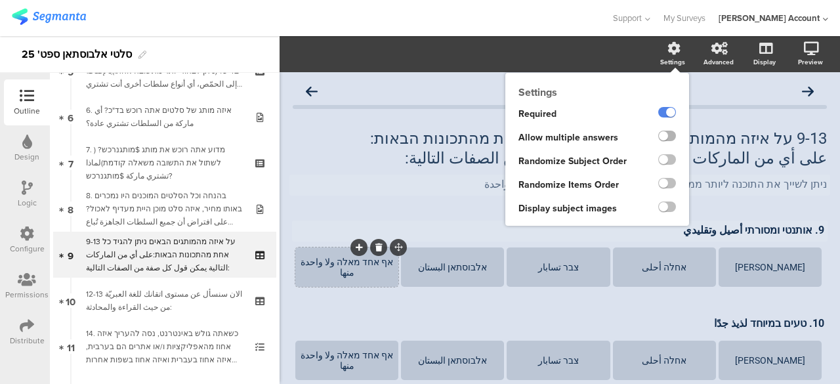
click at [658, 134] on label at bounding box center [667, 136] width 18 height 10
click at [0, 0] on input "checkbox" at bounding box center [0, 0] width 0 height 0
click at [658, 184] on label at bounding box center [667, 183] width 18 height 10
click at [0, 0] on input "checkbox" at bounding box center [0, 0] width 0 height 0
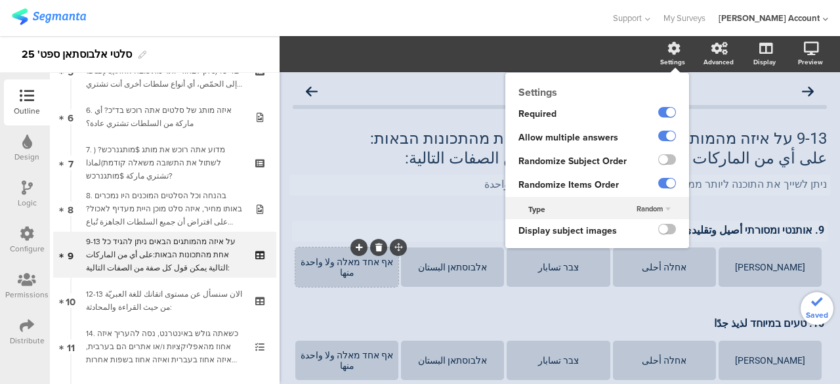
click at [643, 207] on span "Random" at bounding box center [649, 208] width 26 height 10
click at [640, 220] on div "Random" at bounding box center [645, 221] width 77 height 14
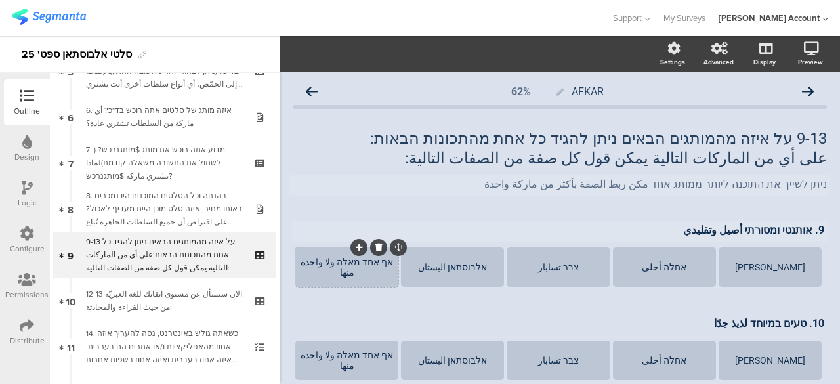
click at [307, 187] on div "ניתן לשייך את התוכנה ליותר ממותג אחד مكن ربط الصفة بأكثر من ماركة واحدة ניתן לש…" at bounding box center [559, 184] width 540 height 21
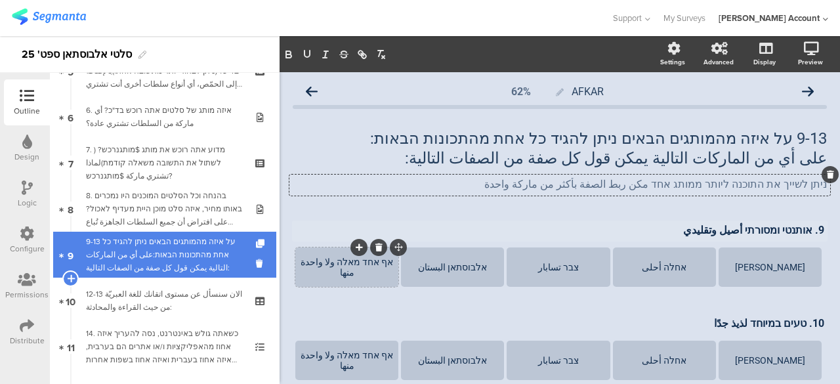
click at [167, 241] on div "9-13 על איזה מהמותגים הבאים ניתן להגיד כל אחת מהתכונות הבאות:على أي من الماركات…" at bounding box center [164, 254] width 157 height 39
click at [256, 243] on icon at bounding box center [261, 243] width 11 height 9
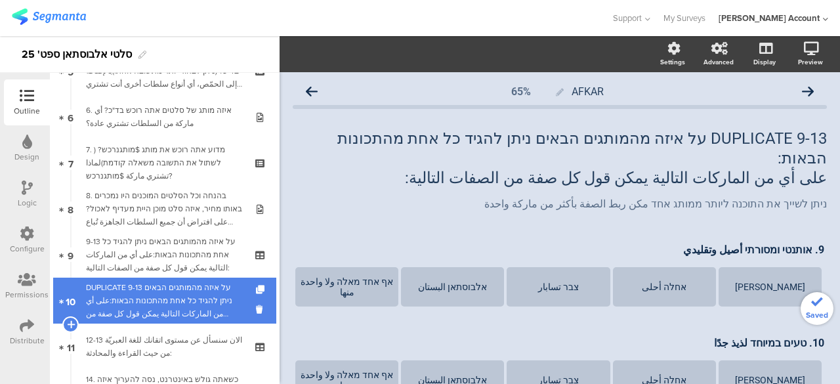
click at [210, 302] on div "DUPLICATE 9-13 על איזה מהמותגים הבאים ניתן להגיד כל אחת מהתכונות הבאות:على أي م…" at bounding box center [164, 300] width 157 height 39
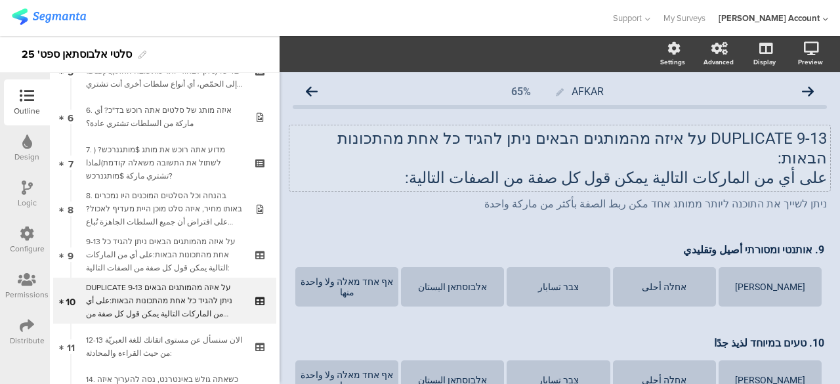
click at [750, 168] on p "على أي من الماركات التالية يمكن قول كل صفة من الصفات التالية:" at bounding box center [560, 178] width 534 height 20
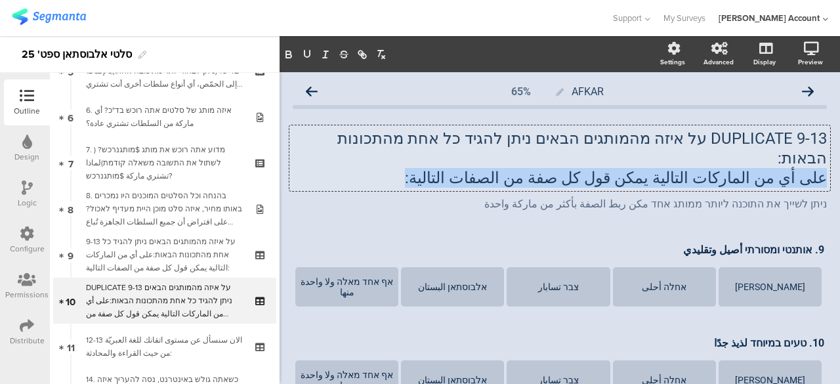
click at [750, 168] on p "على أي من الماركات التالية يمكن قول كل صفة من الصفات التالية:" at bounding box center [560, 178] width 534 height 20
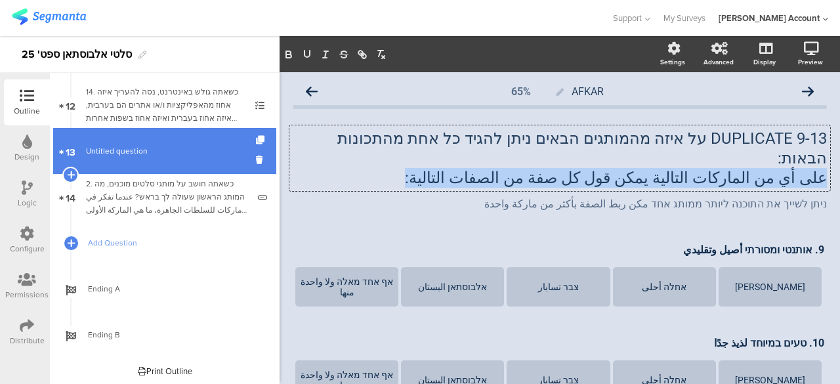
scroll to position [551, 0]
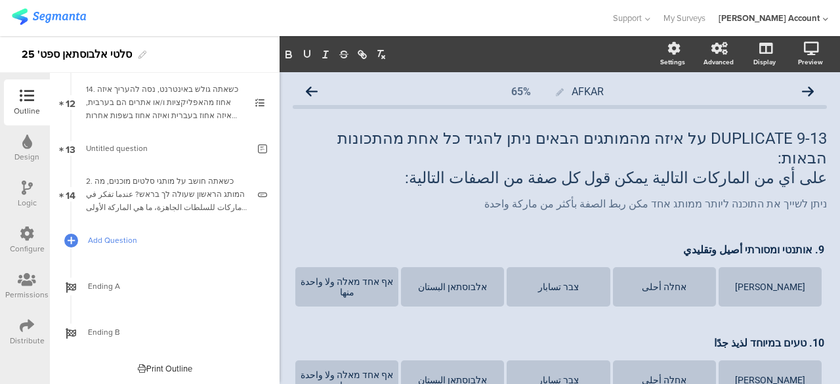
click at [123, 239] on span "Add Question" at bounding box center [172, 240] width 168 height 13
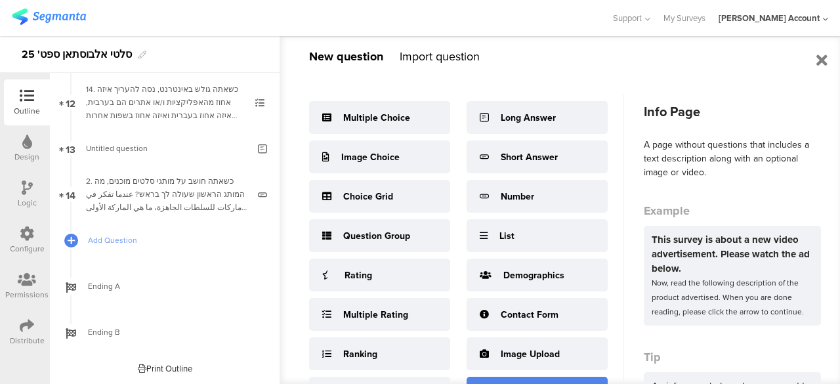
scroll to position [0, 0]
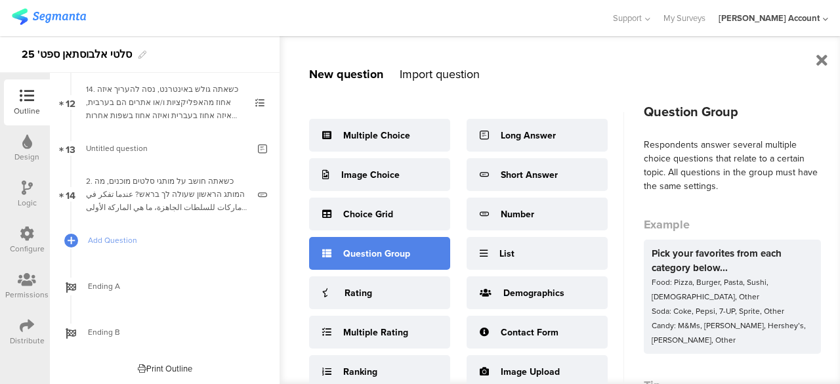
click at [380, 255] on div "Question Group" at bounding box center [376, 254] width 67 height 14
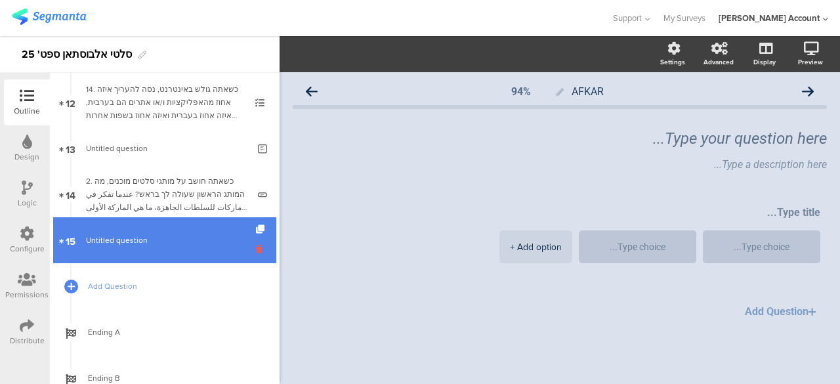
click at [256, 247] on icon at bounding box center [261, 249] width 11 height 12
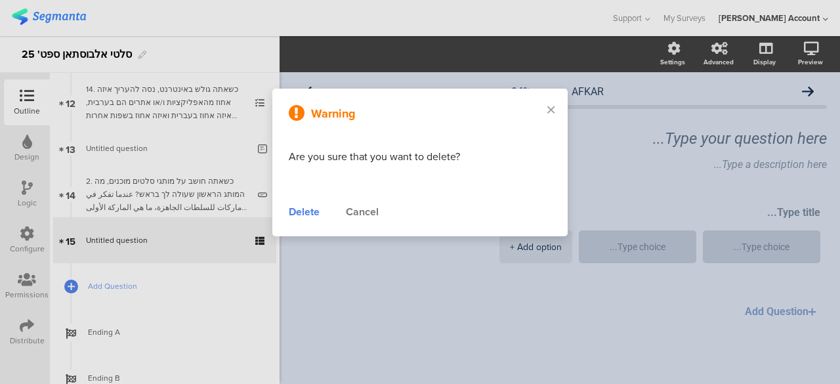
click at [315, 212] on div "Delete" at bounding box center [304, 212] width 31 height 16
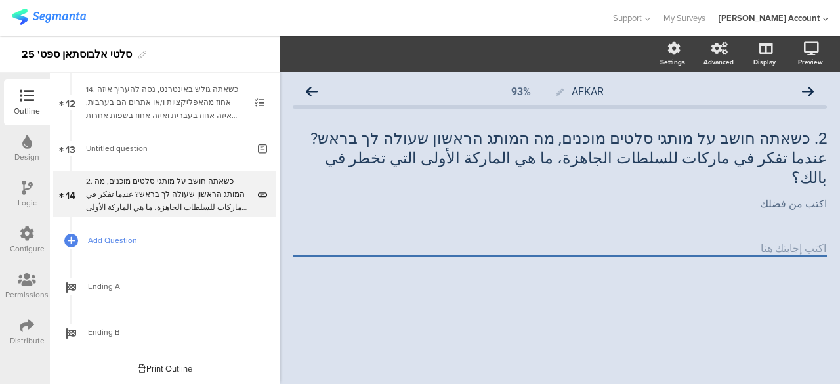
click at [127, 239] on span "Add Question" at bounding box center [172, 240] width 168 height 13
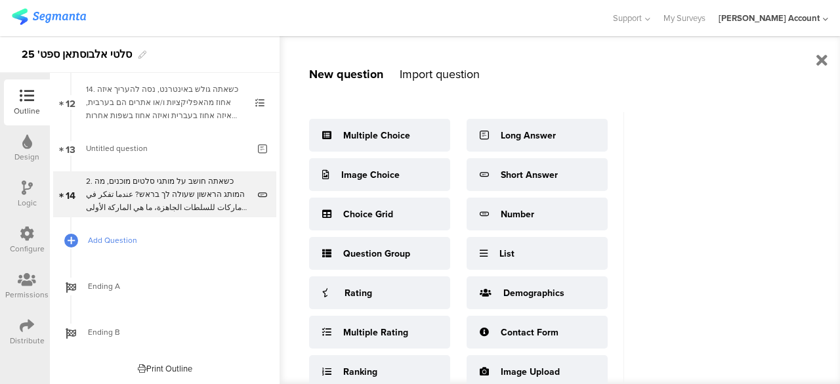
scroll to position [485, 0]
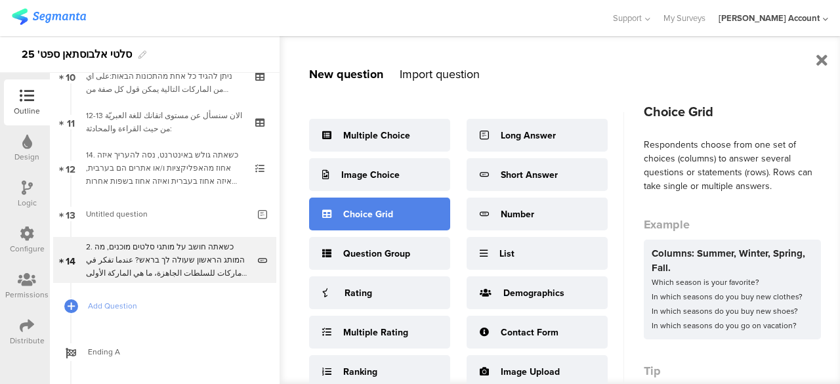
click at [363, 216] on div "Choice Grid" at bounding box center [368, 214] width 50 height 14
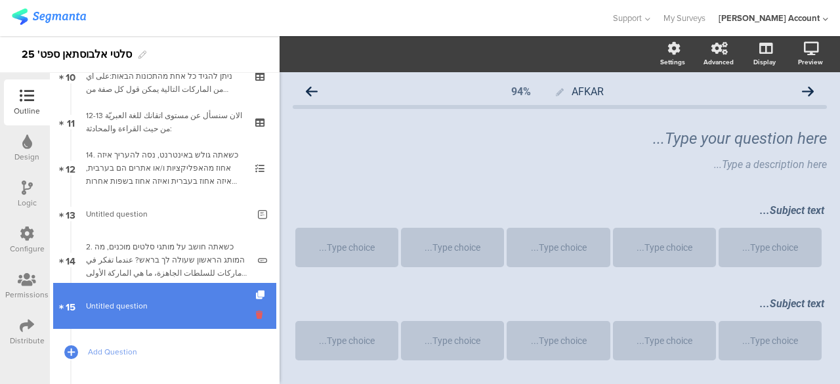
click at [256, 315] on icon at bounding box center [261, 314] width 11 height 12
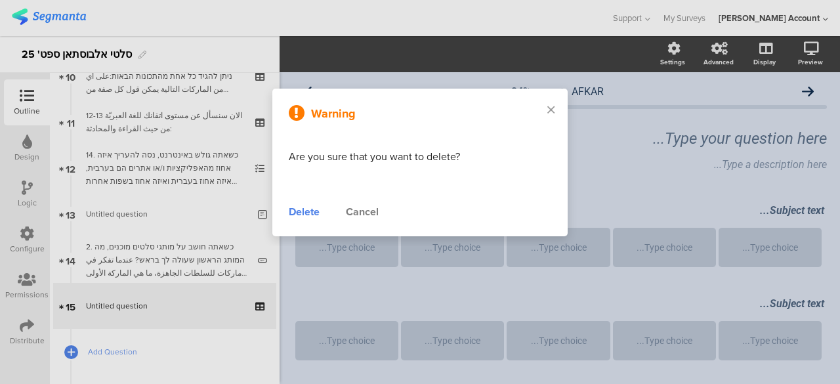
click at [310, 214] on div "Delete" at bounding box center [304, 212] width 31 height 16
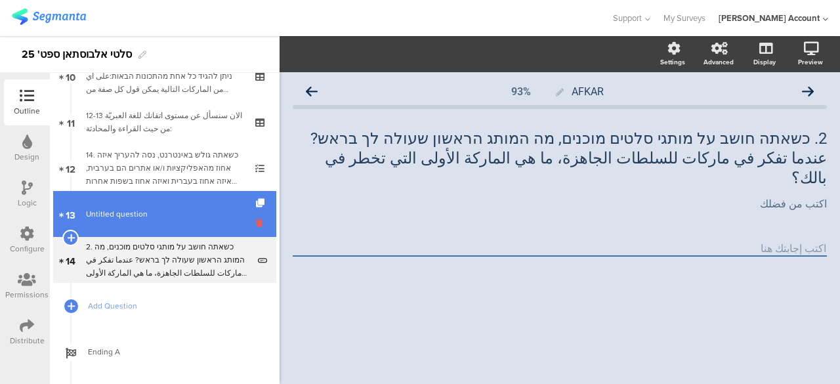
click at [256, 218] on icon at bounding box center [261, 222] width 11 height 12
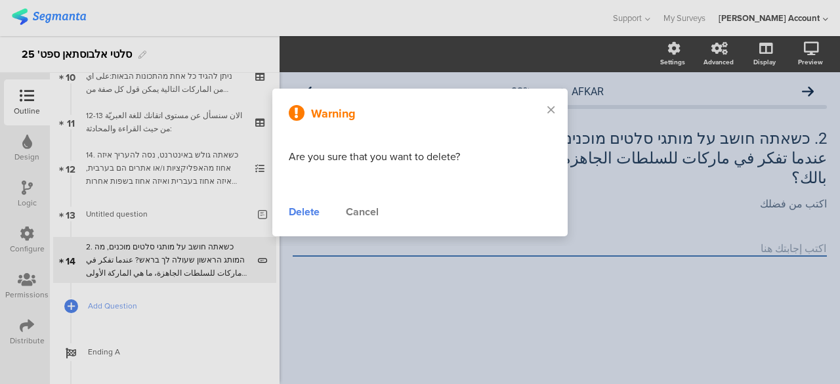
click at [294, 211] on div "Delete" at bounding box center [304, 212] width 31 height 16
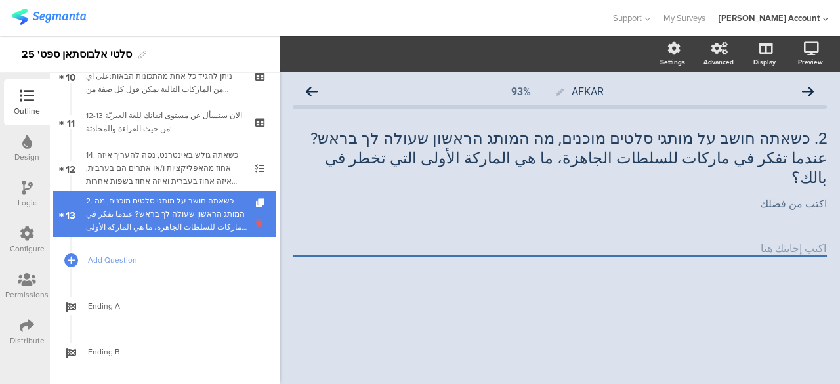
click at [256, 218] on icon at bounding box center [261, 222] width 11 height 12
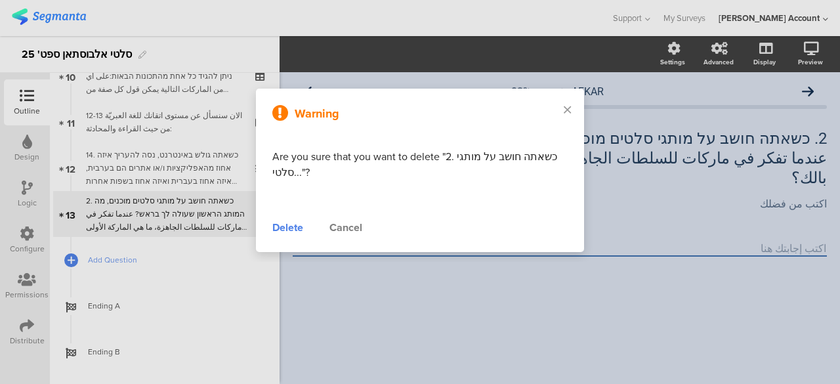
click at [278, 225] on div "Delete" at bounding box center [287, 228] width 31 height 16
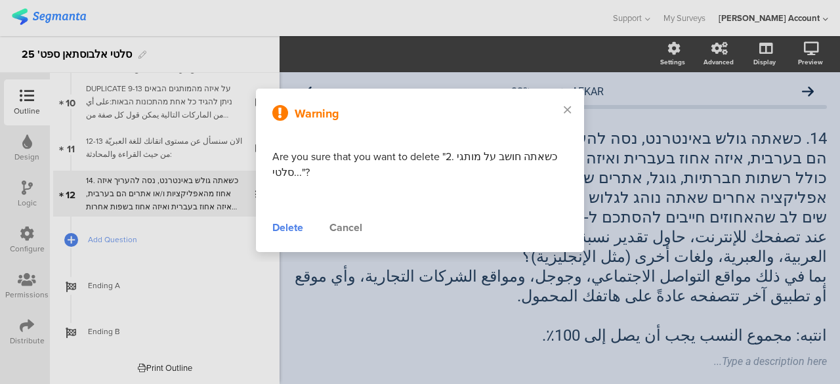
scroll to position [459, 0]
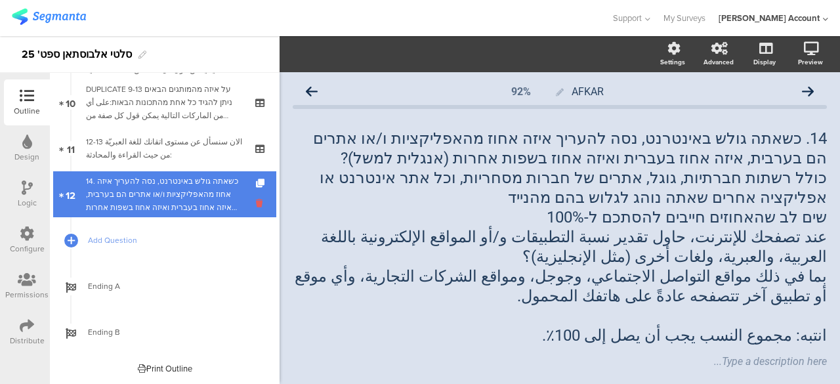
click at [256, 203] on icon at bounding box center [261, 203] width 11 height 12
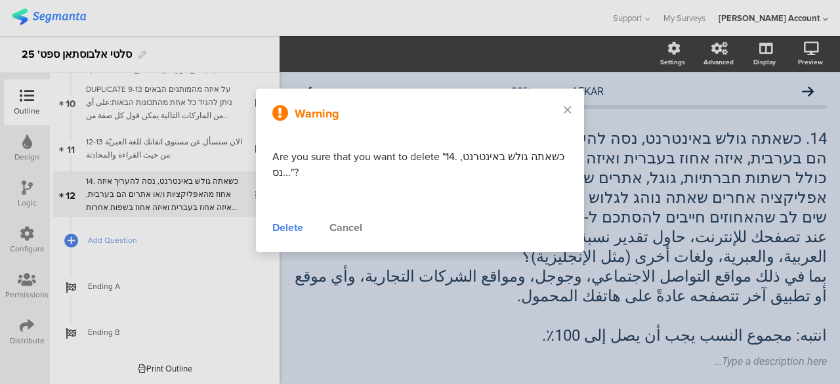
click at [286, 225] on div "Delete" at bounding box center [287, 228] width 31 height 16
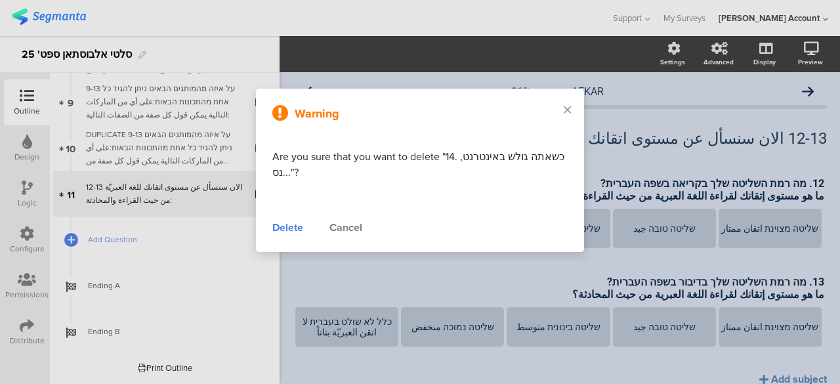
scroll to position [413, 0]
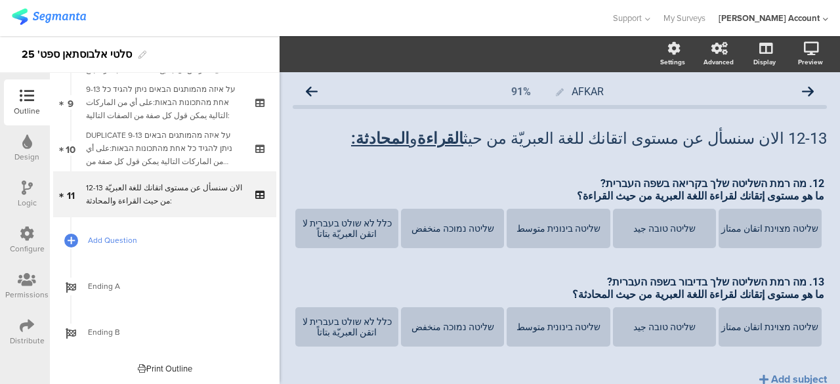
click at [114, 234] on span "Add Question" at bounding box center [172, 240] width 168 height 13
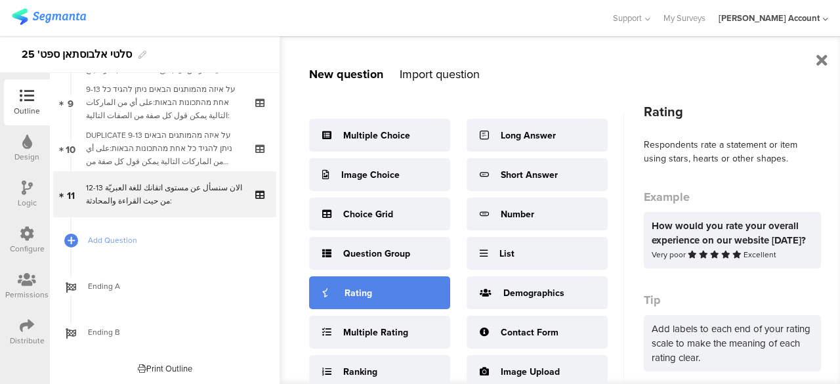
click at [379, 290] on div "Rating" at bounding box center [379, 292] width 141 height 33
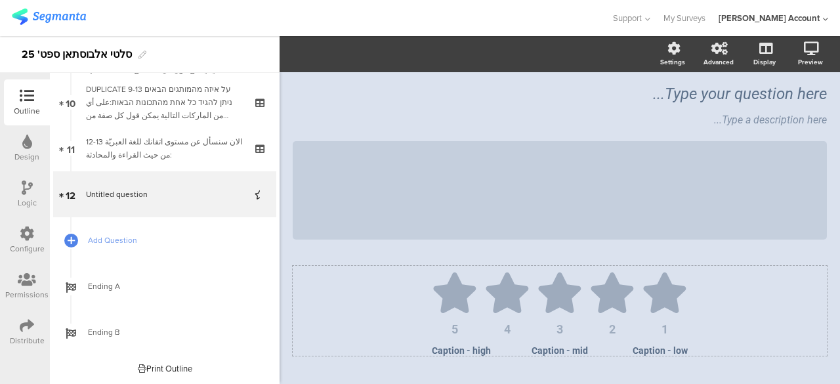
scroll to position [69, 0]
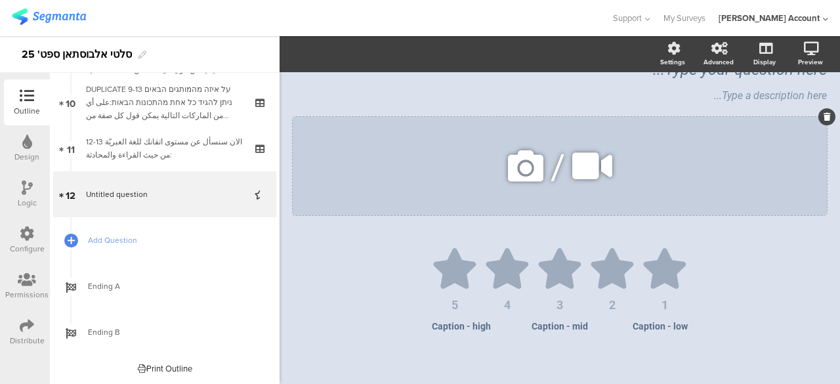
click at [823, 117] on icon at bounding box center [826, 117] width 7 height 8
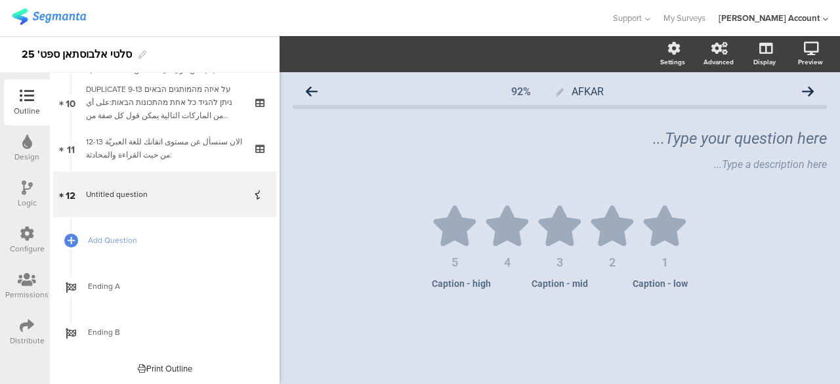
click at [754, 184] on div "Type your question here... Type a description here..." at bounding box center [560, 150] width 534 height 70
click at [115, 237] on span "Add Question" at bounding box center [172, 240] width 168 height 13
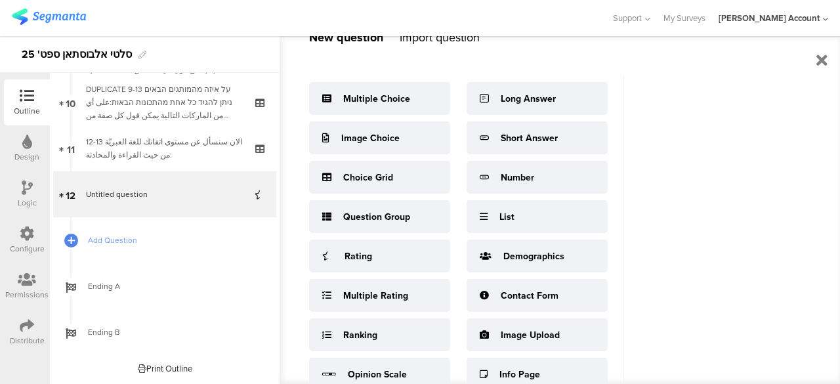
scroll to position [66, 0]
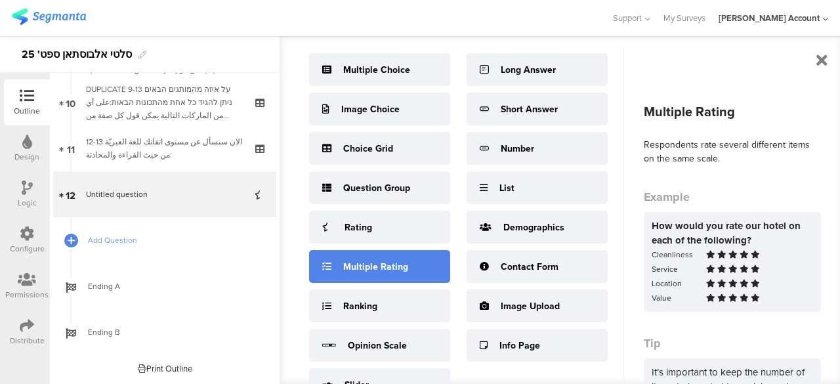
click at [367, 271] on div "Multiple Rating" at bounding box center [375, 267] width 65 height 14
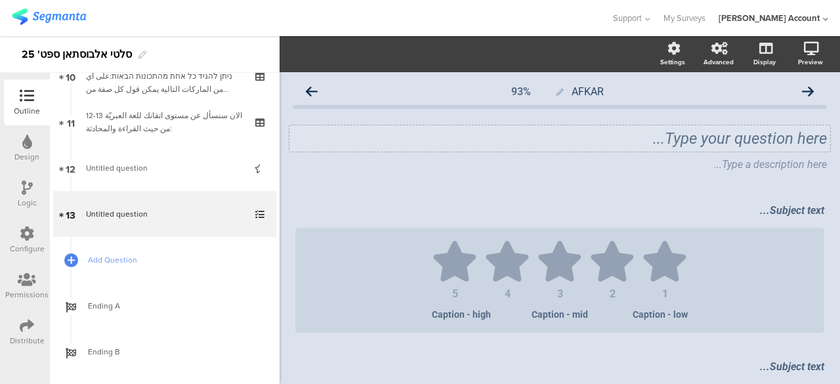
click at [762, 138] on div "Type your question here..." at bounding box center [560, 139] width 534 height 20
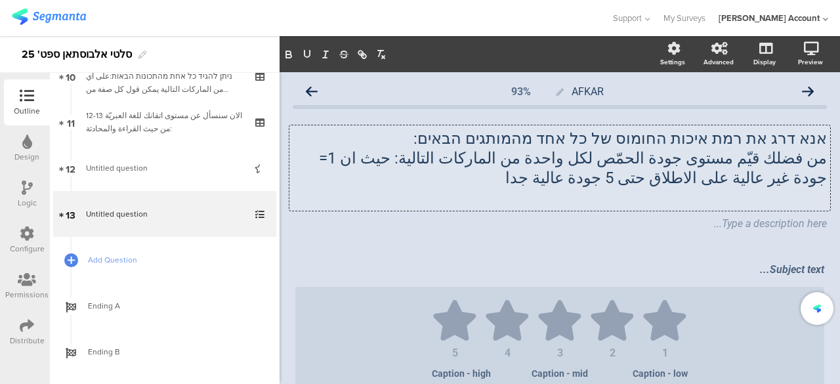
click at [815, 140] on p "אנא דרג את רמת איכות החומוס של כל אחד מהמותגים הבאים:" at bounding box center [560, 139] width 534 height 20
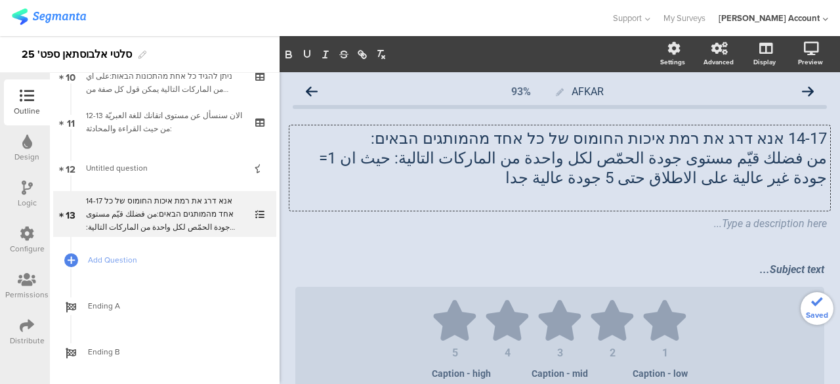
click at [675, 251] on div "AFKAR 93% 14-17 אנא דרג את רמת איכות החומוס של כל אחד מהמותגים הבאים: من فضلك ق…" at bounding box center [560, 355] width 534 height 552
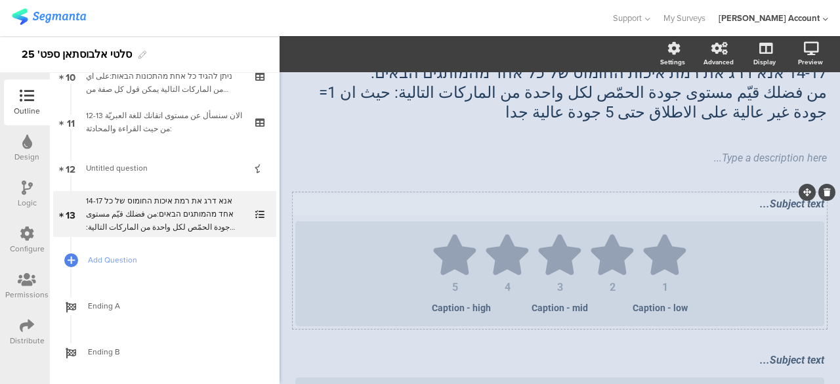
click at [769, 201] on div "AFKAR 93% 14-17 אנא דרג את רמת איכות החומוס של כל אחד מהמותגים הבאים: من فضلك ق…" at bounding box center [560, 289] width 534 height 552
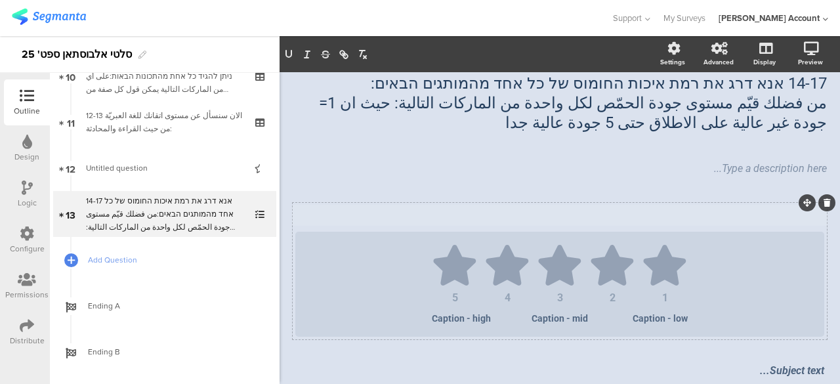
click at [754, 219] on p at bounding box center [559, 214] width 529 height 12
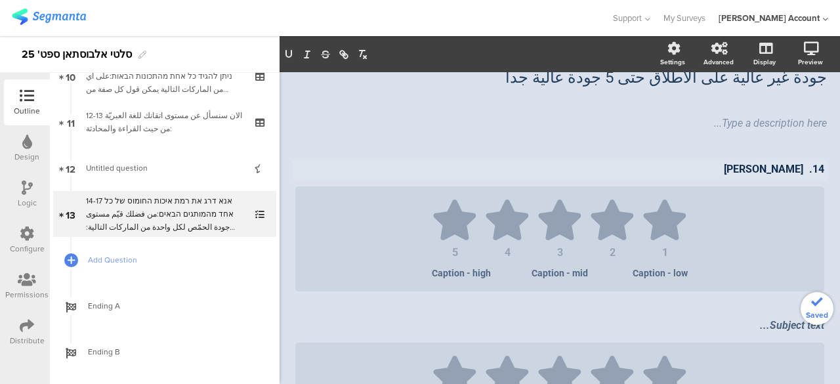
scroll to position [121, 0]
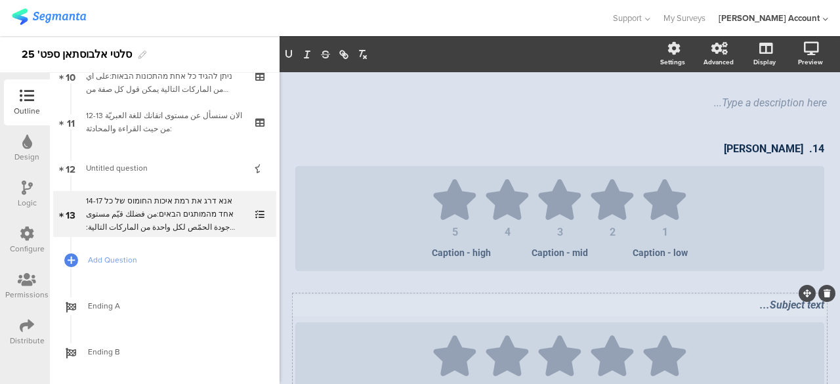
click at [779, 310] on div "Subject text..." at bounding box center [559, 305] width 535 height 21
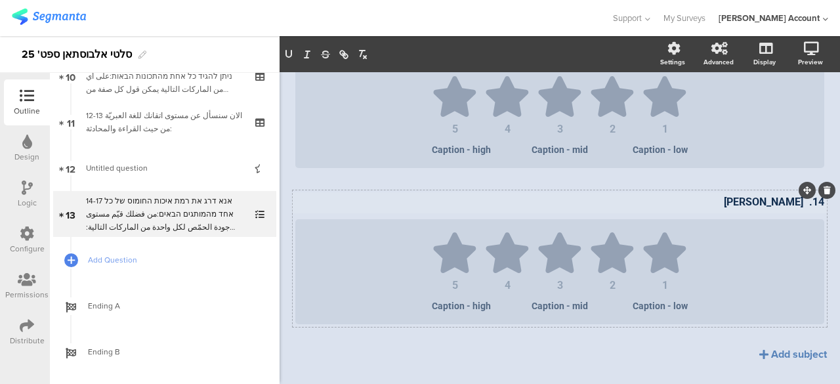
scroll to position [255, 0]
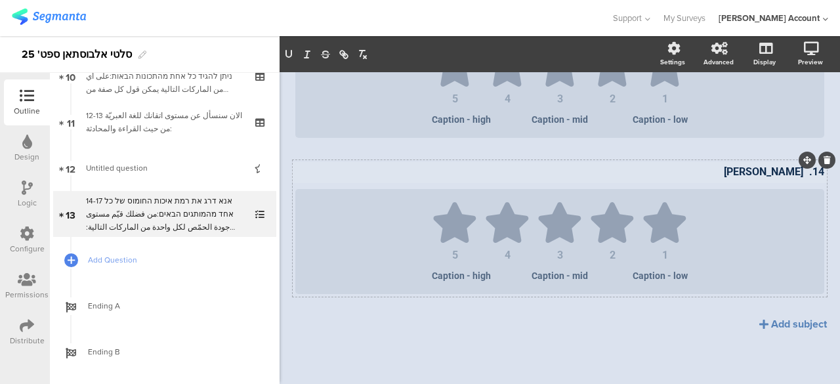
click at [790, 172] on p "14. חומוס אלבוסתאן" at bounding box center [559, 171] width 529 height 12
click at [778, 322] on div "Add subject" at bounding box center [799, 323] width 56 height 15
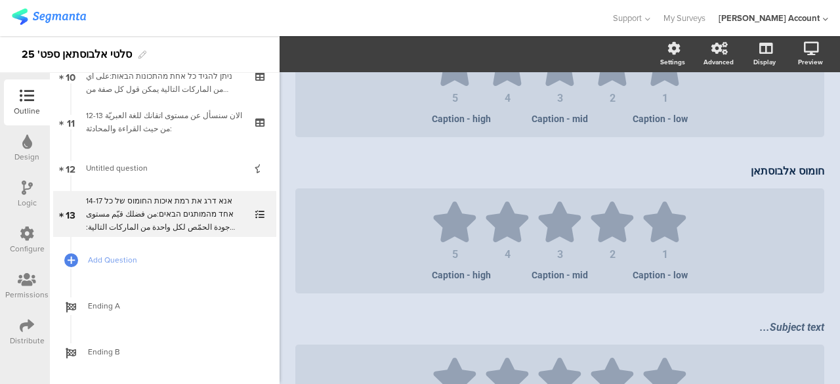
click at [778, 322] on div "14. חומוס אלבוסתאן 14. חומוס אלבוסתאן 1 2 3 4 5 Caption - low Caption - mid Cap…" at bounding box center [560, 227] width 534 height 449
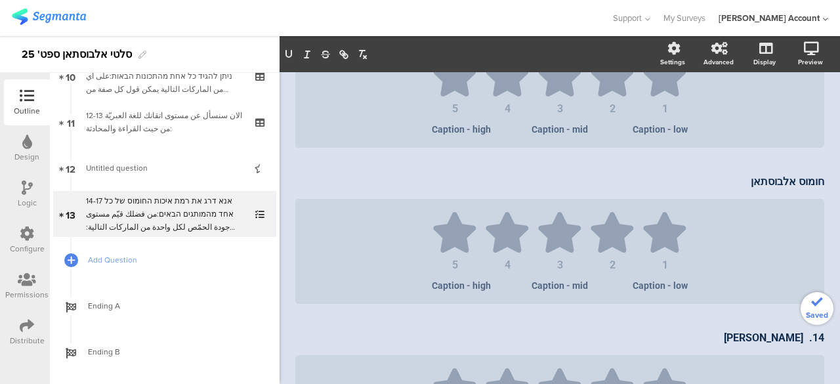
scroll to position [411, 0]
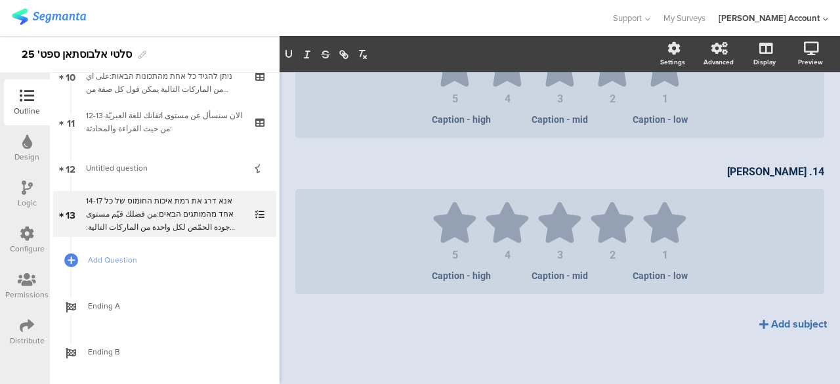
click at [785, 329] on div "Add subject" at bounding box center [799, 323] width 56 height 15
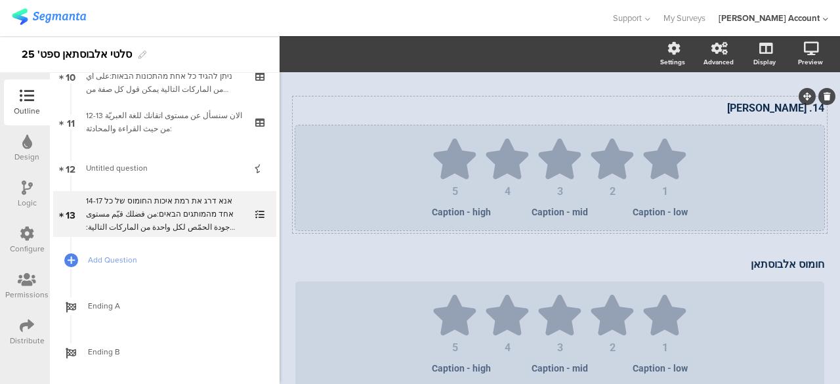
scroll to position [83, 0]
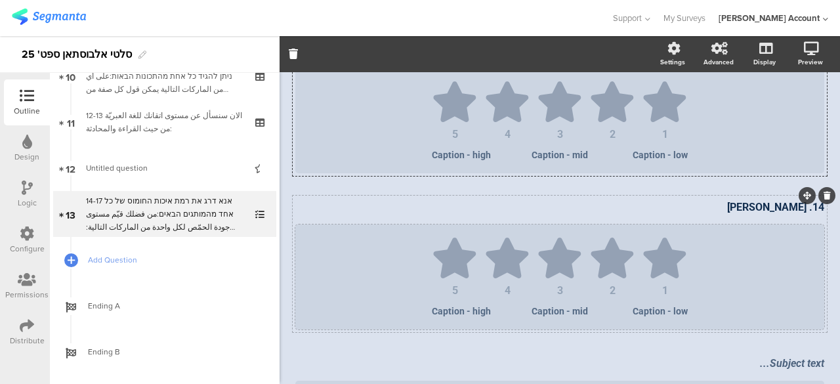
scroll to position [178, 0]
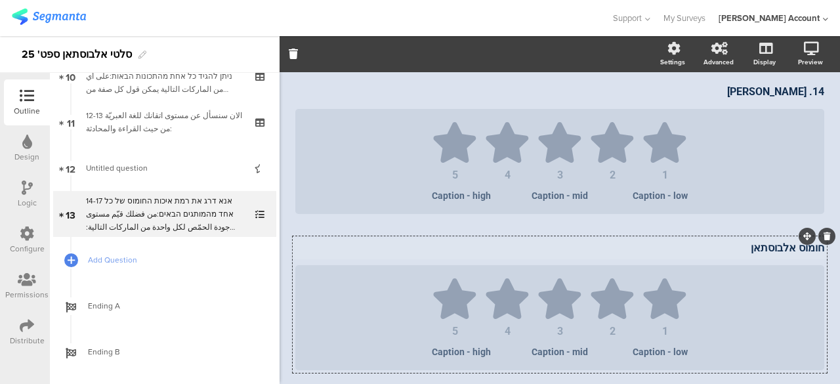
click at [810, 247] on div "חומוס אלבוסתאן חומוס אלבוסתאן 1 2 3 4 5 Caption - low Caption - mid Caption - h…" at bounding box center [560, 304] width 534 height 136
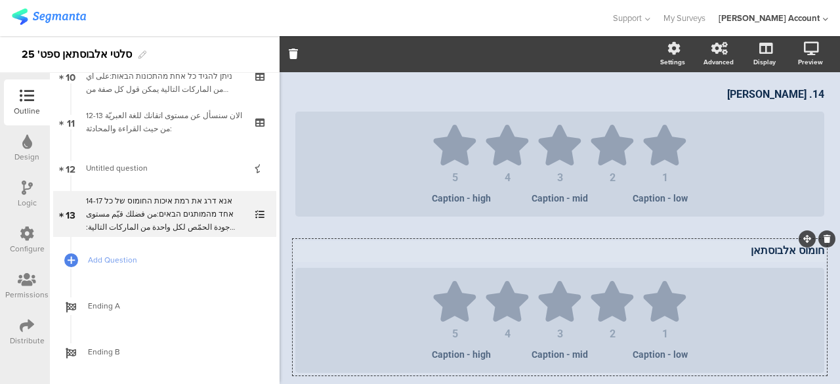
click at [813, 253] on p "חומוס אלבוסתאן" at bounding box center [559, 250] width 529 height 12
click at [811, 254] on p "חומוס אלבוסתאן" at bounding box center [559, 250] width 529 height 12
click at [715, 93] on div "14. חומוס אלבוסתאן 14. חומוס אלבוסתאן" at bounding box center [559, 95] width 535 height 21
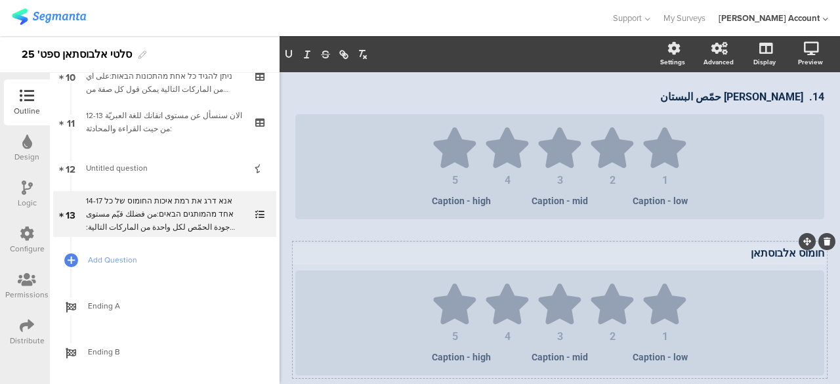
click at [774, 252] on p "חומוס אלבוסתאן" at bounding box center [559, 253] width 529 height 12
click at [762, 254] on p "חומוס אלבוסתאן" at bounding box center [559, 253] width 529 height 12
click at [802, 258] on p "חומוס אלבוסתאן" at bounding box center [559, 253] width 529 height 12
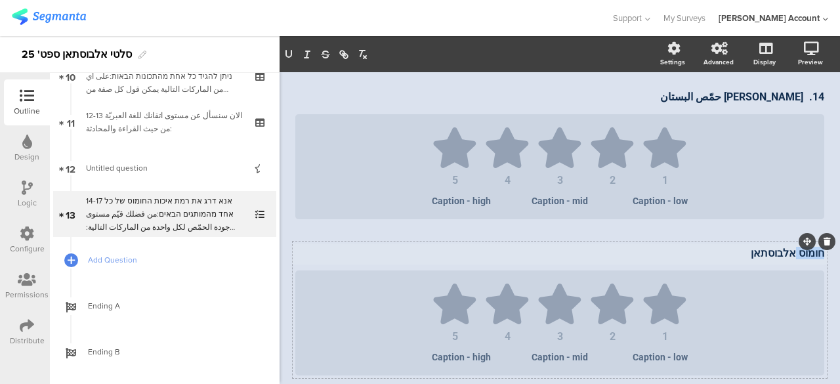
click at [802, 258] on p "חומוס אלבוסתאן" at bounding box center [559, 253] width 529 height 12
click at [769, 253] on p "חומוס אלבוסתאן" at bounding box center [559, 253] width 529 height 12
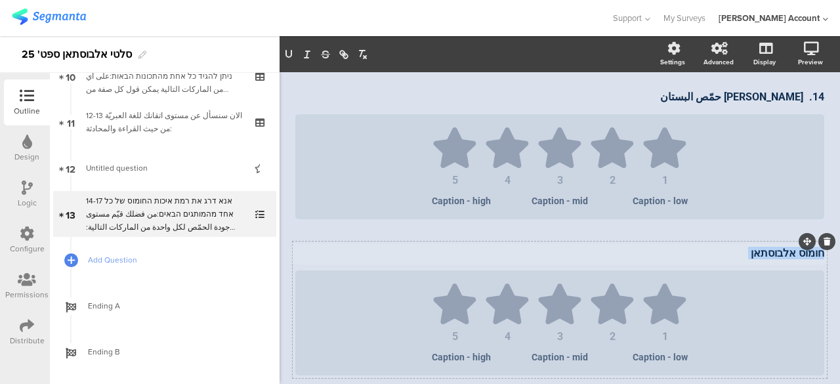
click at [717, 255] on p "חומוס אלבוסתאן" at bounding box center [559, 253] width 529 height 12
click at [752, 254] on p "חומוס אלבוסתאן" at bounding box center [559, 253] width 529 height 12
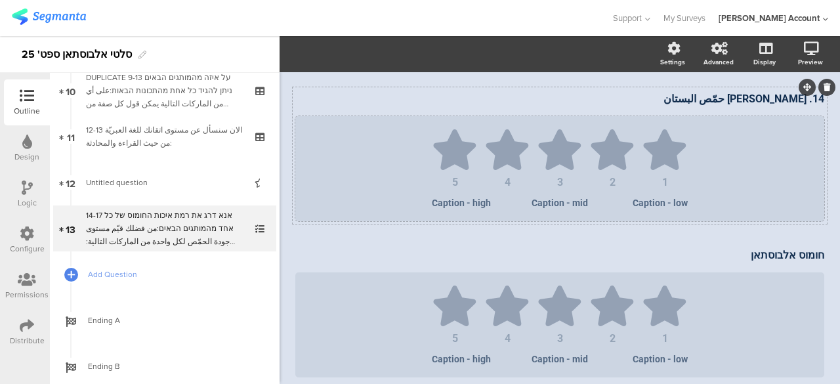
scroll to position [197, 0]
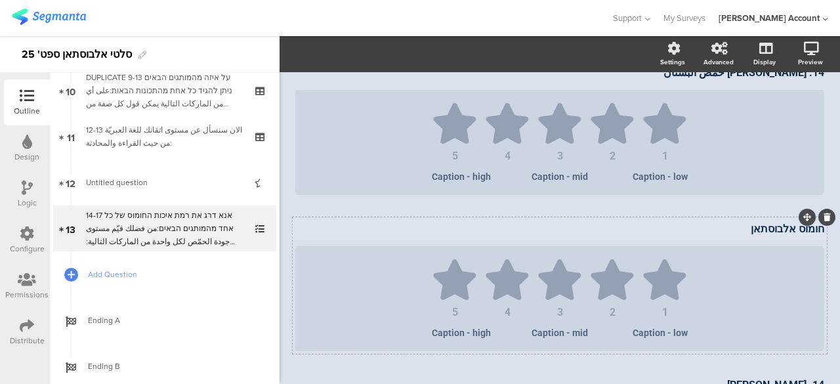
click at [807, 232] on p "חומוס אלבוסתאן" at bounding box center [559, 228] width 529 height 12
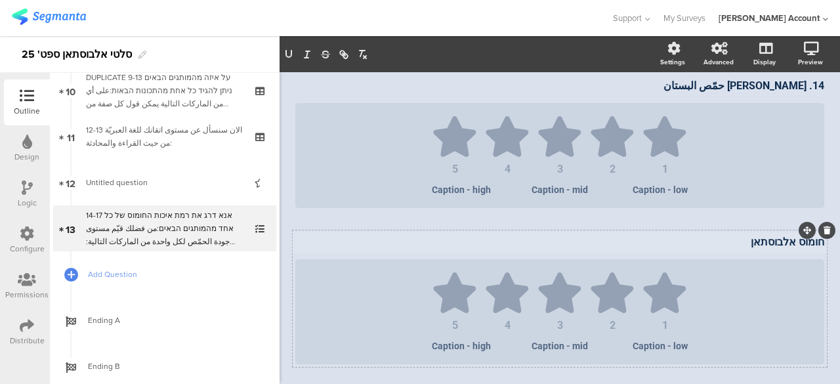
click at [807, 232] on div at bounding box center [815, 230] width 39 height 17
click at [800, 242] on div "חומוס אלבוסתאן חומוס אלבוסתאן" at bounding box center [559, 242] width 535 height 21
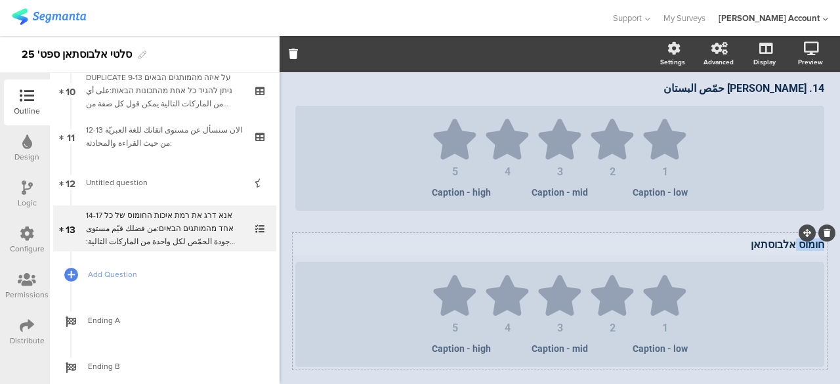
click at [800, 242] on p "חומוס אלבוסתאן" at bounding box center [559, 244] width 529 height 12
click at [800, 242] on p "15. 15. חומוס צבר" at bounding box center [559, 244] width 529 height 12
click at [743, 246] on p "15. חומוס צבר" at bounding box center [559, 244] width 529 height 12
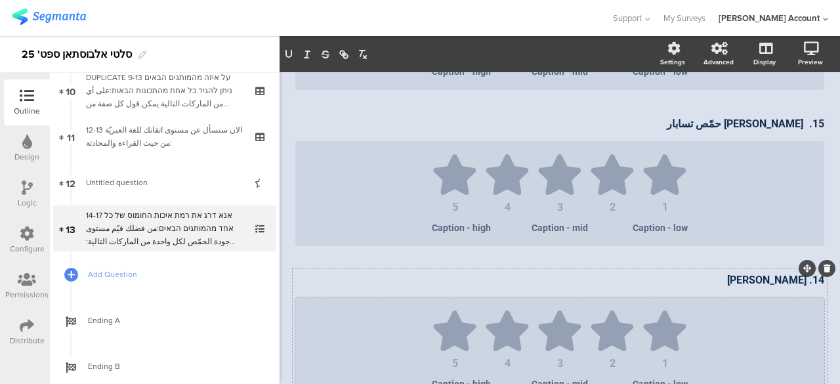
scroll to position [378, 0]
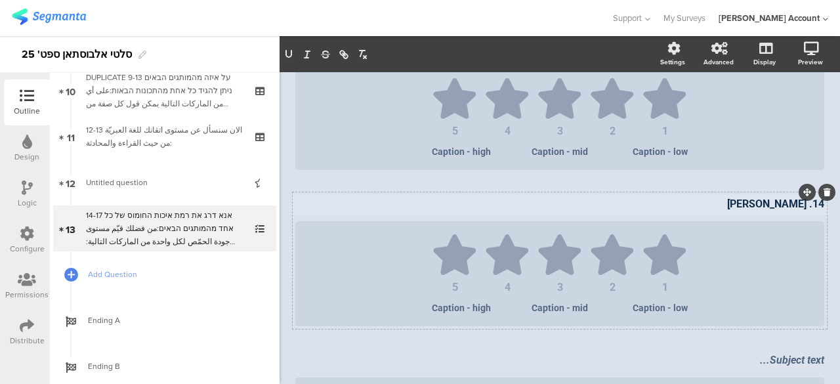
click at [781, 209] on p "14. חומוס אלבוסתאן" at bounding box center [559, 203] width 529 height 12
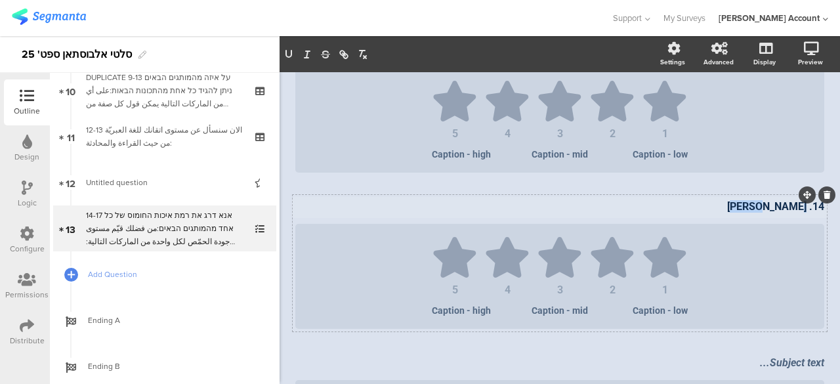
click at [781, 209] on p "14. חומוס אלבוסתאן" at bounding box center [559, 206] width 529 height 12
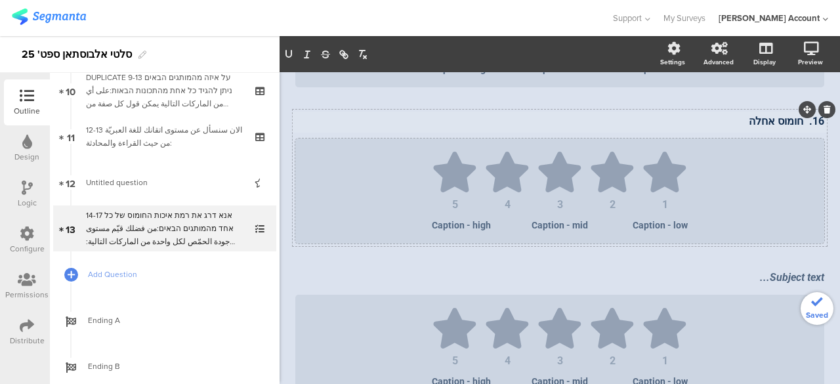
scroll to position [506, 0]
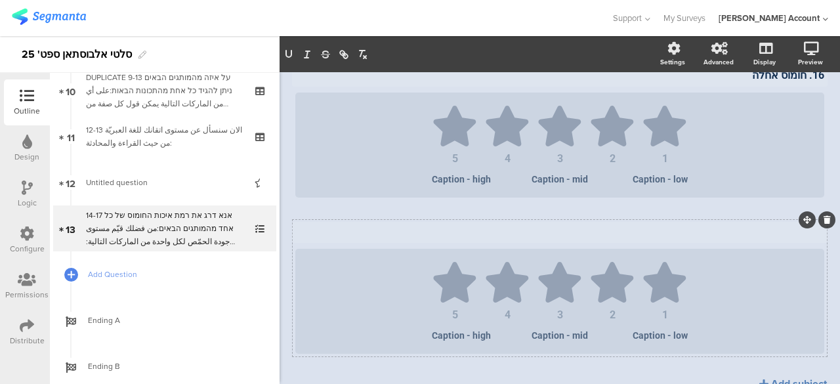
click at [784, 235] on div "Subject text..." at bounding box center [559, 232] width 535 height 21
click at [794, 236] on p at bounding box center [559, 231] width 529 height 12
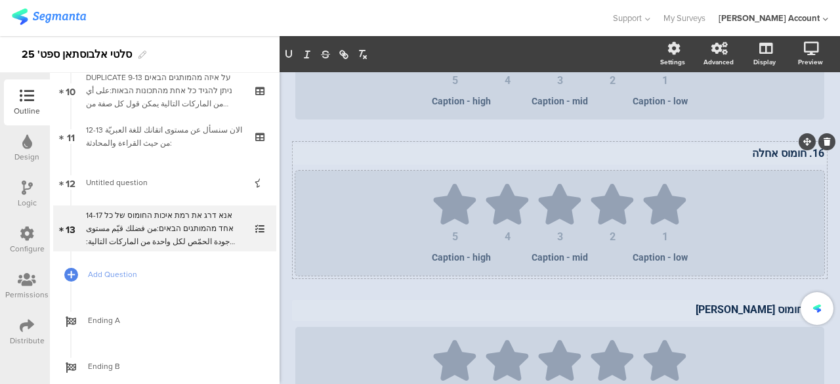
scroll to position [375, 0]
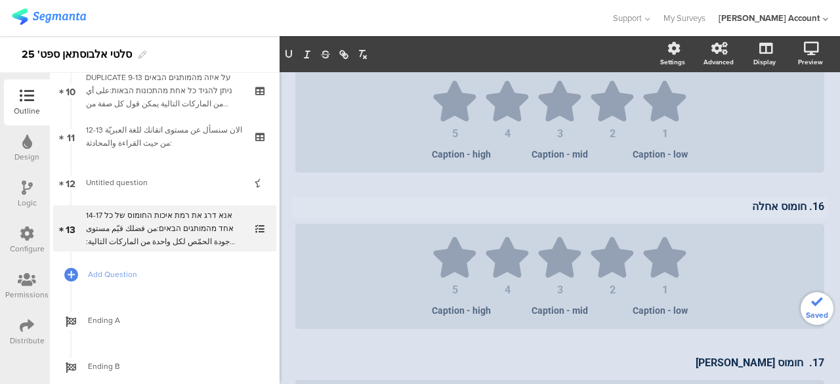
click at [732, 211] on div "16. חומוס אחלה 16. חומוס אחלה" at bounding box center [559, 207] width 535 height 21
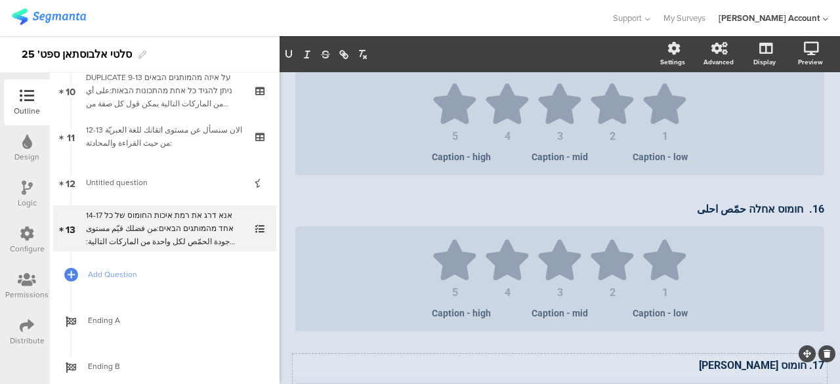
click at [695, 356] on div "14. חומוס אלבוסתאן حمّص البستان 14. חומוס אלבוסתאן حمّص البستان 1 2 3 4 5 Capti…" at bounding box center [560, 187] width 534 height 605
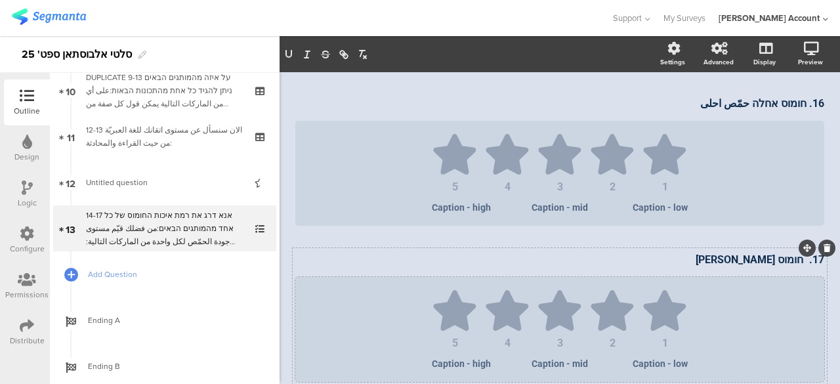
scroll to position [501, 0]
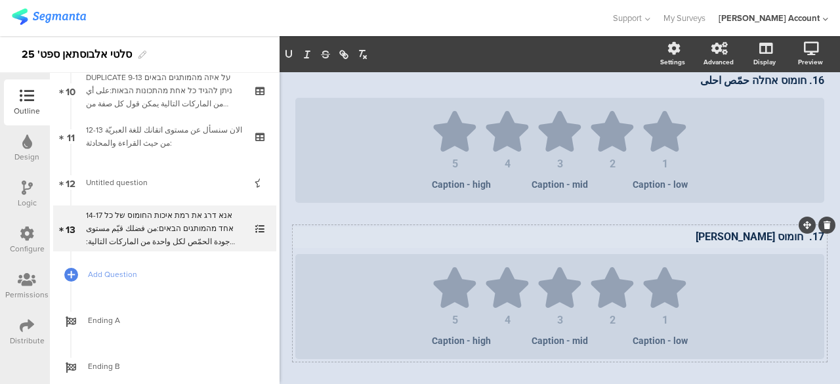
click at [719, 239] on p "17. חומוס אלעותמאני" at bounding box center [559, 236] width 529 height 12
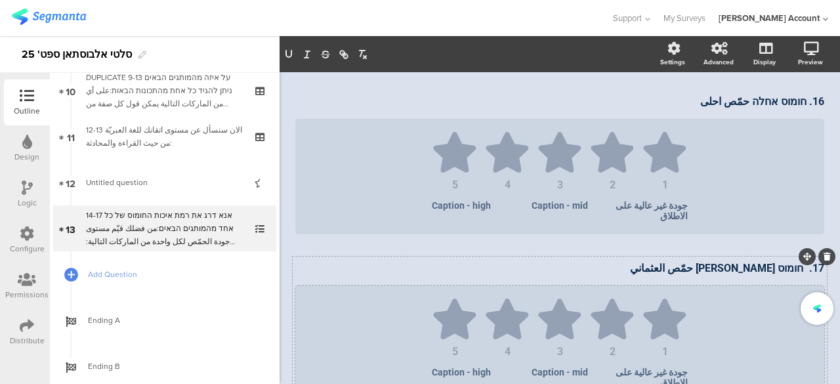
scroll to position [537, 0]
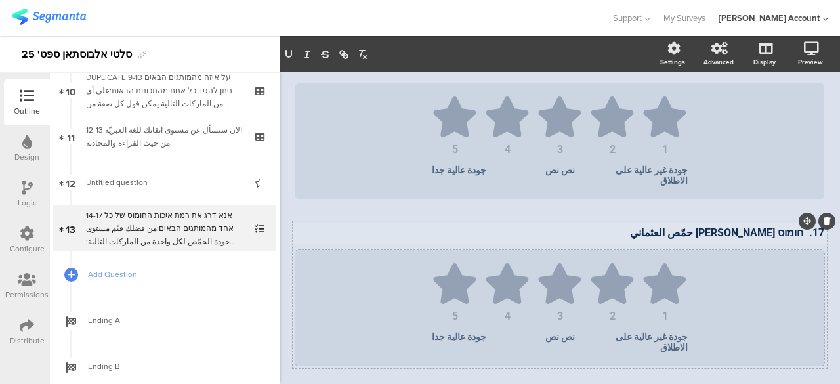
click at [293, 234] on div "17. חומוס אלעותמאני حمّص العثماني 17. חומוס אלעותמאני حمّص العثماني 17. חומוס א…" at bounding box center [559, 233] width 535 height 21
click at [769, 244] on div "17. חומוס אלעותמאני حمّص العثماني 17. חומוס אלעותמאני حمّص العثماني 17. חומוס א…" at bounding box center [559, 233] width 535 height 21
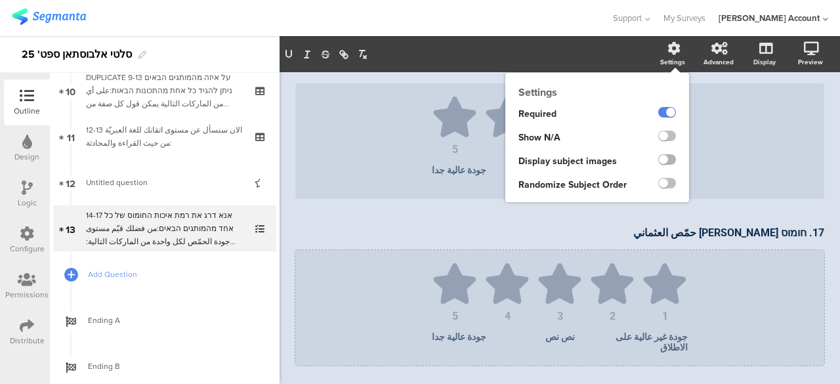
click at [658, 159] on label at bounding box center [667, 159] width 18 height 10
click at [0, 0] on input "checkbox" at bounding box center [0, 0] width 0 height 0
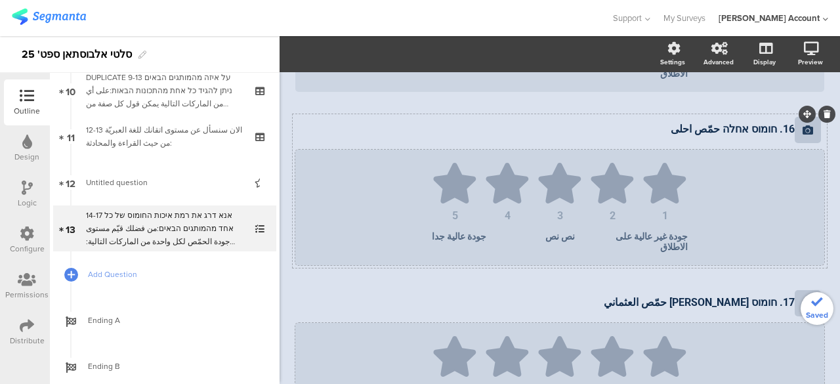
scroll to position [478, 0]
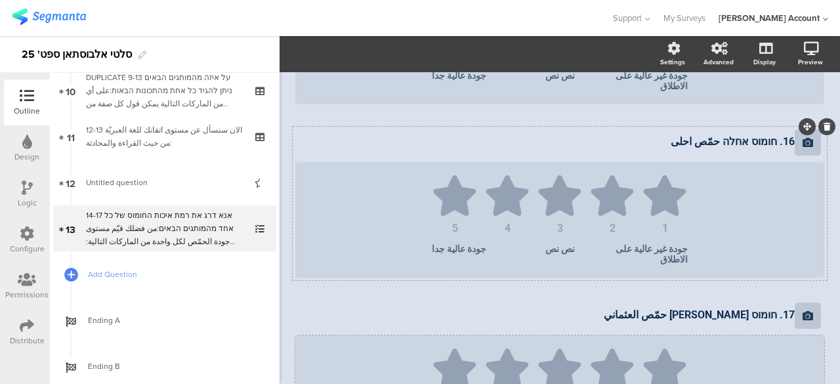
click at [802, 146] on icon at bounding box center [807, 142] width 10 height 10
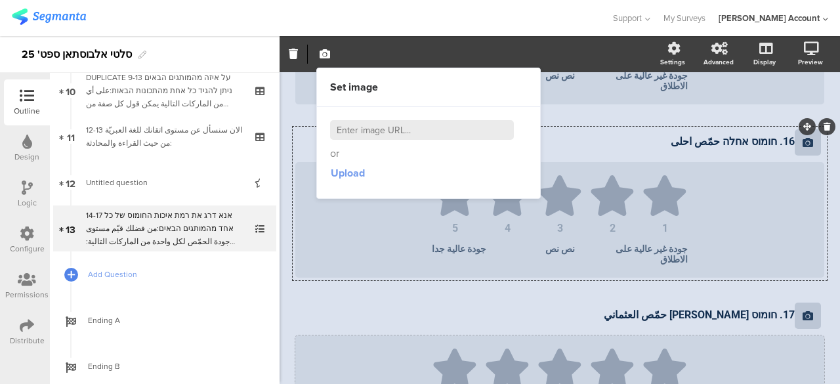
click at [356, 171] on span "Upload" at bounding box center [348, 172] width 34 height 15
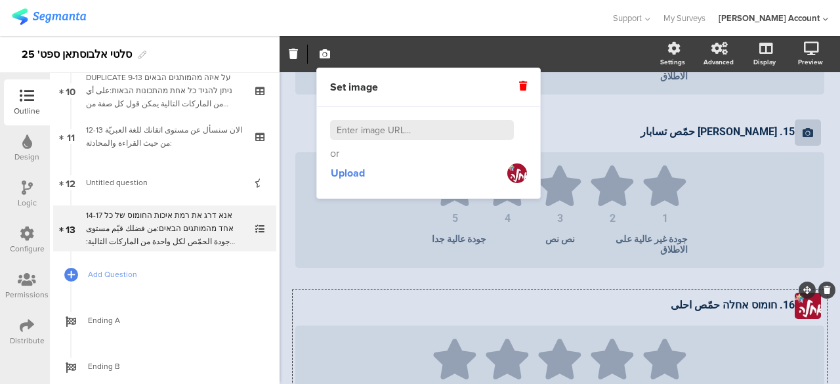
scroll to position [281, 0]
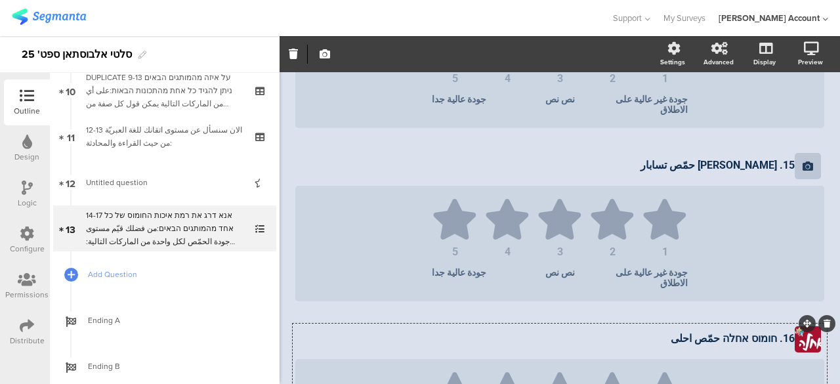
click at [802, 167] on icon at bounding box center [807, 166] width 10 height 10
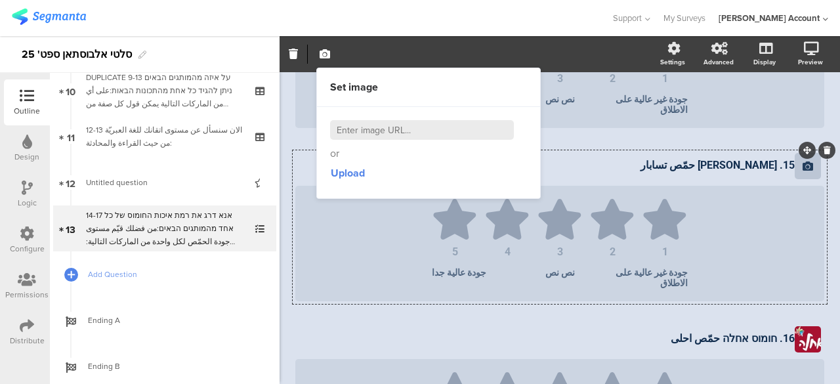
click at [802, 167] on icon at bounding box center [807, 166] width 10 height 10
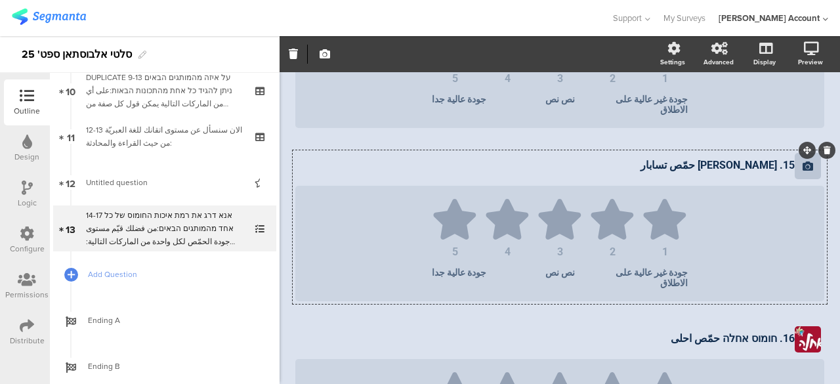
click at [802, 167] on icon at bounding box center [807, 166] width 10 height 10
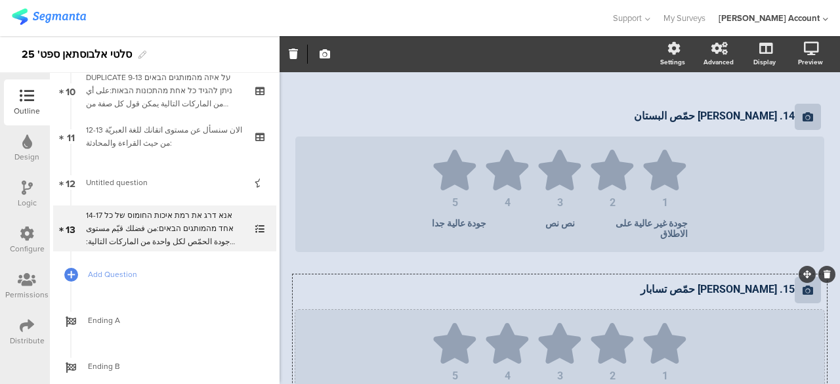
scroll to position [84, 0]
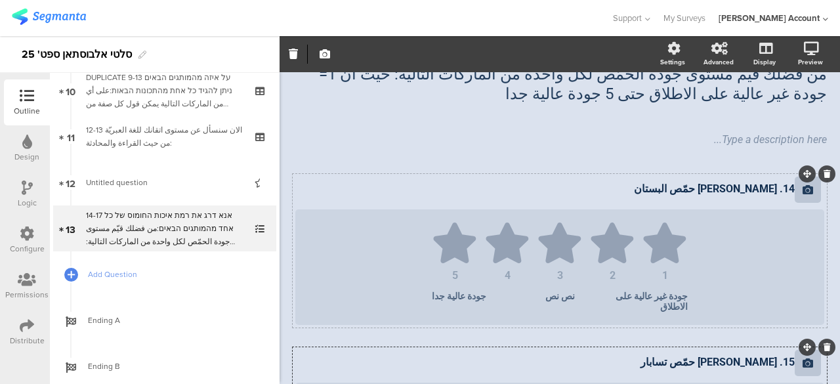
click at [802, 190] on icon at bounding box center [807, 189] width 10 height 10
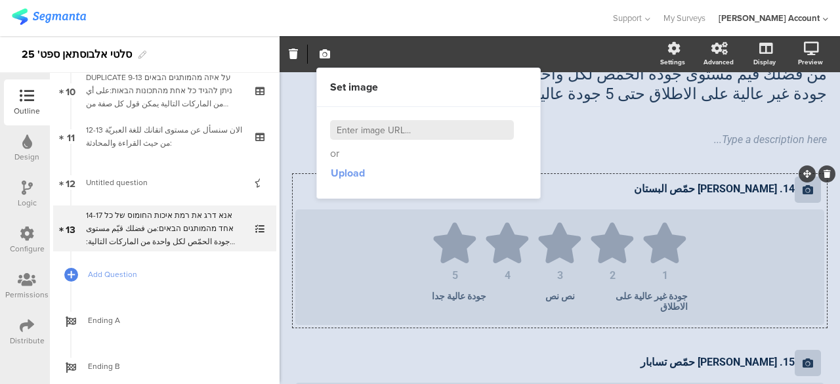
click at [358, 174] on span "Upload" at bounding box center [348, 172] width 34 height 15
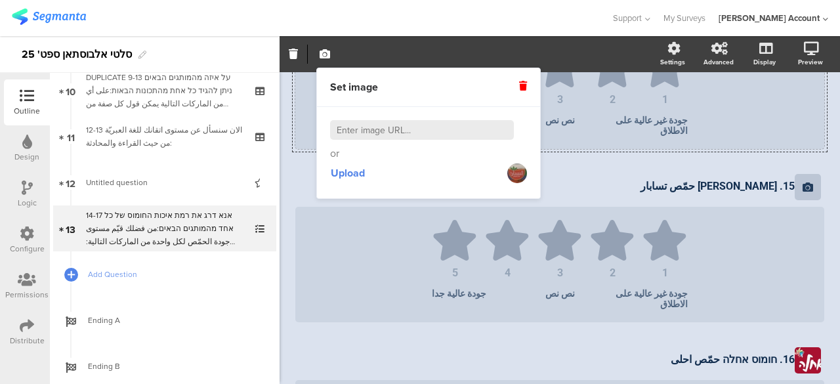
scroll to position [281, 0]
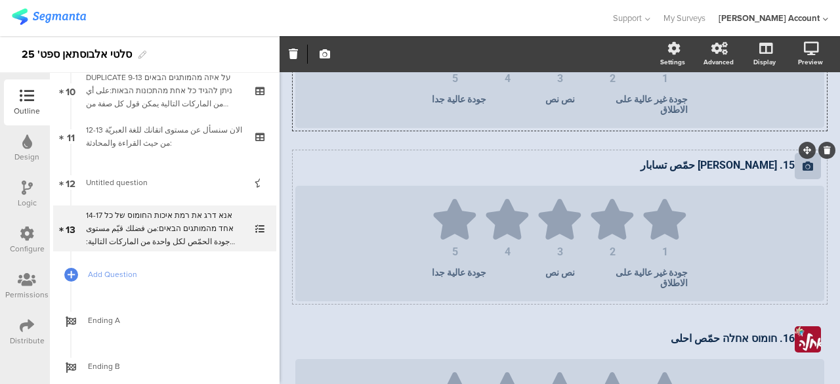
click at [802, 166] on icon at bounding box center [807, 166] width 10 height 10
click at [646, 176] on div "15. חומוס צבר حمّص تسابار 15. חומוס צבר حمّص تسابار" at bounding box center [545, 165] width 506 height 21
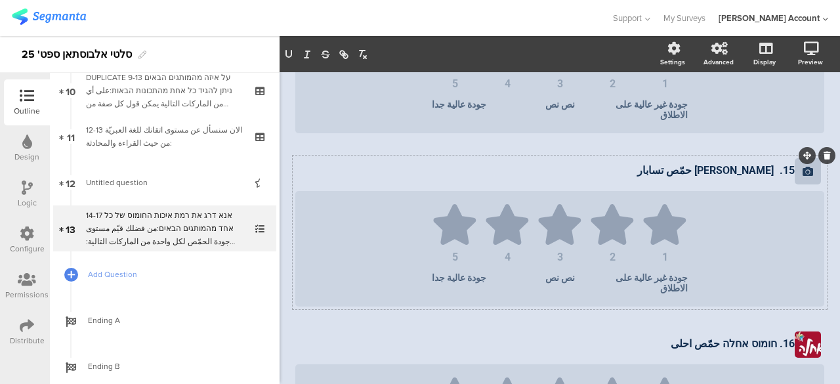
click at [802, 173] on icon at bounding box center [807, 171] width 10 height 10
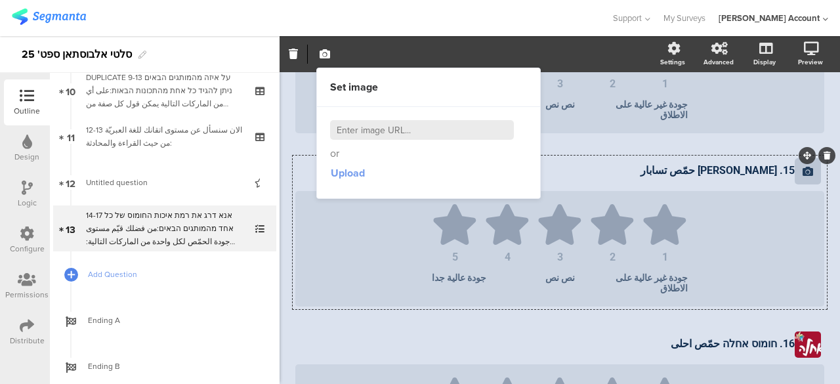
click at [353, 171] on span "Upload" at bounding box center [348, 172] width 34 height 15
click at [288, 346] on div "AFKAR 93% 14-17 אנא דרג את רמת איכות החומוס של כל אחד מהמותגים הבאים: من فضلك ق…" at bounding box center [559, 270] width 560 height 946
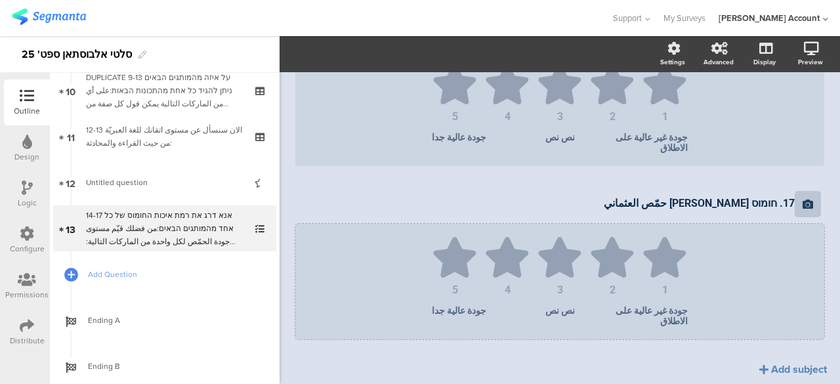
scroll to position [603, 0]
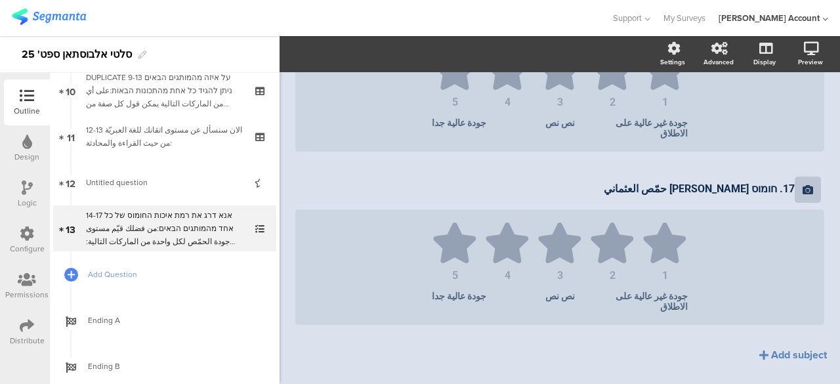
click at [802, 195] on icon at bounding box center [807, 189] width 10 height 10
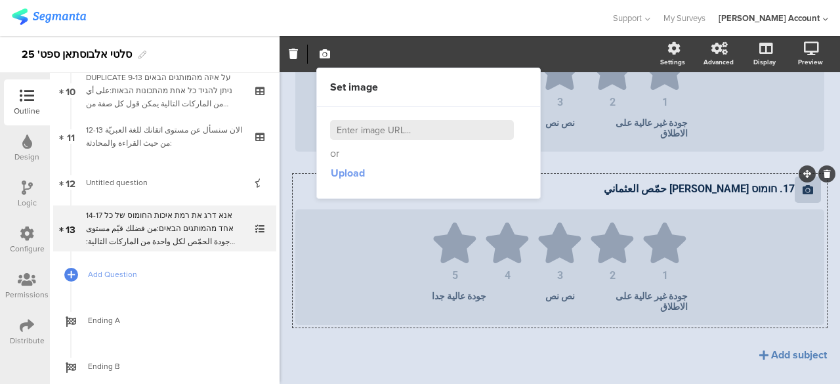
click at [344, 171] on span "Upload" at bounding box center [348, 172] width 34 height 15
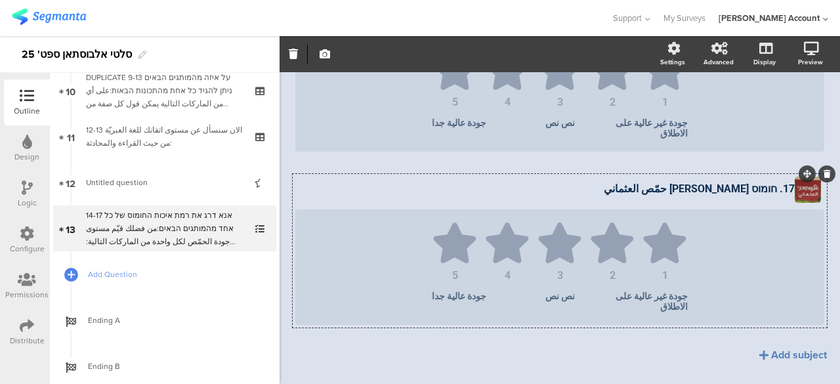
click at [425, 356] on div "14. חומוס אלבוסתאן حمّص البستان 14. חומוס אלבוסתאן حمّص البستان 1 2 3 4 5 جودة …" at bounding box center [560, 8] width 534 height 708
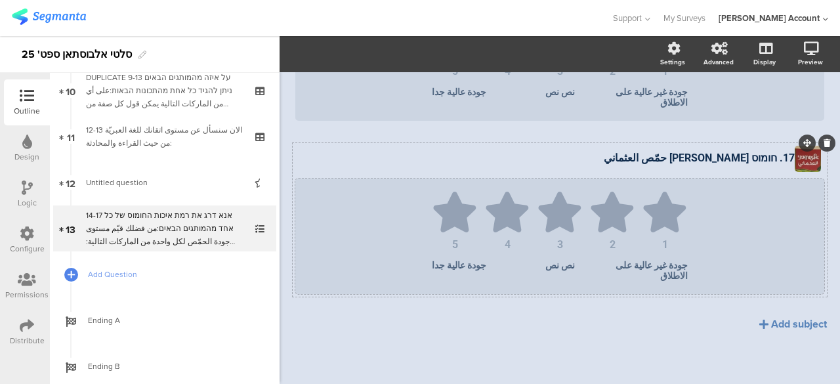
scroll to position [379, 0]
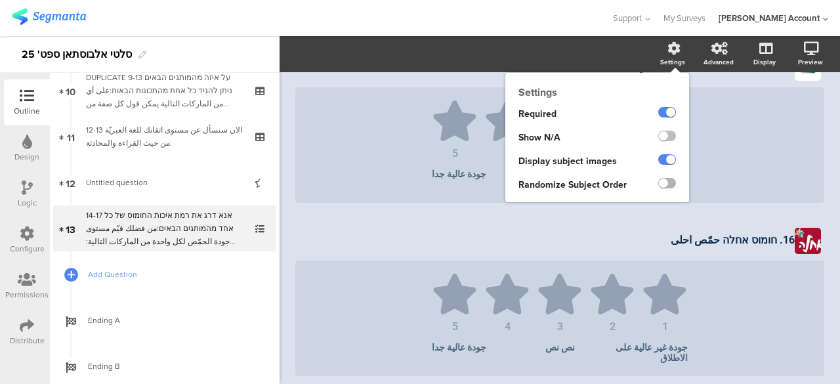
click at [659, 180] on label at bounding box center [667, 183] width 18 height 10
click at [0, 0] on input "checkbox" at bounding box center [0, 0] width 0 height 0
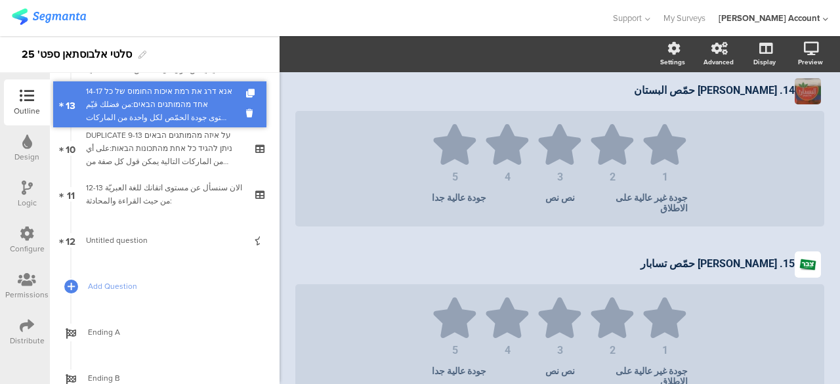
scroll to position [433, 0]
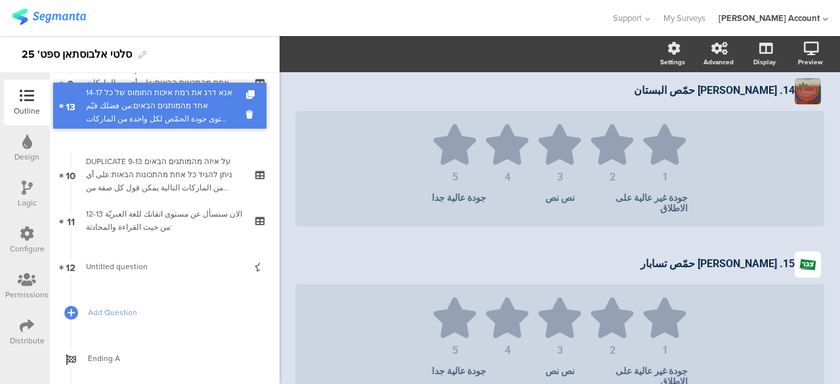
drag, startPoint x: 195, startPoint y: 220, endPoint x: 202, endPoint y: 83, distance: 136.6
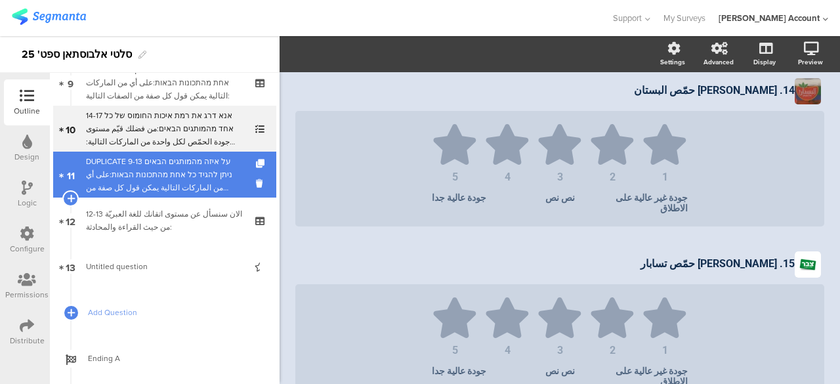
click at [191, 171] on div "DUPLICATE 9-13 על איזה מהמותגים הבאים ניתן להגיד כל אחת מהתכונות הבאות:على أي م…" at bounding box center [164, 174] width 157 height 39
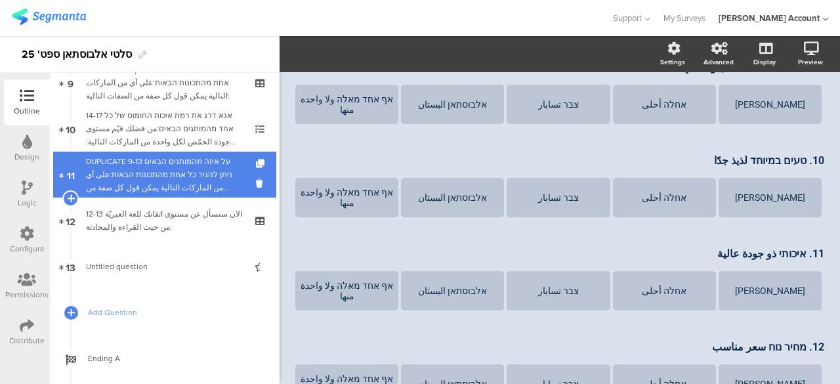
scroll to position [163, 0]
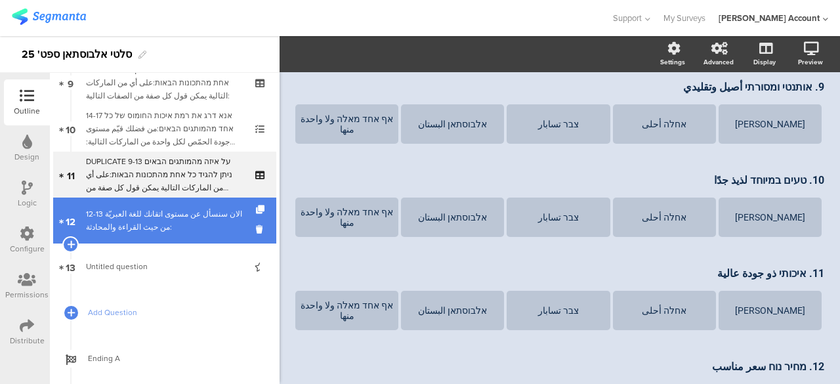
click at [210, 211] on div "12-13 الان سنسأل عن مستوى اتقانك للغة العبريّة من حيث القراءة والمحادثة:" at bounding box center [164, 220] width 157 height 26
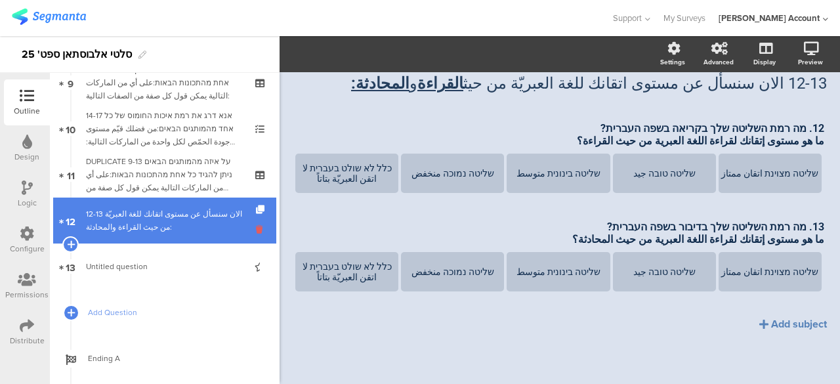
click at [256, 227] on icon at bounding box center [261, 229] width 11 height 12
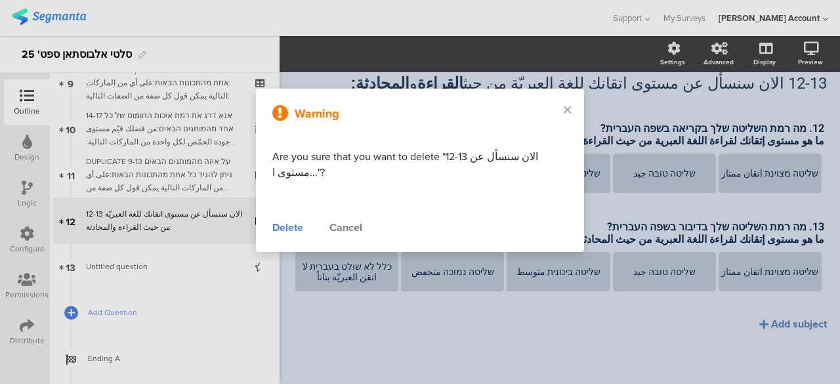
click at [274, 227] on div "Delete" at bounding box center [287, 228] width 31 height 16
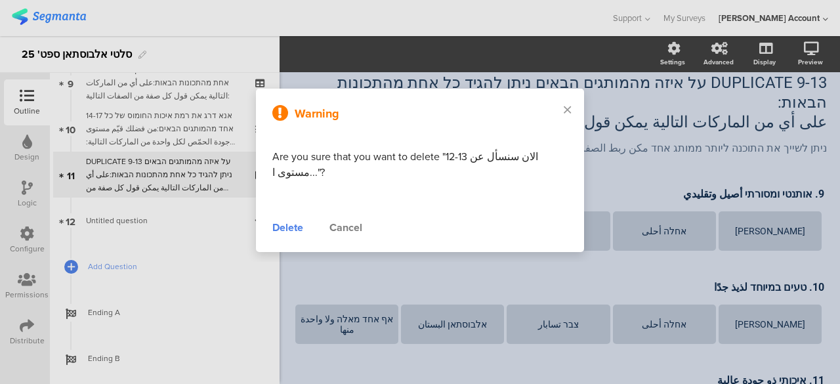
scroll to position [169, 0]
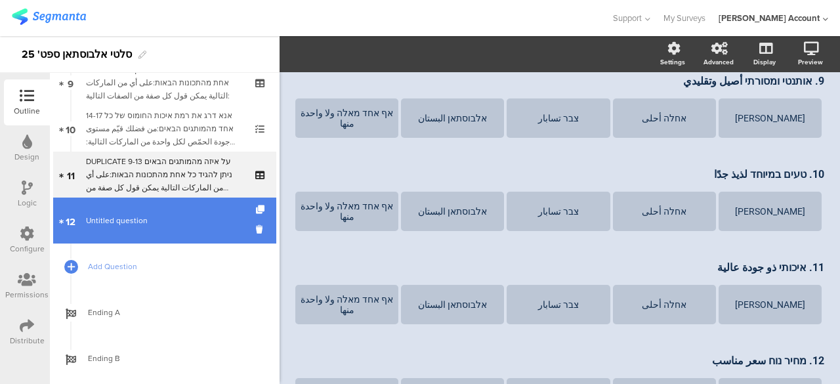
click at [216, 222] on span "Untitled question" at bounding box center [164, 220] width 157 height 13
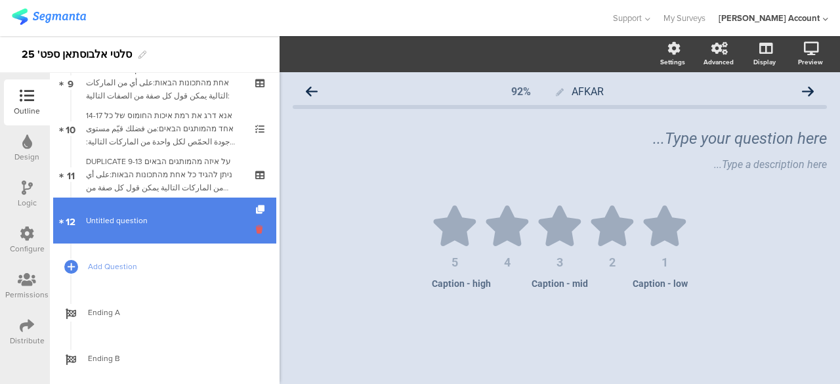
click at [256, 226] on icon at bounding box center [261, 229] width 11 height 12
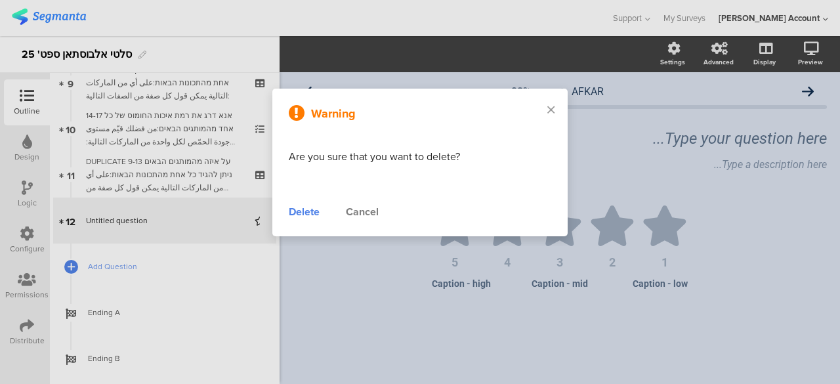
click at [316, 212] on div "Delete" at bounding box center [304, 212] width 31 height 16
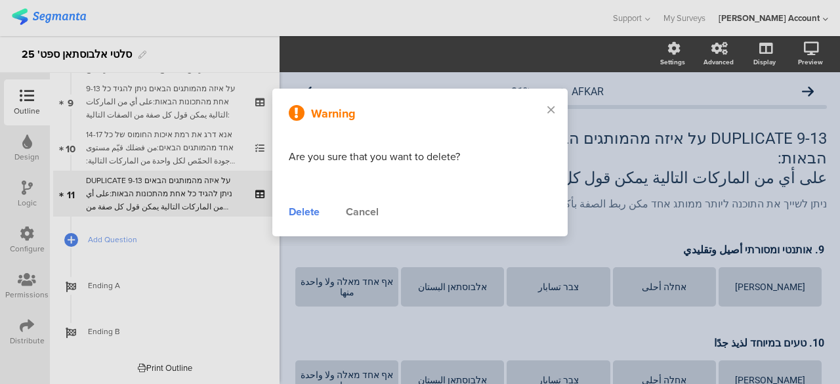
scroll to position [413, 0]
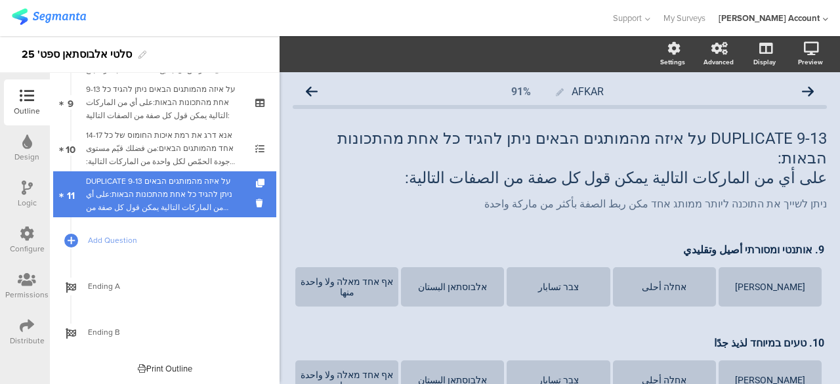
click at [195, 196] on div "DUPLICATE 9-13 על איזה מהמותגים הבאים ניתן להגיד כל אחת מהתכונות הבאות:على أي م…" at bounding box center [164, 193] width 157 height 39
click at [256, 201] on icon at bounding box center [261, 203] width 11 height 12
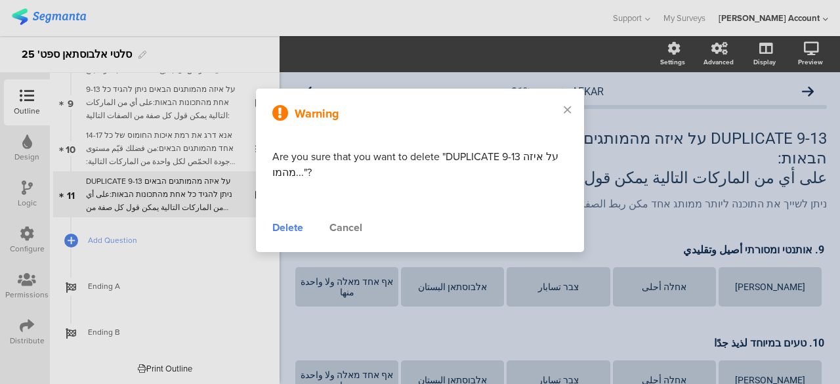
click at [290, 228] on div "Delete" at bounding box center [287, 228] width 31 height 16
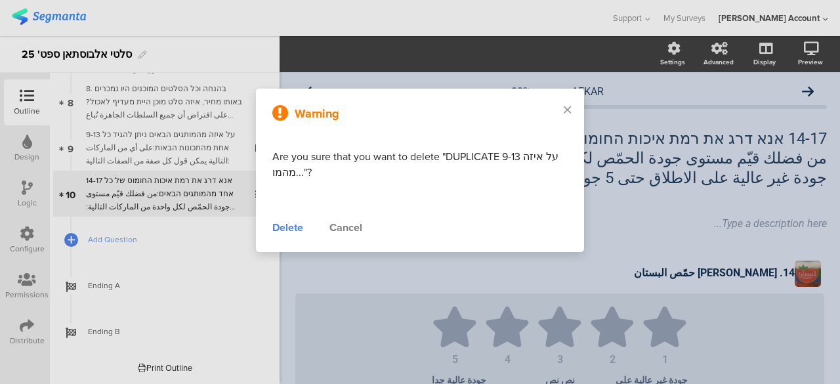
scroll to position [367, 0]
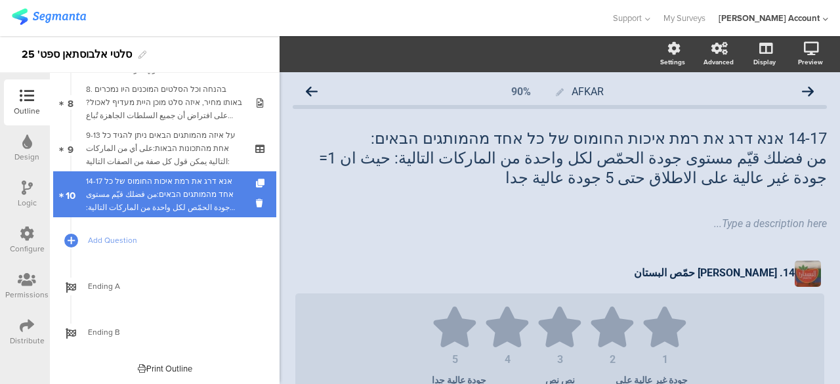
click at [203, 201] on div "14-17 אנא דרג את רמת איכות החומוס של כל אחד מהמותגים הבאים:من فضلك قيّم مستوى ج…" at bounding box center [164, 193] width 157 height 39
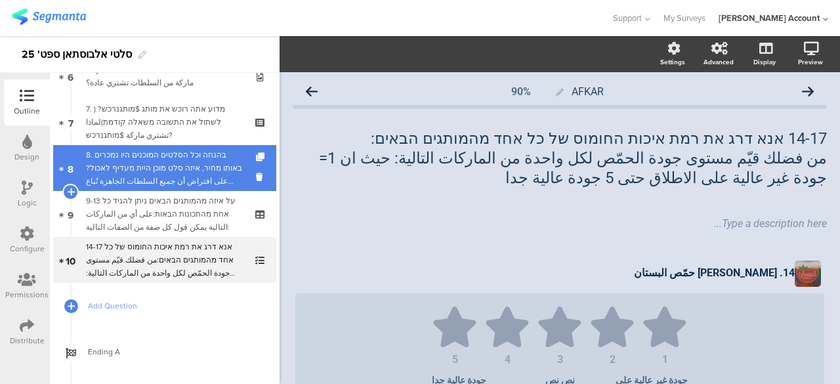
click at [192, 168] on div "8. בהנחה וכל הסלטים המוכנים היו נמכרים באותו מחיר, איזה סלט מוכן היית מעדיף לאכ…" at bounding box center [164, 167] width 157 height 39
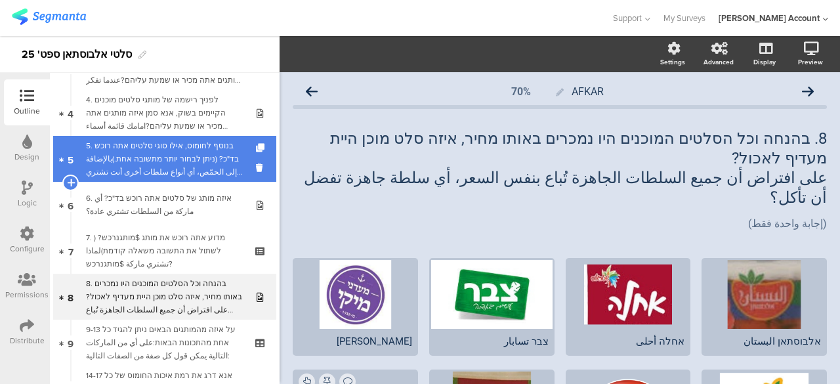
scroll to position [171, 0]
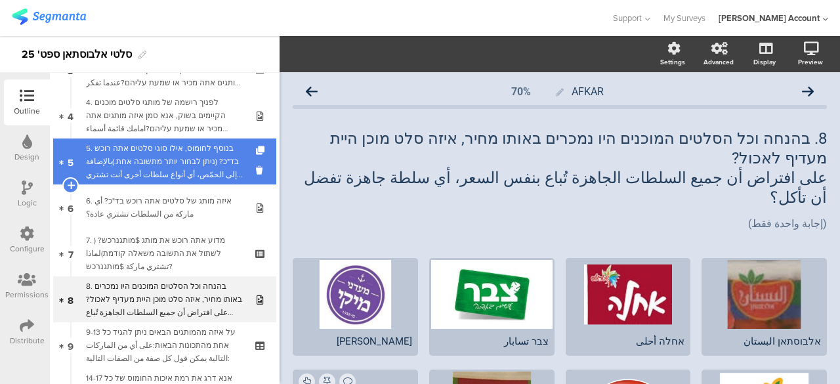
click at [211, 161] on div "5. בנוסף לחומוס, אילו סוגי סלטים אתה רוכש בד"כ? (ניתן לבחור יותר מתשובה אחת.)با…" at bounding box center [164, 161] width 157 height 39
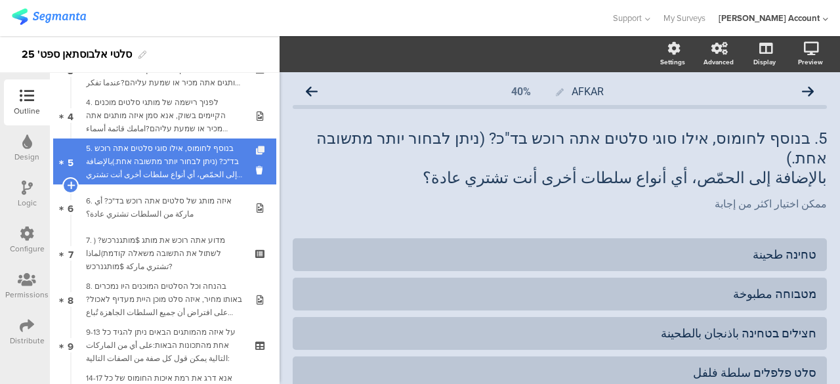
click at [256, 146] on icon at bounding box center [261, 150] width 11 height 9
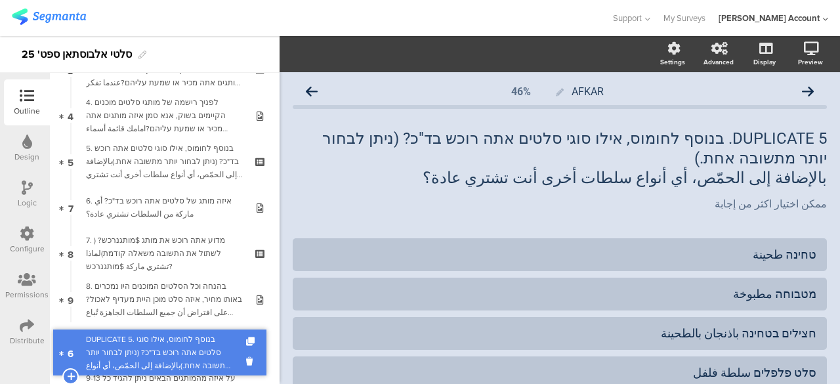
drag, startPoint x: 207, startPoint y: 193, endPoint x: 215, endPoint y: 338, distance: 145.2
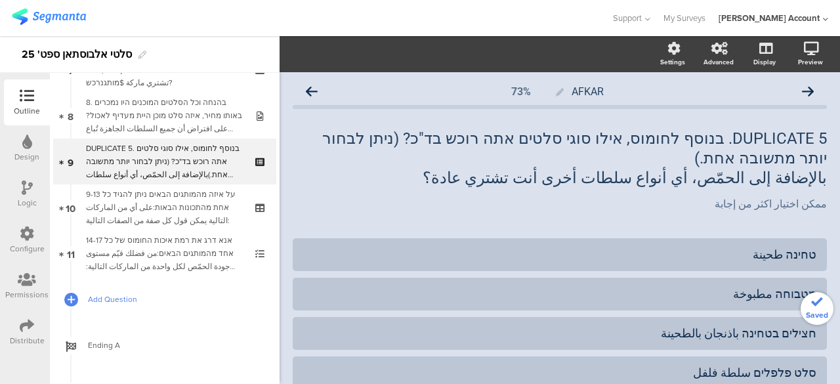
scroll to position [367, 0]
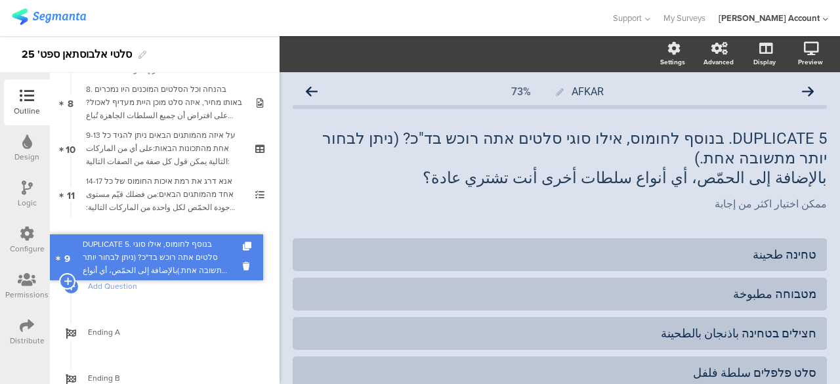
drag, startPoint x: 195, startPoint y: 148, endPoint x: 199, endPoint y: 255, distance: 107.0
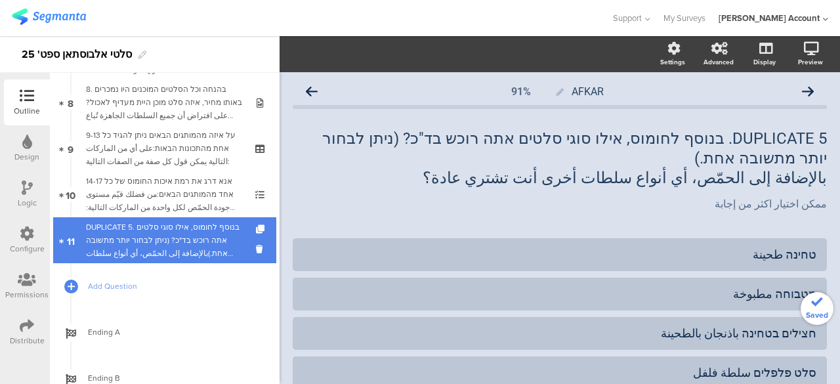
click at [201, 243] on div "DUPLICATE 5. בנוסף לחומוס, אילו סוגי סלטים אתה רוכש בד"כ? (ניתן לבחור יותר מתשו…" at bounding box center [164, 239] width 157 height 39
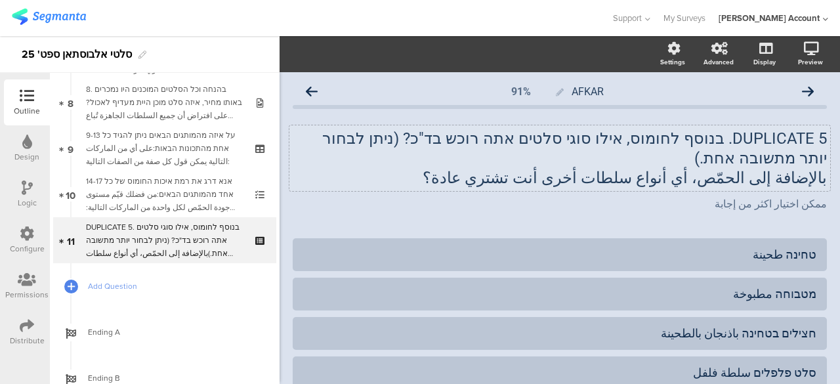
click at [798, 153] on div "DUPLICATE 5. בנוסף לחומוס, אילו סוגי סלטים אתה רוכש בד"כ? (ניתן לבחור יותר מתשו…" at bounding box center [559, 158] width 540 height 66
click at [798, 153] on p "DUPLICATE 5. בנוסף לחומוס, אילו סוגי סלטים אתה רוכש בד"כ? (ניתן לבחור יותר מתשו…" at bounding box center [560, 148] width 534 height 39
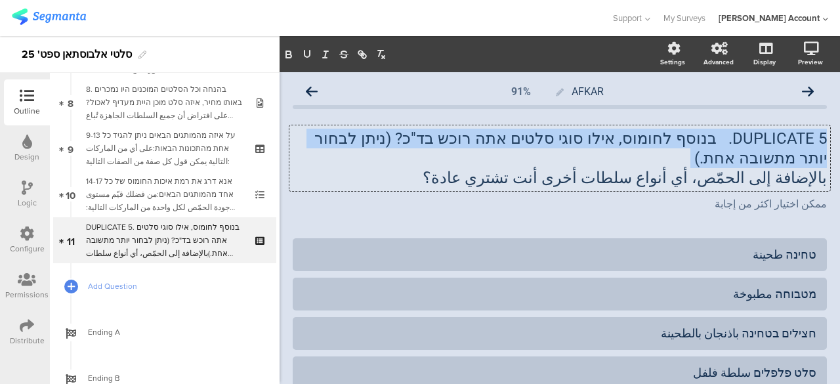
click at [798, 153] on p "DUPLICATE 5. בנוסף לחומוס, אילו סוגי סלטים אתה רוכש בד"כ? (ניתן לבחור יותר מתשו…" at bounding box center [560, 148] width 534 height 39
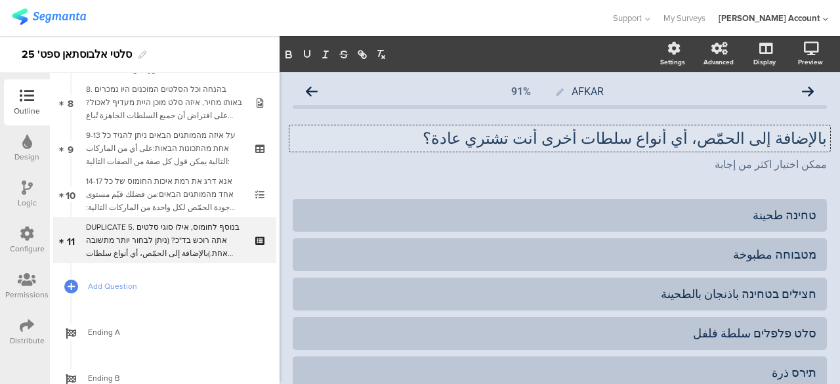
click at [799, 129] on p "بالإضافة إلى الحمّص، أي أنواع سلطات أخرى أنت تشتري عادة؟" at bounding box center [560, 139] width 534 height 20
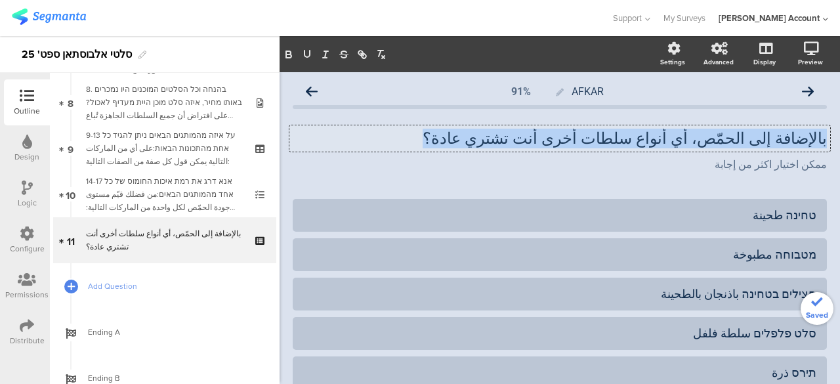
click at [799, 129] on p "بالإضافة إلى الحمّص، أي أنواع سلطات أخرى أنت تشتري عادة؟" at bounding box center [560, 139] width 534 height 20
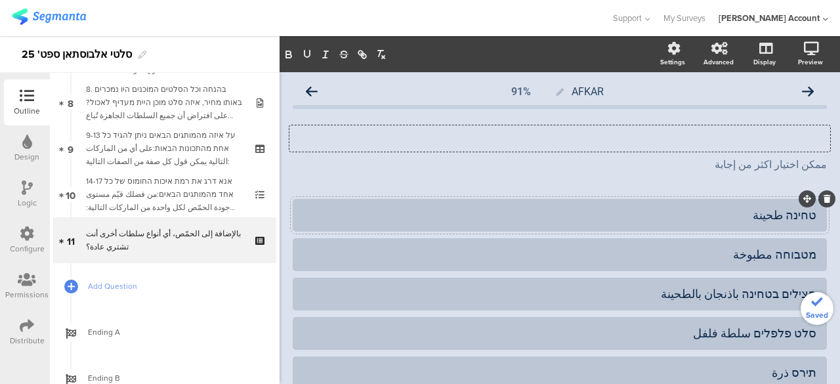
click at [799, 214] on div "טחינה طحينة" at bounding box center [559, 214] width 513 height 15
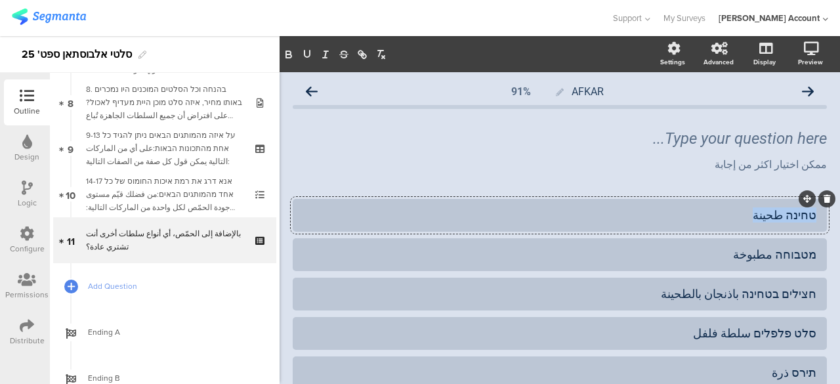
click at [799, 214] on div "טחינה طحينة" at bounding box center [559, 214] width 513 height 15
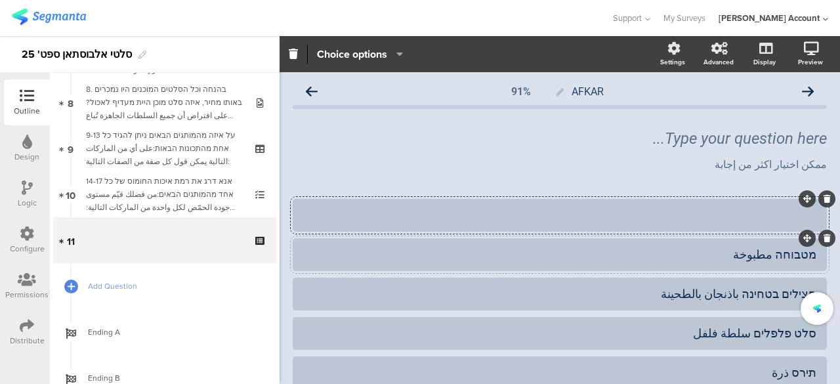
click at [790, 251] on div "מטבוחה مطبوخة" at bounding box center [559, 254] width 513 height 15
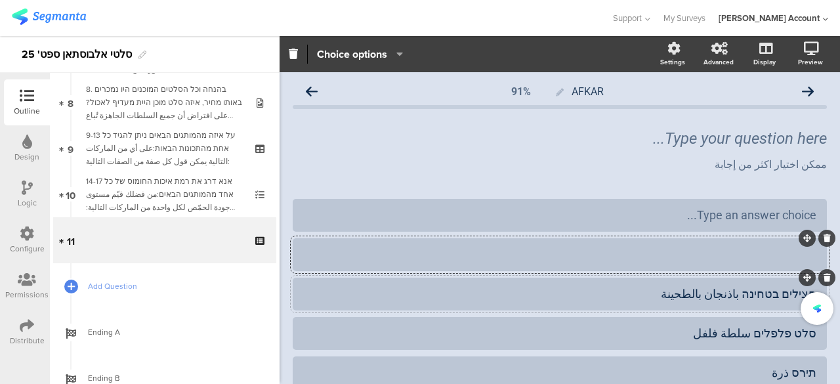
click at [781, 292] on div "חצילים בטחינה باذنجان بالطحينة" at bounding box center [559, 293] width 513 height 15
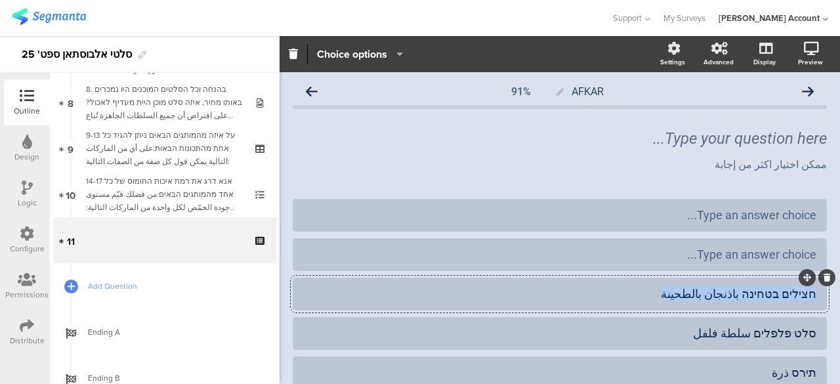
click at [781, 292] on div "חצילים בטחינה باذنجان بالطحينة" at bounding box center [559, 293] width 513 height 15
click at [775, 328] on div "סלט פלפלים سلطة فلفل" at bounding box center [559, 332] width 513 height 15
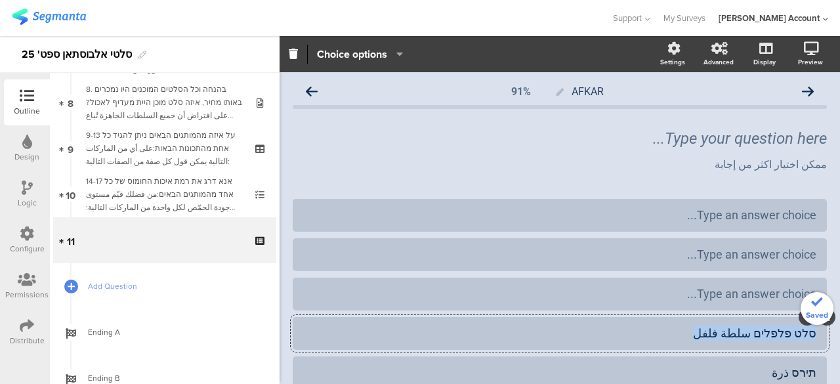
click at [775, 328] on div "סלט פלפלים سلطة فلفل" at bounding box center [559, 332] width 513 height 15
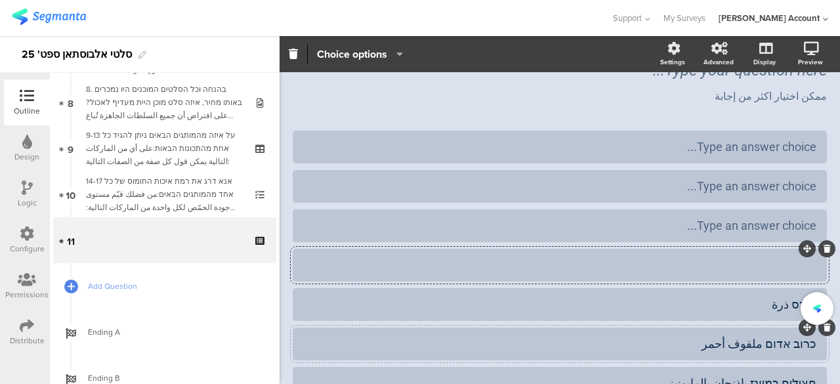
scroll to position [197, 0]
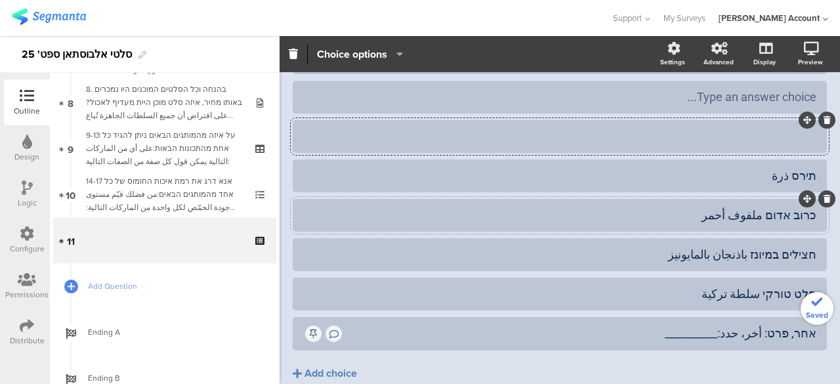
click at [784, 215] on div "כרוב אדום ملفوف أحمر" at bounding box center [559, 214] width 513 height 15
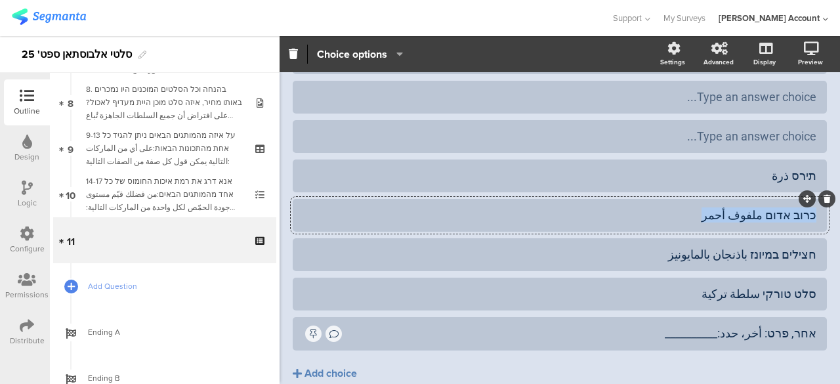
click at [784, 215] on div "כרוב אדום ملفوف أحمر" at bounding box center [559, 214] width 513 height 15
click at [787, 171] on div "תירס ذرة" at bounding box center [559, 175] width 513 height 15
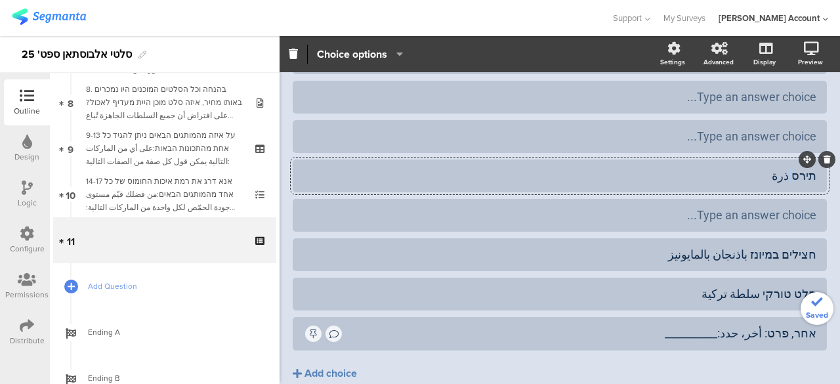
click at [787, 171] on div "תירס ذرة" at bounding box center [559, 175] width 513 height 15
click at [773, 254] on div "חצילים תירס ذرة במיונז باذنجان بالمايونيز" at bounding box center [559, 254] width 513 height 15
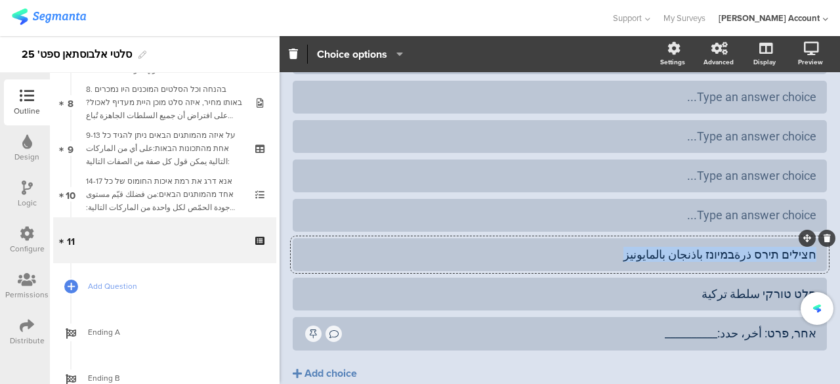
drag, startPoint x: 785, startPoint y: 187, endPoint x: 774, endPoint y: 254, distance: 67.7
click at [774, 254] on div "חצילים תירס ذرة במיונז باذنجان بالمايونيز" at bounding box center [559, 254] width 513 height 15
click at [761, 299] on div "סלט טורקי سلطة تركية" at bounding box center [559, 293] width 513 height 15
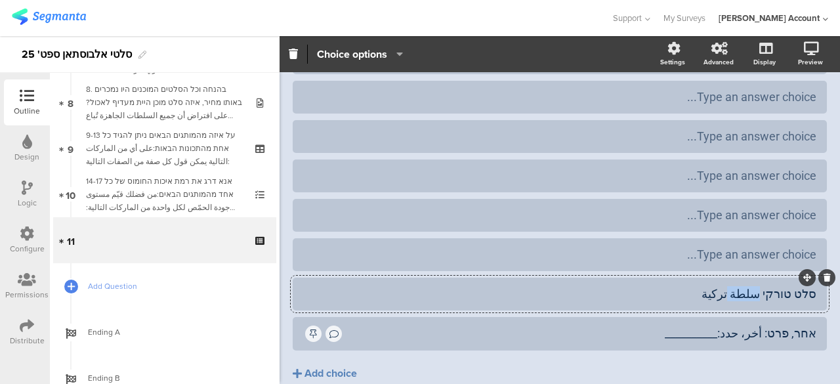
click at [761, 299] on div "סלט טורקי سلطة تركية" at bounding box center [559, 293] width 513 height 15
click at [754, 326] on div "אחר, פרט: أخر، حدد:__________" at bounding box center [580, 332] width 472 height 15
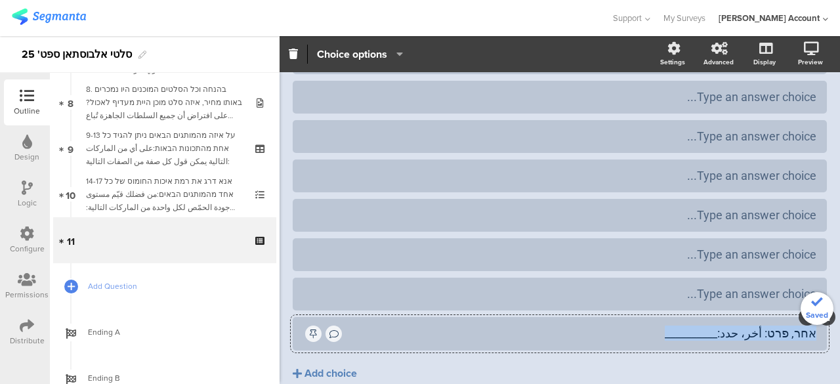
click at [754, 326] on div "אחר, פרט: أخر، حدد:__________" at bounding box center [580, 332] width 472 height 15
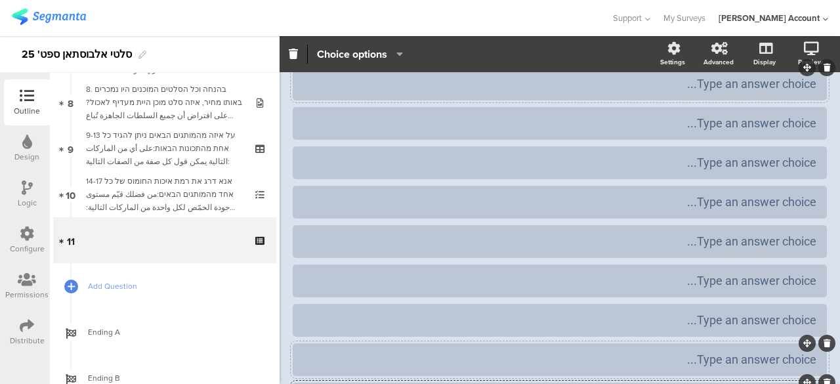
scroll to position [0, 0]
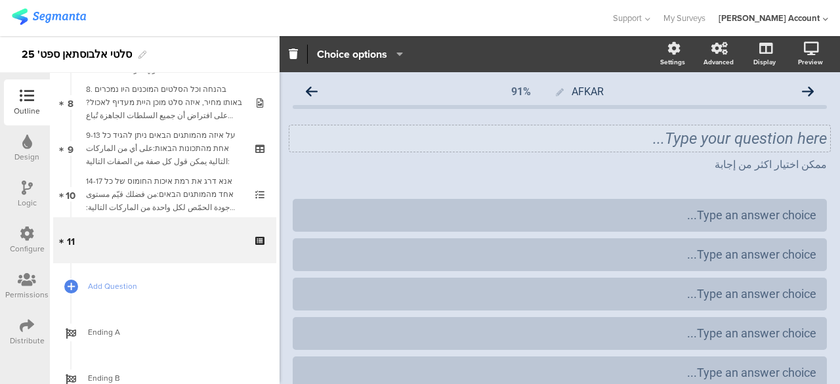
click at [791, 142] on div "Type your question here..." at bounding box center [559, 138] width 540 height 26
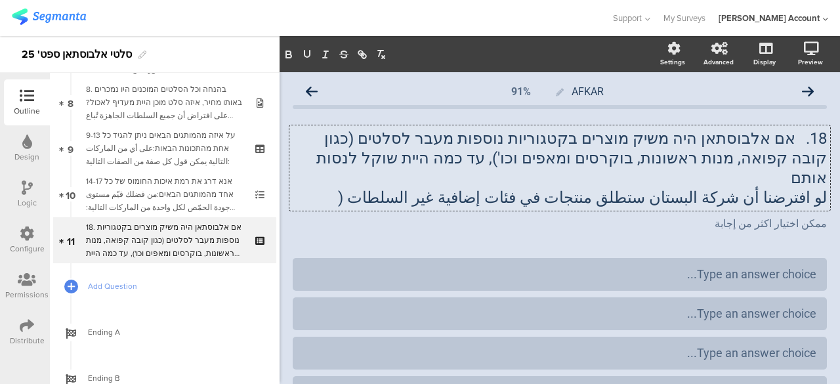
click at [611, 163] on p "18. אם אלבוסתאן היה משיק מוצרים בקטגוריות נוספות מעבר לסלטים (כגון קובה קפואה, …" at bounding box center [560, 158] width 534 height 59
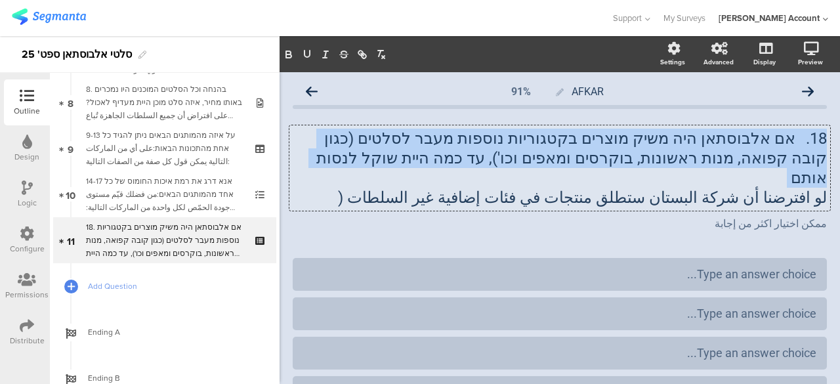
click at [611, 163] on p "18. אם אלבוסתאן היה משיק מוצרים בקטגוריות נוספות מעבר לסלטים (כגון קובה קפואה, …" at bounding box center [560, 158] width 534 height 59
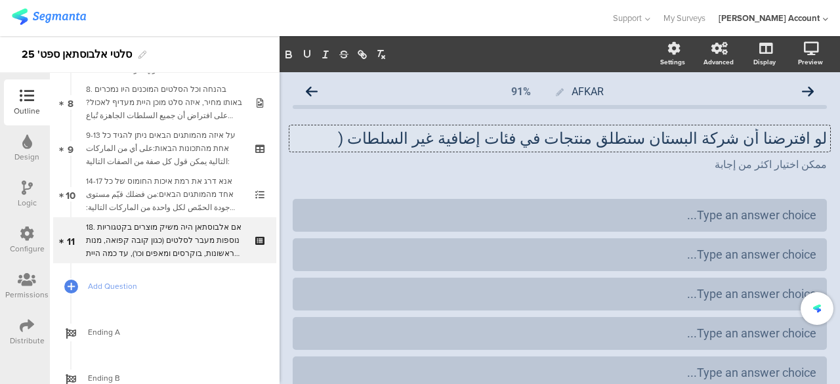
click at [631, 133] on p "لو افترضنا أن شركة البستان ستطلق منتجات في فئات إضافية غير السلطات (" at bounding box center [560, 139] width 534 height 20
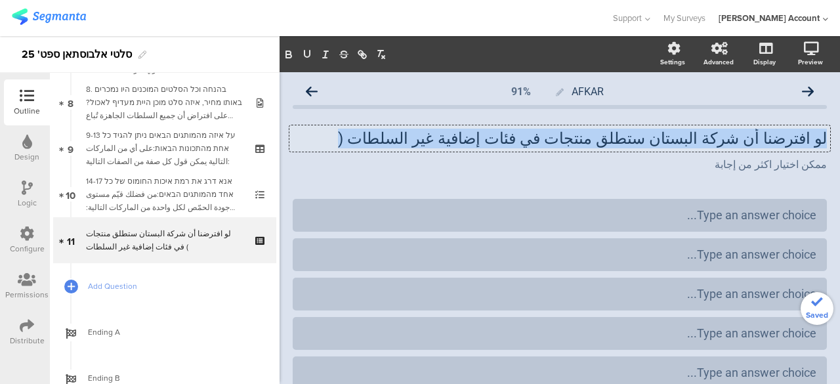
click at [631, 133] on p "لو افترضنا أن شركة البستان ستطلق منتجات في فئات إضافية غير السلطات (" at bounding box center [560, 139] width 534 height 20
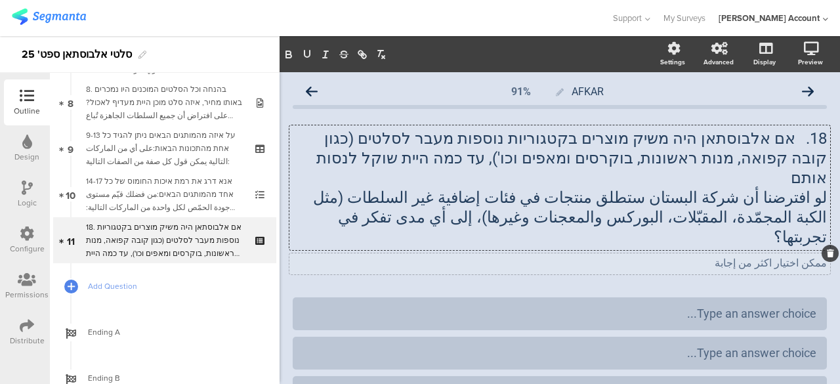
click at [779, 253] on div "ممكن اختيار اكثر من إجابة ممكن اختيار اكثر من إجابة" at bounding box center [559, 263] width 540 height 21
click at [779, 256] on p "ممكن اختيار اكثر من إجابة" at bounding box center [560, 262] width 534 height 12
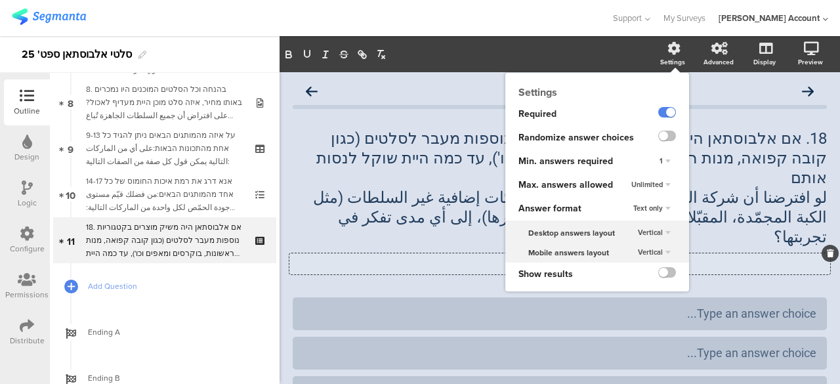
click at [656, 186] on div "Unlimited" at bounding box center [651, 185] width 50 height 16
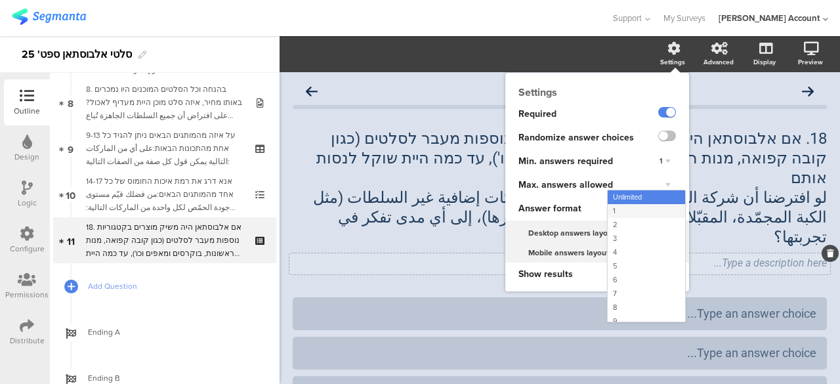
click at [621, 209] on div "1" at bounding box center [645, 211] width 77 height 14
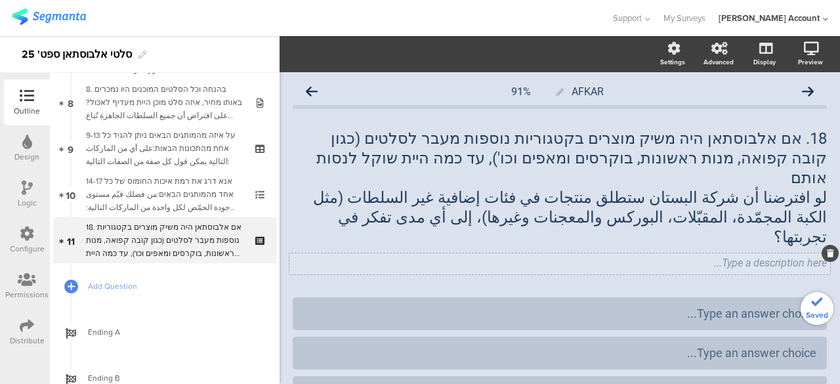
click at [427, 253] on div "Type a description here..." at bounding box center [559, 263] width 540 height 21
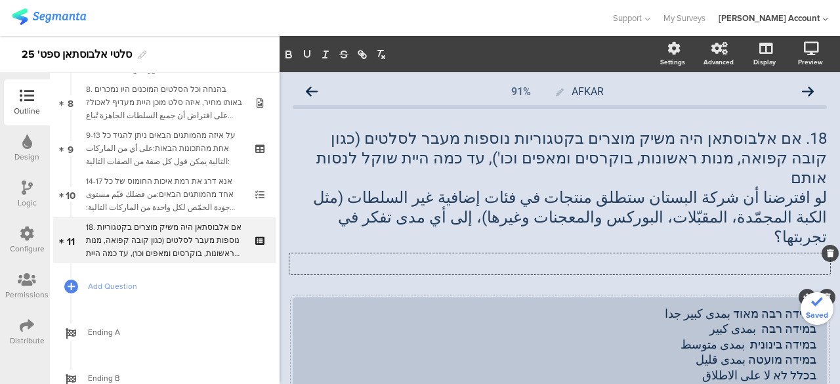
click at [762, 306] on div "במידה רבה מאוד بمدى كبير جدا במידה רבה بمدى كبير במידה בינונית بمدى متوسط במידה…" at bounding box center [559, 344] width 513 height 77
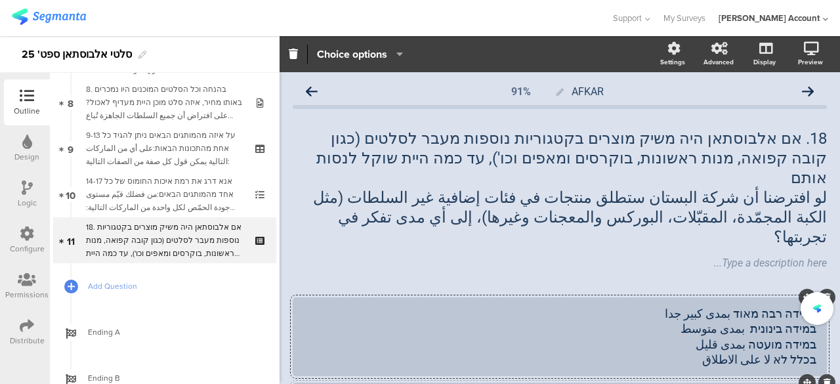
click at [781, 306] on div "במידה רבה מאוד بمدى كبير جدا במידה בינונית بمدى متوسط במידה מועטה بمدى قليل בכל…" at bounding box center [559, 337] width 513 height 62
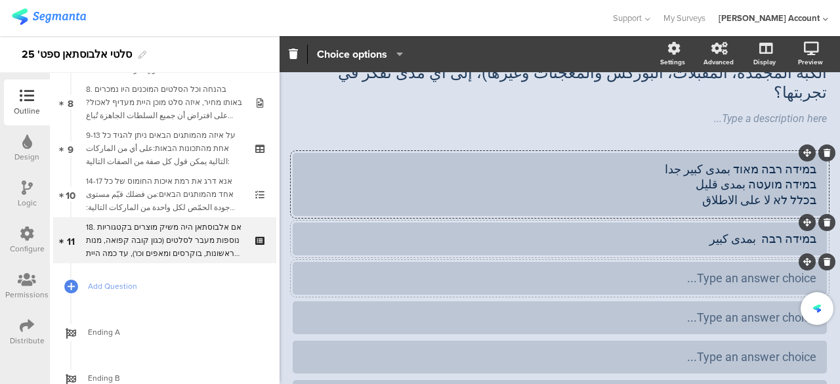
scroll to position [131, 0]
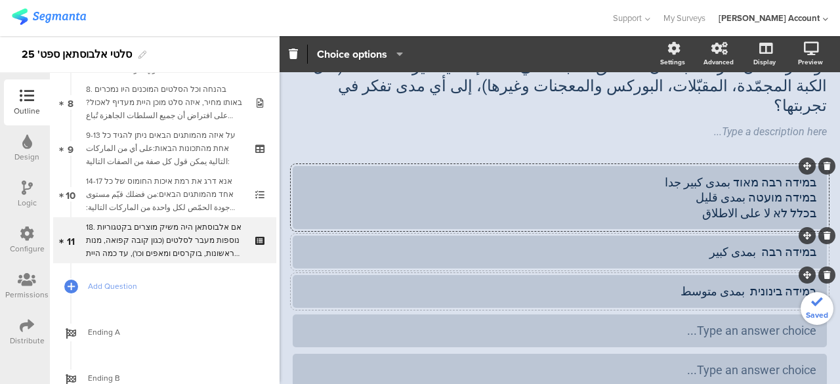
click at [774, 174] on div "במידה רבה מאוד بمدى كبير جدا במידה מועטה بمدى قليل בכלל לא لا على الاطلاق" at bounding box center [559, 197] width 513 height 46
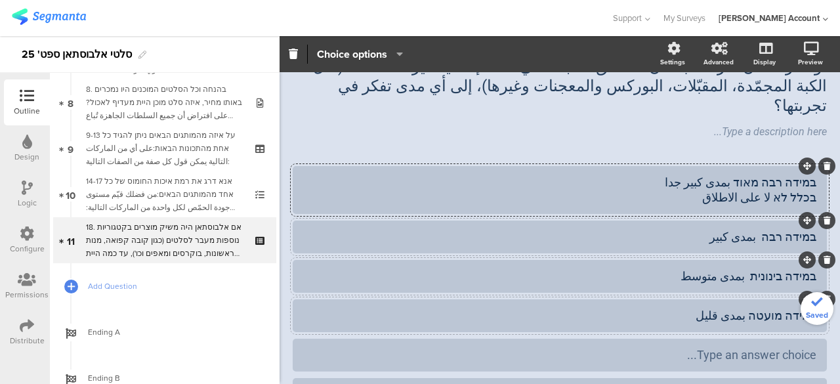
click at [786, 174] on div "במידה רבה מאוד بمدى كبير جدا בכלל לא لا على الاطلاق" at bounding box center [559, 189] width 513 height 31
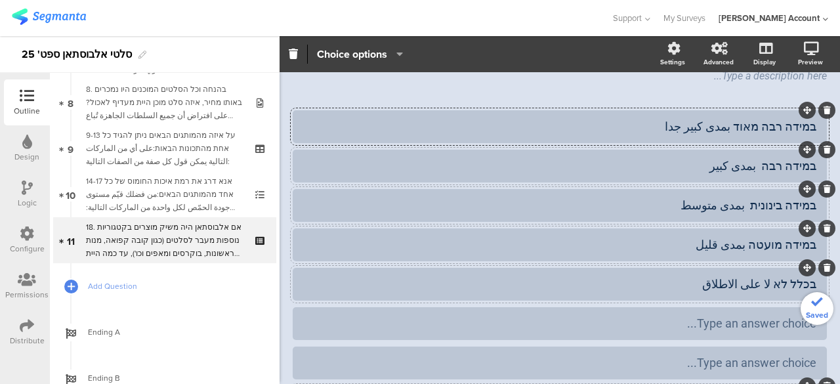
scroll to position [262, 0]
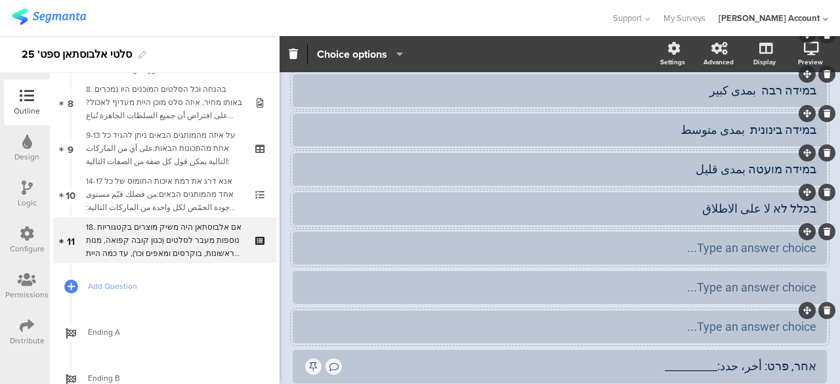
click at [823, 228] on icon at bounding box center [826, 232] width 7 height 8
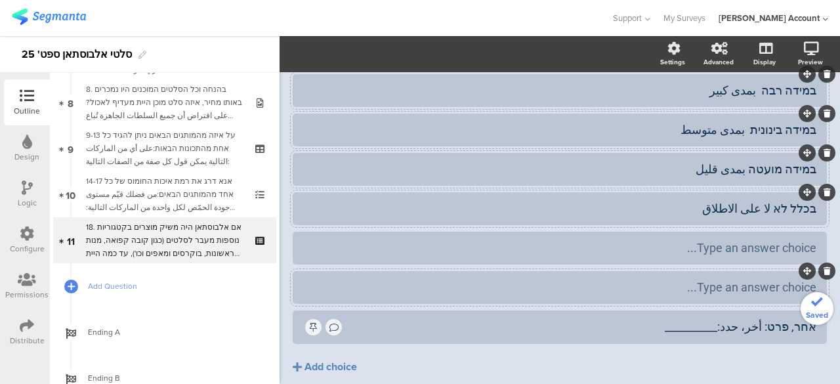
click at [823, 267] on icon at bounding box center [826, 271] width 7 height 8
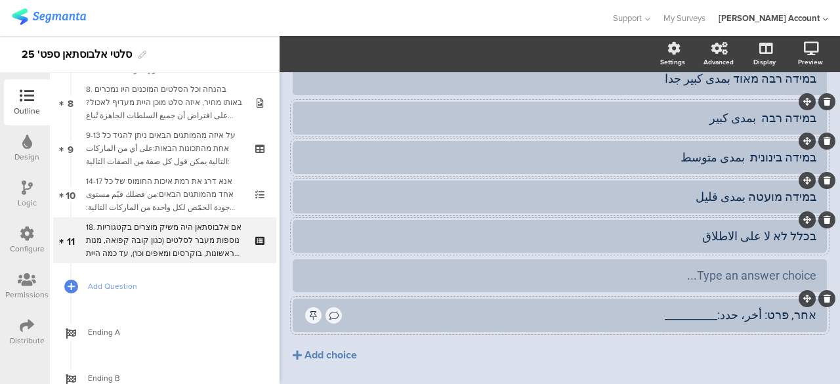
click at [823, 295] on icon at bounding box center [826, 299] width 7 height 8
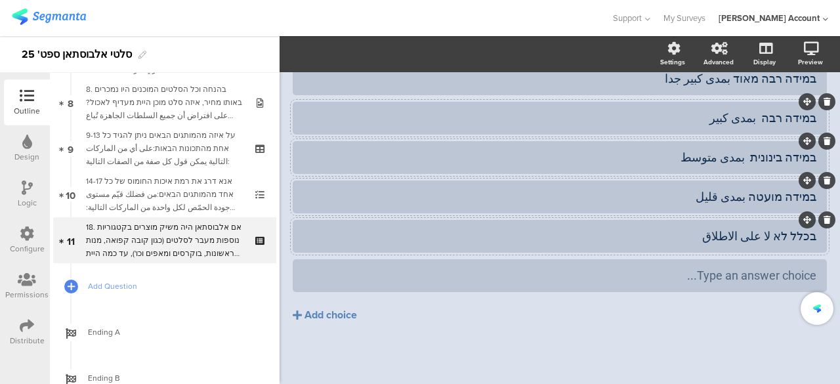
scroll to position [195, 0]
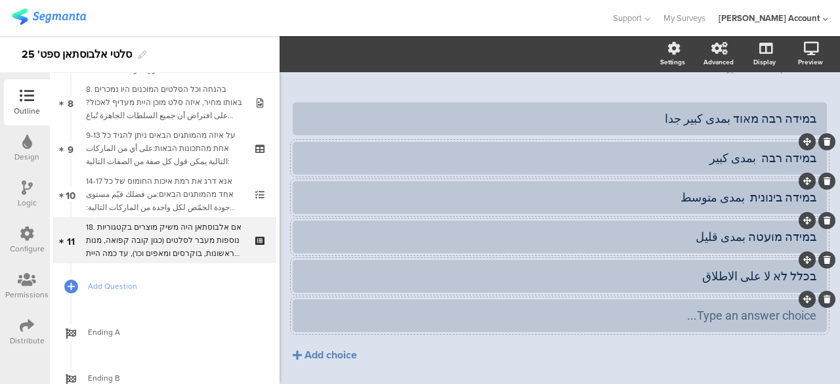
click at [823, 295] on icon at bounding box center [826, 299] width 7 height 8
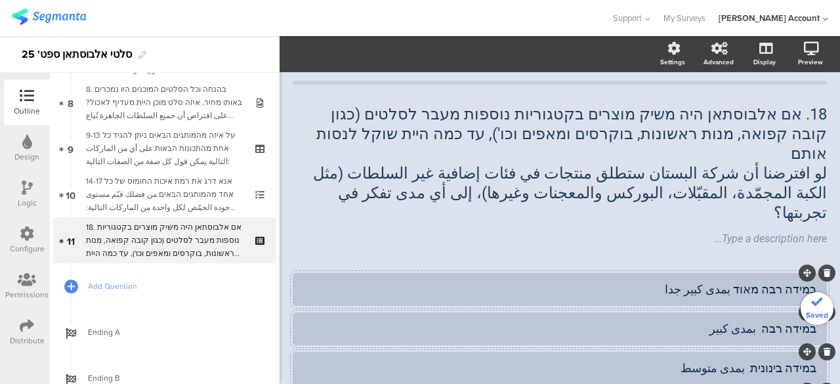
scroll to position [0, 0]
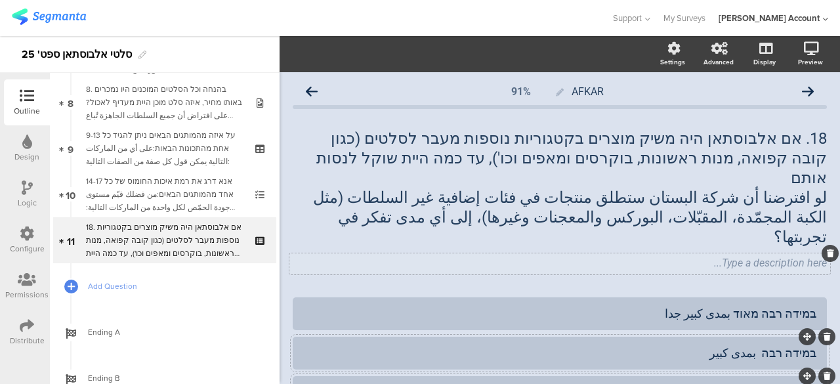
click at [775, 253] on div "Type a description here..." at bounding box center [559, 263] width 540 height 21
click at [826, 249] on icon at bounding box center [829, 253] width 7 height 8
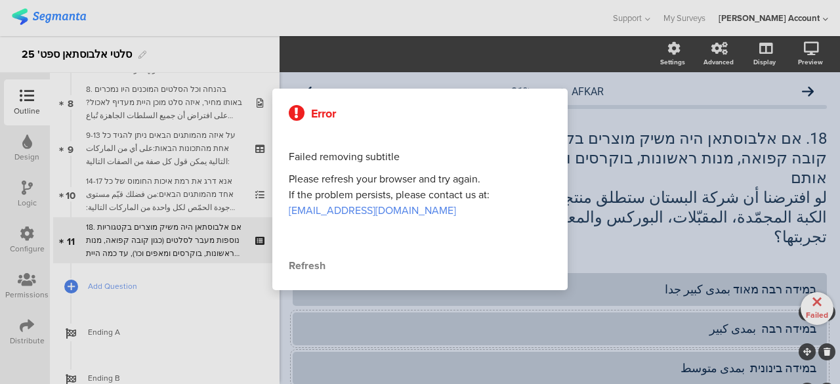
click at [796, 222] on div at bounding box center [420, 192] width 840 height 384
click at [300, 264] on div "Refresh" at bounding box center [420, 266] width 262 height 16
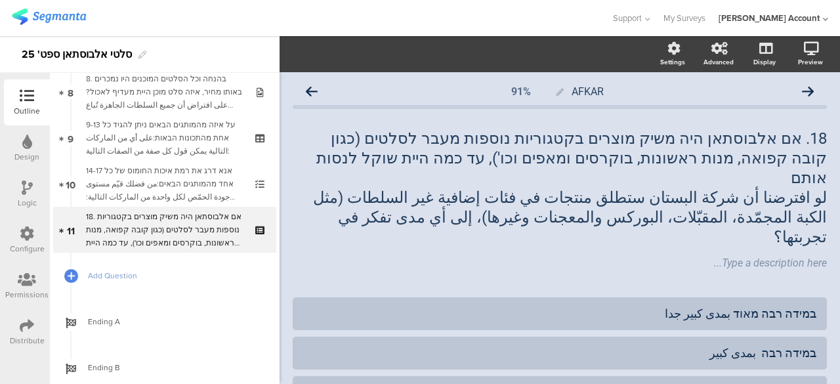
scroll to position [379, 0]
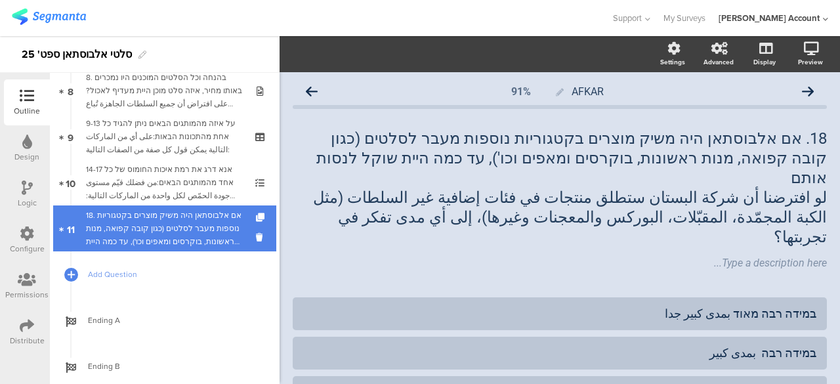
click at [104, 224] on div "18. אם אלבוסתאן היה משיק מוצרים בקטגוריות נוספות מעבר לסלטים (כגון קובה קפואה, …" at bounding box center [164, 228] width 157 height 39
click at [256, 213] on icon at bounding box center [261, 217] width 11 height 9
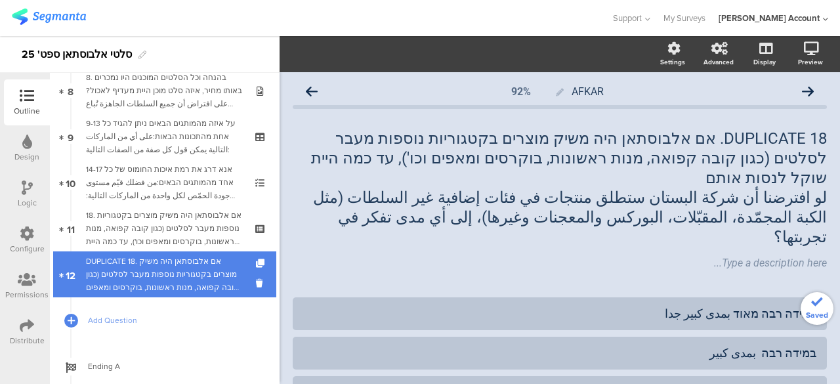
click at [205, 264] on div "DUPLICATE 18. אם אלבוסתאן היה משיק מוצרים בקטגוריות נוספות מעבר לסלטים (כגון קו…" at bounding box center [164, 274] width 157 height 39
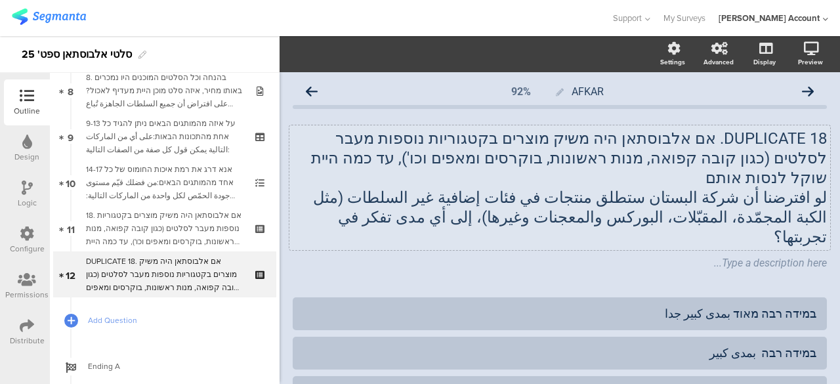
click at [722, 188] on p "لو افترضنا أن شركة البستان ستطلق منتجات في فئات إضافية غير السلطات (مثل الكبة ا…" at bounding box center [560, 217] width 534 height 59
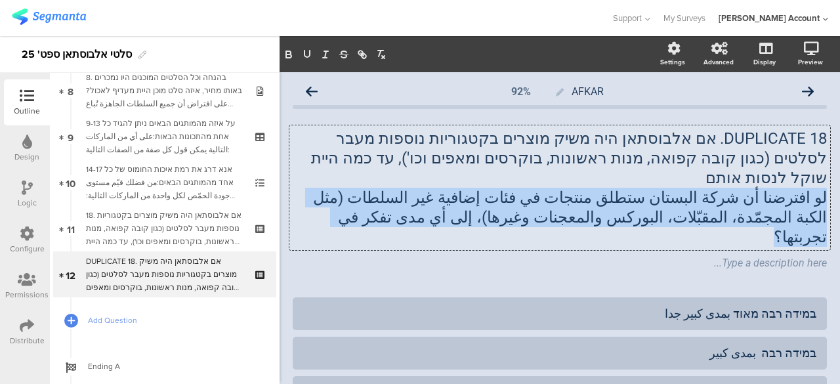
click at [722, 188] on p "لو افترضنا أن شركة البستان ستطلق منتجات في فئات إضافية غير السلطات (مثل الكبة ا…" at bounding box center [560, 217] width 534 height 59
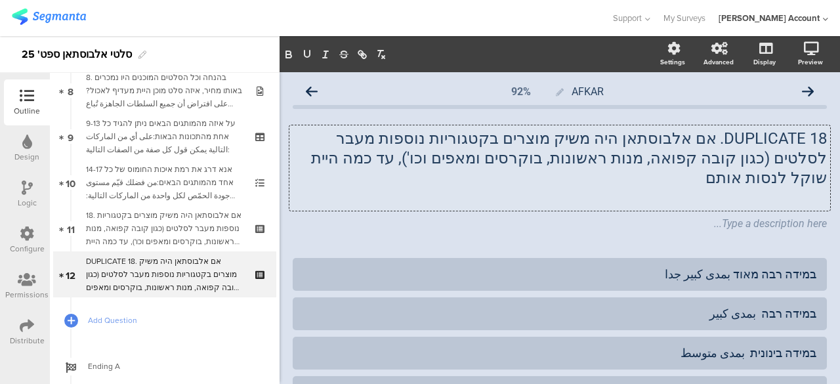
click at [735, 167] on p "DUPLICATE 18. אם אלבוסתאן היה משיק מוצרים בקטגוריות נוספות מעבר לסלטים (כגון קו…" at bounding box center [560, 158] width 534 height 59
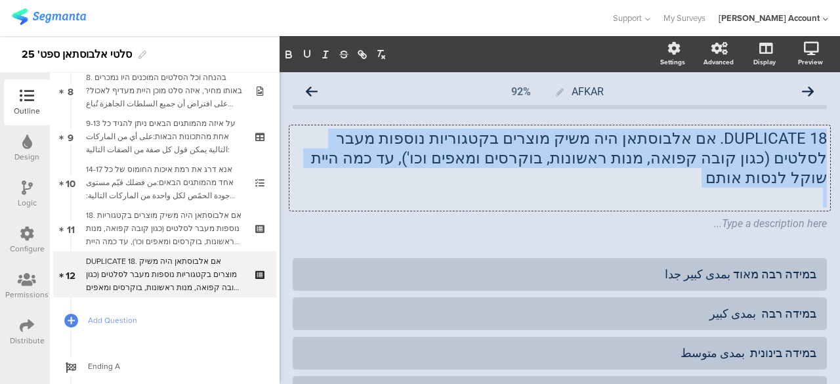
click at [735, 167] on p "DUPLICATE 18. אם אלבוסתאן היה משיק מוצרים בקטגוריות נוספות מעבר לסלטים (כגון קו…" at bounding box center [560, 158] width 534 height 59
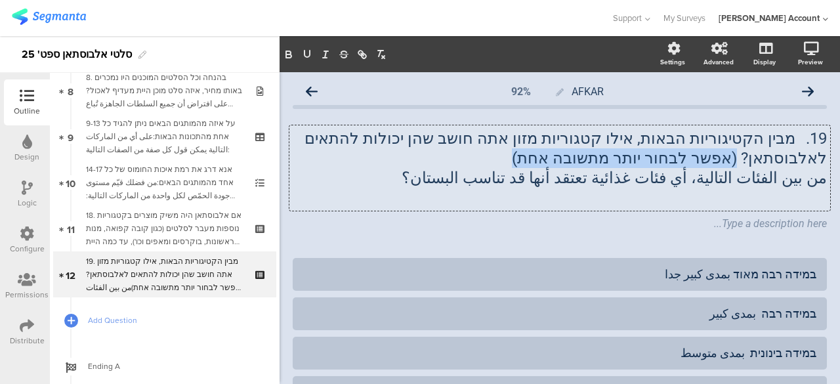
drag, startPoint x: 815, startPoint y: 161, endPoint x: 627, endPoint y: 167, distance: 188.4
click at [627, 167] on div "19. מבין הקטיגוריות הבאות, אילו קטגוריות מזון אתה חושב שהן יכולות להתאים לאלבוס…" at bounding box center [560, 168] width 534 height 79
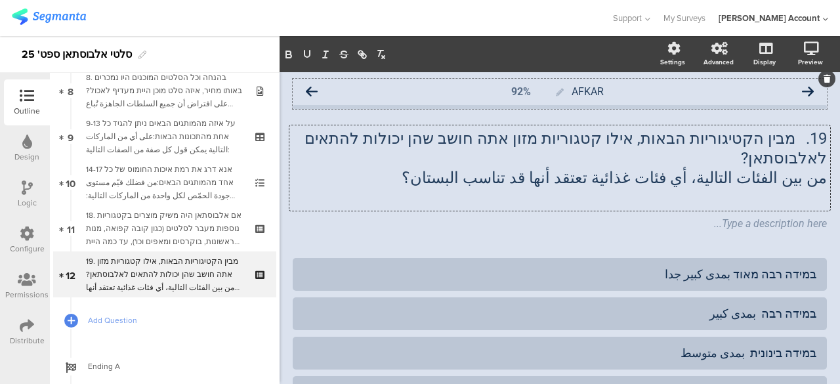
click at [802, 92] on icon at bounding box center [808, 92] width 12 height 12
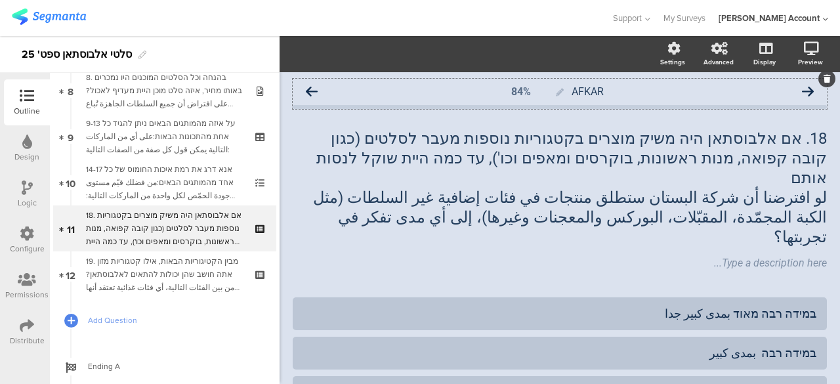
click at [802, 89] on icon at bounding box center [808, 92] width 12 height 12
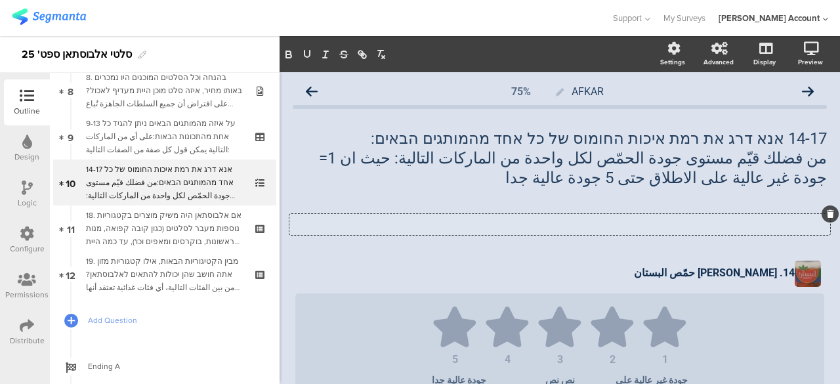
click at [826, 213] on icon at bounding box center [829, 214] width 7 height 8
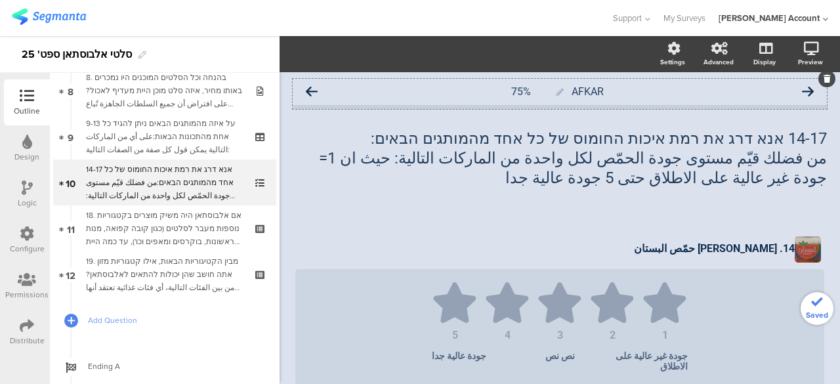
click at [802, 94] on icon at bounding box center [808, 92] width 12 height 12
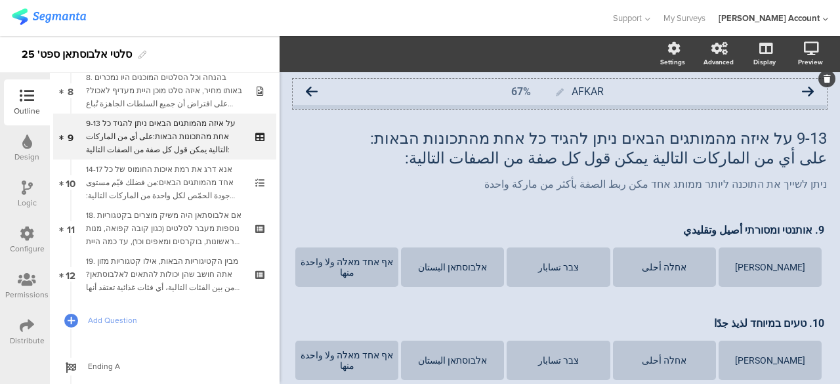
click at [802, 91] on icon at bounding box center [808, 92] width 12 height 12
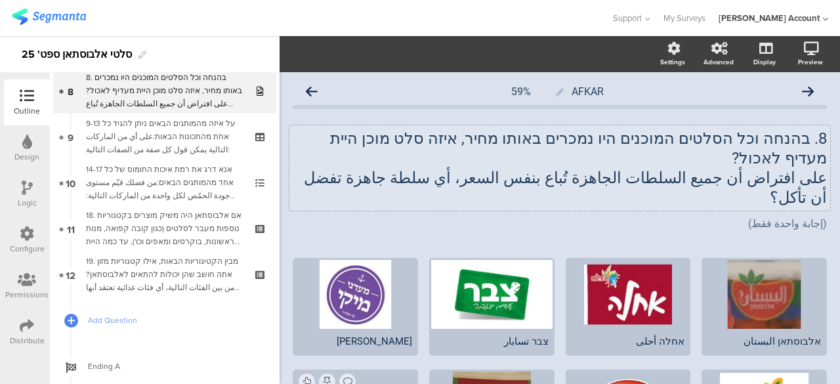
click at [433, 168] on p "على افتراض أن جميع السلطات الجاهزة تُباع بنفس السعر، أي سلطة جاهزة تفضل أن تأكل؟" at bounding box center [560, 187] width 534 height 39
click at [310, 57] on icon "button" at bounding box center [307, 55] width 12 height 12
click at [293, 55] on icon "button" at bounding box center [289, 55] width 12 height 12
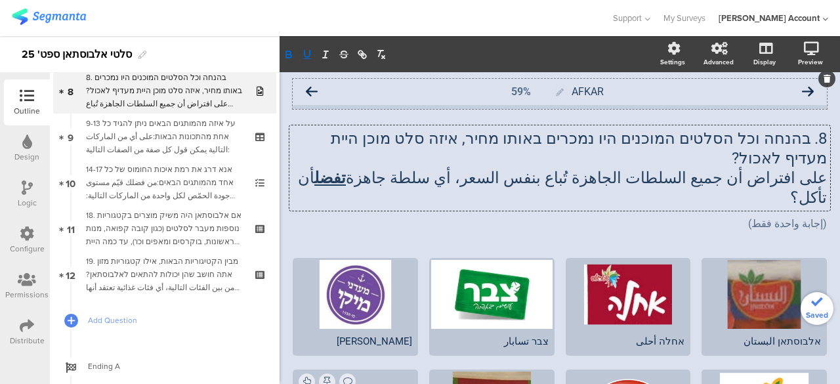
click at [802, 90] on icon at bounding box center [808, 92] width 12 height 12
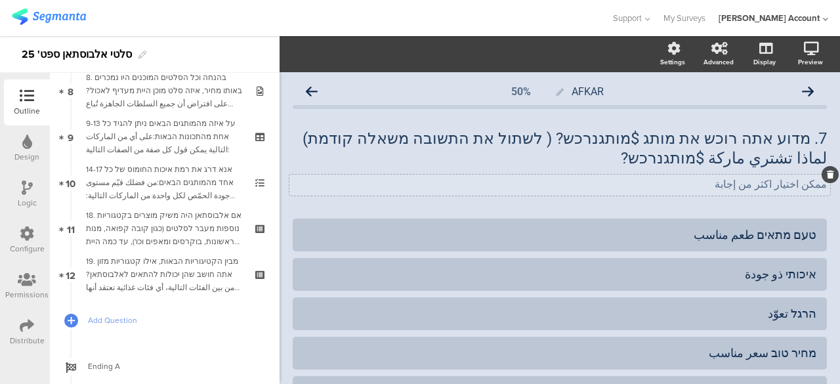
click at [788, 187] on div "ممكن اختيار اكثر من إجابة ممكن اختيار اكثر من إجابة" at bounding box center [559, 184] width 540 height 21
click at [788, 187] on p "ممكن اختيار اكثر من إجابة" at bounding box center [560, 184] width 534 height 12
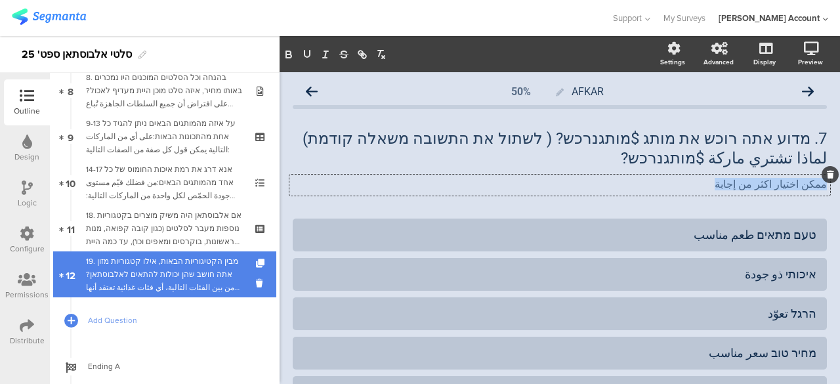
click at [180, 270] on div "19. מבין הקטיגוריות הבאות, אילו קטגוריות מזון אתה חושב שהן יכולות להתאים לאלבוס…" at bounding box center [164, 274] width 157 height 39
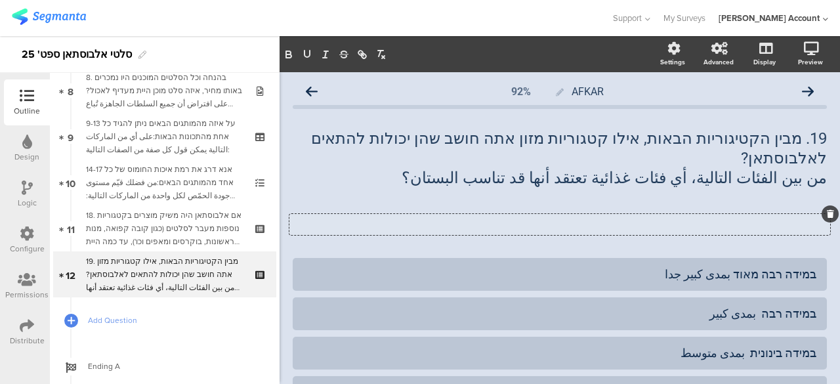
click at [723, 214] on div "Type a description here..." at bounding box center [559, 224] width 540 height 21
click at [769, 176] on div "19. מבין הקטיגוריות הבאות, אילו קטגוריות מזון אתה חושב שהן יכולות להתאים לאלבוס…" at bounding box center [559, 167] width 540 height 85
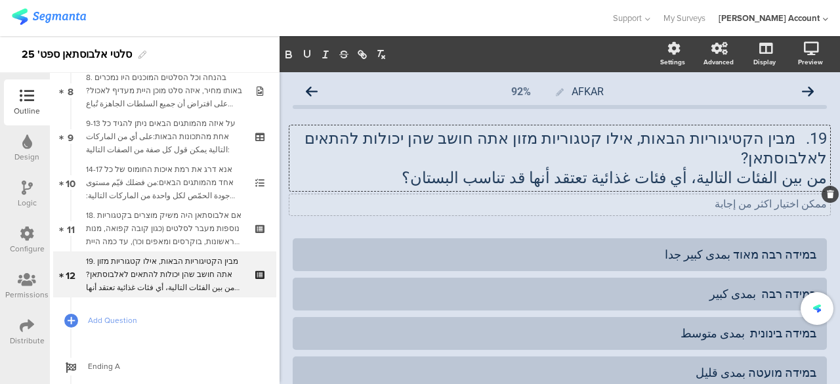
click at [533, 194] on div "ممكن اختيار اكثر من إجابة ممكن اختيار اكثر من إجابة" at bounding box center [559, 204] width 540 height 21
click at [798, 247] on div "במידה רבה מאוד بمدى كبير جدا" at bounding box center [559, 254] width 513 height 15
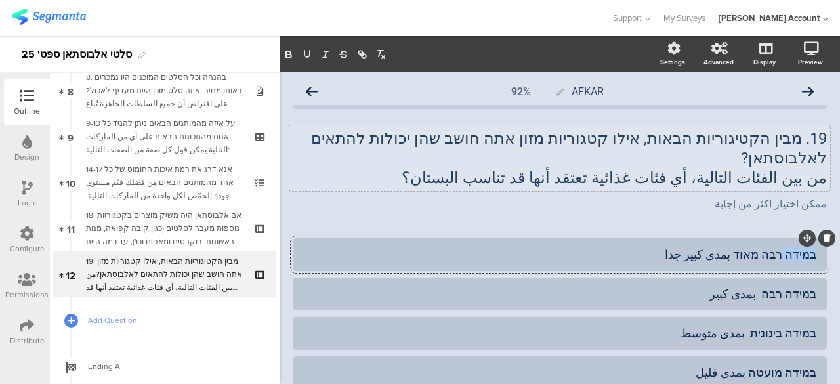
click at [798, 247] on div "במידה רבה מאוד بمدى كبير جدا" at bounding box center [559, 254] width 513 height 15
paste div
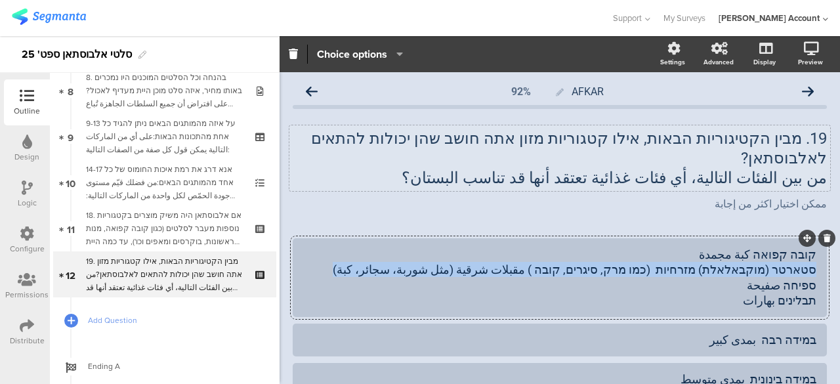
drag, startPoint x: 805, startPoint y: 249, endPoint x: 405, endPoint y: 251, distance: 399.5
click at [405, 251] on div "קובה קפואה كبة مجمدة סטארטר (מוקבאלאלת) מזרחיות (כמו מרק, סיגרים, קובה ) مقبلات…" at bounding box center [559, 278] width 513 height 62
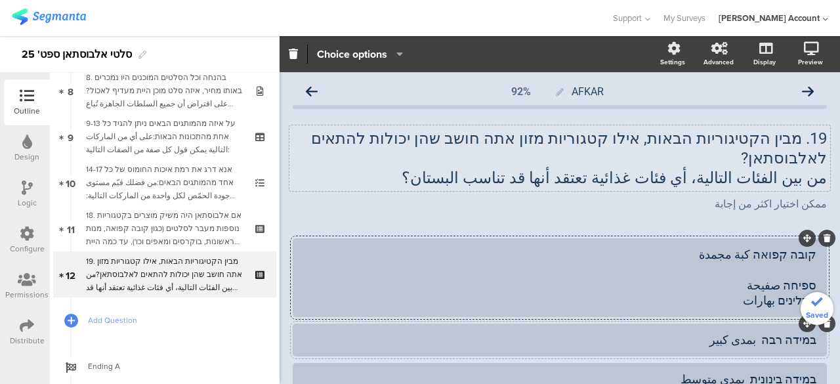
click at [777, 332] on div "במידה רבה بمدى كبير" at bounding box center [559, 339] width 513 height 15
paste div
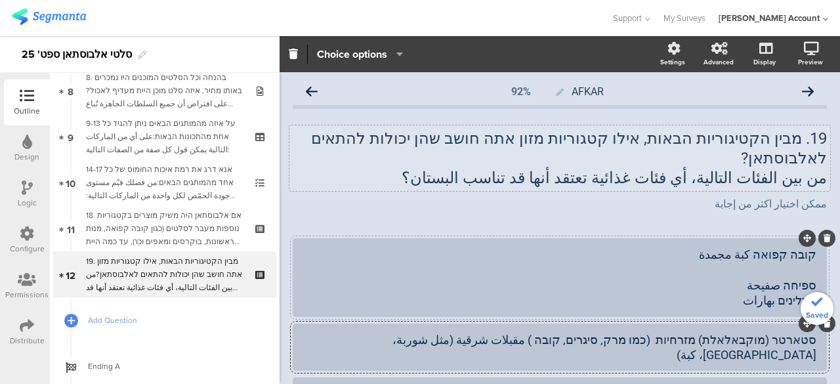
click at [775, 262] on div "קובה קפואה كبة مجمدة ספיחה صفيحة תבלינים بهارات" at bounding box center [559, 278] width 513 height 62
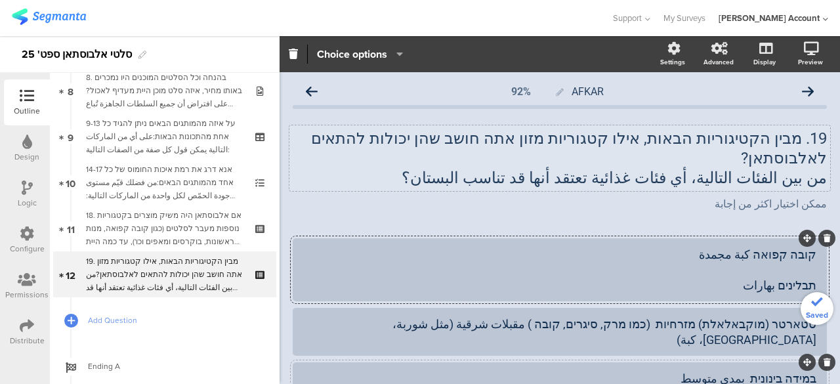
click at [787, 371] on div "במידה בינונית بمدى متوسط" at bounding box center [559, 378] width 513 height 15
paste div
click at [766, 264] on div "קובה קפואה كبة مجمدة תבלינים بهارات" at bounding box center [559, 270] width 513 height 46
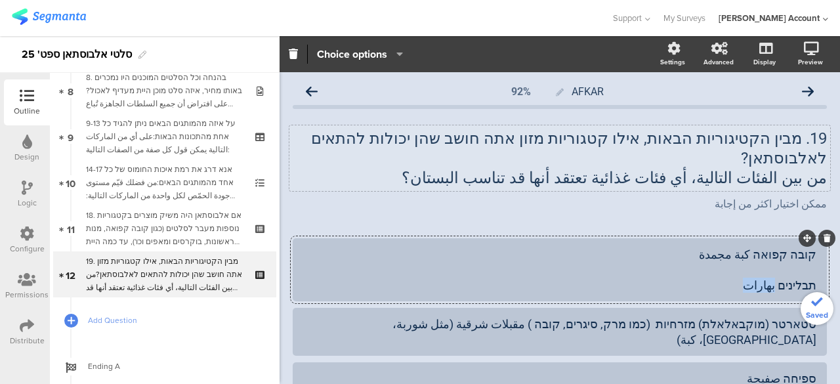
click at [766, 264] on div "קובה קפואה كبة مجمدة תבלינים بهارات" at bounding box center [559, 270] width 513 height 46
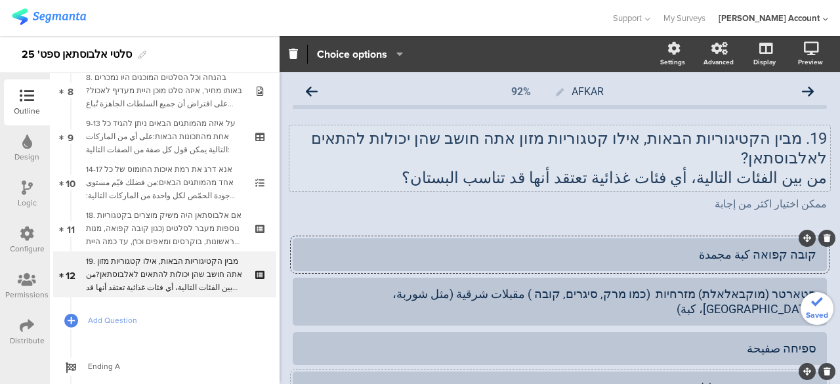
click at [780, 376] on div "קובה קפואה كبة مجمدة סטארטר (מוקבאלאלת) מזרחיות (כמו מרק, סיגרים, קובה ) مقبلات…" at bounding box center [560, 340] width 534 height 205
click at [789, 380] on div "במידה מועטה بمدى قليل" at bounding box center [559, 387] width 513 height 15
paste div
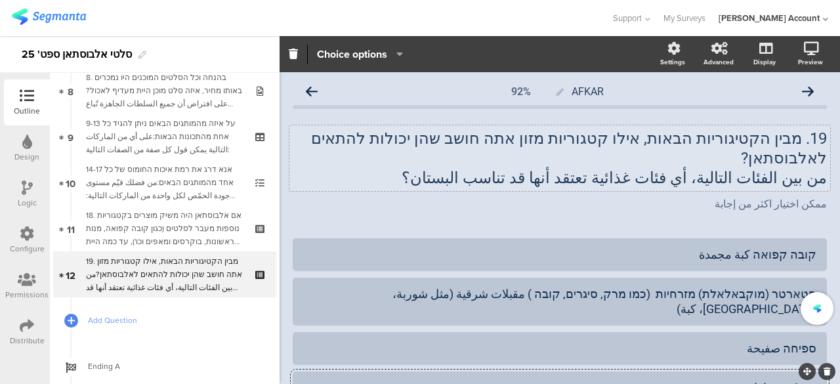
scroll to position [116, 0]
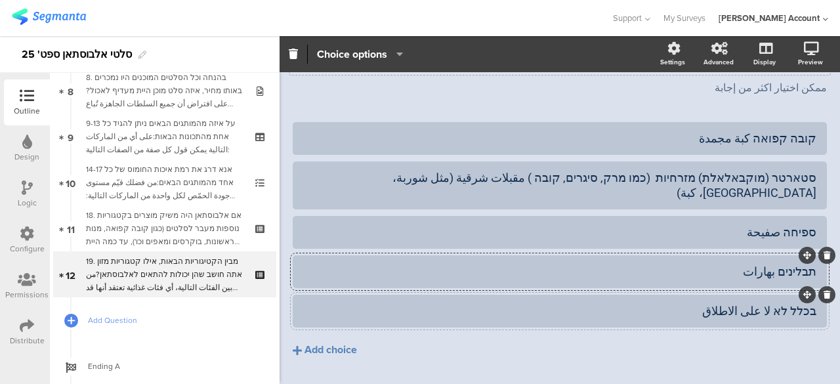
click at [796, 303] on div "בכלל לא لا على الاطلاق" at bounding box center [559, 310] width 513 height 15
click at [823, 291] on icon at bounding box center [826, 295] width 7 height 8
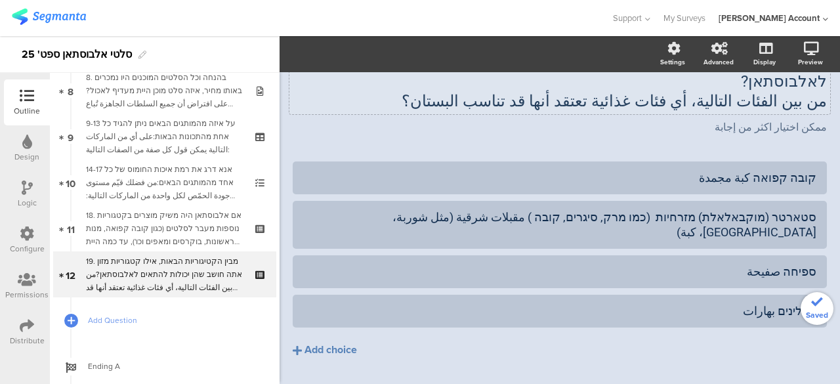
scroll to position [11, 0]
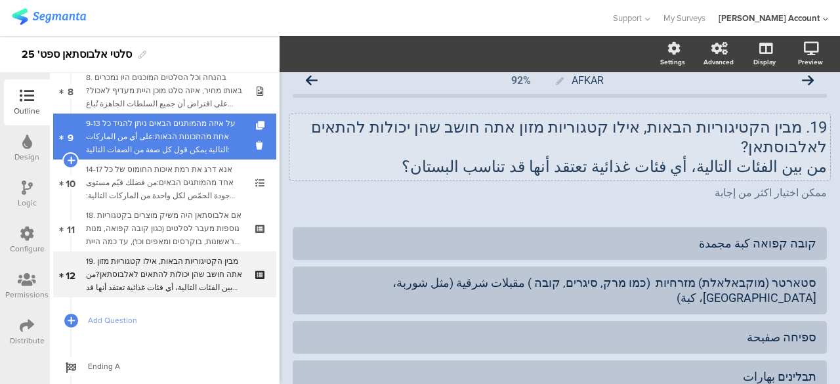
click at [228, 144] on div "9-13 על איזה מהמותגים הבאים ניתן להגיד כל אחת מהתכונות הבאות:على أي من الماركات…" at bounding box center [164, 136] width 157 height 39
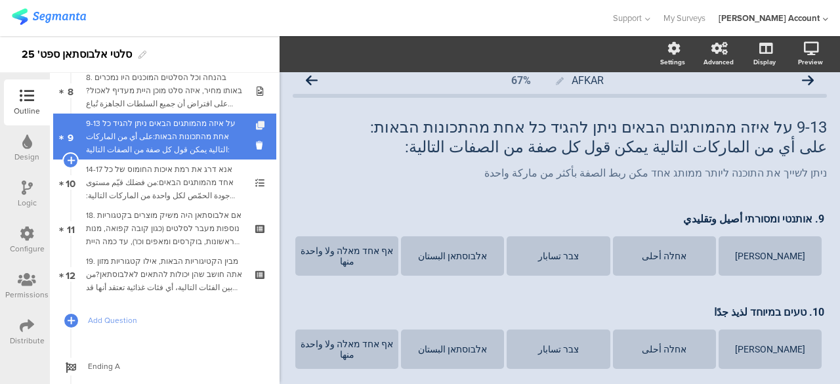
click at [256, 126] on icon at bounding box center [261, 125] width 11 height 9
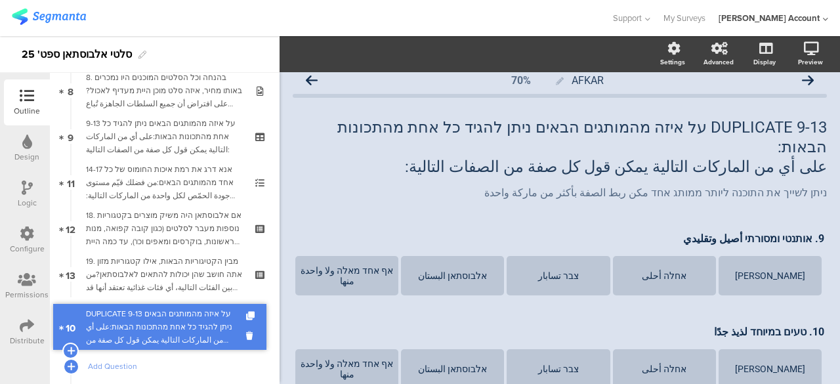
drag, startPoint x: 213, startPoint y: 171, endPoint x: 216, endPoint y: 316, distance: 144.3
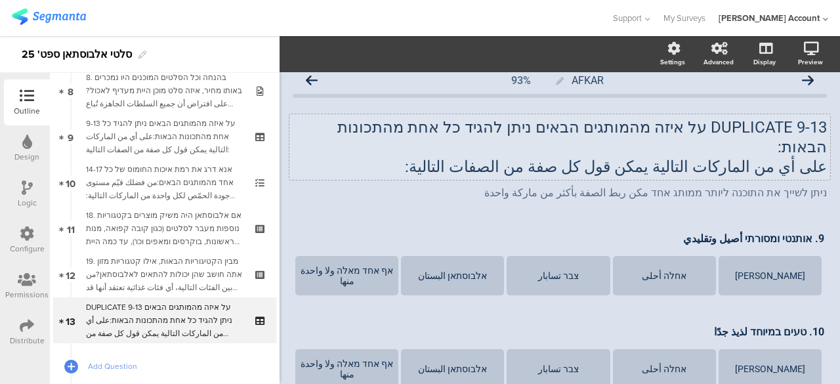
click at [771, 136] on p "DUPLICATE 9-13 על איזה מהמותגים הבאים ניתן להגיד כל אחת מהתכונות הבאות:" at bounding box center [560, 136] width 534 height 39
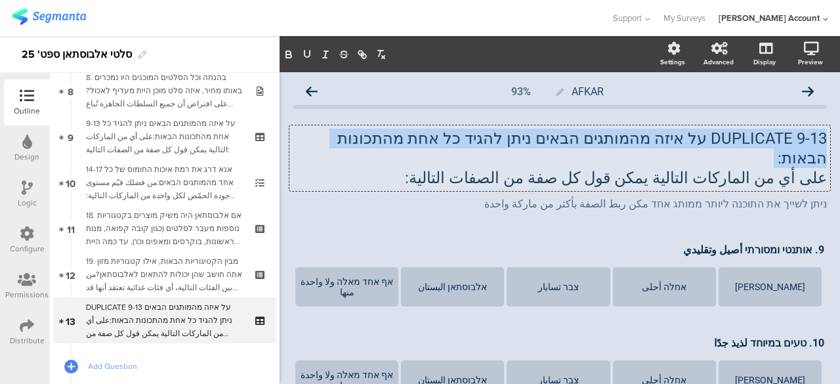
click at [771, 136] on p "DUPLICATE 9-13 על איזה מהמותגים הבאים ניתן להגיד כל אחת מהתכונות הבאות:" at bounding box center [560, 148] width 534 height 39
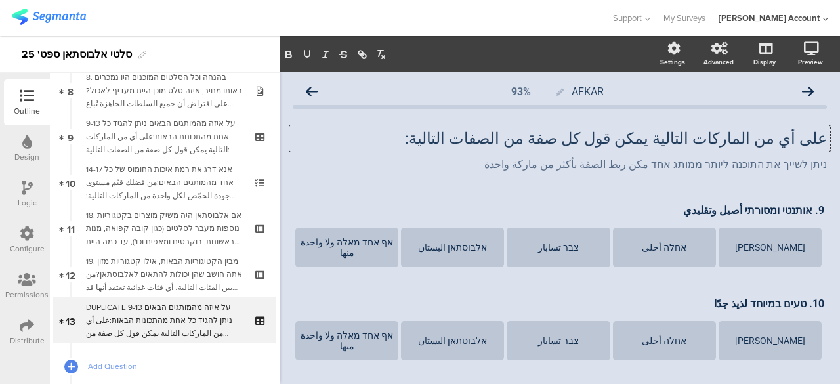
click at [781, 146] on p "على أي من الماركات التالية يمكن قول كل صفة من الصفات التالية:" at bounding box center [560, 139] width 534 height 20
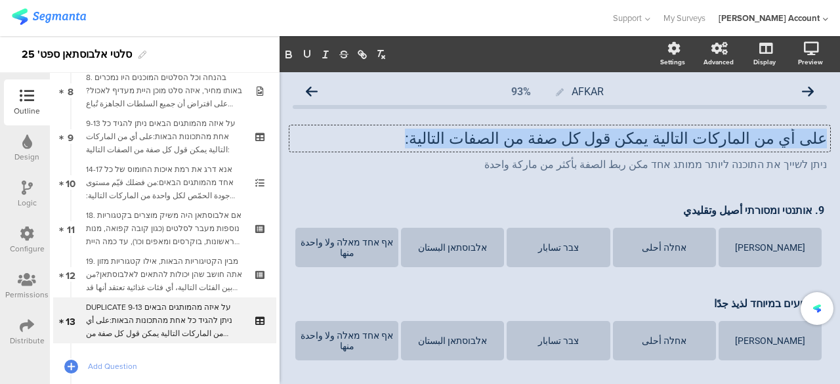
click at [781, 146] on p "على أي من الماركات التالية يمكن قول كل صفة من الصفات التالية:" at bounding box center [560, 139] width 534 height 20
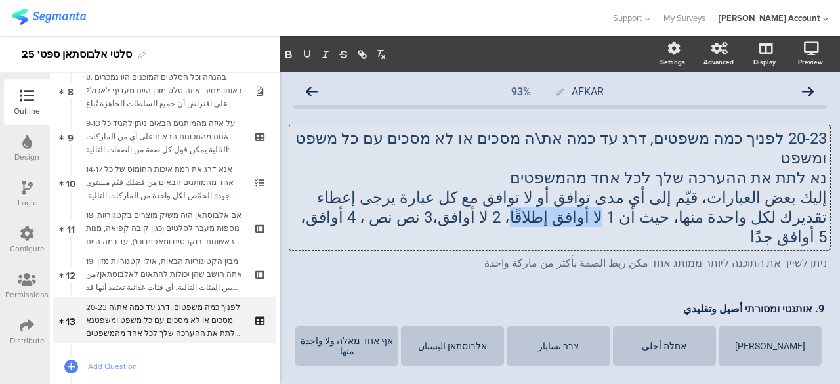
drag, startPoint x: 732, startPoint y: 199, endPoint x: 657, endPoint y: 201, distance: 74.8
click at [657, 201] on p "إليك بعض العبارات، قيّم إلى أي مدى توافق أو لا توافق مع كل عبارة يرجى إعطاء تقد…" at bounding box center [560, 217] width 534 height 59
copy p "لا أوافق إطلاقًا"
click at [758, 340] on div "[PERSON_NAME]" at bounding box center [769, 345] width 99 height 10
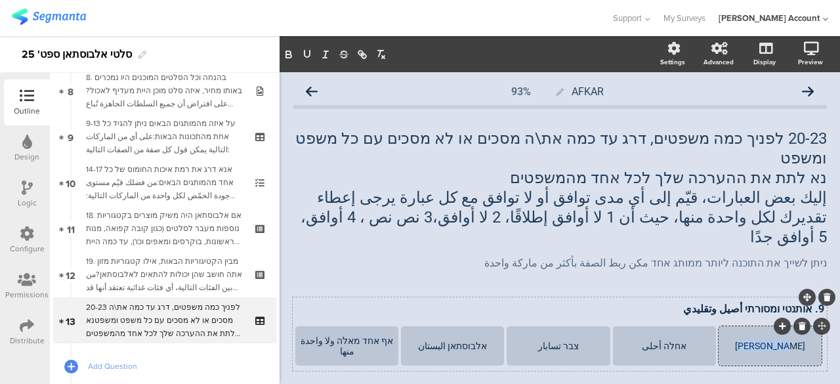
click at [758, 340] on div "[PERSON_NAME]" at bounding box center [769, 345] width 99 height 10
paste div
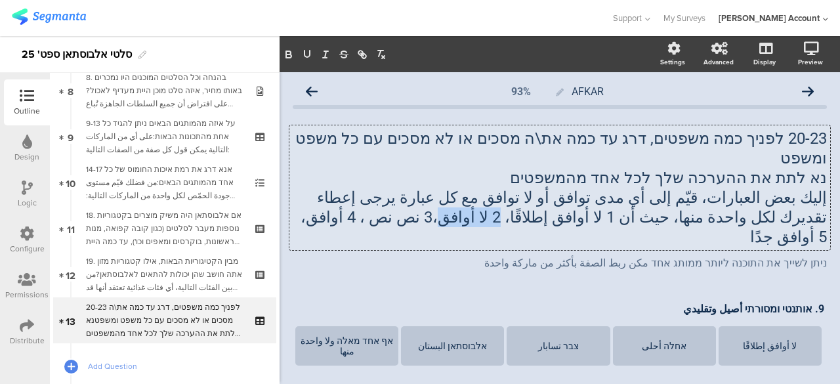
drag, startPoint x: 649, startPoint y: 195, endPoint x: 600, endPoint y: 199, distance: 49.3
click at [600, 199] on div "20-23 לפניך כמה משפטים, דרג עד כמה את\ה מסכים או לא מסכים עם כל משפט ומשפט נא ל…" at bounding box center [559, 187] width 540 height 125
copy p "2 لا أوافق"
click at [665, 340] on div "אחלה أحلى" at bounding box center [664, 345] width 99 height 10
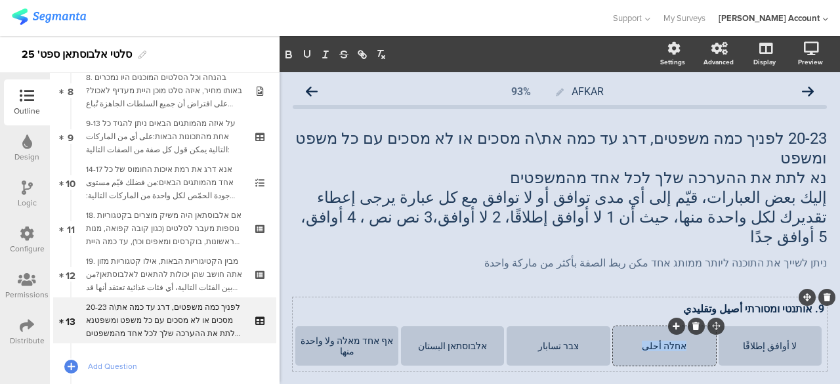
click at [665, 340] on div "אחלה أحلى" at bounding box center [664, 345] width 99 height 10
paste div
drag, startPoint x: 593, startPoint y: 199, endPoint x: 537, endPoint y: 199, distance: 55.8
click at [537, 199] on div "20-23 לפניך כמה משפטים, דרג עד כמה את\ה מסכים או לא מסכים עם כל משפט ומשפט נא ל…" at bounding box center [559, 187] width 540 height 125
copy p "3 نص نص"
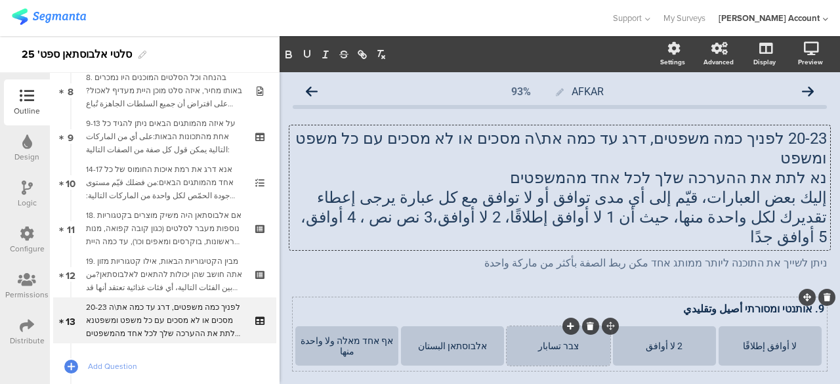
click at [561, 340] on div "צבר تسابار" at bounding box center [557, 345] width 99 height 10
paste div
drag, startPoint x: 522, startPoint y: 197, endPoint x: 482, endPoint y: 202, distance: 40.3
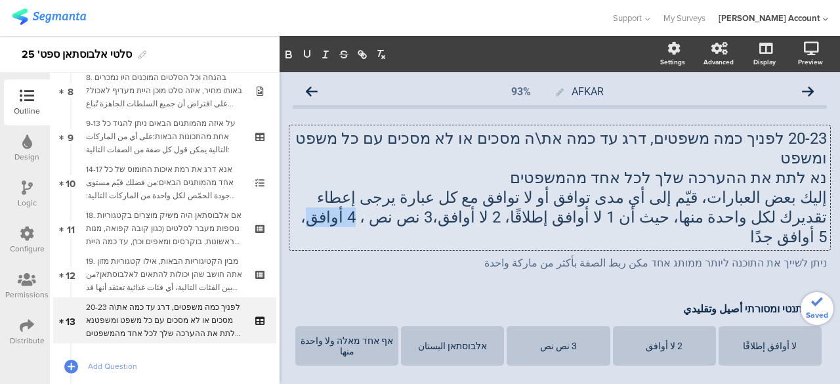
click at [482, 202] on div "20-23 לפניך כמה משפטים, דרג עד כמה את\ה מסכים או לא מסכים עם כל משפט ומשפט נא ל…" at bounding box center [559, 187] width 540 height 125
copy p "4 أوافق"
click at [466, 340] on div "אלבוסתאן البستان" at bounding box center [452, 345] width 99 height 10
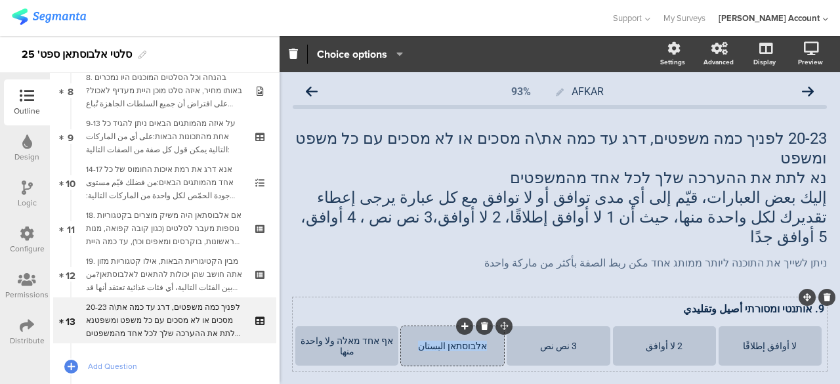
paste div
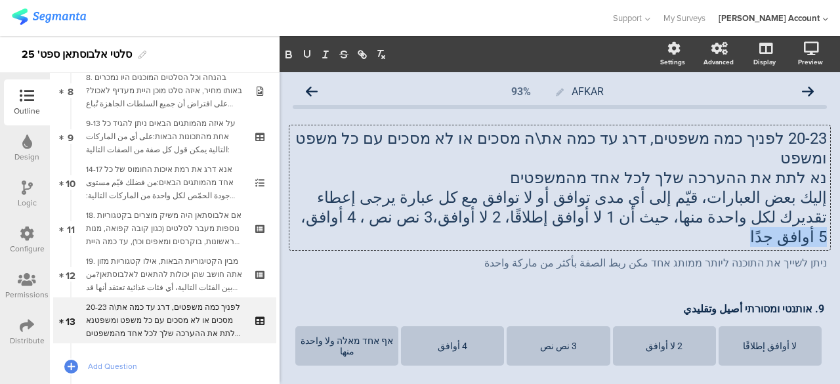
drag, startPoint x: 472, startPoint y: 199, endPoint x: 396, endPoint y: 212, distance: 77.9
click at [396, 212] on span "20-23 לפניך כמה משפטים, דרג עד כמה את\ה מסכים או לא מסכים עם כל משפט ומשפט נא ל…" at bounding box center [560, 200] width 534 height 142
copy p "5 أوافق جدًا"
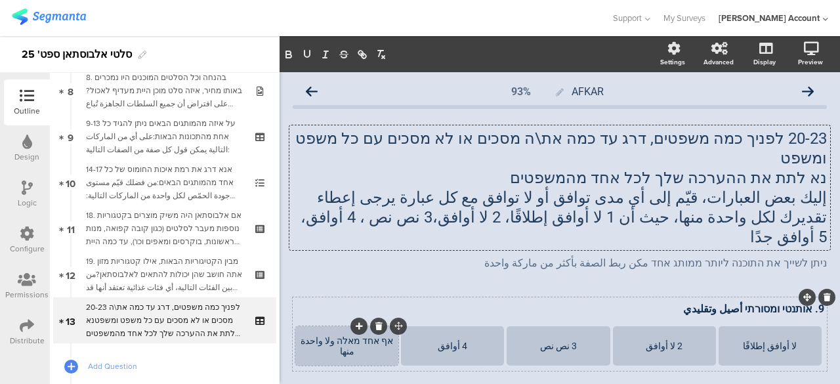
click at [373, 335] on div "אף אחד מאלה ولا واحدة منها" at bounding box center [346, 345] width 99 height 21
paste div
click at [785, 340] on div "لا أوافق إطلاقًا" at bounding box center [769, 345] width 99 height 10
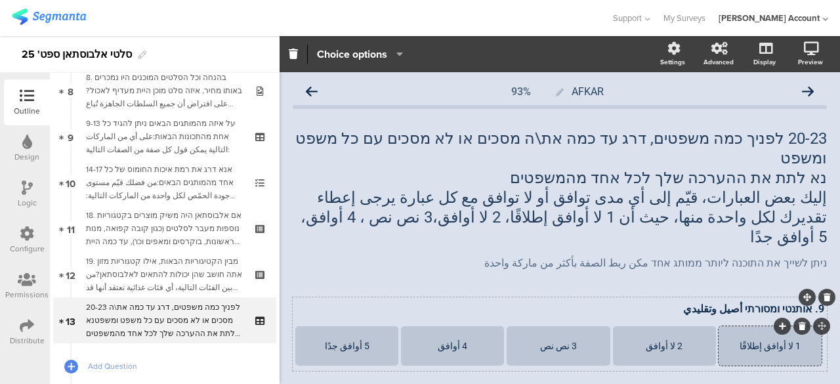
click at [373, 297] on div "9. אותנטי ומסורתי أصيل وتقليدي 9. אותנטי ומסורתי أصيل وتقليدي 1 لا أوافق إطلاقً…" at bounding box center [560, 333] width 534 height 73
click at [741, 253] on div "ניתן לשייך את התוכנה ליותר ממותג אחד مكن ربط الصفة بأكثر من ماركة واحدة ניתן לש…" at bounding box center [559, 263] width 540 height 21
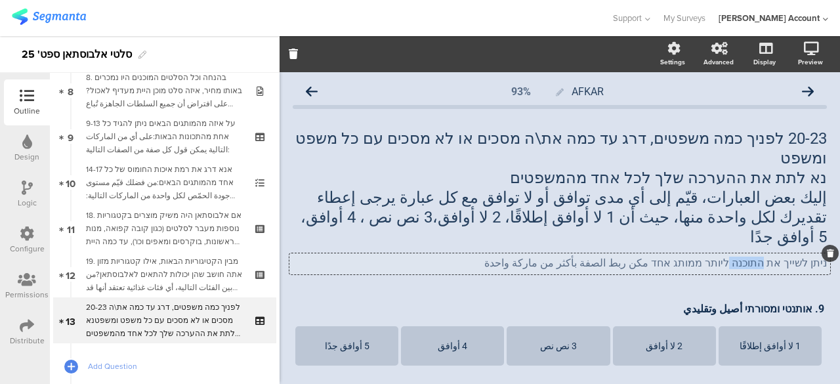
click at [741, 256] on p "ניתן לשייך את התוכנה ליותר ממותג אחד مكن ربط الصفة بأكثر من ماركة واحدة" at bounding box center [560, 262] width 534 height 12
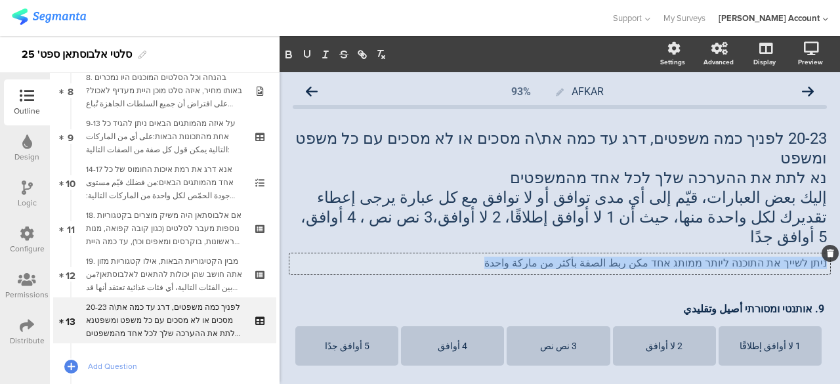
click at [741, 256] on p "ניתן לשייך את התוכנה ליותר ממותג אחד مكن ربط الصفة بأكثر من ماركة واحدة" at bounding box center [560, 262] width 534 height 12
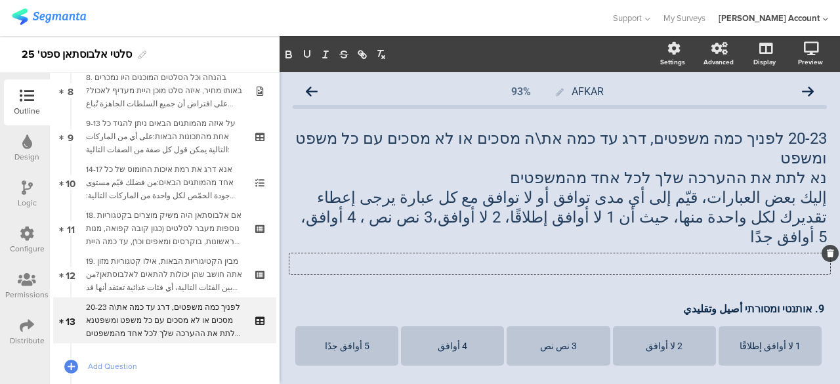
click at [757, 299] on div "9. אותנטי ומסורתי أصيل وتقليدي 9. אותנטי ומסורתי أصيل وتقليدي" at bounding box center [559, 309] width 535 height 21
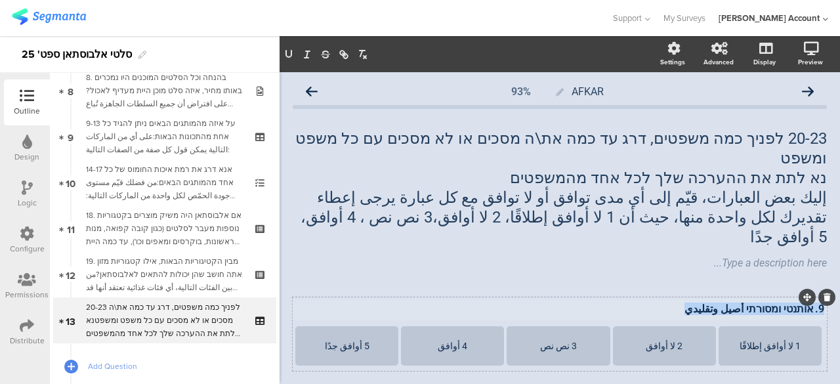
click at [757, 302] on p "9. אותנטי ומסורתי أصيل وتقليدي" at bounding box center [559, 308] width 529 height 12
click at [753, 302] on p at bounding box center [559, 308] width 529 height 12
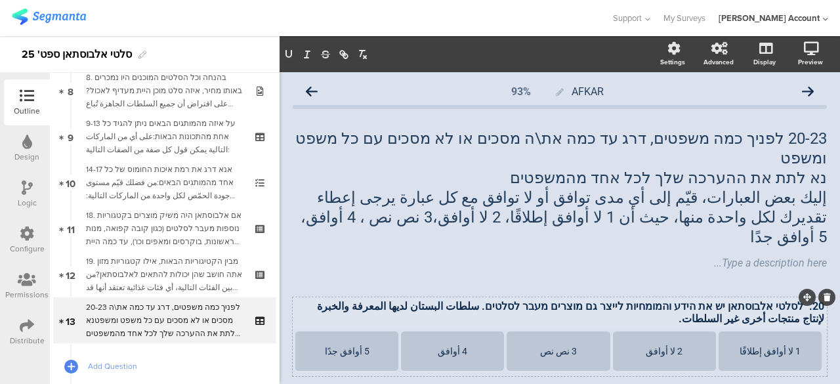
click at [515, 300] on p "20. לסלטי אלבוסתאן יש את הידע והמומחיות לייצר גם מוצרים מעבר לסלטים. سلطات البس…" at bounding box center [559, 312] width 529 height 25
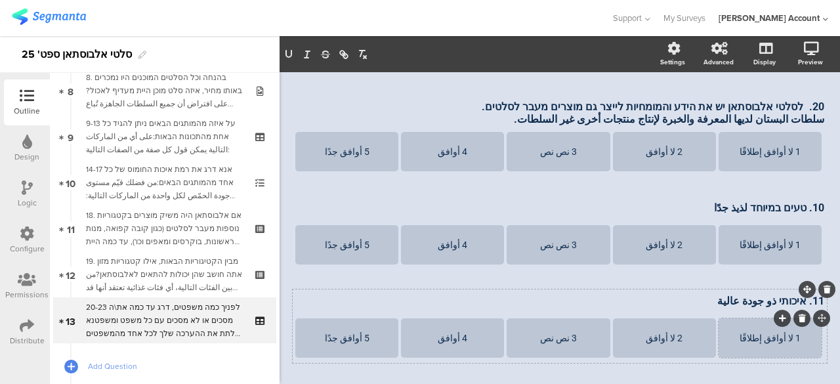
scroll to position [134, 0]
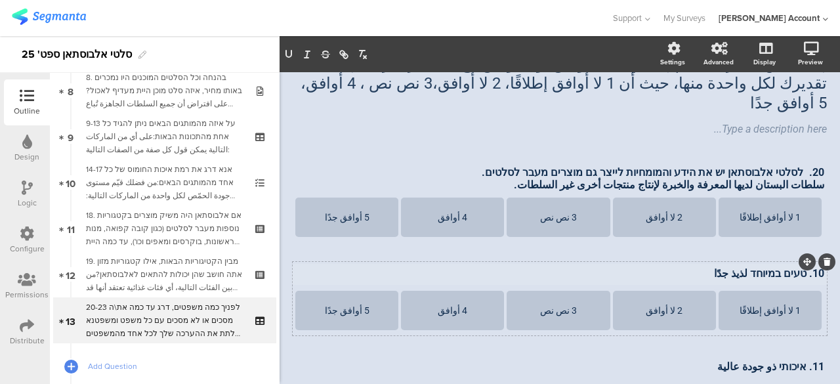
click at [783, 267] on p "10. טעים במיוחד لذيذ جدًا" at bounding box center [559, 273] width 529 height 12
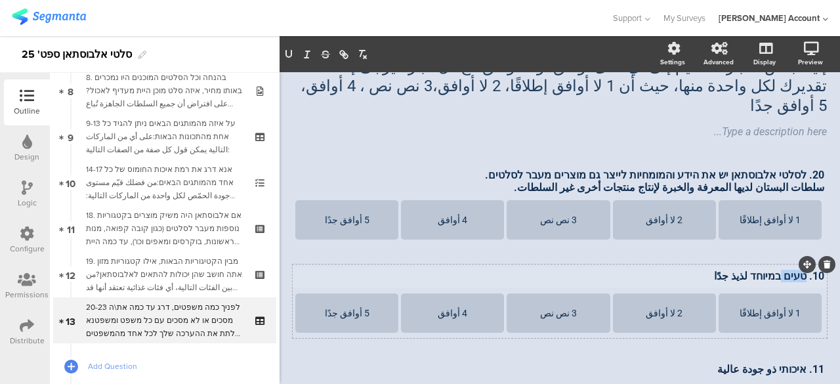
click at [783, 270] on p "10. טעים במיוחד لذيذ جدًا" at bounding box center [559, 276] width 529 height 12
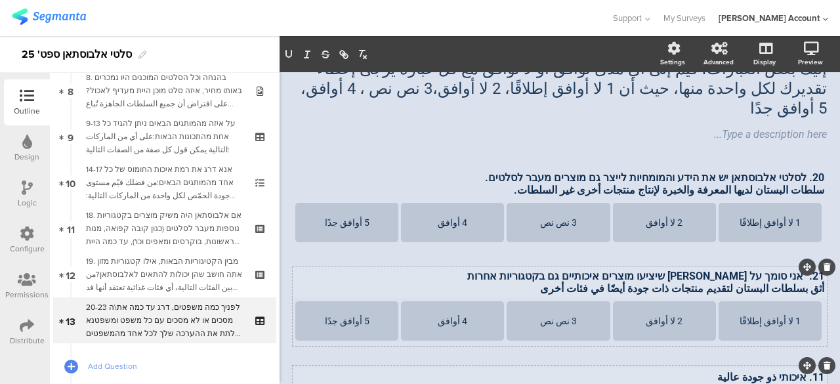
click at [791, 371] on p "11. איכותי ذو جودة عالية" at bounding box center [559, 377] width 529 height 12
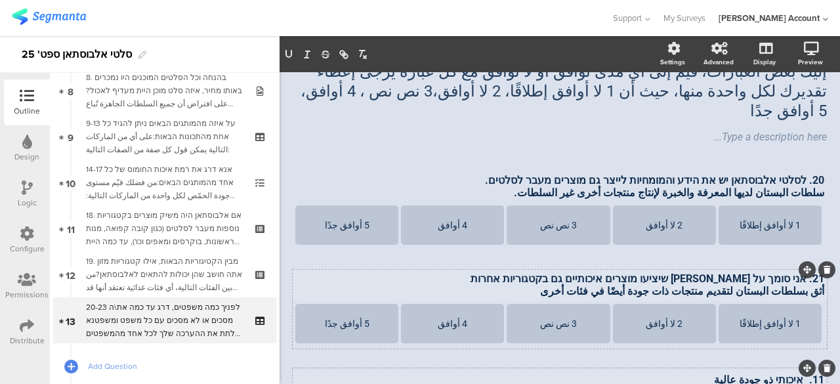
click at [791, 373] on p "11. איכותי ذو جودة عالية" at bounding box center [559, 379] width 529 height 12
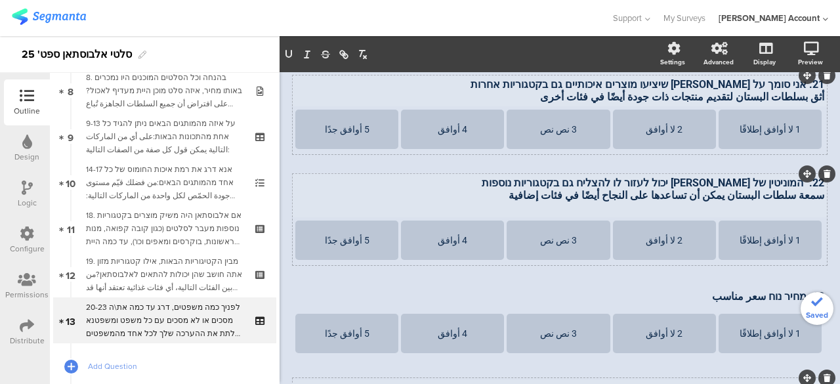
scroll to position [323, 0]
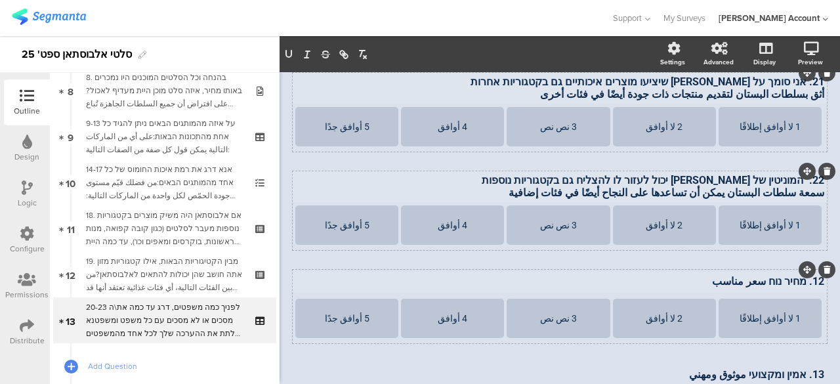
click at [790, 275] on p "12. מחיר נוח سعر مناسب" at bounding box center [559, 281] width 529 height 12
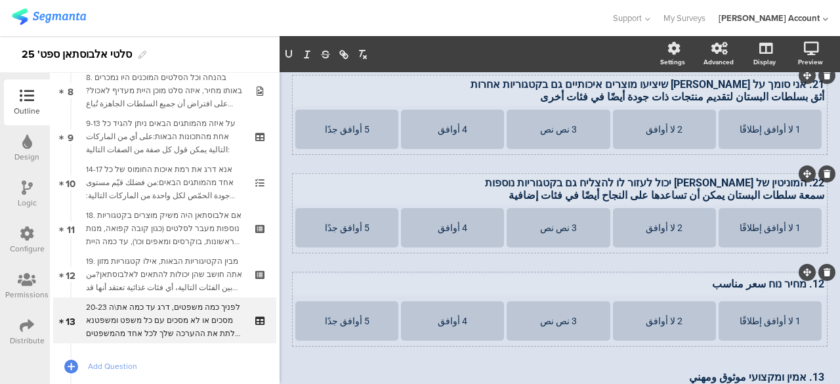
click at [796, 264] on div at bounding box center [815, 272] width 39 height 17
click at [787, 277] on p "12. מחיר נוח سعر مناسب" at bounding box center [559, 283] width 529 height 12
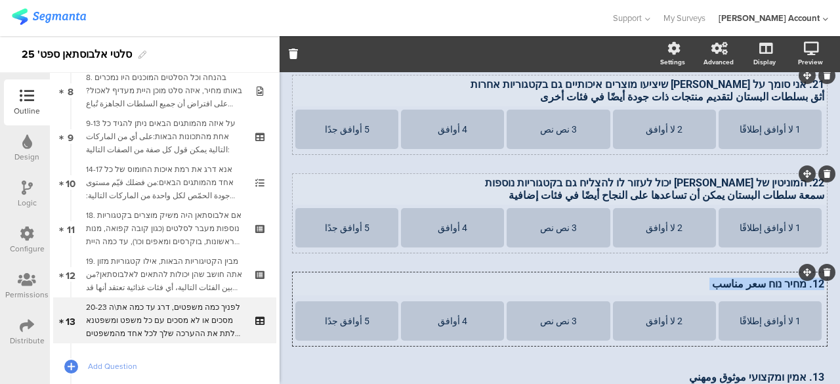
click at [781, 277] on p "12. מחיר נוח سعر مناسب" at bounding box center [559, 283] width 529 height 12
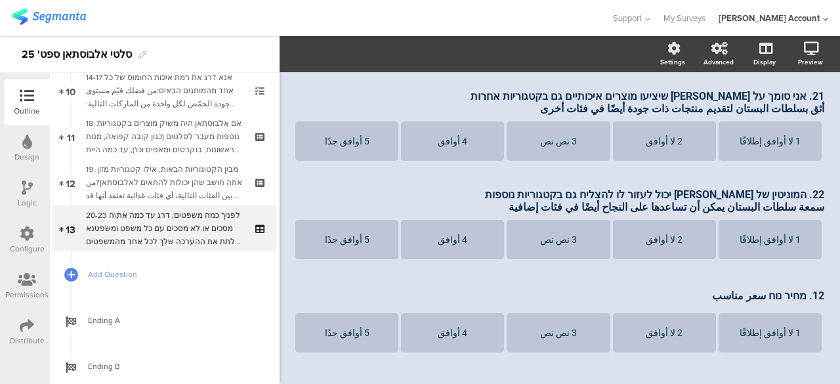
scroll to position [328, 0]
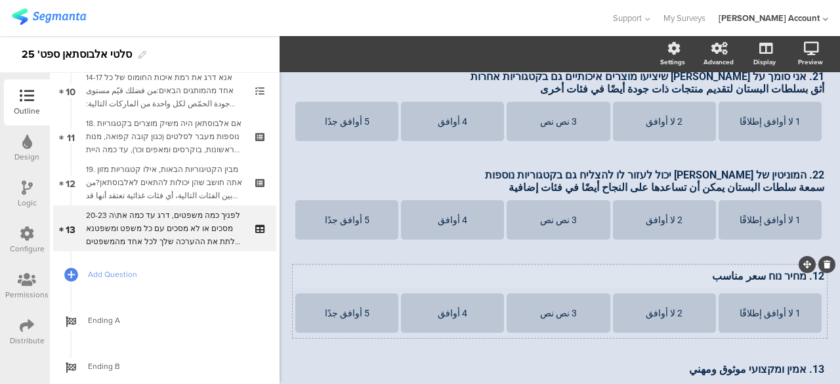
click at [788, 270] on p "12. מחיר נוח سعر مناسب" at bounding box center [559, 276] width 529 height 12
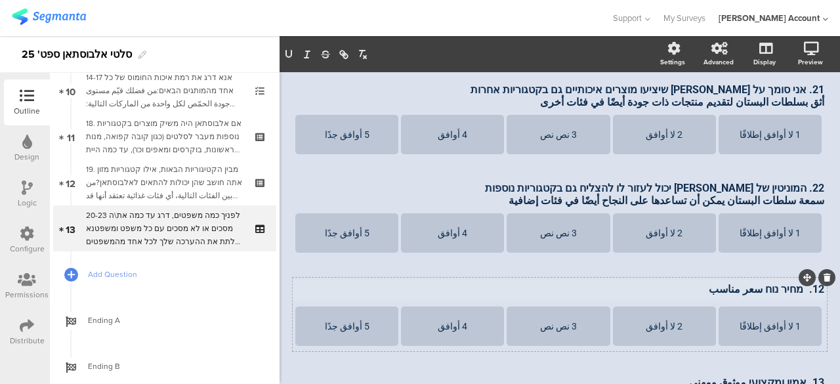
click at [796, 269] on div at bounding box center [815, 277] width 39 height 17
click at [785, 279] on div "12. מחיר נוח سعر مناسب 12. מחיר נוח سعر مناسب" at bounding box center [559, 289] width 535 height 21
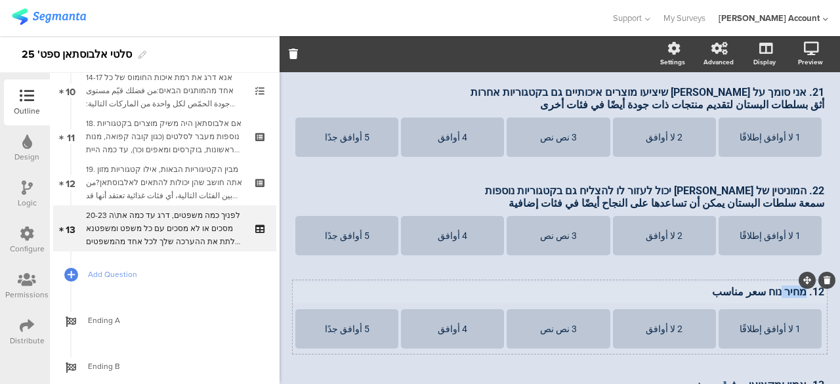
click at [785, 285] on p "12. מחיר נוח سعر مناسب" at bounding box center [559, 291] width 529 height 12
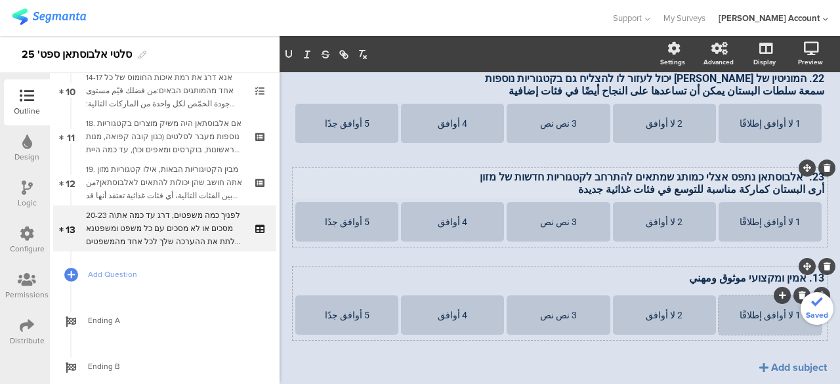
scroll to position [430, 0]
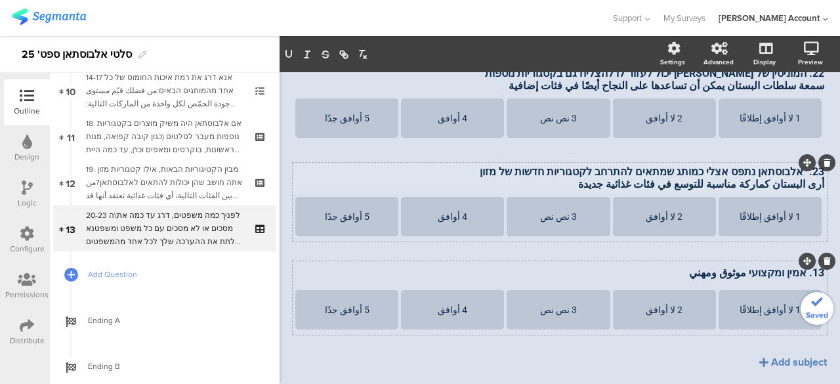
click at [823, 257] on icon at bounding box center [826, 261] width 7 height 8
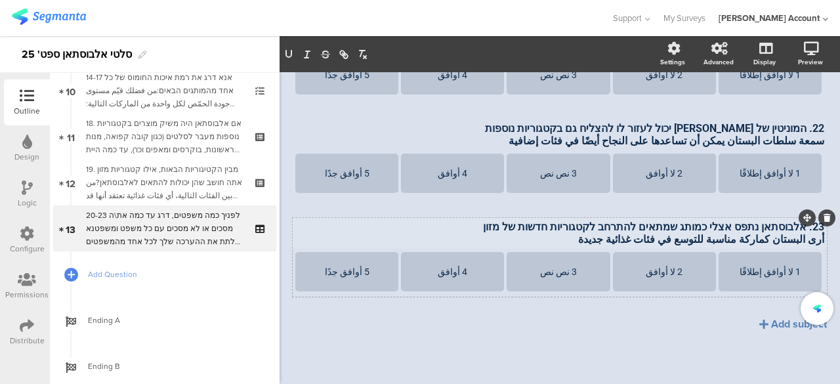
scroll to position [336, 0]
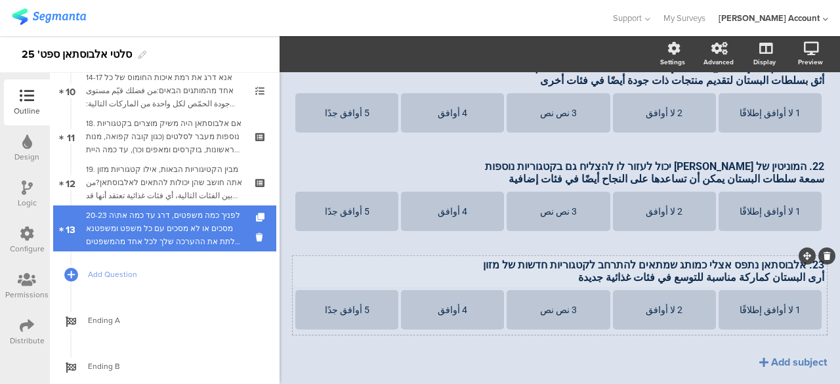
click at [176, 231] on div "20-23 לפניך כמה משפטים, דרג עד כמה את\ה מסכים או לא מסכים עם כל משפט ומשפטנא לת…" at bounding box center [164, 228] width 157 height 39
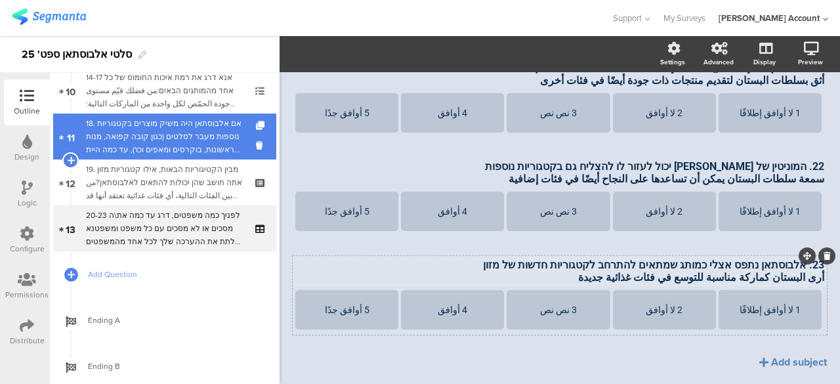
drag, startPoint x: 215, startPoint y: 142, endPoint x: 231, endPoint y: 138, distance: 16.1
click at [215, 142] on div "18. אם אלבוסתאן היה משיק מוצרים בקטגוריות נוספות מעבר לסלטים (כגון קובה קפואה, …" at bounding box center [164, 136] width 157 height 39
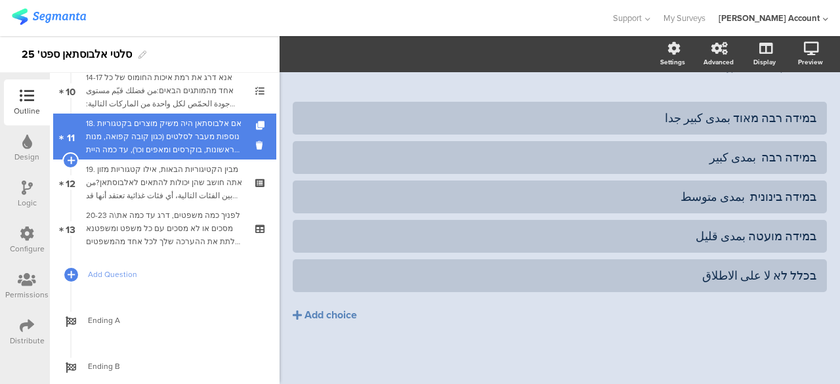
scroll to position [155, 0]
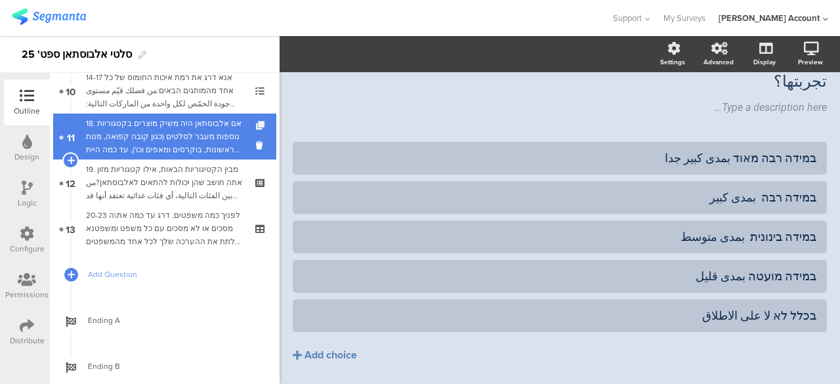
click at [256, 125] on icon at bounding box center [261, 125] width 11 height 9
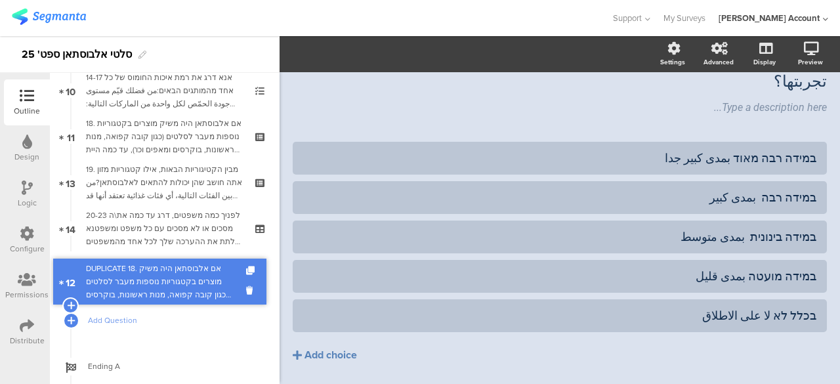
drag, startPoint x: 195, startPoint y: 174, endPoint x: 203, endPoint y: 274, distance: 99.4
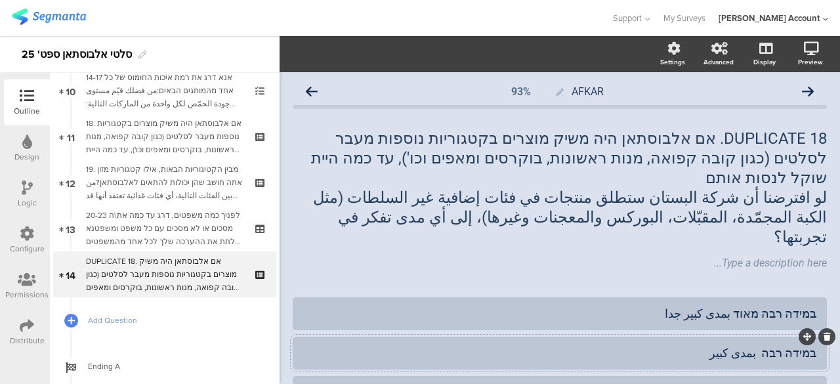
click at [753, 192] on div "DUPLICATE 18. אם אלבוסתאן היה משיק מוצרים בקטגוריות נוספות מעבר לסלטים (כגון קו…" at bounding box center [559, 187] width 540 height 125
click at [753, 192] on p "لو افترضنا أن شركة البستان ستطلق منتجات في فئات إضافية غير السلطات (مثل الكبة ا…" at bounding box center [560, 217] width 534 height 59
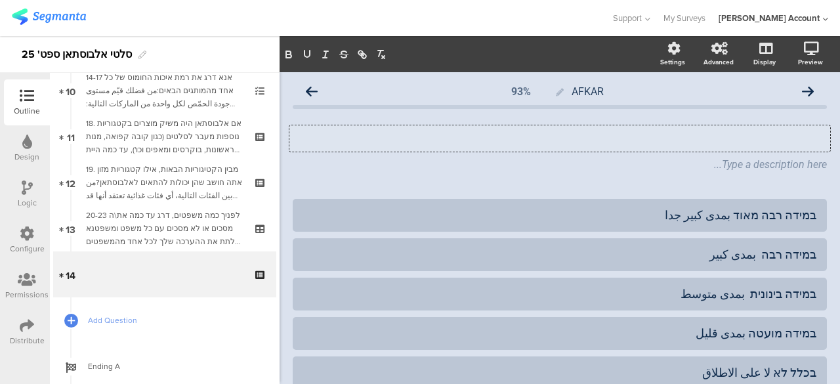
click at [754, 136] on p at bounding box center [560, 139] width 534 height 20
paste div
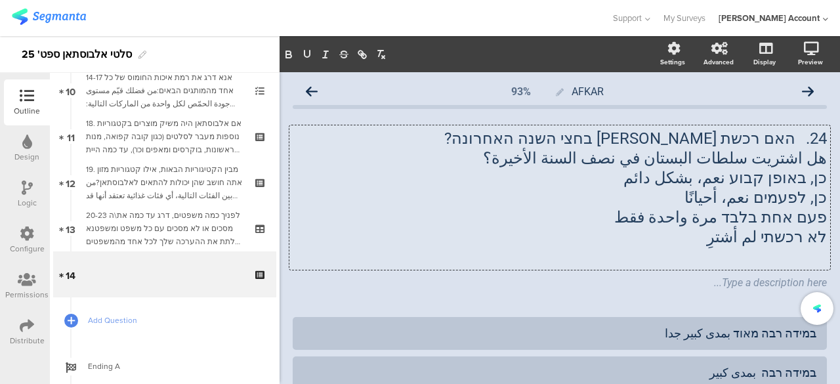
click at [777, 175] on p "כן, באופן קבוע نعم، بشكل دائم" at bounding box center [560, 178] width 534 height 20
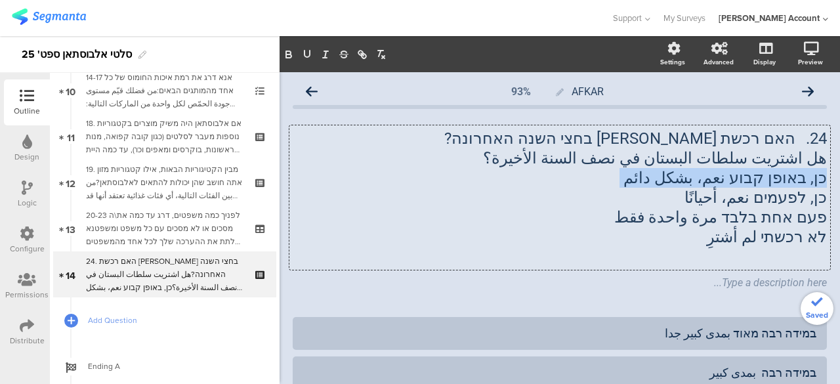
click at [777, 175] on p "כן, באופן קבוע نعم، بشكل دائم" at bounding box center [560, 178] width 534 height 20
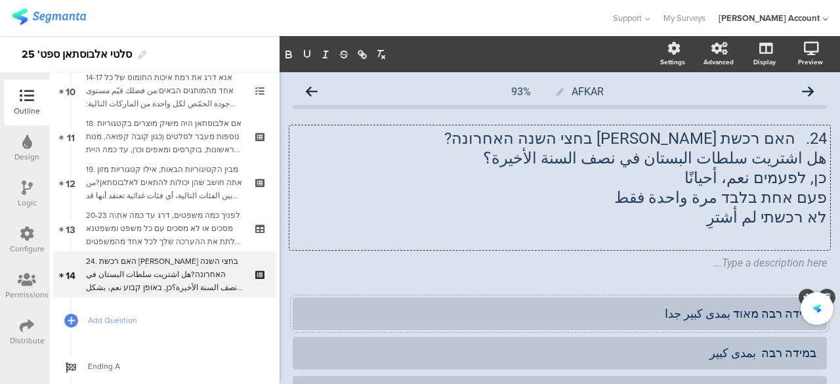
click at [783, 315] on div "במידה רבה מאוד بمدى كبير جدا" at bounding box center [559, 313] width 513 height 15
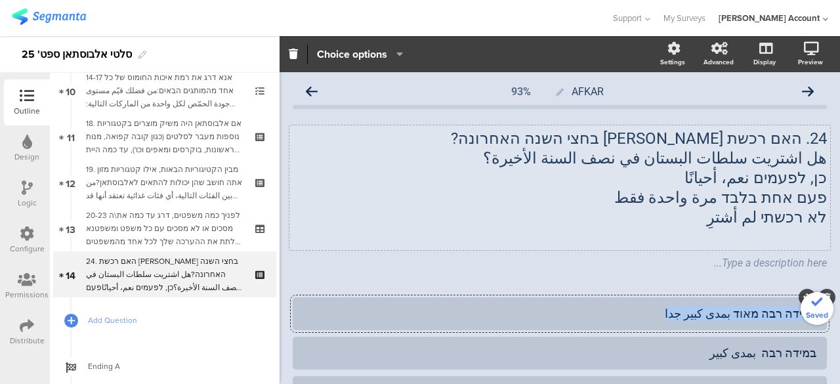
paste div
click at [781, 182] on div "24. האם רכשת [PERSON_NAME] בחצי השנה האחרונה? هل اشتريت سلطات البستان في نصف ال…" at bounding box center [559, 187] width 540 height 125
click at [781, 182] on span "כן, לפעמים نعم، أحيانًا" at bounding box center [755, 178] width 142 height 18
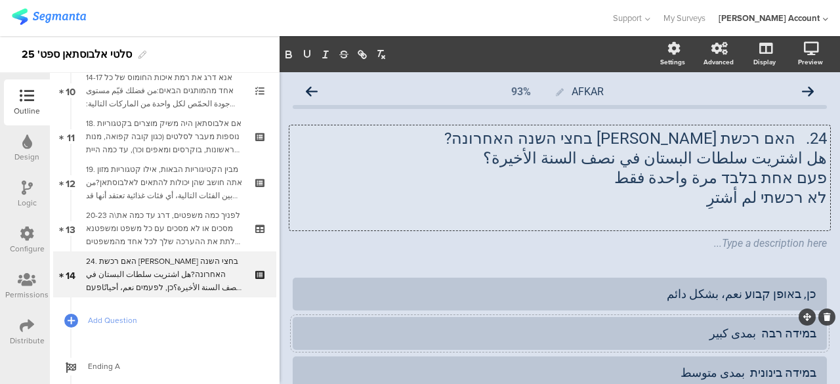
click at [779, 333] on div "במידה רבה بمدى كبير" at bounding box center [559, 332] width 513 height 15
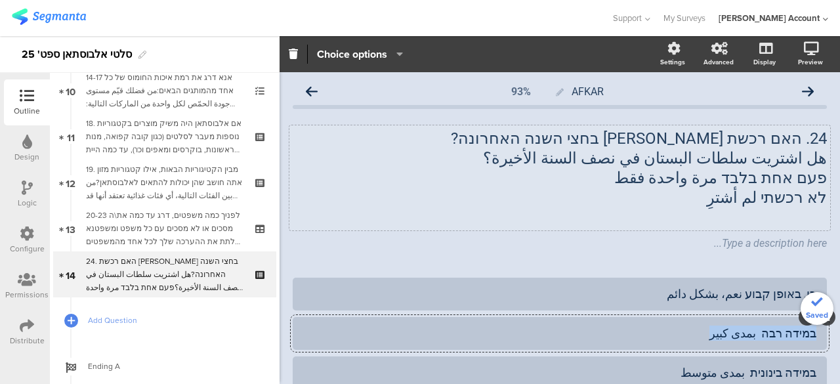
paste div
click at [778, 182] on div "24. האם רכשת [PERSON_NAME] בחצי השנה האחרונה? هل اشتريت سلطات البستان في نصف ال…" at bounding box center [559, 177] width 540 height 105
click at [778, 182] on span "פעם אחת בלבד مرة واحدة فقط" at bounding box center [720, 178] width 213 height 18
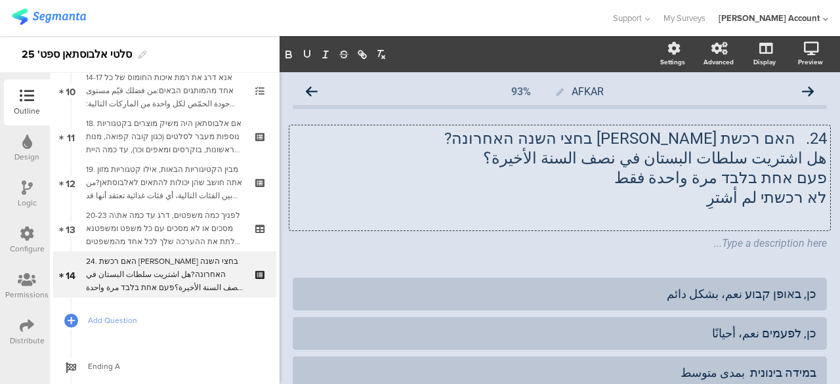
click at [778, 182] on p "פעם אחת בלבד مرة واحدة فقط" at bounding box center [560, 178] width 534 height 20
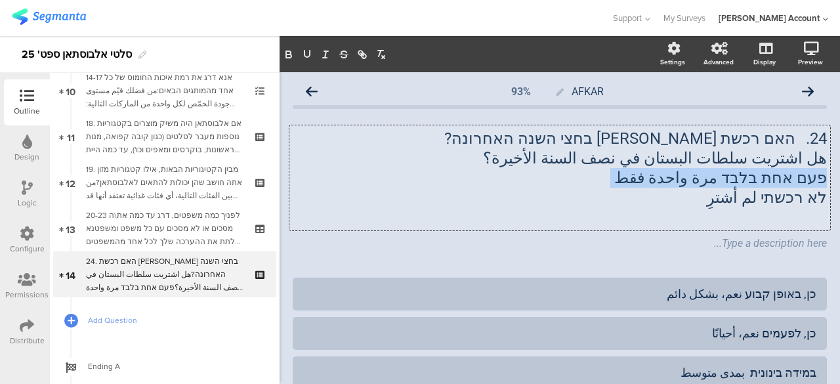
click at [778, 182] on p "פעם אחת בלבד مرة واحدة فقط" at bounding box center [560, 178] width 534 height 20
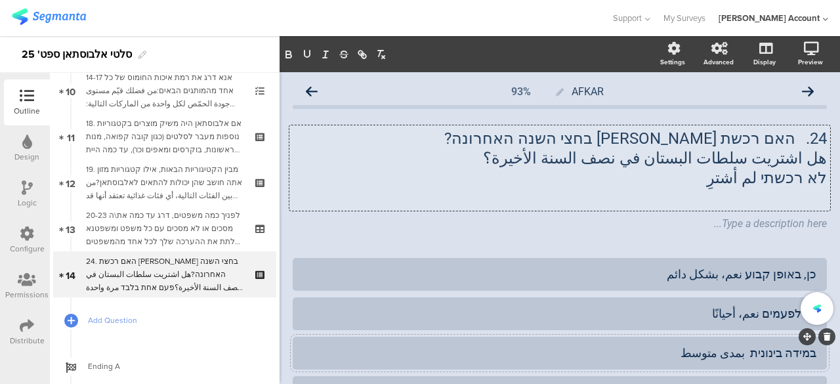
click at [773, 354] on div "במידה בינונית بمدى متوسط" at bounding box center [559, 352] width 513 height 15
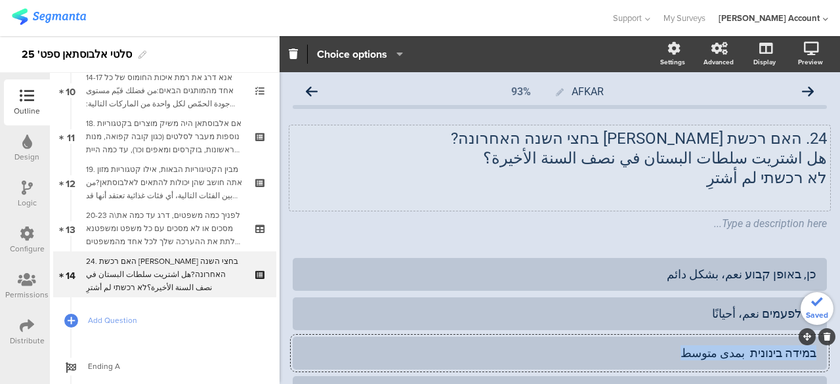
copy div "במידה בינונית بمدى متوسط"
click at [657, 241] on div "24. האם רכשת סלטי אלבוסתאן בחצי השנה האחרונה? هل اشتريت سلطات البستان في نصف ال…" at bounding box center [560, 179] width 534 height 129
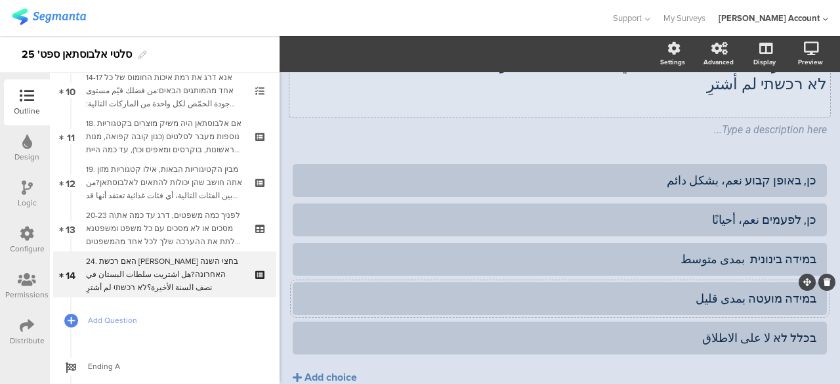
scroll to position [131, 0]
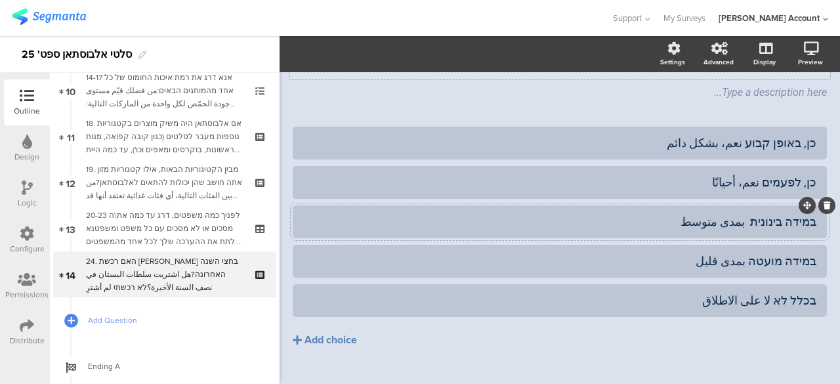
click at [777, 225] on div "במידה בינונית بمدى متوسط" at bounding box center [559, 221] width 513 height 15
paste div
click at [791, 263] on div "במידה מועטה بمدى قليل" at bounding box center [559, 260] width 513 height 15
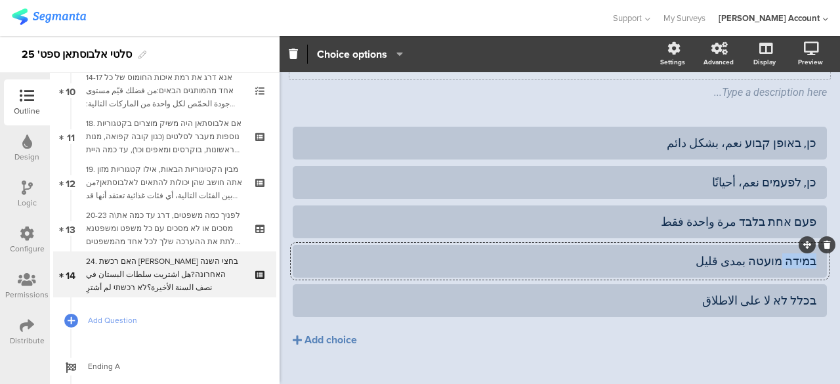
click at [791, 263] on div "במידה מועטה بمدى قليل" at bounding box center [559, 260] width 513 height 15
paste div
click at [823, 282] on icon at bounding box center [826, 284] width 7 height 8
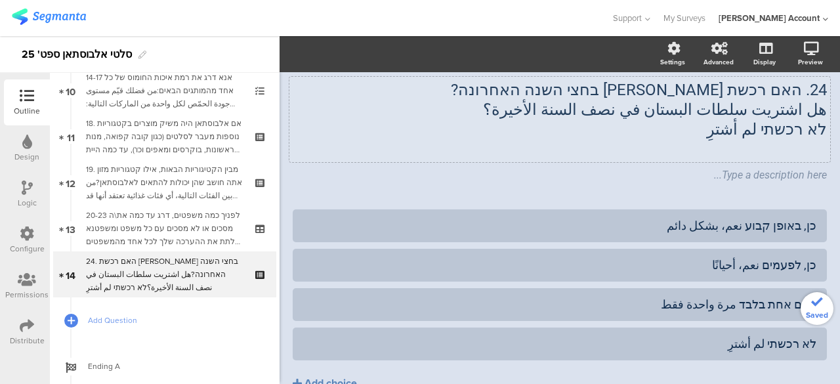
scroll to position [0, 0]
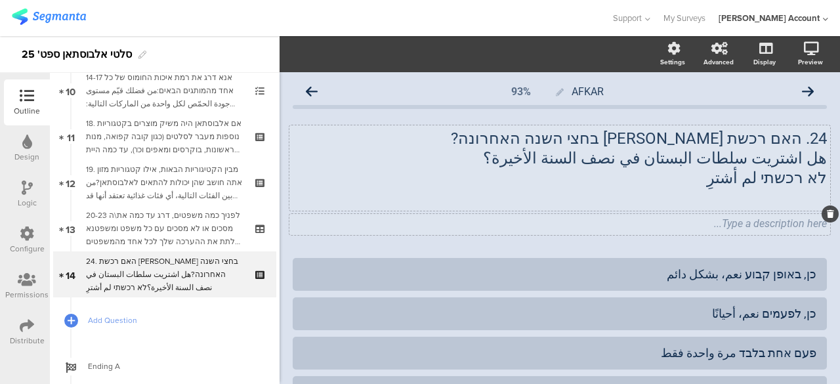
click at [796, 225] on div "Type a description here..." at bounding box center [559, 224] width 540 height 21
click at [805, 200] on div "24. האם רכשת סלטי אלבוסתאן בחצי השנה האחרונה? هل اشتريت سلطات البستان في نصف ال…" at bounding box center [559, 167] width 540 height 85
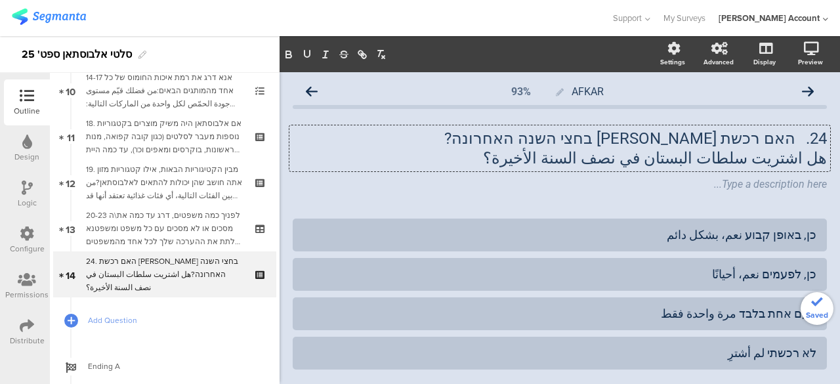
click at [563, 203] on div "24. האם רכשת סלטי אלבוסתאן בחצי השנה האחרונה? هل اشتريت سلطات البستان في نصف ال…" at bounding box center [560, 160] width 534 height 90
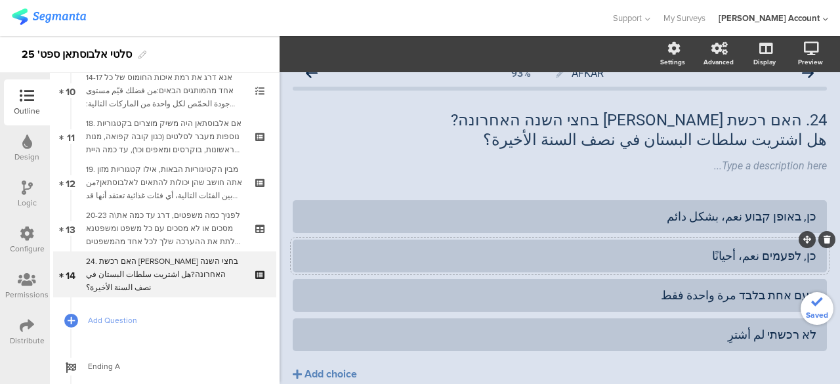
scroll to position [66, 0]
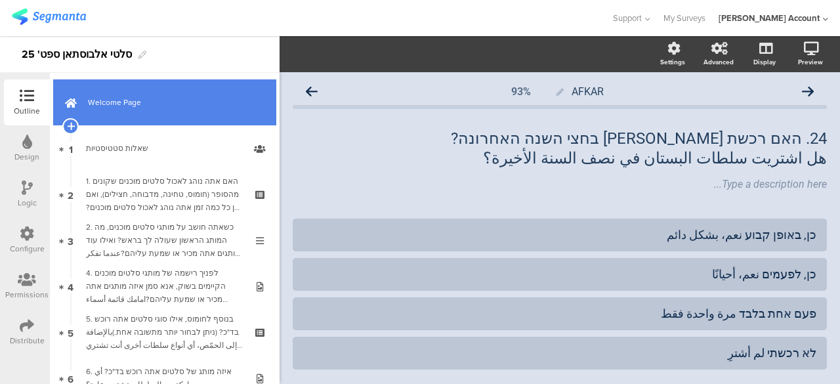
click at [175, 96] on span "Welcome Page" at bounding box center [172, 102] width 168 height 13
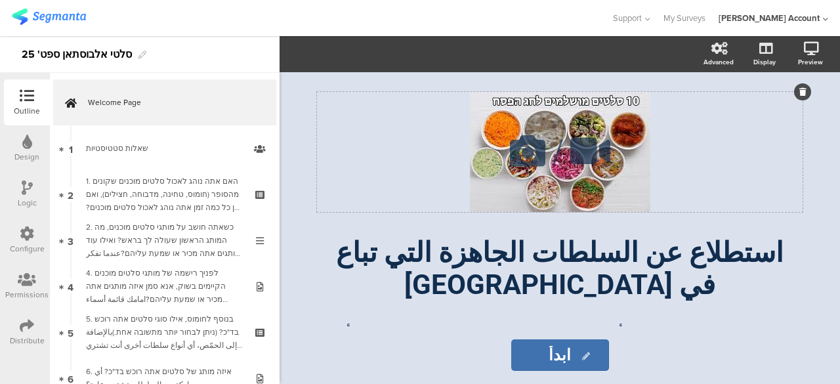
click at [439, 188] on div "/" at bounding box center [559, 152] width 485 height 120
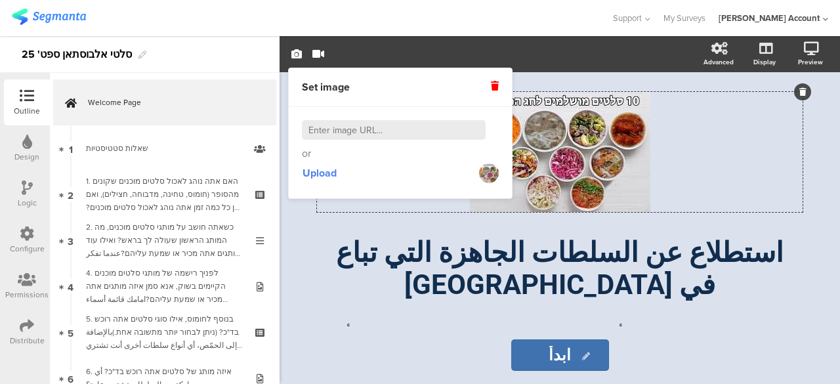
click at [495, 89] on icon at bounding box center [495, 85] width 8 height 9
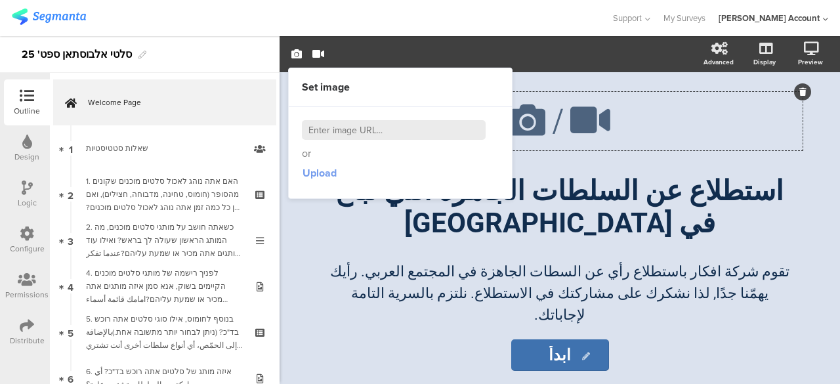
click at [327, 176] on span "Upload" at bounding box center [319, 172] width 34 height 15
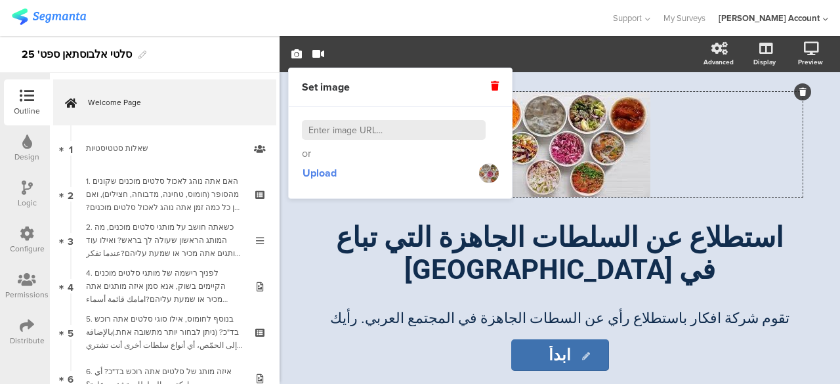
click at [317, 337] on div "/ استطلاع عن السلطات الجاهزة التي تباع في [GEOGRAPHIC_DATA] استطلاع عن [GEOGRAP…" at bounding box center [559, 228] width 551 height 312
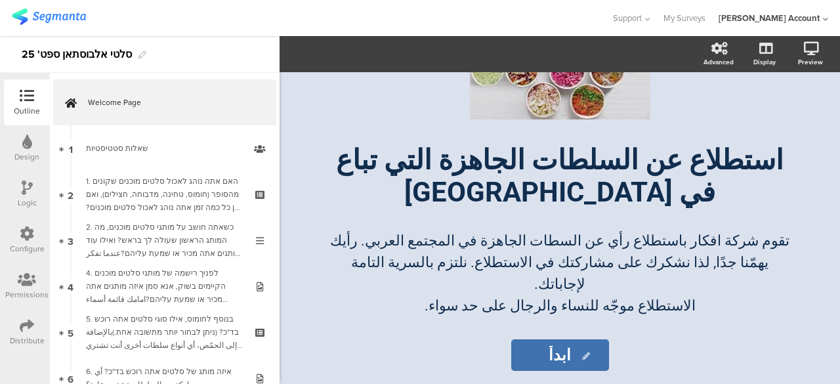
scroll to position [81, 0]
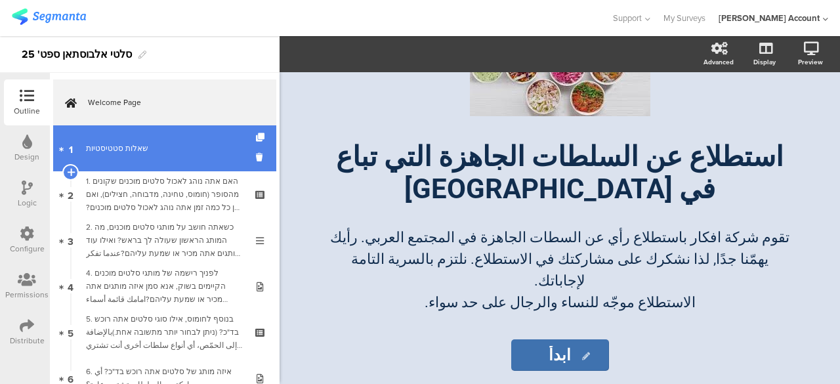
click at [182, 142] on div "שאלות סטטיסטיות" at bounding box center [164, 148] width 157 height 13
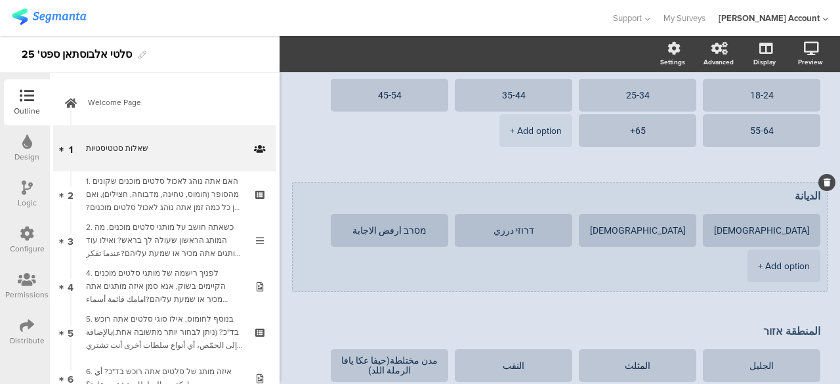
scroll to position [197, 0]
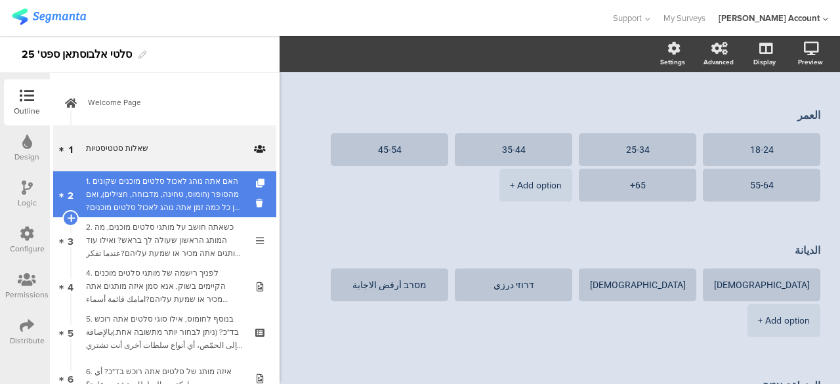
click at [228, 205] on div "1. האם אתה נוהג לאכול סלטים מוכנים שקונים מהסופר (חומוס, טחינה, מדבוחה, חצילים)…" at bounding box center [164, 193] width 157 height 39
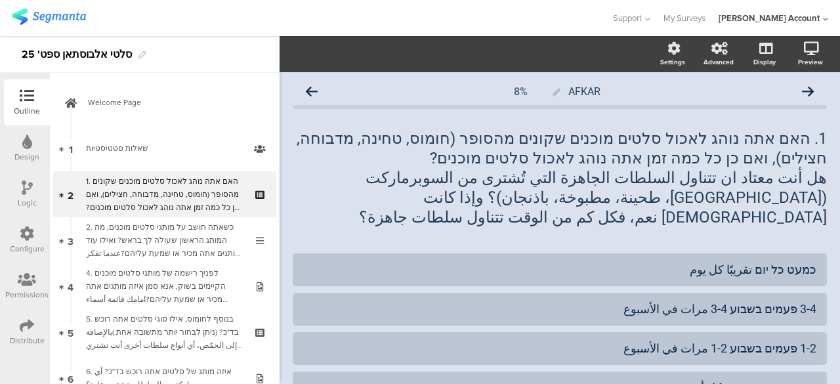
click at [28, 232] on icon at bounding box center [27, 233] width 14 height 14
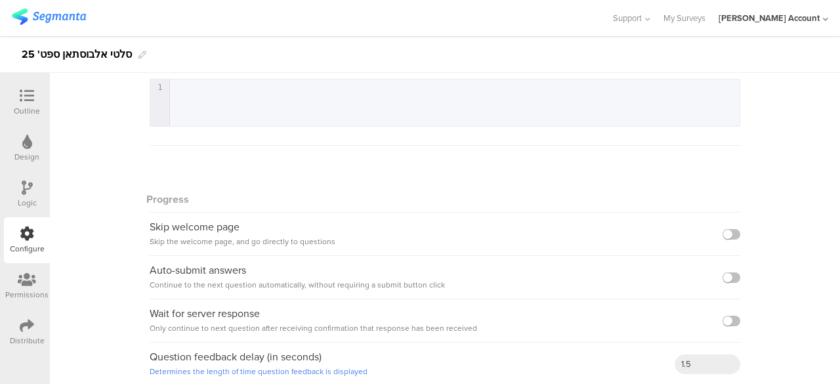
scroll to position [356, 0]
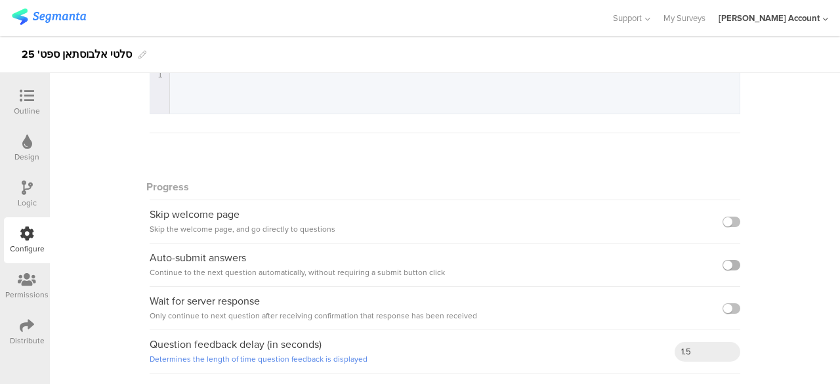
click at [724, 262] on label at bounding box center [731, 265] width 18 height 10
click at [0, 0] on input "checkbox" at bounding box center [0, 0] width 0 height 0
click at [30, 98] on icon at bounding box center [27, 96] width 14 height 14
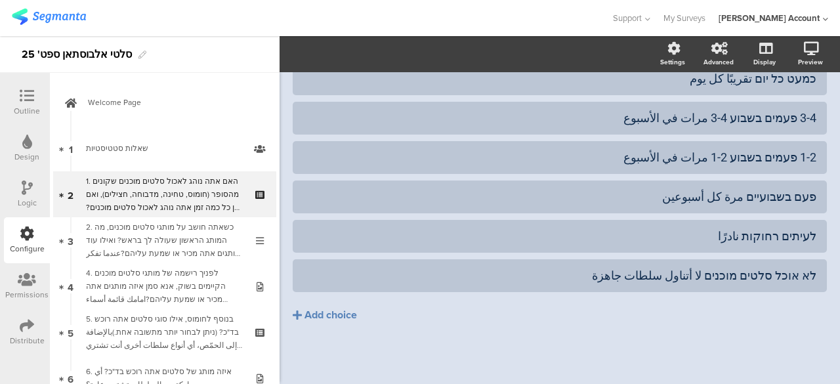
scroll to position [171, 0]
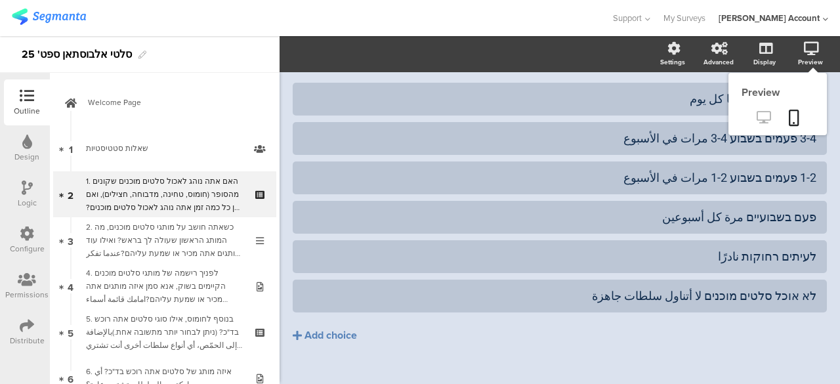
click at [757, 113] on icon at bounding box center [763, 117] width 14 height 12
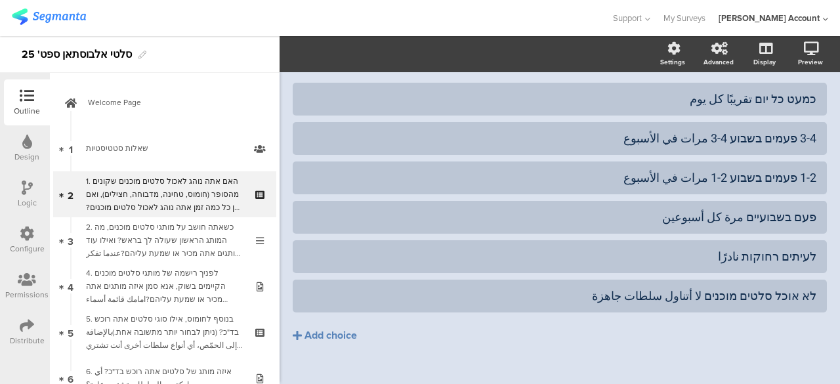
scroll to position [0, 0]
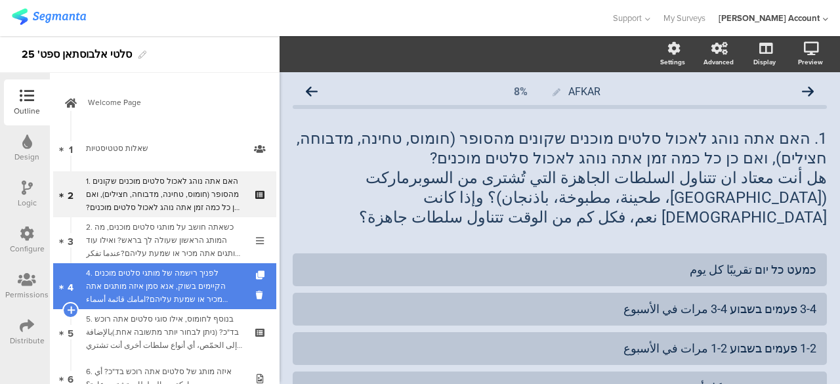
click at [200, 277] on div "4. לפניך רישמה של מותגי סלטים מוכנים הקיימים בשוק, אנא סמן איזה מותגים אתה מכיר…" at bounding box center [164, 285] width 157 height 39
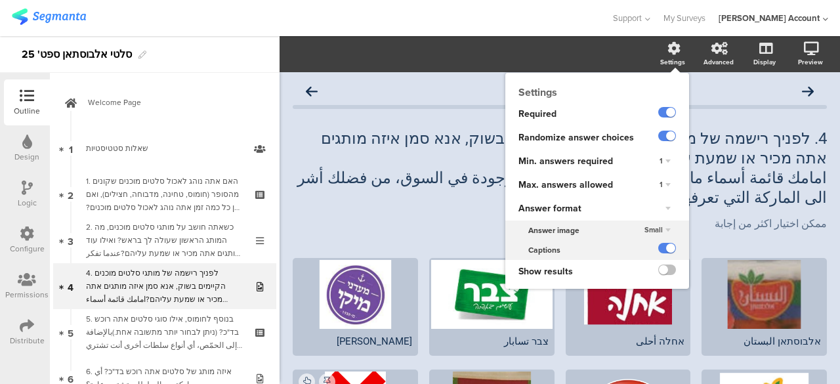
click at [657, 180] on div "1" at bounding box center [665, 185] width 22 height 16
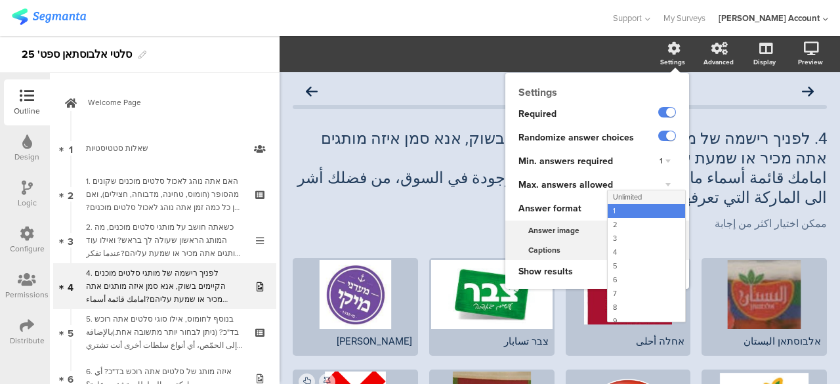
click at [624, 197] on span "Unlimited" at bounding box center [627, 197] width 29 height 10
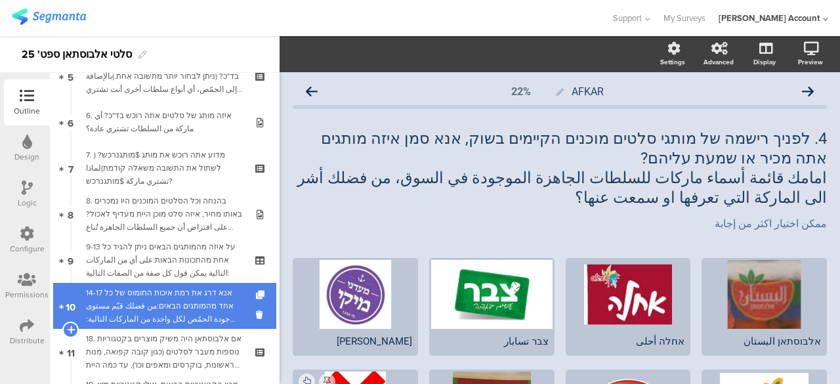
scroll to position [262, 0]
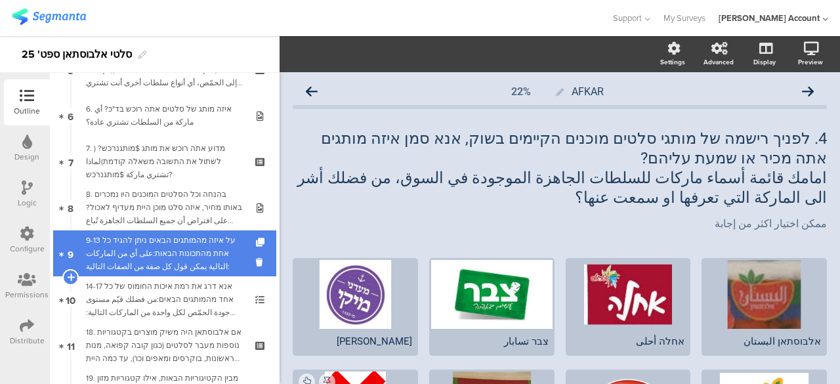
click at [209, 247] on div "9-13 על איזה מהמותגים הבאים ניתן להגיד כל אחת מהתכונות הבאות:على أي من الماركات…" at bounding box center [164, 253] width 157 height 39
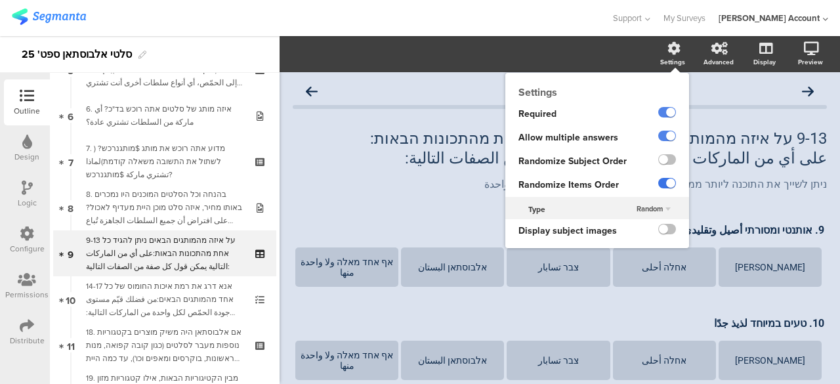
click at [658, 184] on label at bounding box center [667, 183] width 18 height 10
click at [0, 0] on input "checkbox" at bounding box center [0, 0] width 0 height 0
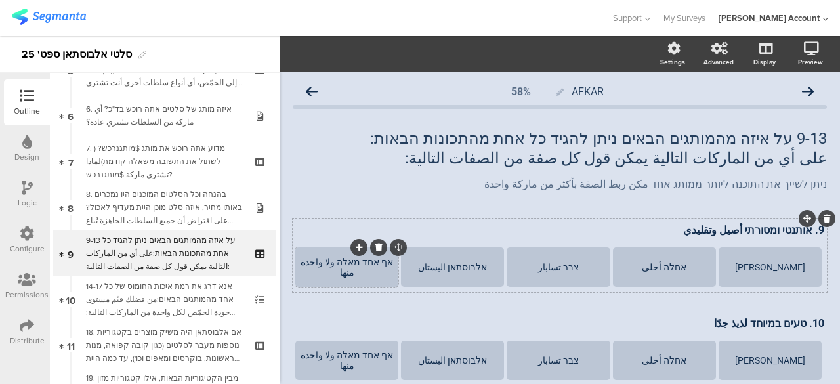
click at [375, 272] on div "אף אחד מאלה ولا واحدة منها" at bounding box center [346, 266] width 99 height 39
click at [403, 55] on icon "button" at bounding box center [396, 54] width 13 height 10
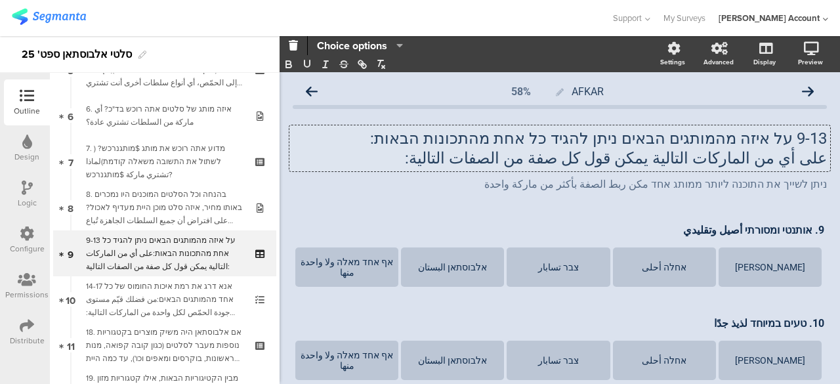
click at [362, 164] on div "9-13 על איזה מהמותגים הבאים ניתן להגיד כל אחת מהתכונות הבאות: على أي من الماركا…" at bounding box center [559, 148] width 540 height 46
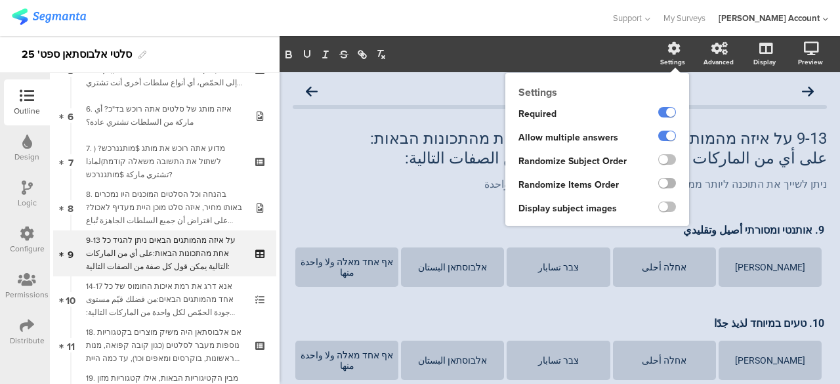
click at [658, 180] on label at bounding box center [667, 183] width 18 height 10
click at [0, 0] on input "checkbox" at bounding box center [0, 0] width 0 height 0
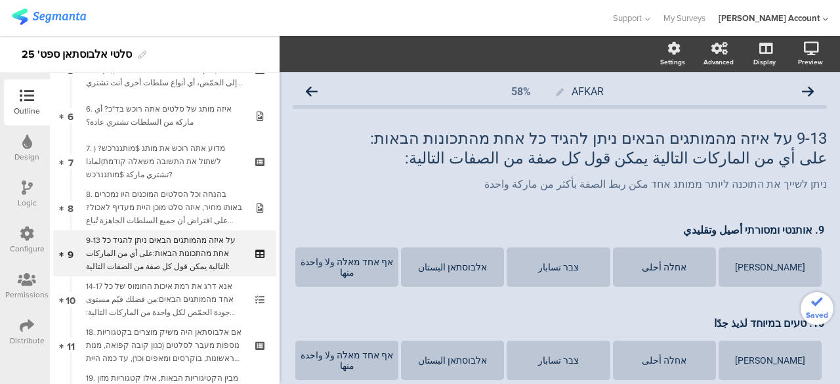
click at [405, 200] on div "9-13 על איזה מהמותגים הבאים ניתן להגיד כל אחת מהתכונות הבאות: على أي من الماركا…" at bounding box center [560, 160] width 534 height 90
click at [362, 267] on div "אף אחד מאלה ولا واحدة منها" at bounding box center [346, 266] width 99 height 21
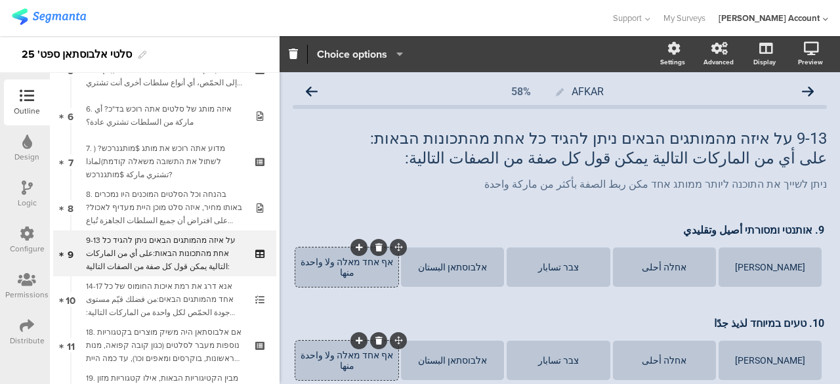
click at [378, 56] on span "Choice options" at bounding box center [352, 54] width 70 height 15
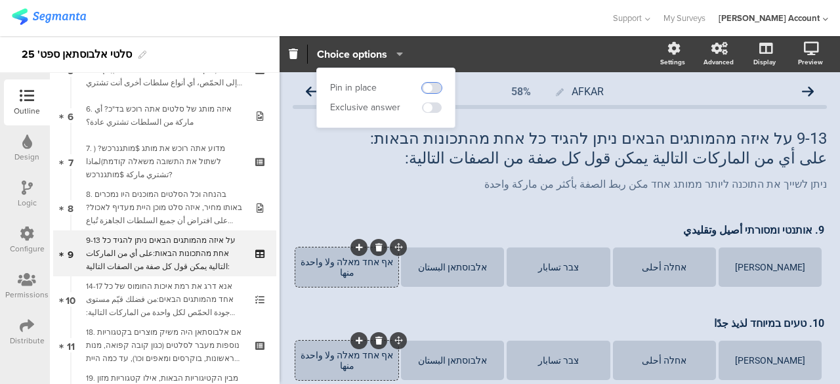
click at [432, 87] on span at bounding box center [432, 88] width 20 height 10
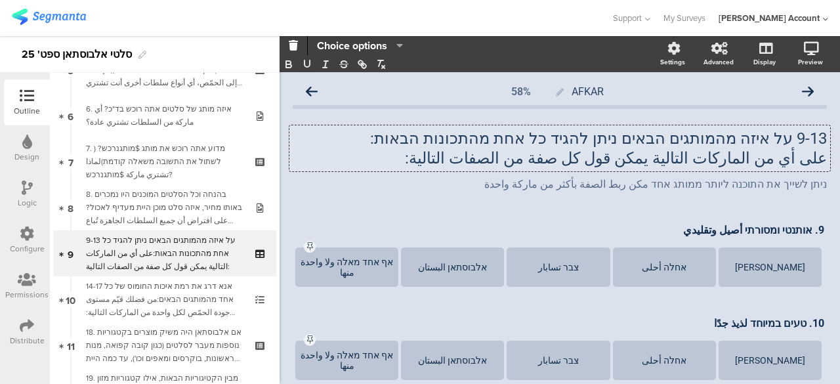
click at [375, 171] on div "9-13 על איזה מהמותגים הבאים ניתן להגיד כל אחת מהתכונות הבאות: على أي من الماركا…" at bounding box center [559, 148] width 540 height 46
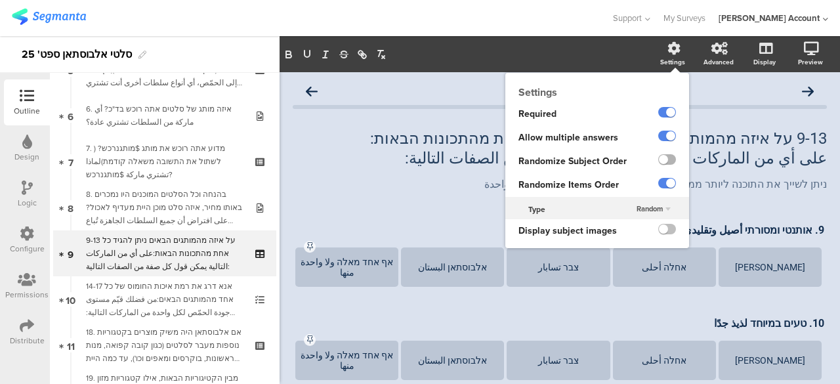
click at [658, 157] on label at bounding box center [667, 159] width 18 height 10
click at [0, 0] on input "checkbox" at bounding box center [0, 0] width 0 height 0
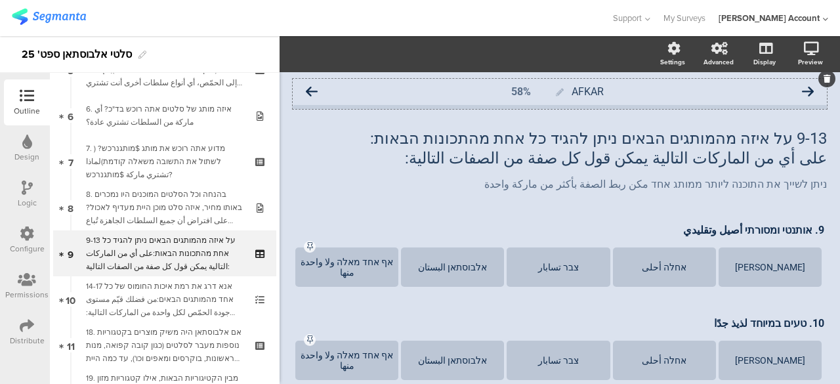
click at [311, 88] on icon at bounding box center [312, 92] width 12 height 12
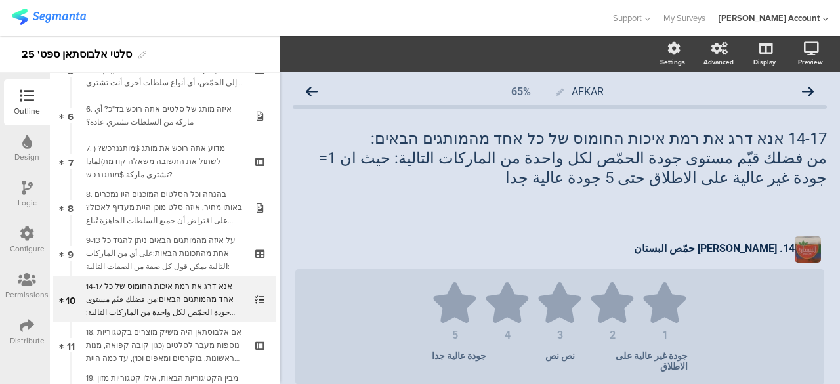
click at [311, 88] on icon at bounding box center [312, 92] width 12 height 12
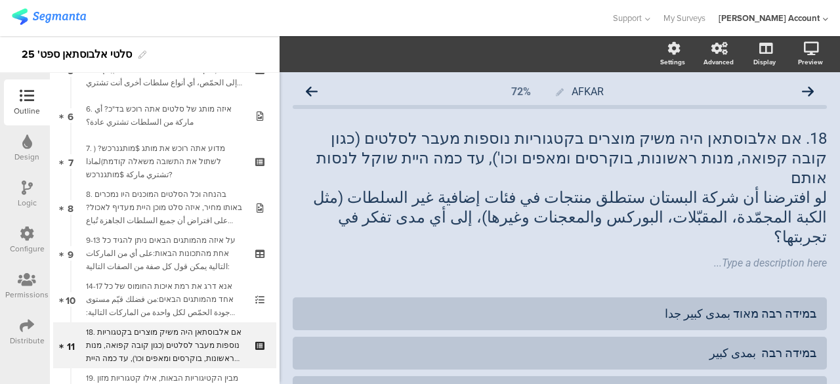
click at [311, 88] on icon at bounding box center [312, 92] width 12 height 12
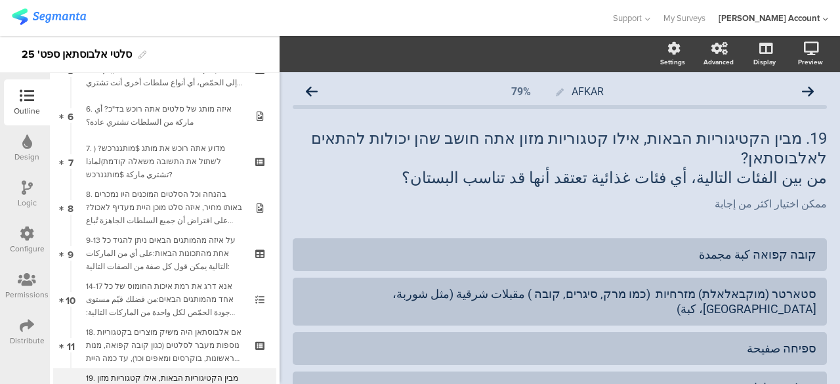
click at [311, 88] on icon at bounding box center [312, 92] width 12 height 12
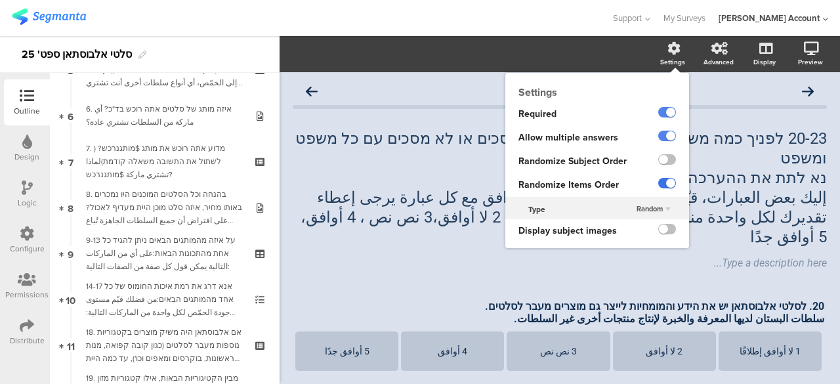
click at [658, 184] on label at bounding box center [667, 183] width 18 height 10
click at [0, 0] on input "checkbox" at bounding box center [0, 0] width 0 height 0
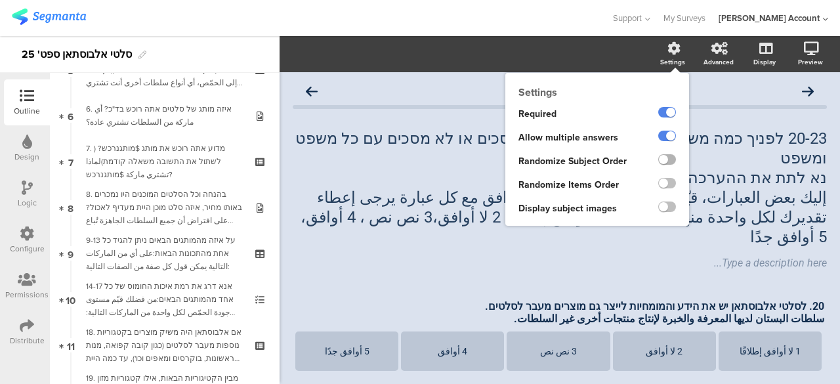
click at [659, 159] on label at bounding box center [667, 159] width 18 height 10
click at [0, 0] on input "checkbox" at bounding box center [0, 0] width 0 height 0
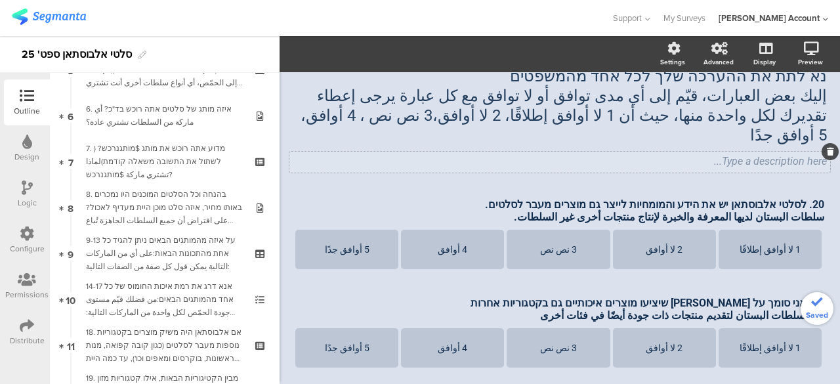
scroll to position [131, 0]
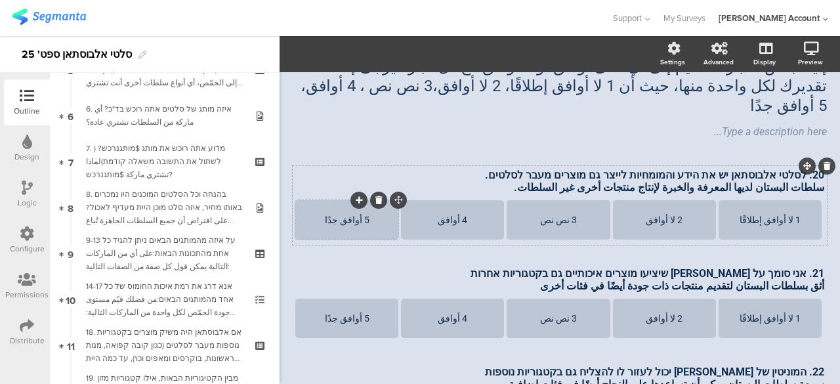
click at [372, 214] on div "5 أوافق جدًا" at bounding box center [346, 219] width 99 height 10
click at [401, 50] on icon "button" at bounding box center [396, 54] width 13 height 10
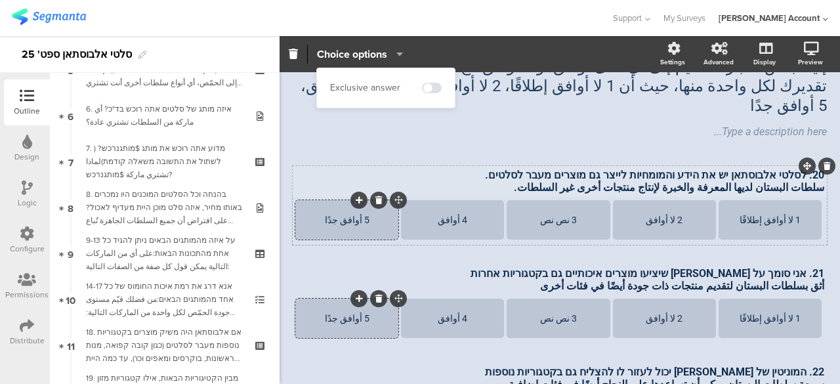
click at [313, 139] on div "AFKAR 86% 20-23 לפניך כמה משפטים, דרג עד כמה את\ה מסכים או לא מסכים עם כל משפט …" at bounding box center [560, 284] width 534 height 673
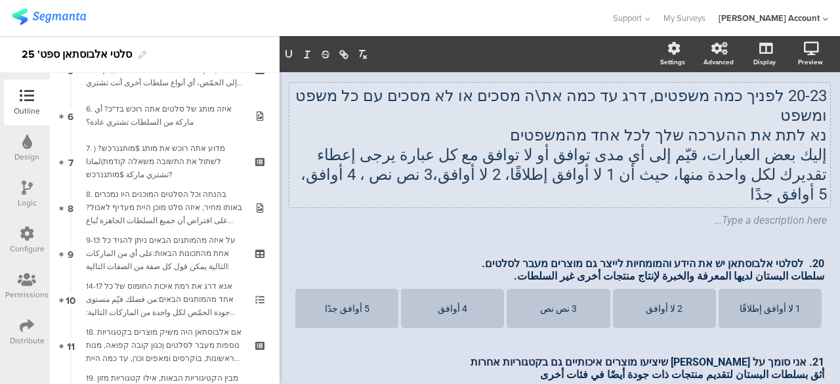
scroll to position [0, 0]
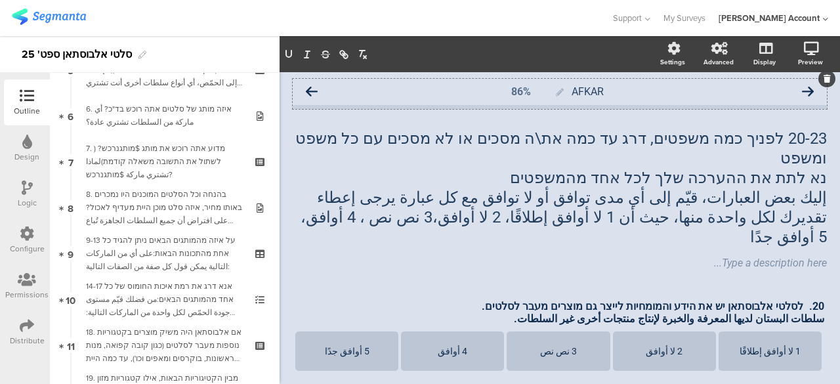
click at [312, 91] on icon at bounding box center [312, 92] width 12 height 12
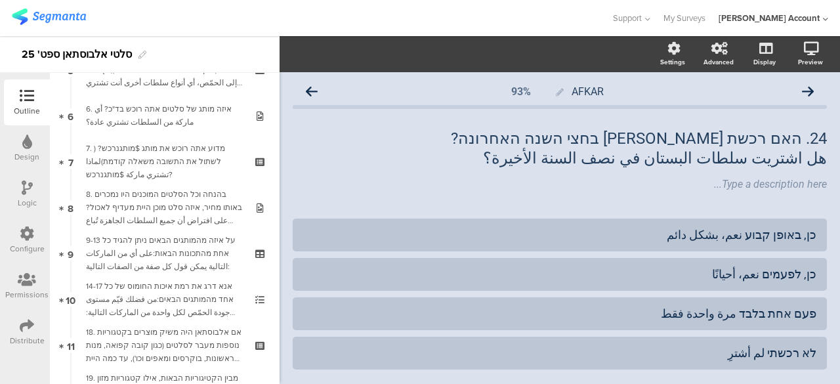
click at [312, 91] on icon at bounding box center [312, 92] width 12 height 12
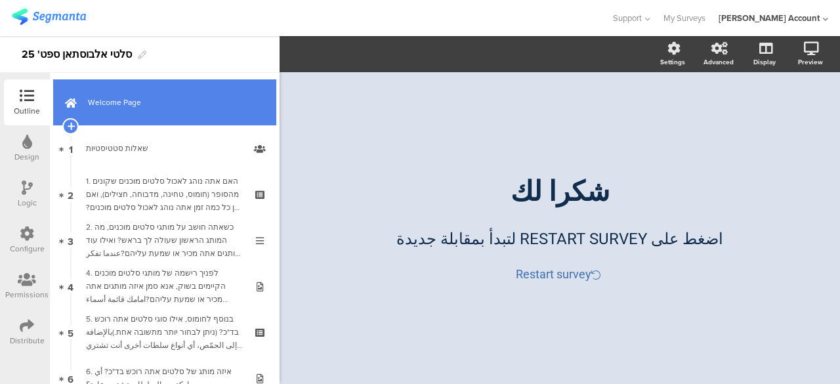
click at [207, 119] on link "Welcome Page" at bounding box center [164, 102] width 223 height 46
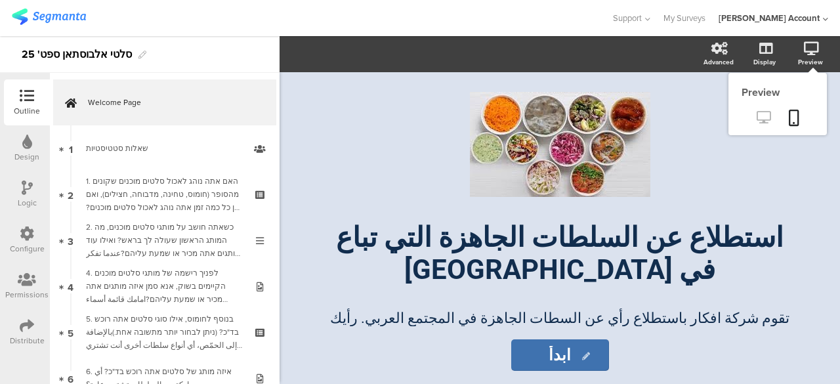
click at [769, 117] on icon at bounding box center [763, 117] width 14 height 12
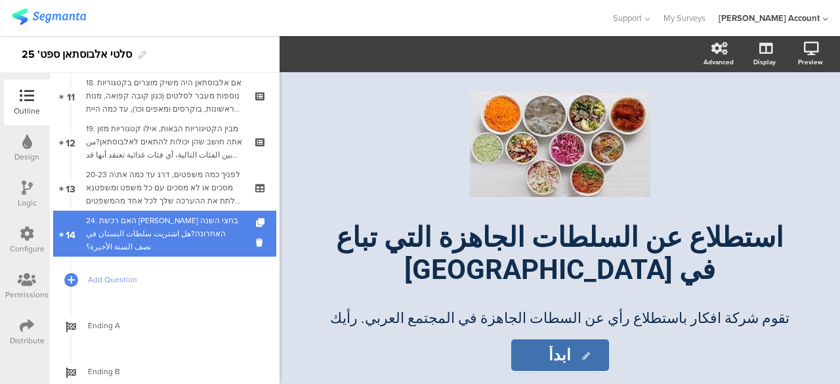
scroll to position [485, 0]
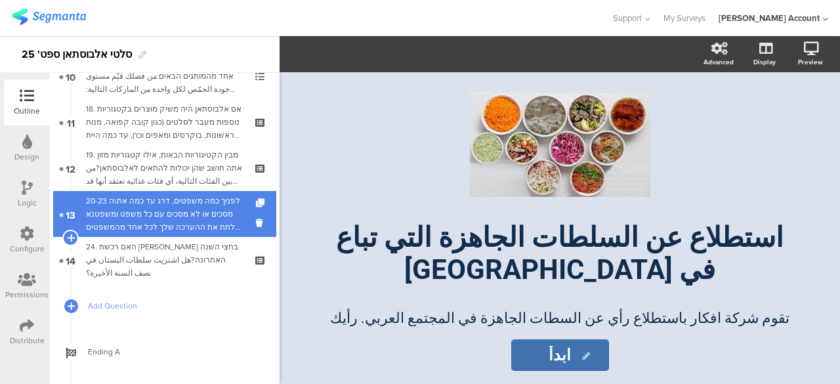
click at [213, 216] on div "20-23 לפניך כמה משפטים, דרג עד כמה את\ה מסכים או לא מסכים עם כל משפט ומשפטנא לת…" at bounding box center [164, 213] width 157 height 39
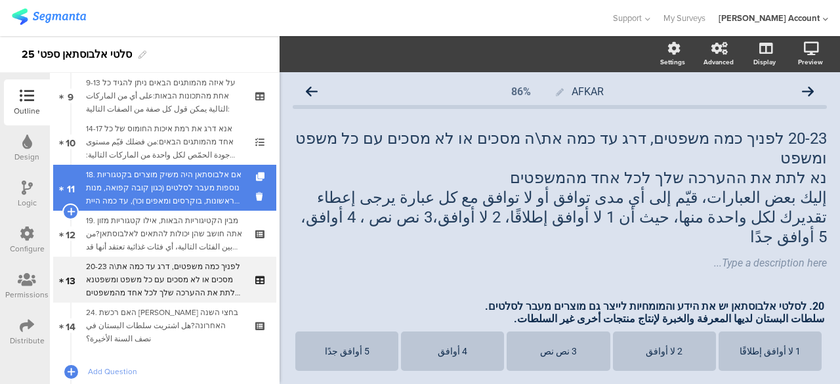
scroll to position [354, 0]
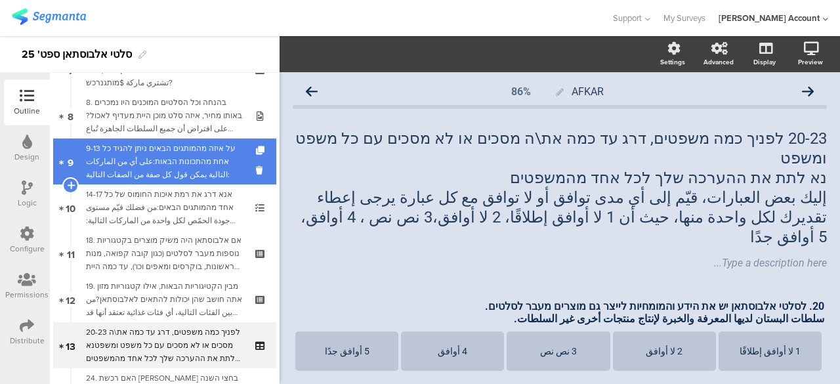
click at [213, 163] on div "9-13 על איזה מהמותגים הבאים ניתן להגיד כל אחת מהתכונות הבאות:على أي من الماركات…" at bounding box center [164, 161] width 157 height 39
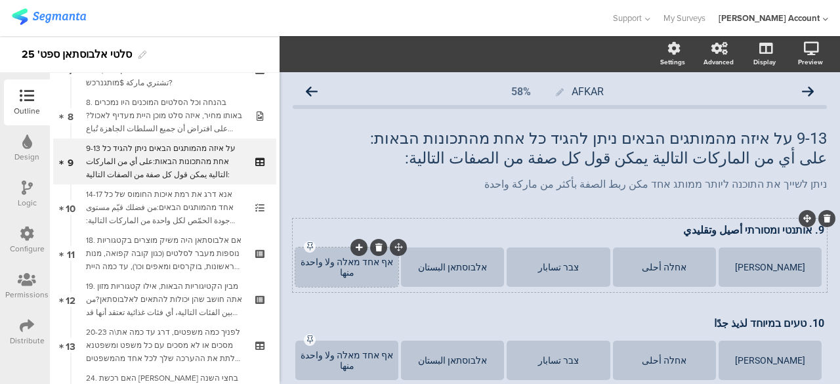
click at [368, 262] on div "אף אחד מאלה ولا واحدة منها" at bounding box center [346, 266] width 99 height 21
click at [398, 47] on span "Choice options" at bounding box center [360, 54] width 86 height 15
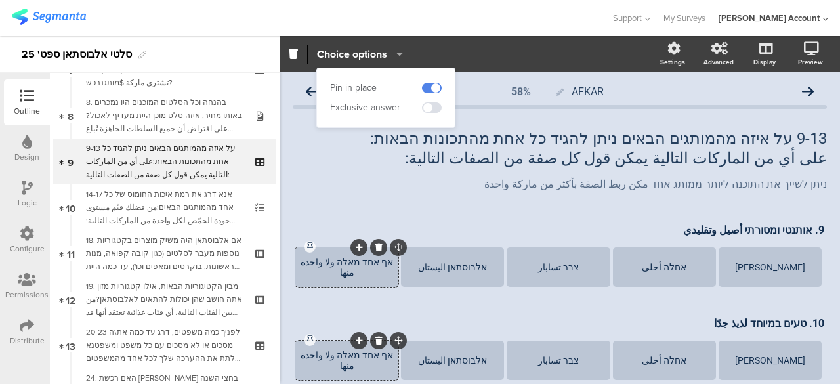
click at [399, 53] on icon "button" at bounding box center [396, 54] width 13 height 10
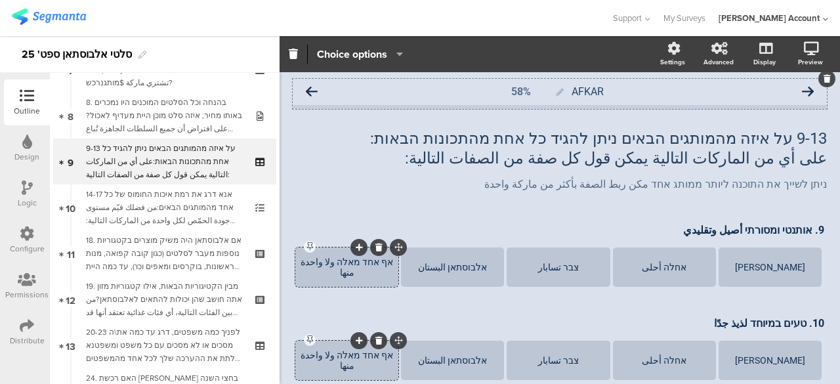
click at [312, 88] on icon at bounding box center [312, 92] width 12 height 12
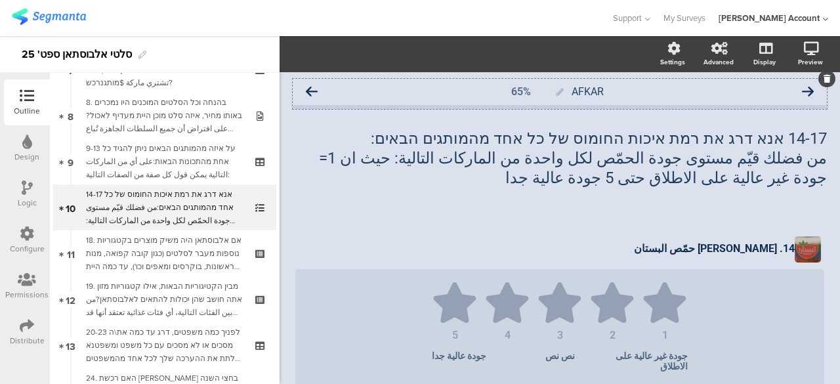
click at [313, 91] on icon at bounding box center [312, 92] width 12 height 12
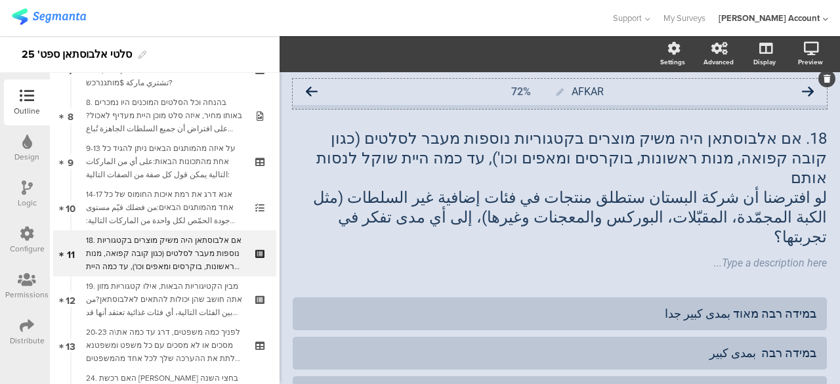
click at [315, 90] on icon at bounding box center [312, 92] width 12 height 12
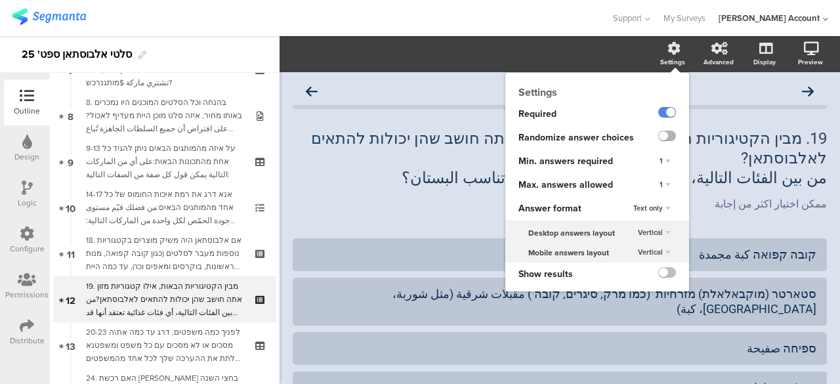
click at [658, 138] on label at bounding box center [667, 136] width 18 height 10
click at [0, 0] on input "checkbox" at bounding box center [0, 0] width 0 height 0
click at [660, 182] on div "1" at bounding box center [665, 185] width 22 height 16
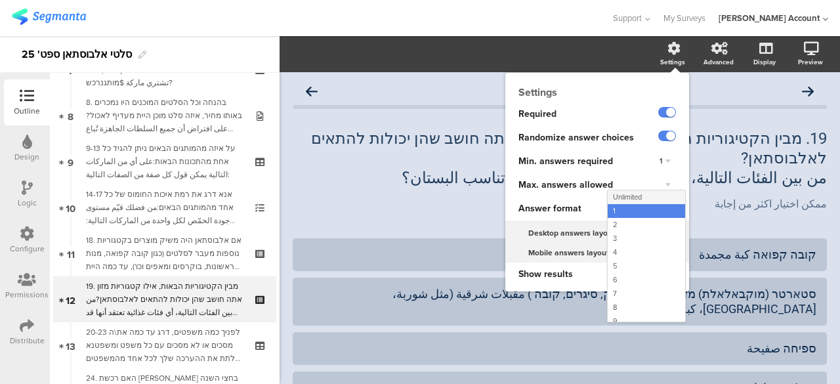
click at [633, 195] on div "Unlimited" at bounding box center [645, 197] width 77 height 14
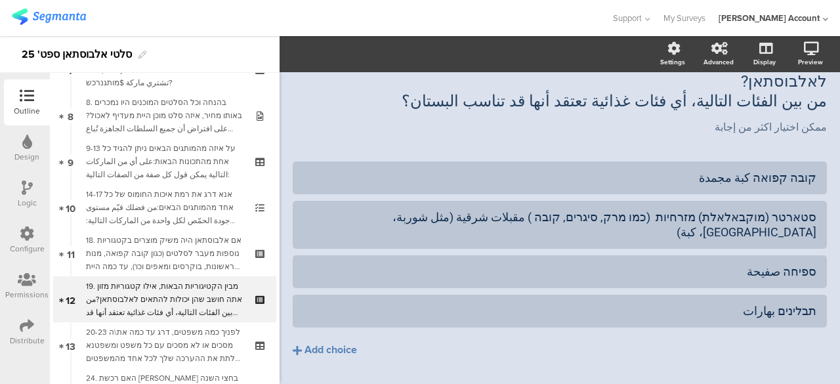
scroll to position [11, 0]
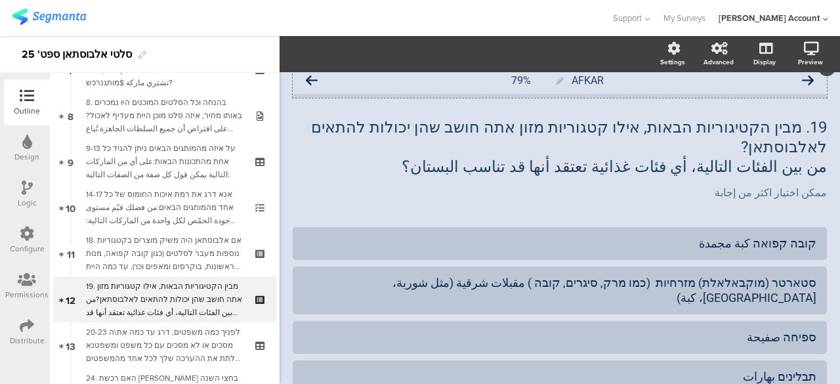
click at [314, 80] on icon at bounding box center [312, 81] width 12 height 12
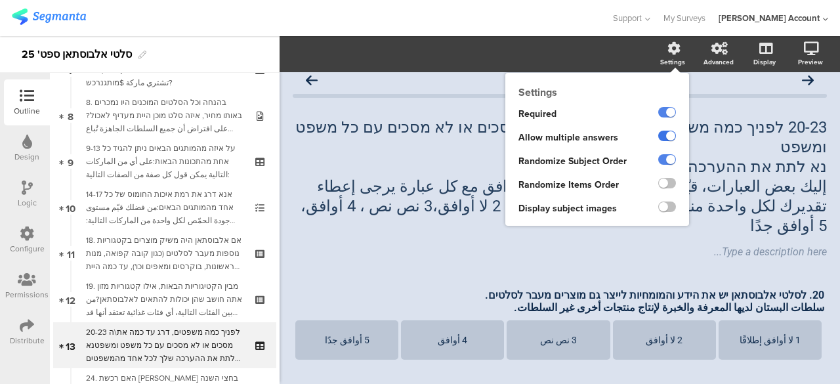
click at [659, 138] on label at bounding box center [667, 136] width 18 height 10
click at [0, 0] on input "checkbox" at bounding box center [0, 0] width 0 height 0
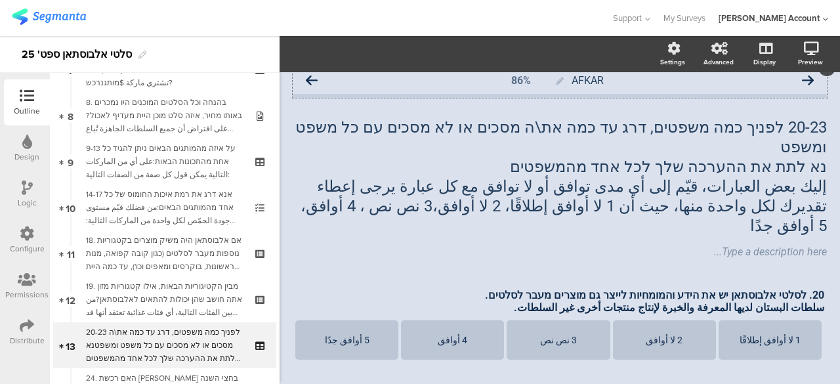
click at [310, 79] on icon at bounding box center [312, 81] width 12 height 12
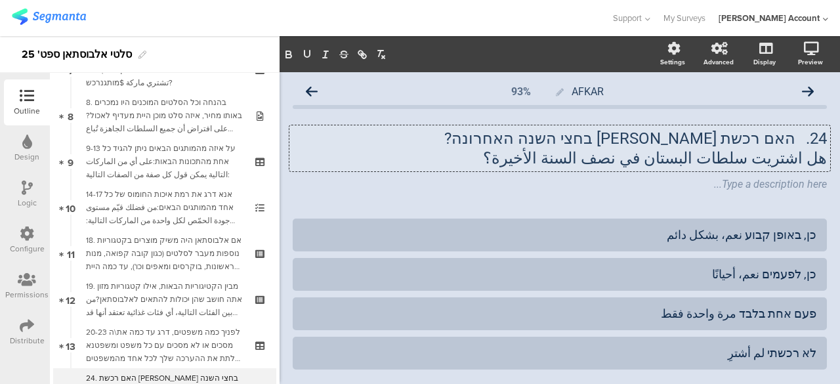
drag, startPoint x: 661, startPoint y: 146, endPoint x: 605, endPoint y: 151, distance: 56.6
click at [605, 151] on div "24. האם רכשת [PERSON_NAME] בחצי השנה האחרונה? هل اشتريت سلطات البستان في نصف ال…" at bounding box center [559, 148] width 540 height 46
drag, startPoint x: 560, startPoint y: 161, endPoint x: 665, endPoint y: 161, distance: 105.6
click at [665, 161] on p "هل اشتريت سلطات البستان في نصف السنة الأخيرة؟" at bounding box center [560, 158] width 534 height 20
click at [307, 56] on icon "button" at bounding box center [307, 55] width 12 height 12
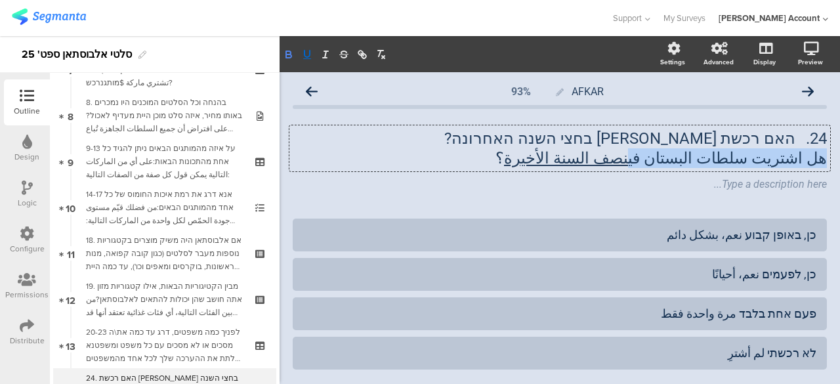
click at [293, 54] on icon "button" at bounding box center [289, 55] width 12 height 12
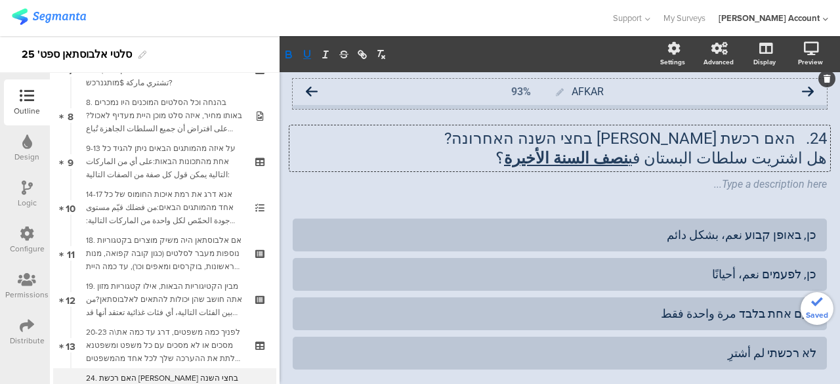
click at [310, 91] on icon at bounding box center [312, 92] width 12 height 12
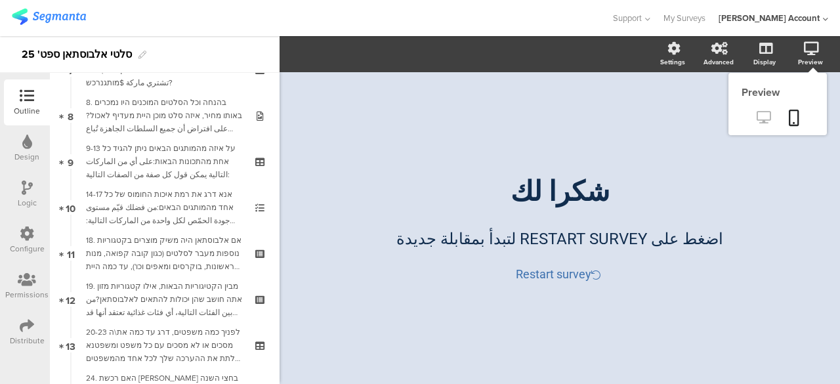
click at [760, 112] on icon at bounding box center [763, 117] width 14 height 12
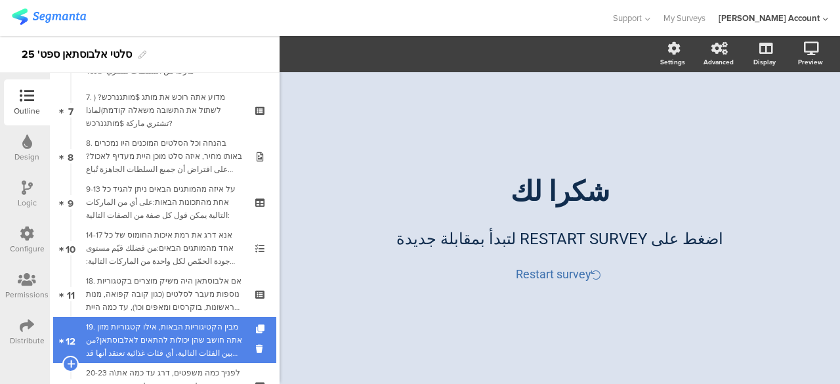
scroll to position [420, 0]
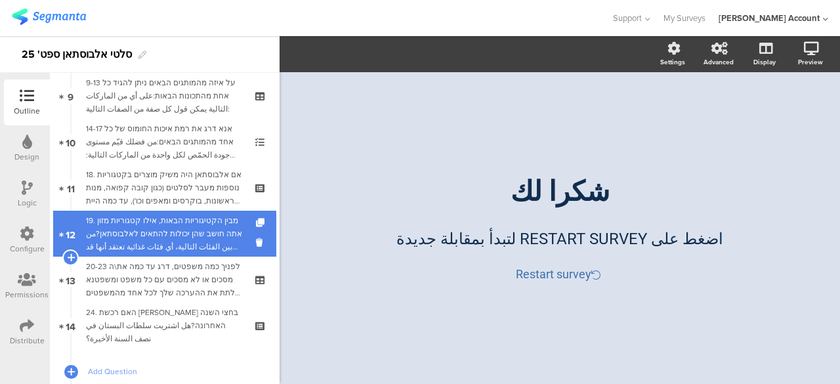
click at [197, 234] on div "19. מבין הקטיגוריות הבאות, אילו קטגוריות מזון אתה חושב שהן יכולות להתאים לאלבוס…" at bounding box center [164, 233] width 157 height 39
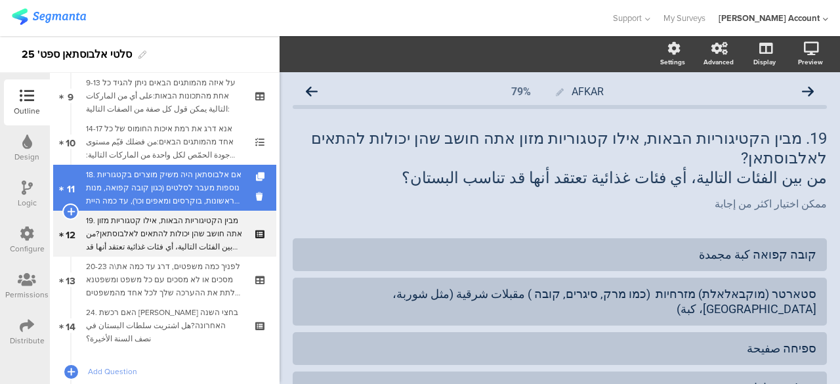
click at [218, 176] on div "18. אם אלבוסתאן היה משיק מוצרים בקטגוריות נוספות מעבר לסלטים (כגון קובה קפואה, …" at bounding box center [164, 187] width 157 height 39
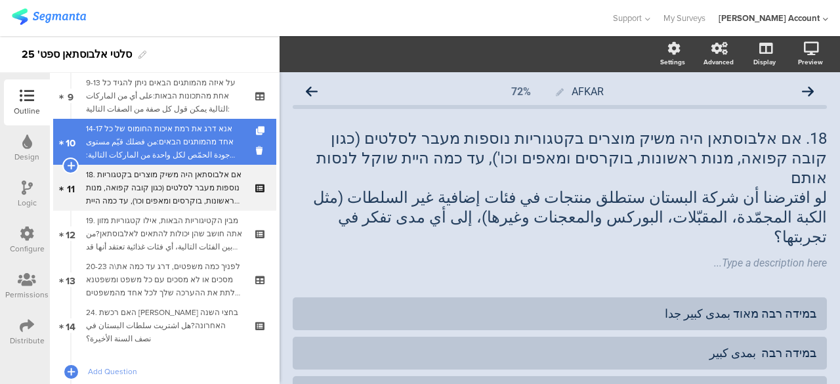
click at [211, 127] on div "14-17 אנא דרג את רמת איכות החומוס של כל אחד מהמותגים הבאים:من فضلك قيّم مستوى ج…" at bounding box center [164, 141] width 157 height 39
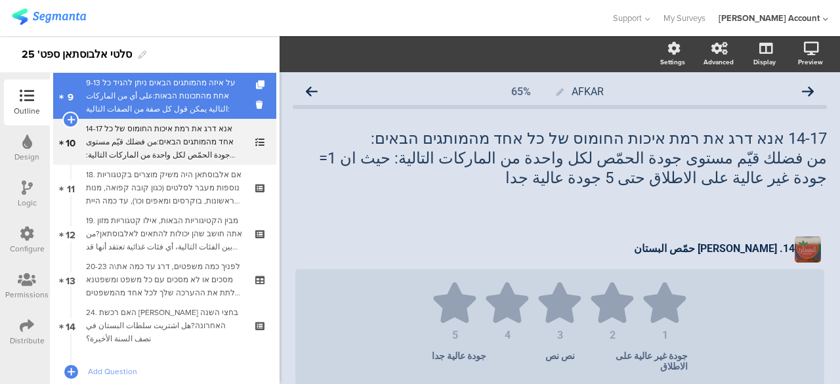
click at [218, 94] on div "9-13 על איזה מהמותגים הבאים ניתן להגיד כל אחת מהתכונות הבאות:على أي من الماركات…" at bounding box center [164, 95] width 157 height 39
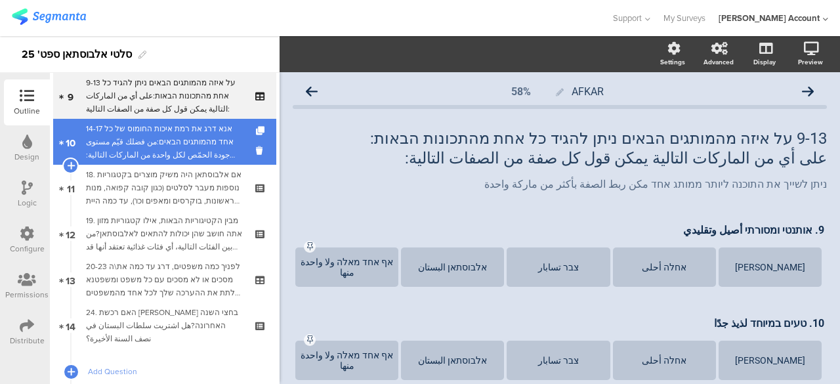
click at [199, 142] on div "14-17 אנא דרג את רמת איכות החומוס של כל אחד מהמותגים הבאים:من فضلك قيّم مستوى ج…" at bounding box center [164, 141] width 157 height 39
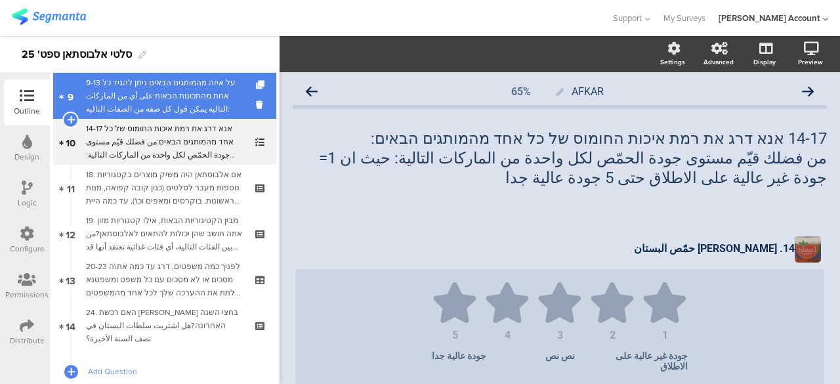
click at [203, 104] on div "9-13 על איזה מהמותגים הבאים ניתן להגיד כל אחת מהתכונות הבאות:على أي من الماركات…" at bounding box center [164, 95] width 157 height 39
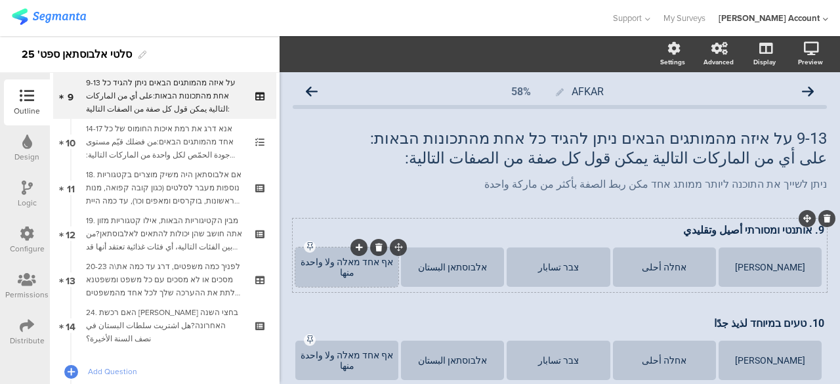
click at [368, 256] on div "אף אחד מאלה ولا واحدة منها" at bounding box center [346, 266] width 99 height 39
click at [403, 56] on button "Choice options" at bounding box center [359, 54] width 87 height 28
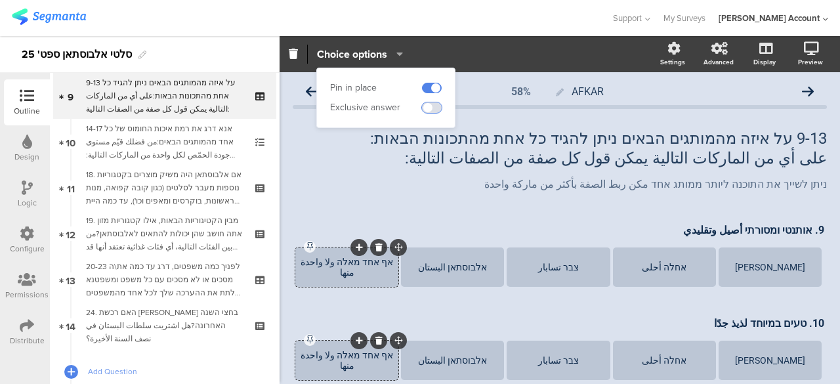
click at [430, 108] on span at bounding box center [432, 107] width 20 height 10
click at [373, 182] on div "ניתן לשייך את התוכנה ליותר ממותג אחד مكن ربط الصفة بأكثر من ماركة واحدة ניתן לש…" at bounding box center [559, 184] width 540 height 21
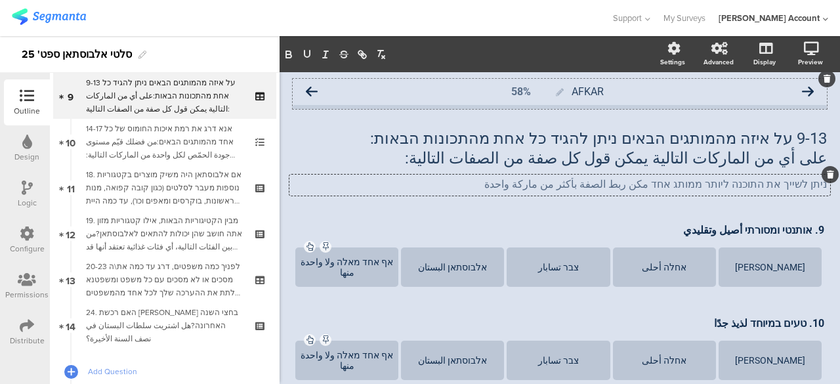
click at [802, 88] on icon at bounding box center [808, 92] width 12 height 12
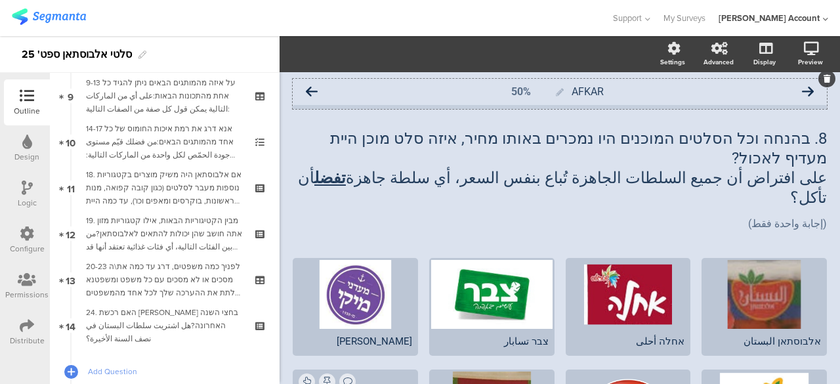
click at [802, 90] on icon at bounding box center [808, 92] width 12 height 12
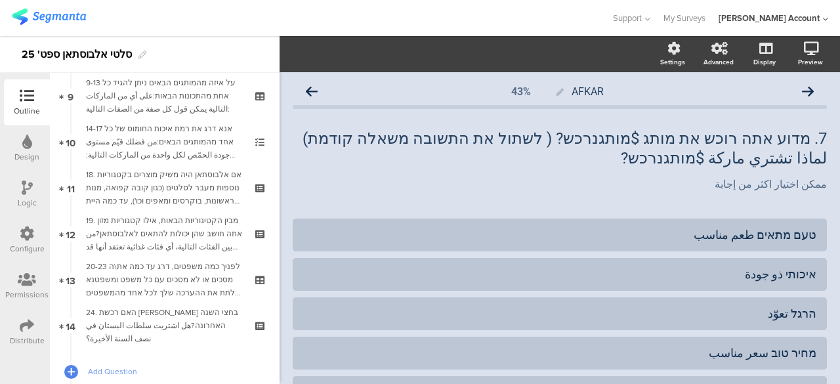
click at [802, 90] on icon at bounding box center [808, 92] width 12 height 12
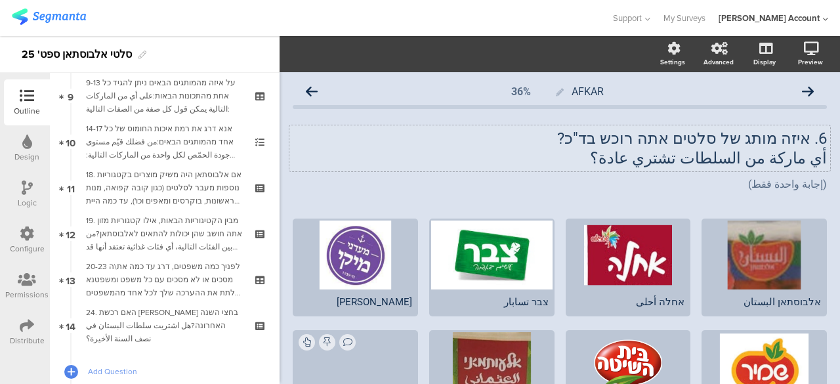
click at [659, 157] on div "6. איזה מותג של סלטים אתה רוכש בד"כ? أي ماركة من السلطات تشتري عادة؟ 6. איזה מו…" at bounding box center [559, 148] width 540 height 46
click at [659, 157] on p "أي ماركة من السلطات تشتري عادة؟" at bounding box center [560, 158] width 534 height 20
click at [310, 53] on icon "button" at bounding box center [306, 54] width 5 height 7
click at [289, 56] on icon "button" at bounding box center [289, 55] width 12 height 12
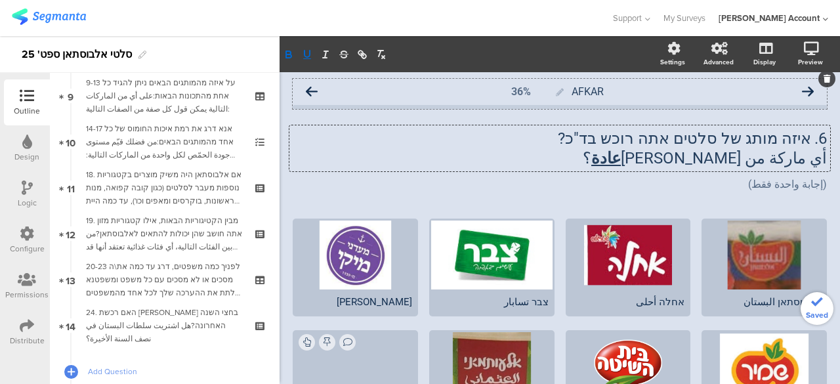
click at [802, 91] on icon at bounding box center [808, 92] width 12 height 12
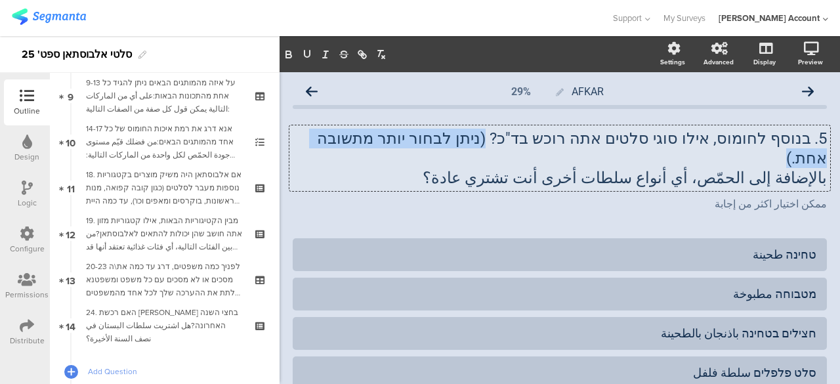
drag, startPoint x: 533, startPoint y: 140, endPoint x: 329, endPoint y: 140, distance: 203.3
click at [329, 140] on div "5. בנוסף לחומוס, אילו סוגי סלטים אתה רוכש בד"כ? (ניתן לבחור יותר מתשובה אחת.) ب…" at bounding box center [559, 158] width 540 height 66
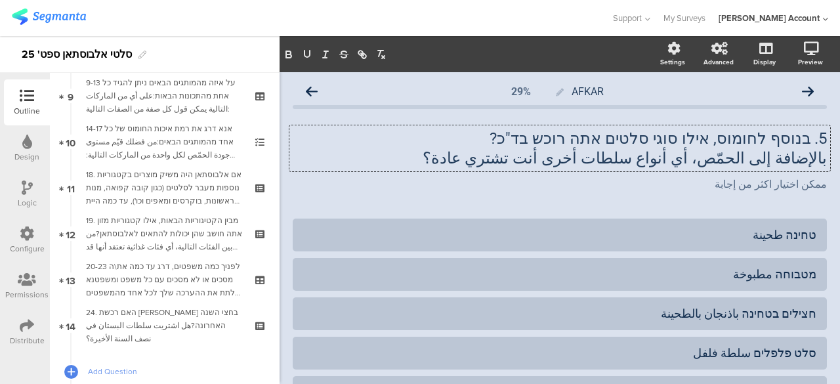
drag, startPoint x: 798, startPoint y: 89, endPoint x: 822, endPoint y: 104, distance: 28.9
click at [822, 104] on div "AFKAR 29% 5. בנוסף לחומוס, אילו סוגי סלטים אתה רוכש בד"כ? بالإضافة إلى الحمّص، …" at bounding box center [559, 365] width 560 height 586
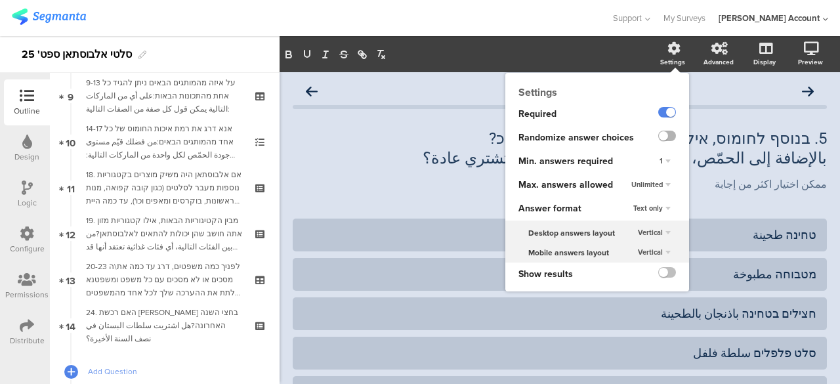
click at [659, 134] on label at bounding box center [667, 136] width 18 height 10
click at [0, 0] on input "checkbox" at bounding box center [0, 0] width 0 height 0
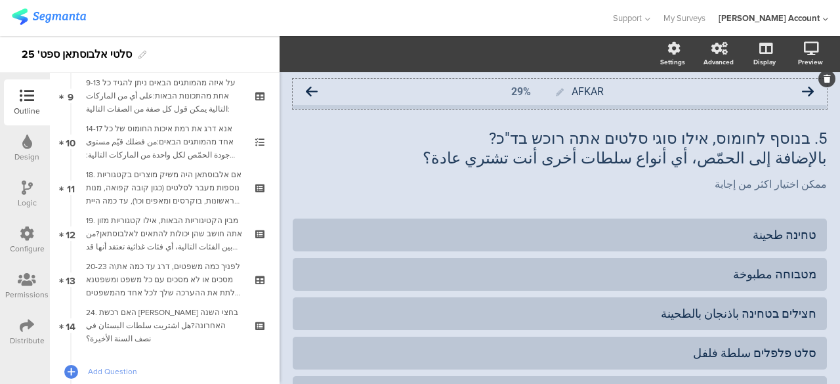
click at [802, 89] on icon at bounding box center [808, 92] width 12 height 12
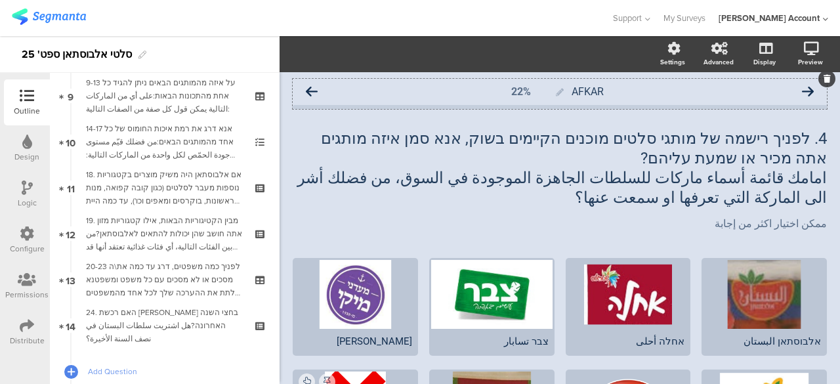
click at [802, 90] on icon at bounding box center [808, 92] width 12 height 12
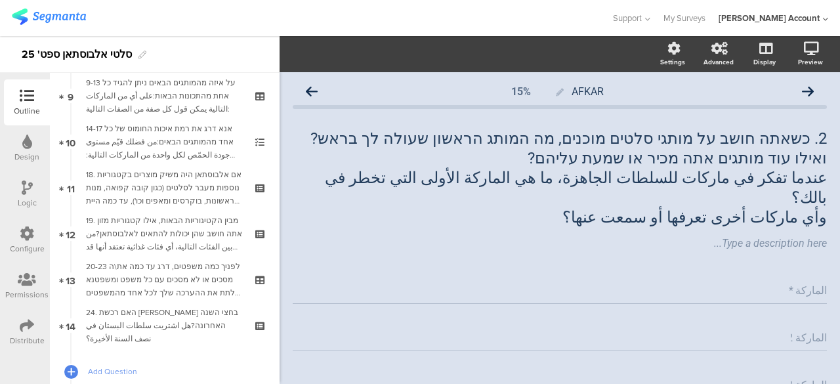
click at [796, 331] on input "الماركة 2" at bounding box center [808, 337] width 36 height 12
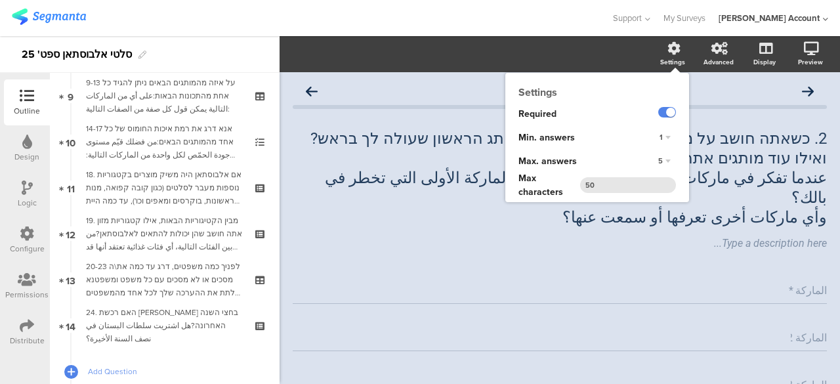
click at [656, 136] on div "1" at bounding box center [665, 138] width 22 height 16
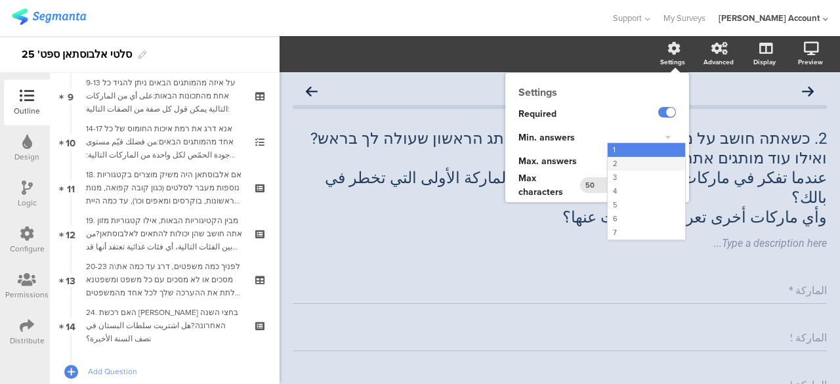
click at [619, 159] on div "2" at bounding box center [645, 164] width 77 height 14
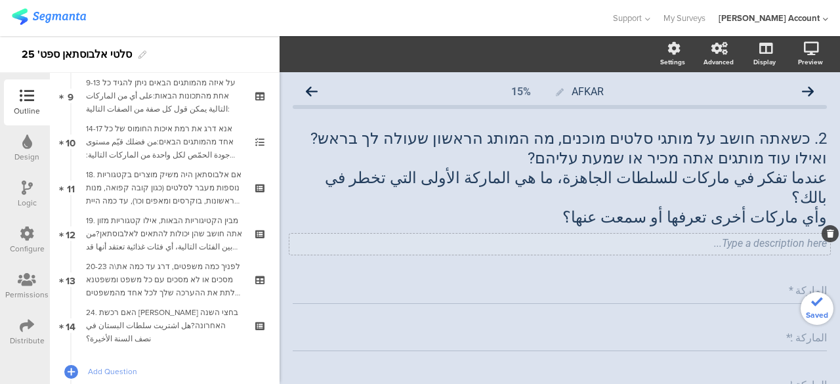
click at [495, 234] on div "Type a description here..." at bounding box center [559, 244] width 540 height 21
click at [600, 249] on div "AFKAR 15% 2. כשאתה חושב על מותגי סלטים מוכנים, מה המותג הראשון שעולה לך בראש? ו…" at bounding box center [560, 319] width 534 height 481
click at [802, 90] on icon at bounding box center [808, 92] width 12 height 12
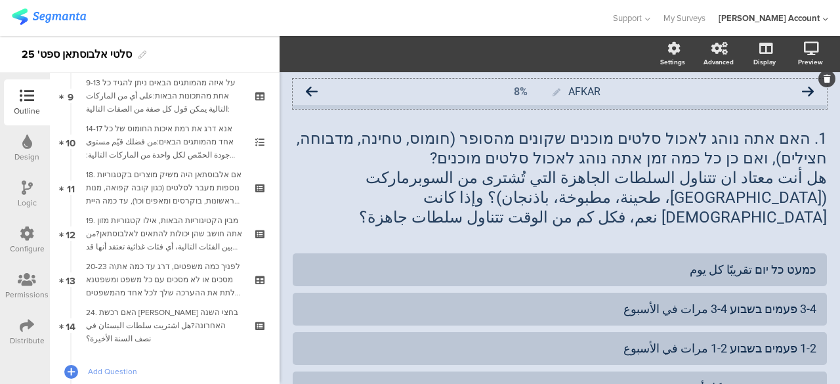
click at [316, 91] on icon at bounding box center [312, 92] width 12 height 12
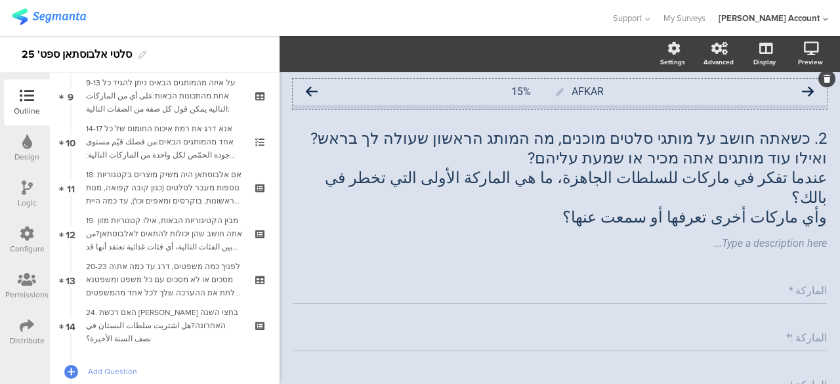
click at [315, 89] on icon at bounding box center [312, 92] width 12 height 12
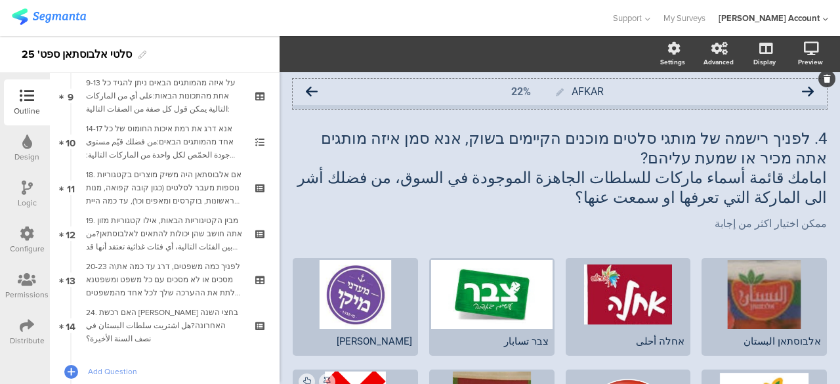
click at [312, 91] on icon at bounding box center [312, 92] width 12 height 12
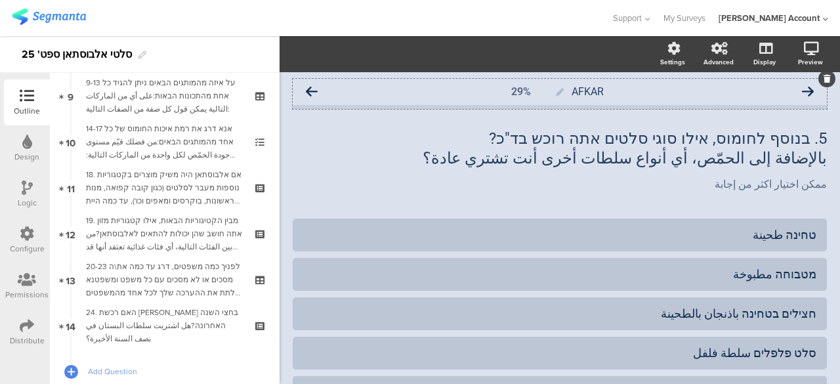
click at [315, 92] on icon at bounding box center [312, 92] width 12 height 12
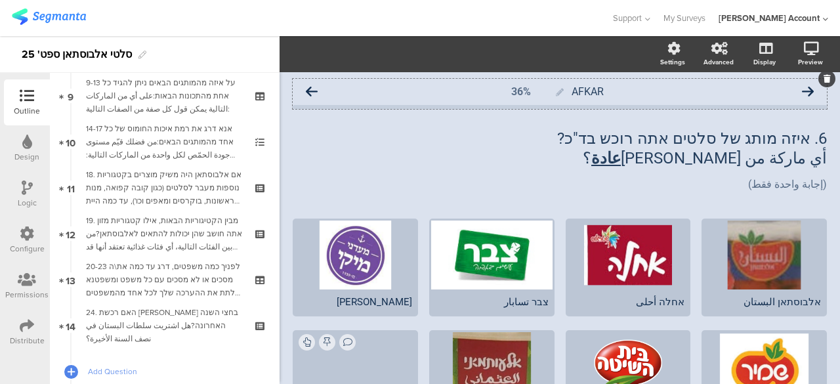
click at [315, 89] on icon at bounding box center [312, 92] width 12 height 12
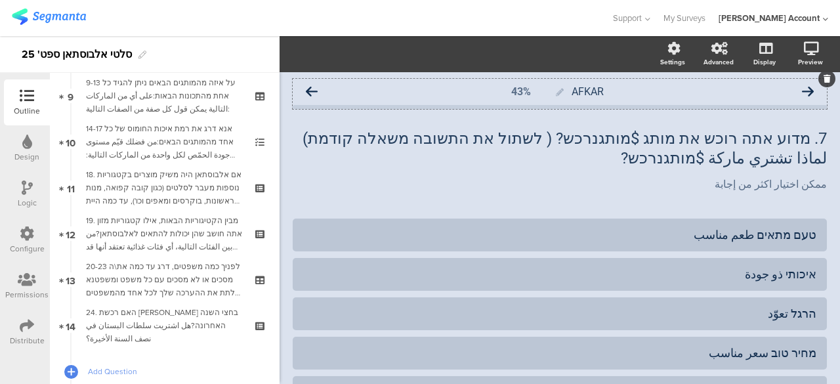
click at [315, 93] on icon at bounding box center [312, 92] width 12 height 12
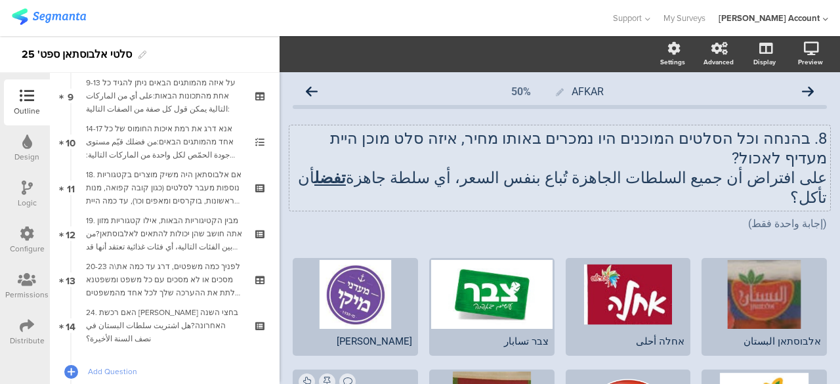
click at [603, 168] on p "على افتراض أن جميع السلطات الجاهزة تُباع بنفس السعر، أي سلطة جاهزة تفضل أن تأكل؟" at bounding box center [560, 187] width 534 height 39
drag, startPoint x: 618, startPoint y: 159, endPoint x: 535, endPoint y: 158, distance: 82.7
click at [535, 168] on p "على افتراض أن جميع السلطات الجاهزة تُباع بنفس السعر، أي سلطة جاهزة تفضل أن تأكل؟" at bounding box center [560, 187] width 534 height 39
click at [309, 56] on icon "button" at bounding box center [306, 54] width 5 height 7
click at [312, 91] on icon at bounding box center [312, 92] width 12 height 12
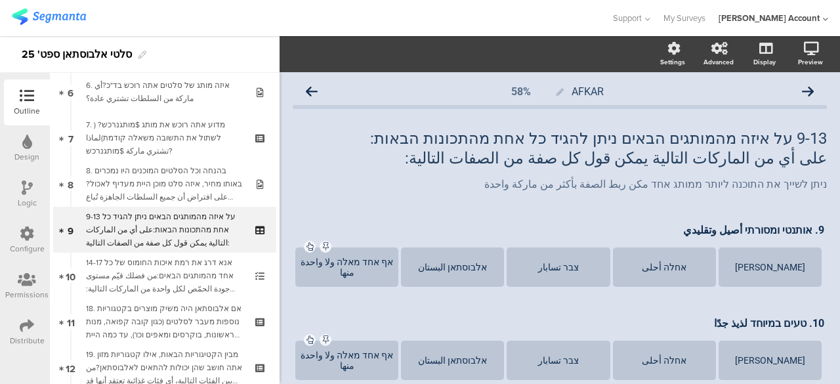
scroll to position [287, 0]
click at [462, 268] on div "אלבוסתאן البستان" at bounding box center [452, 267] width 99 height 10
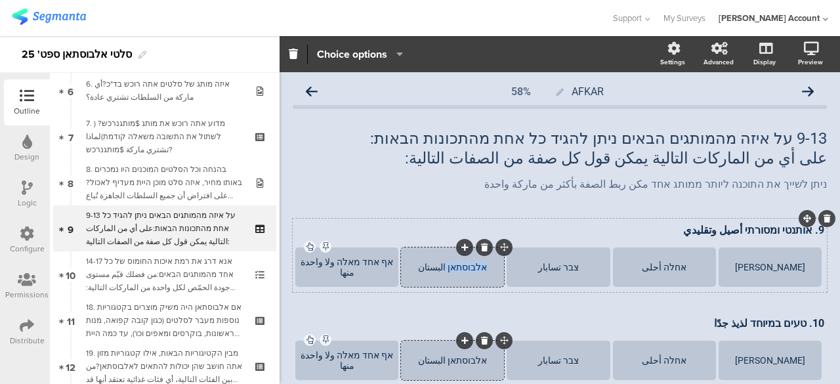
click at [462, 268] on div "אלבוסתאן البستان" at bounding box center [452, 267] width 99 height 10
click at [790, 267] on div "[PERSON_NAME]" at bounding box center [769, 267] width 99 height 10
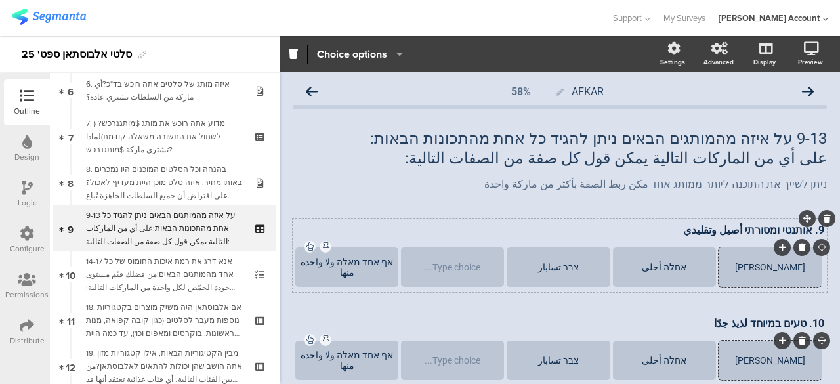
paste div
drag, startPoint x: 748, startPoint y: 262, endPoint x: 741, endPoint y: 280, distance: 18.9
click at [741, 280] on div "אלבוסתאן البستان [PERSON_NAME]" at bounding box center [769, 266] width 99 height 39
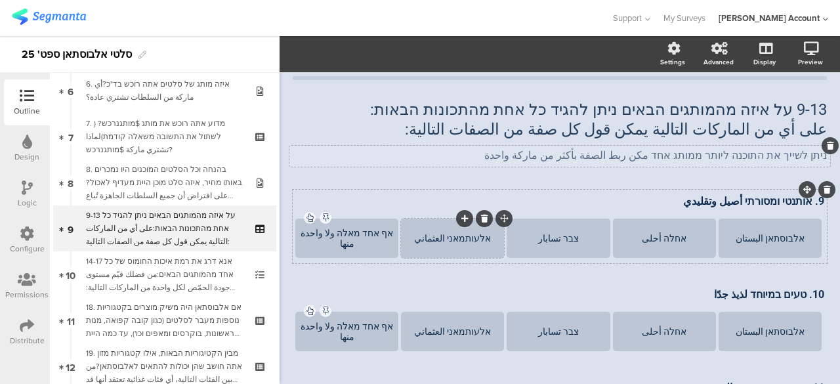
scroll to position [0, 0]
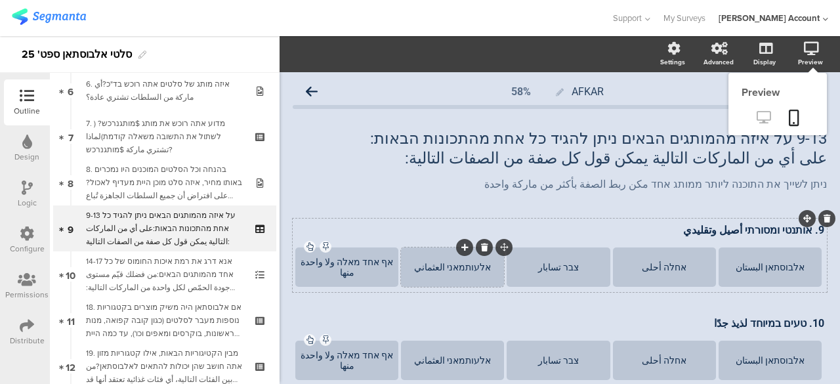
click at [756, 117] on icon at bounding box center [763, 117] width 14 height 12
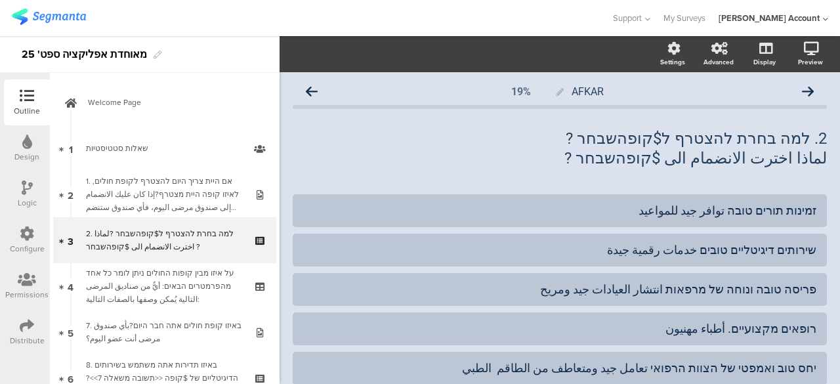
scroll to position [12, 0]
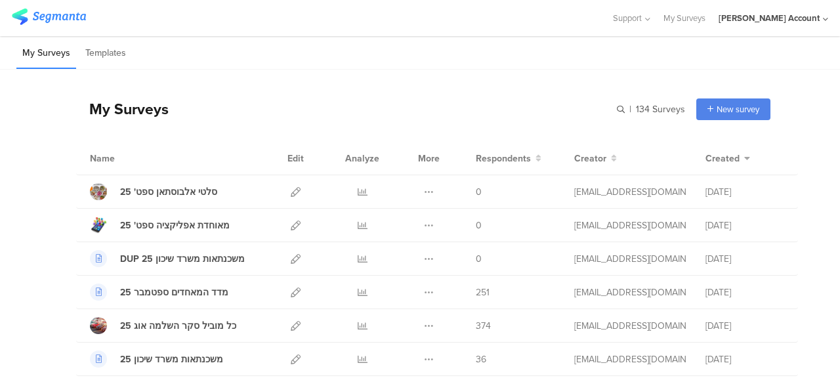
click at [493, 102] on div "My Surveys | 134 Surveys New survey Start from scratch Choose from templates" at bounding box center [423, 109] width 694 height 52
